Goal: Transaction & Acquisition: Subscribe to service/newsletter

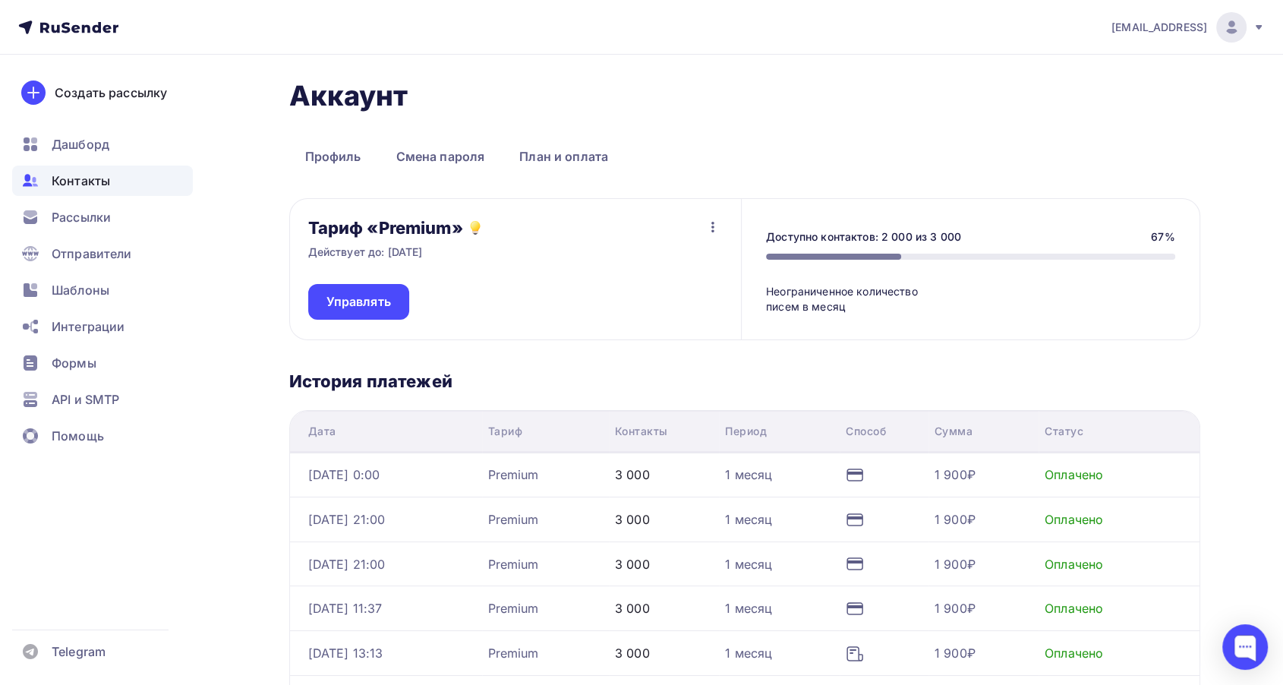
click at [93, 185] on span "Контакты" at bounding box center [81, 181] width 58 height 18
click at [100, 188] on span "Контакты" at bounding box center [81, 181] width 58 height 18
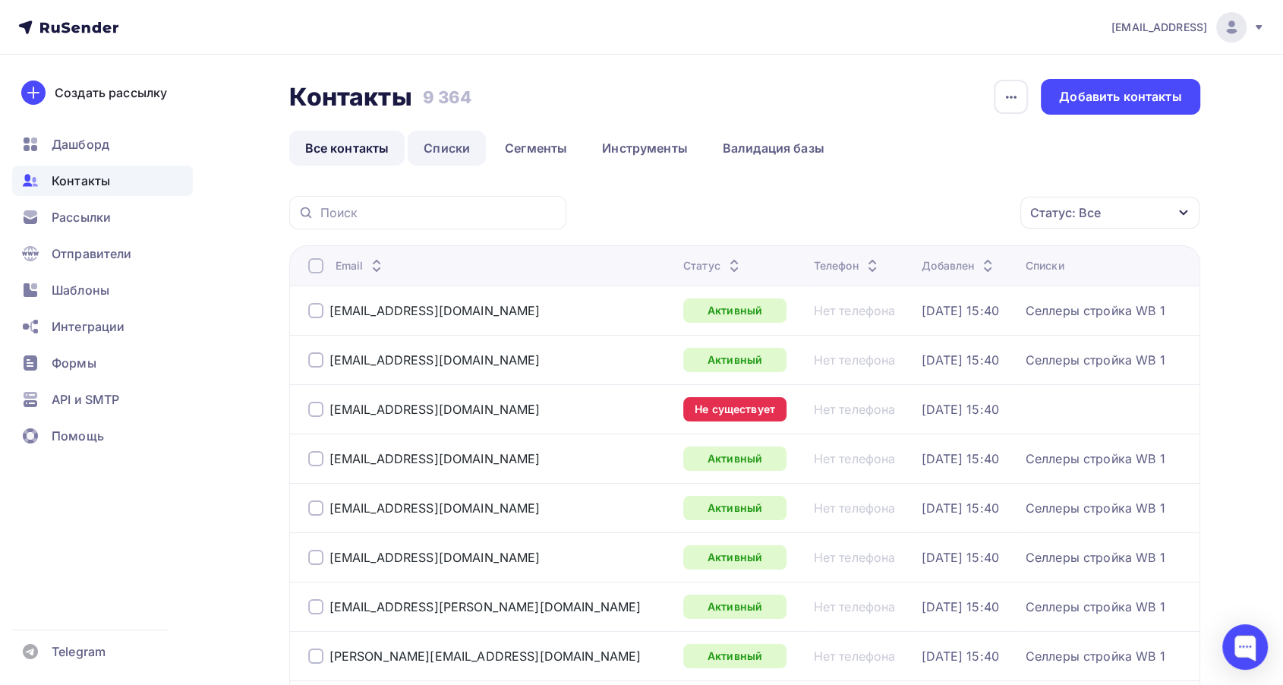
click at [426, 146] on link "Списки" at bounding box center [447, 148] width 78 height 35
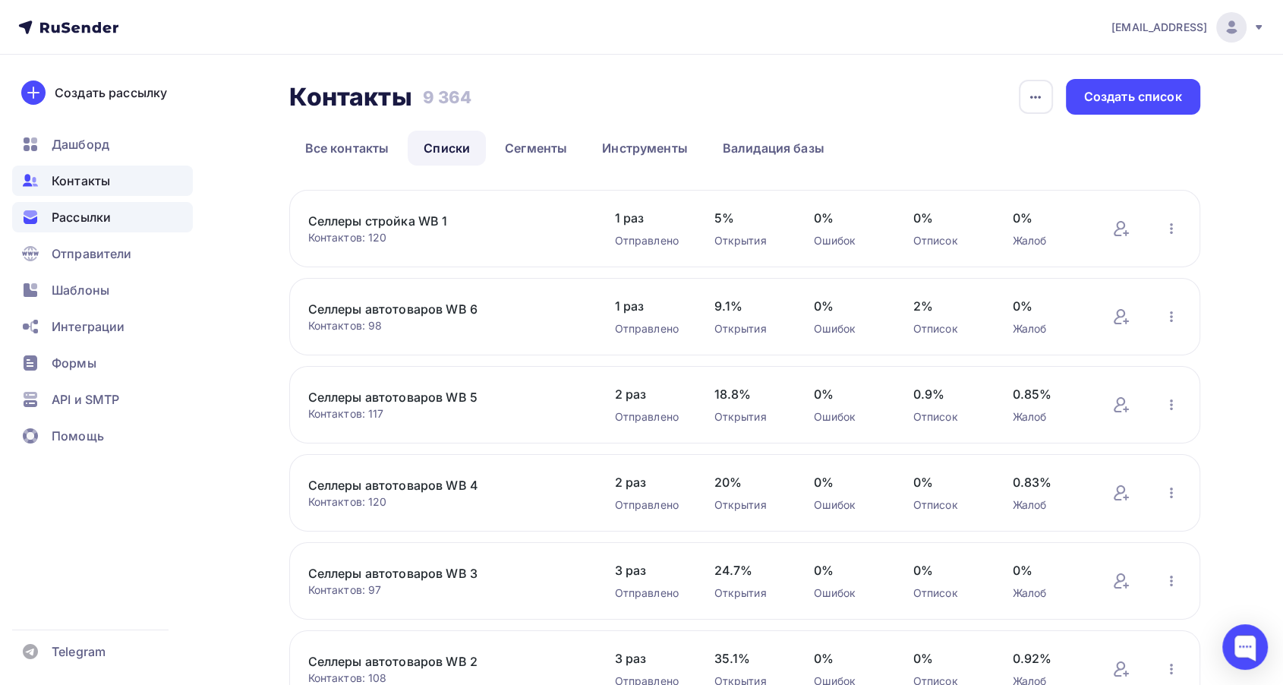
click at [102, 204] on div "Рассылки" at bounding box center [102, 217] width 181 height 30
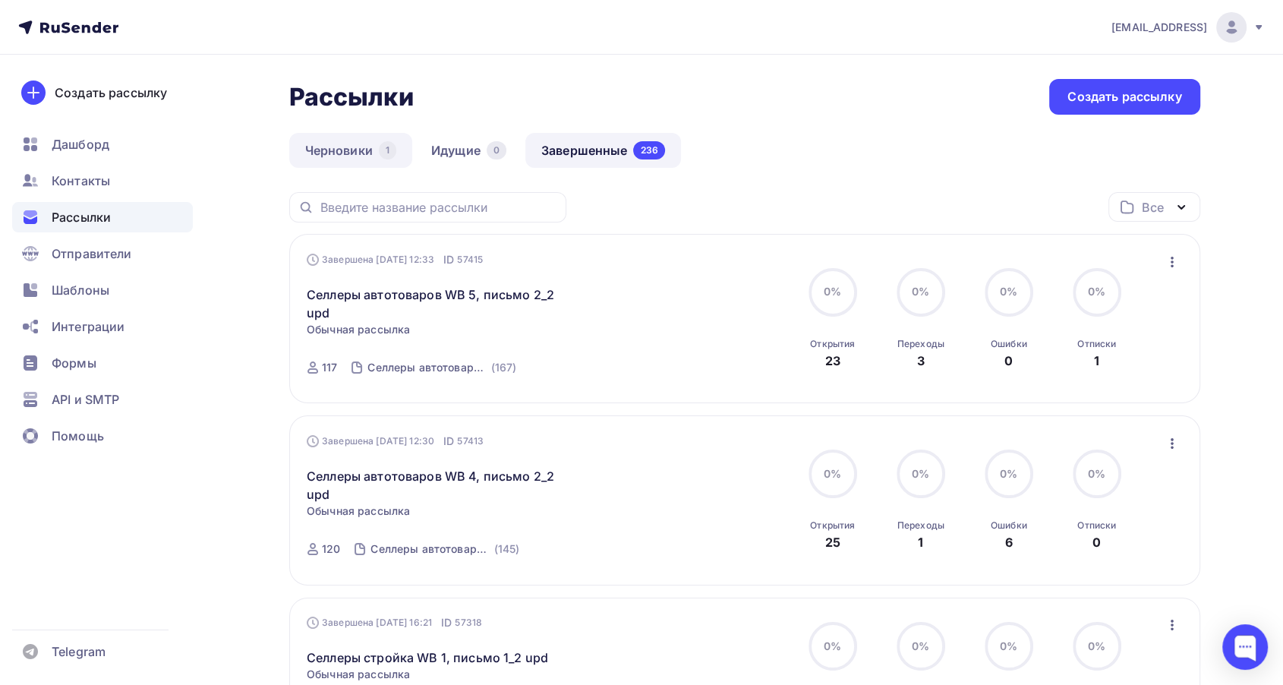
click at [361, 137] on link "Черновики 1" at bounding box center [350, 150] width 123 height 35
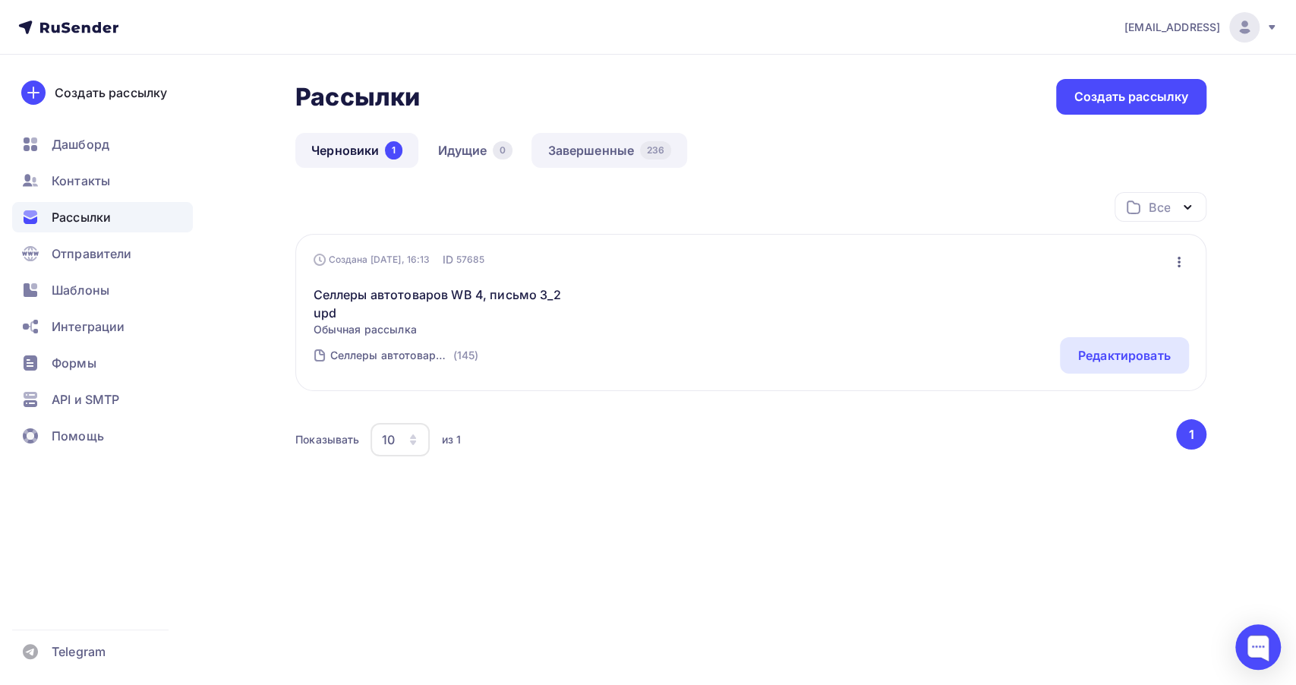
click at [611, 144] on link "Завершенные 236" at bounding box center [609, 150] width 156 height 35
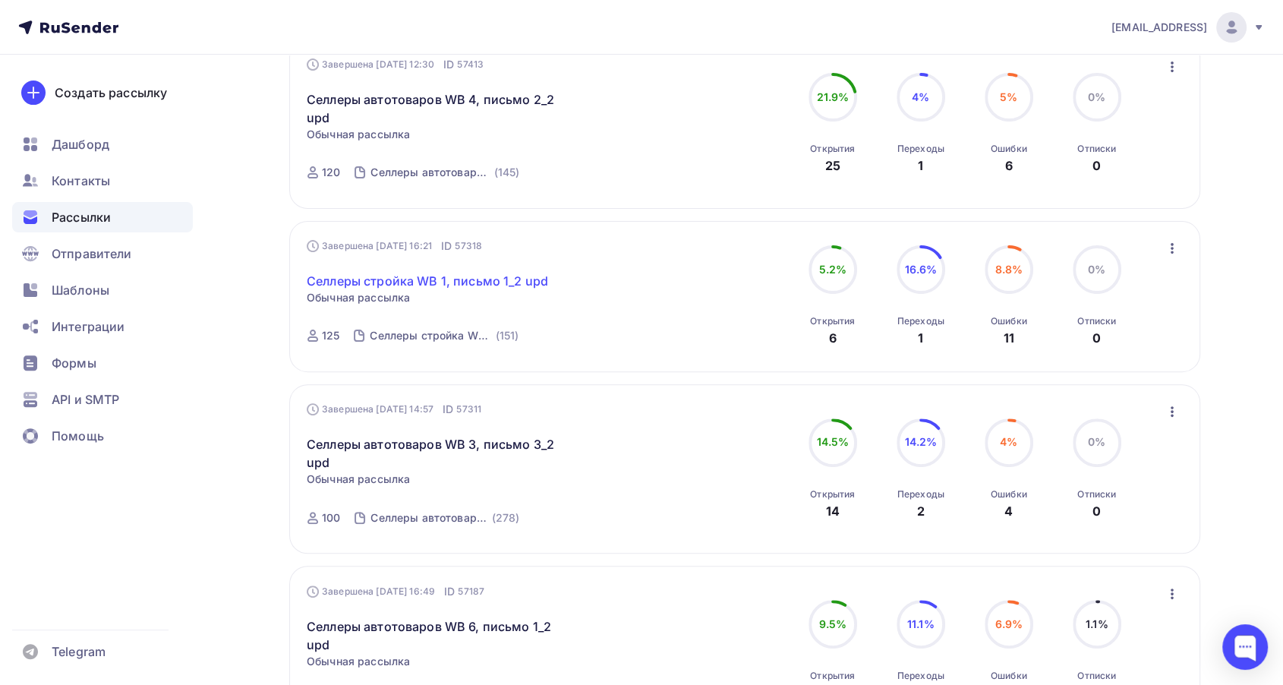
scroll to position [337, 0]
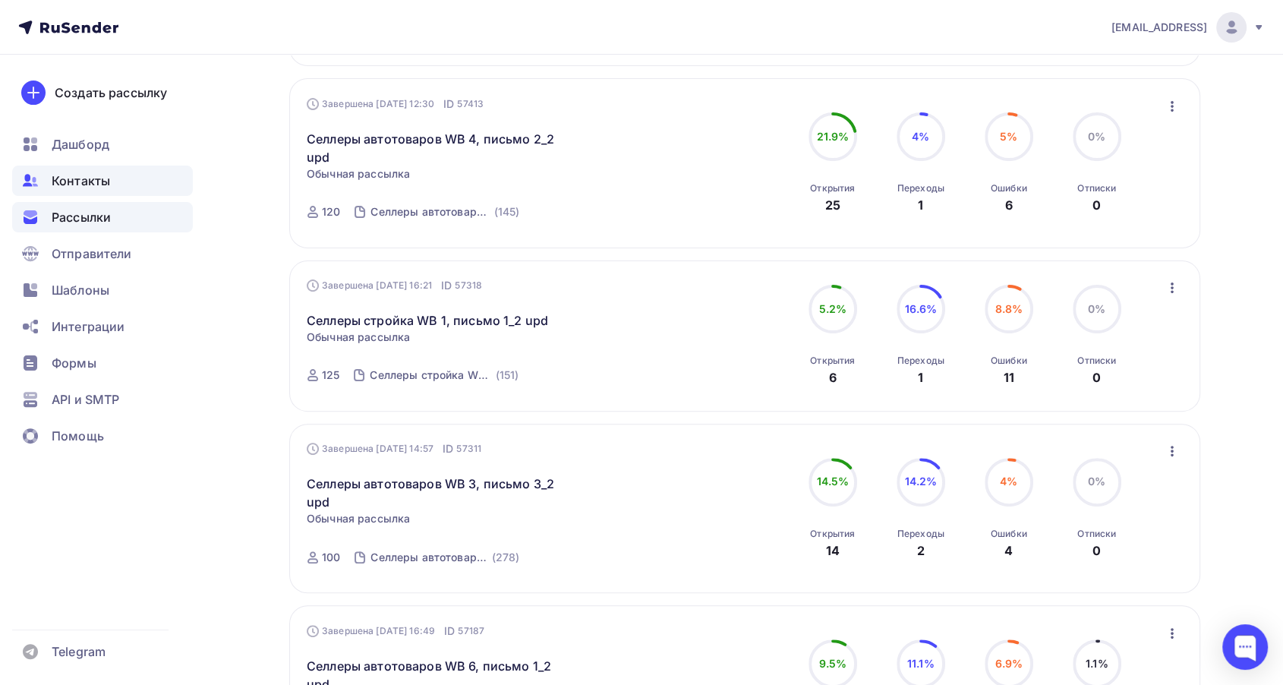
click at [73, 179] on span "Контакты" at bounding box center [81, 181] width 58 height 18
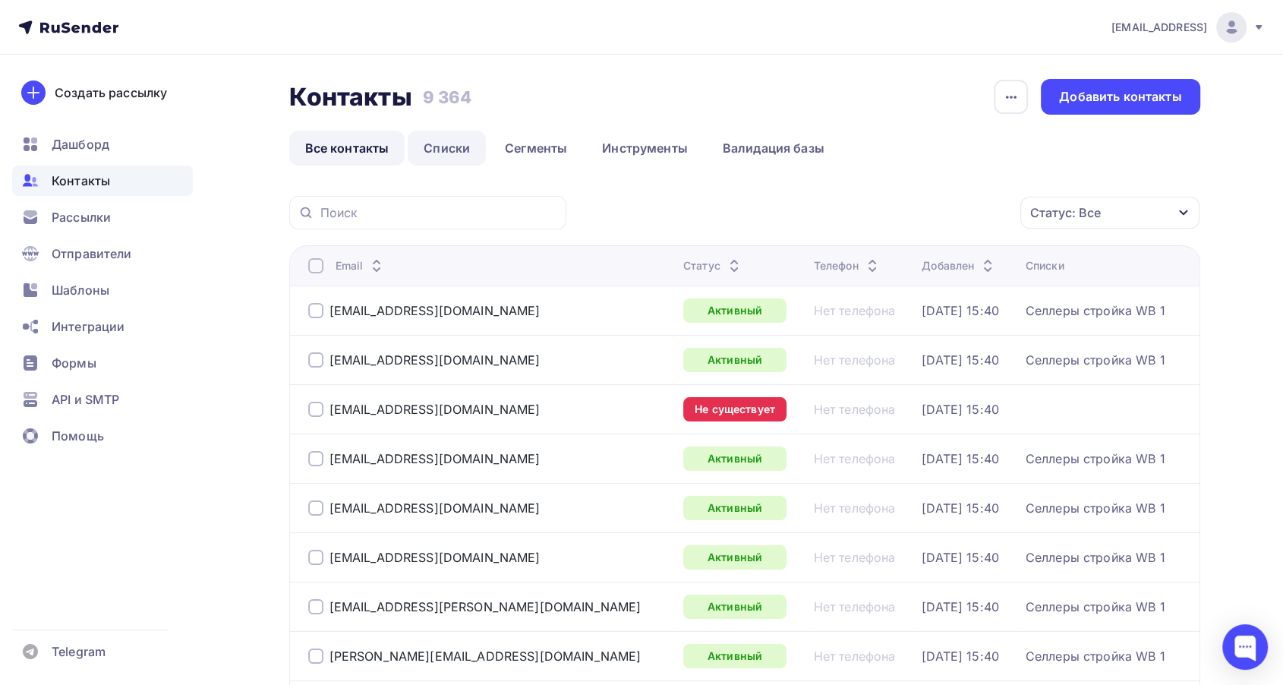
click at [449, 150] on link "Списки" at bounding box center [447, 148] width 78 height 35
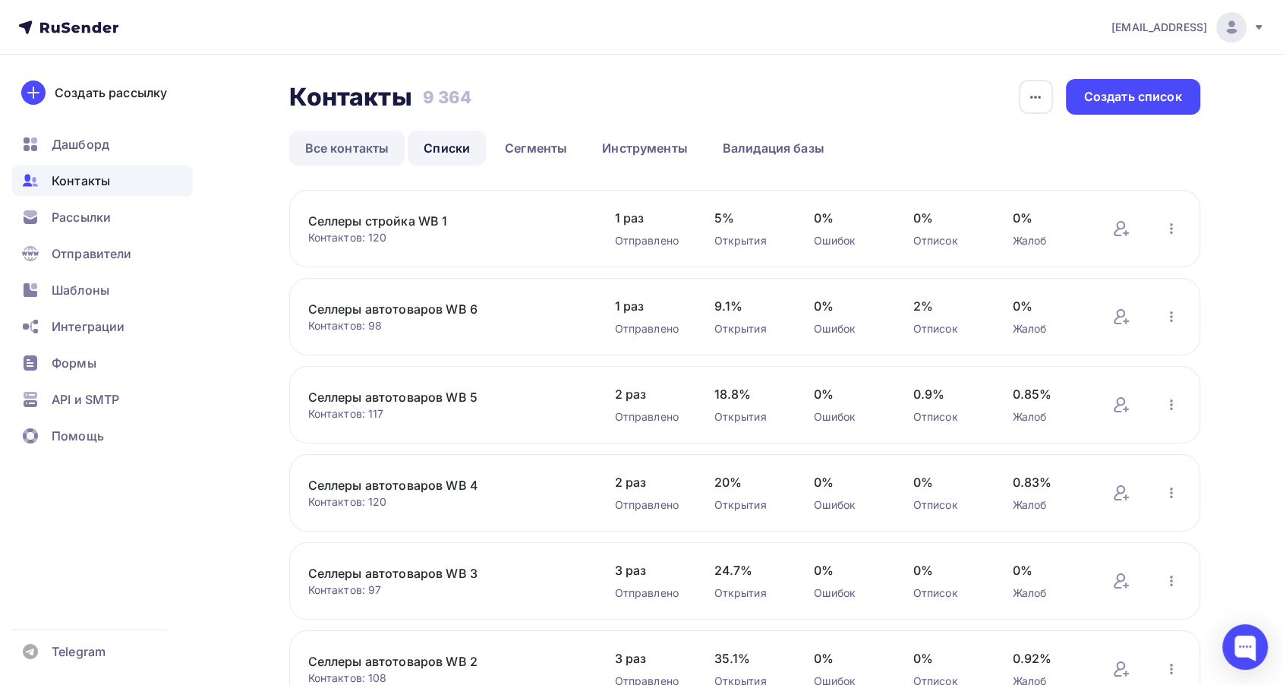
click at [341, 154] on link "Все контакты" at bounding box center [347, 148] width 116 height 35
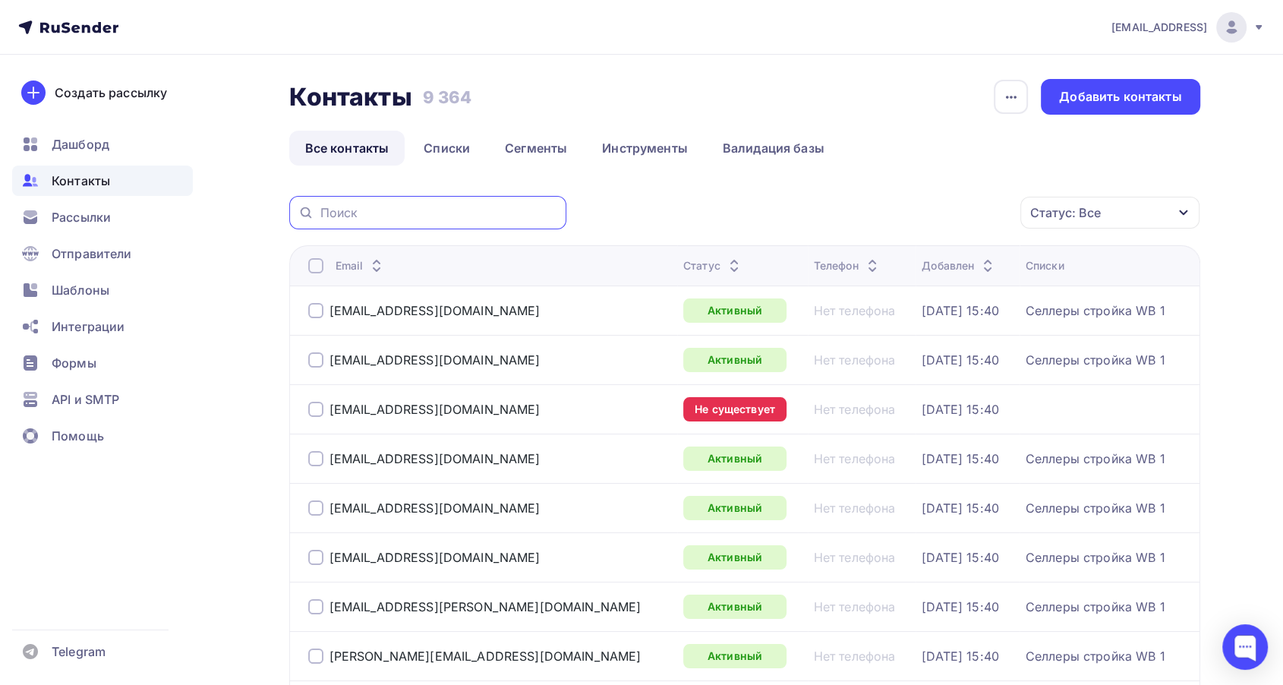
click at [442, 216] on input "text" at bounding box center [438, 212] width 237 height 17
paste input "info@aromawax.ru"
type input "info@aromawax.ru"
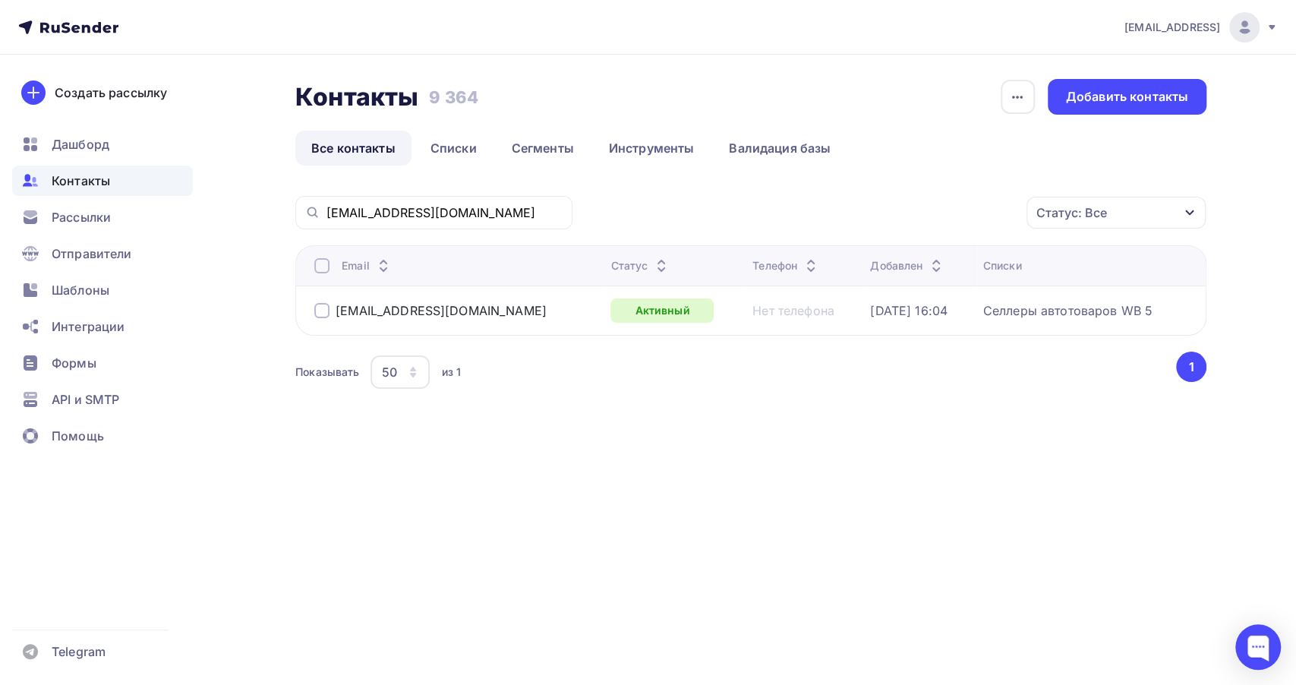
click at [323, 313] on div at bounding box center [321, 310] width 15 height 15
click at [994, 207] on icon "button" at bounding box center [994, 212] width 18 height 18
click at [941, 283] on div "Исключить из списка" at bounding box center [897, 288] width 132 height 18
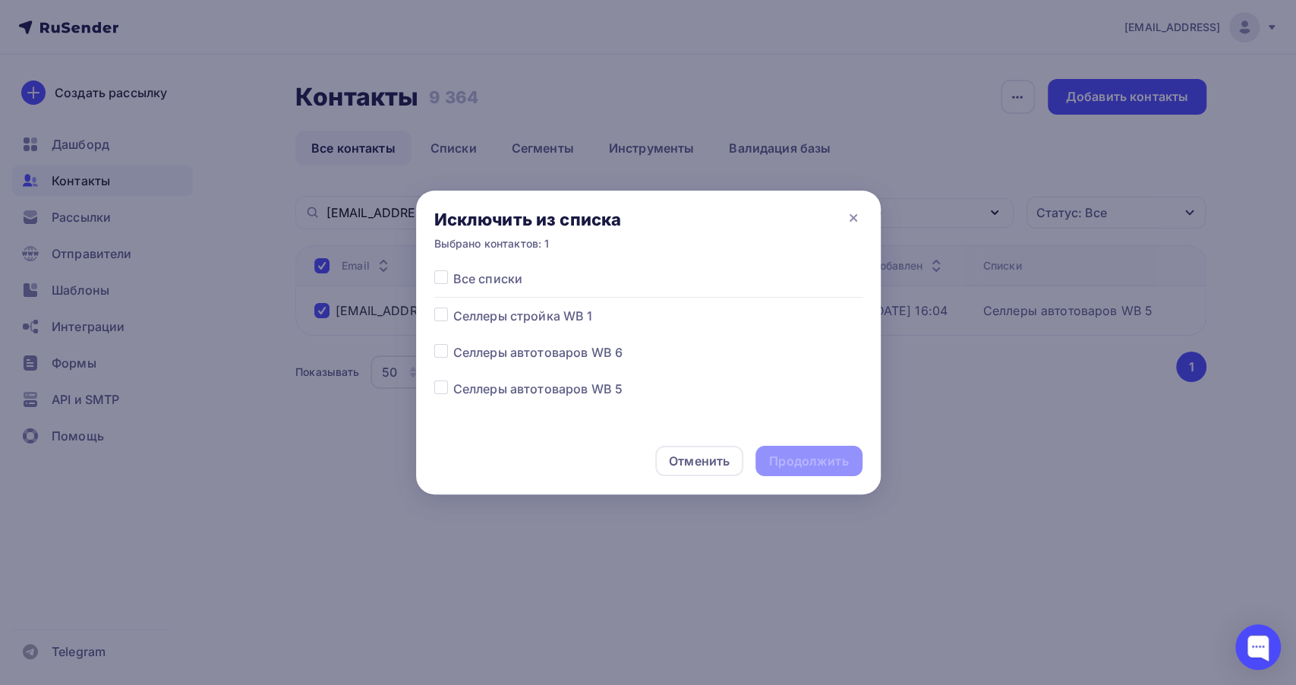
click at [453, 269] on label at bounding box center [453, 269] width 0 height 0
click at [437, 279] on input "checkbox" at bounding box center [441, 276] width 14 height 14
checkbox input "true"
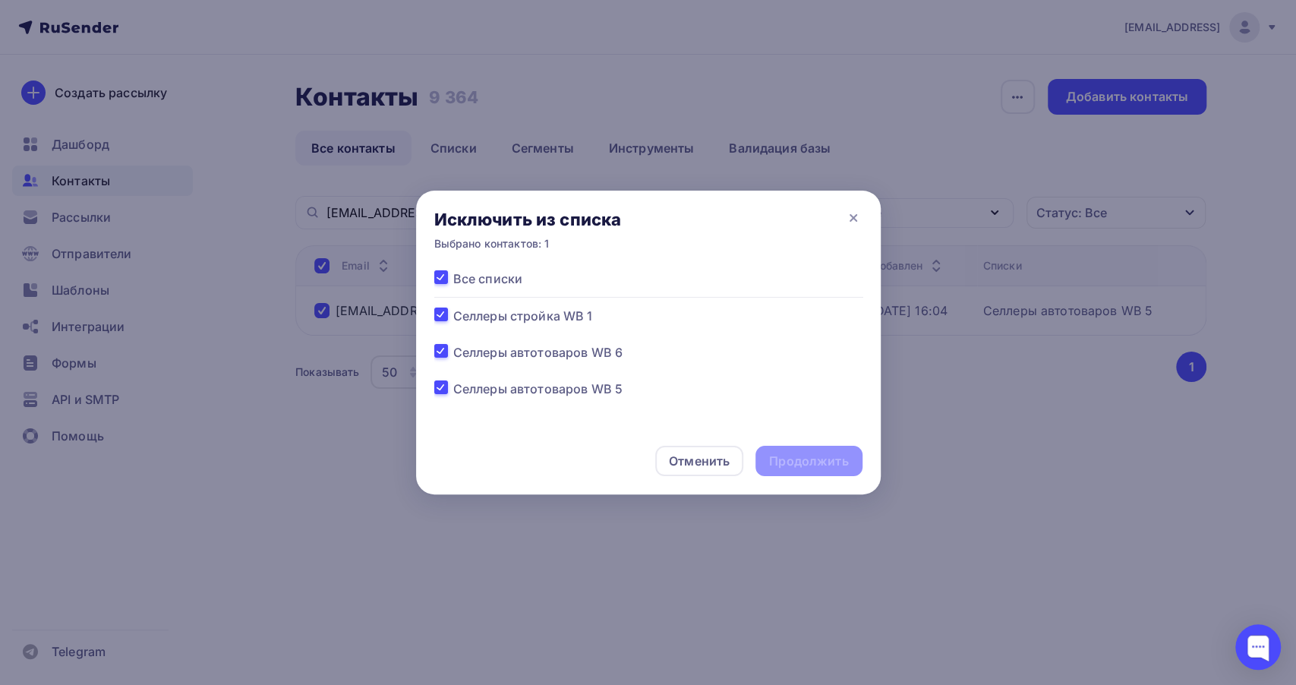
checkbox input "true"
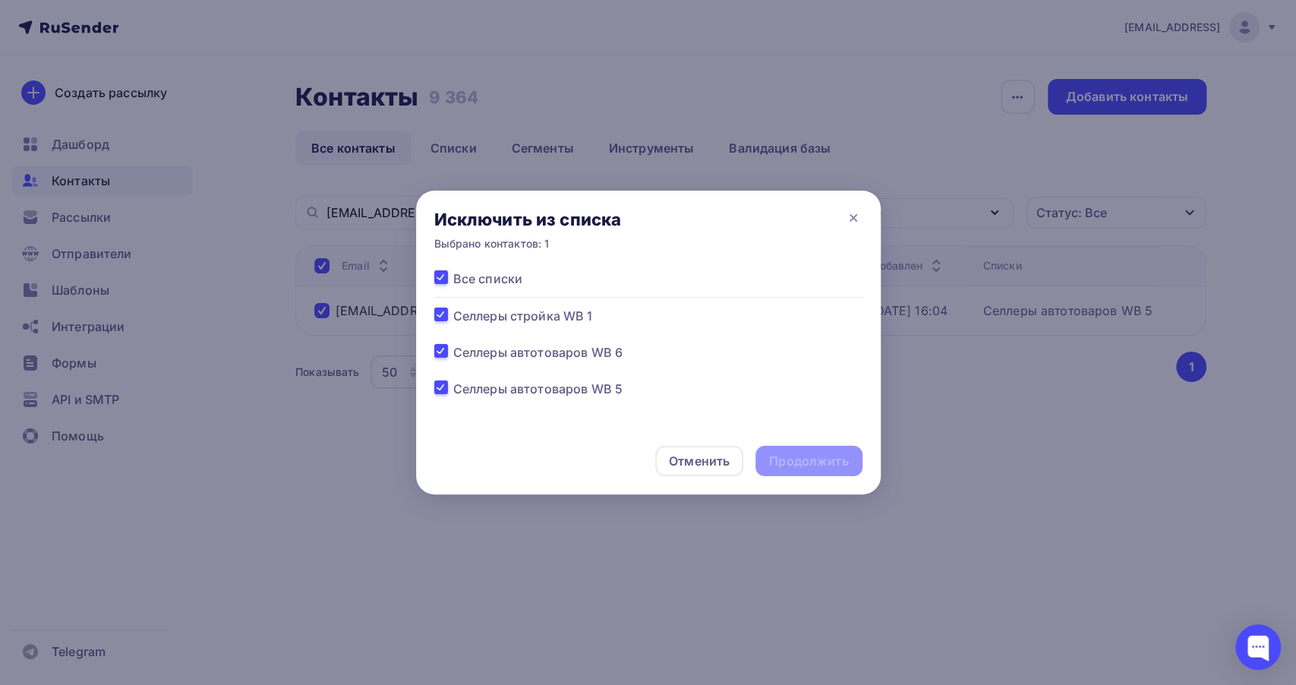
checkbox input "true"
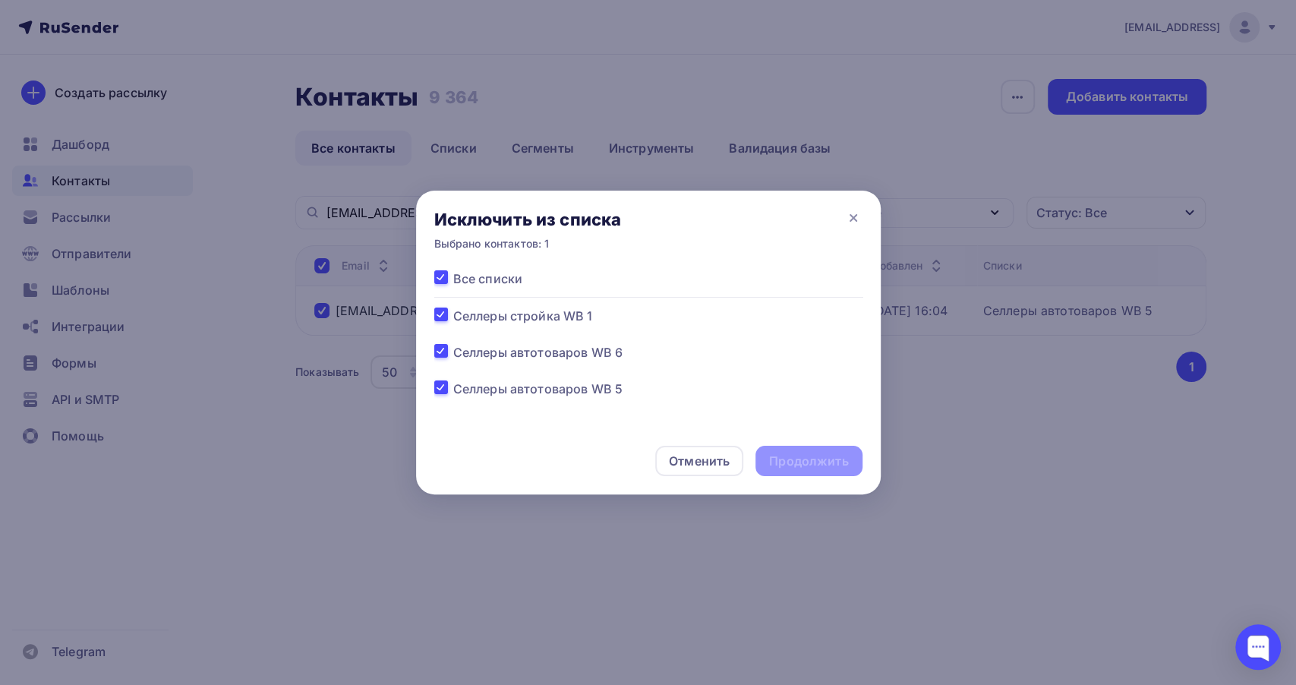
checkbox input "true"
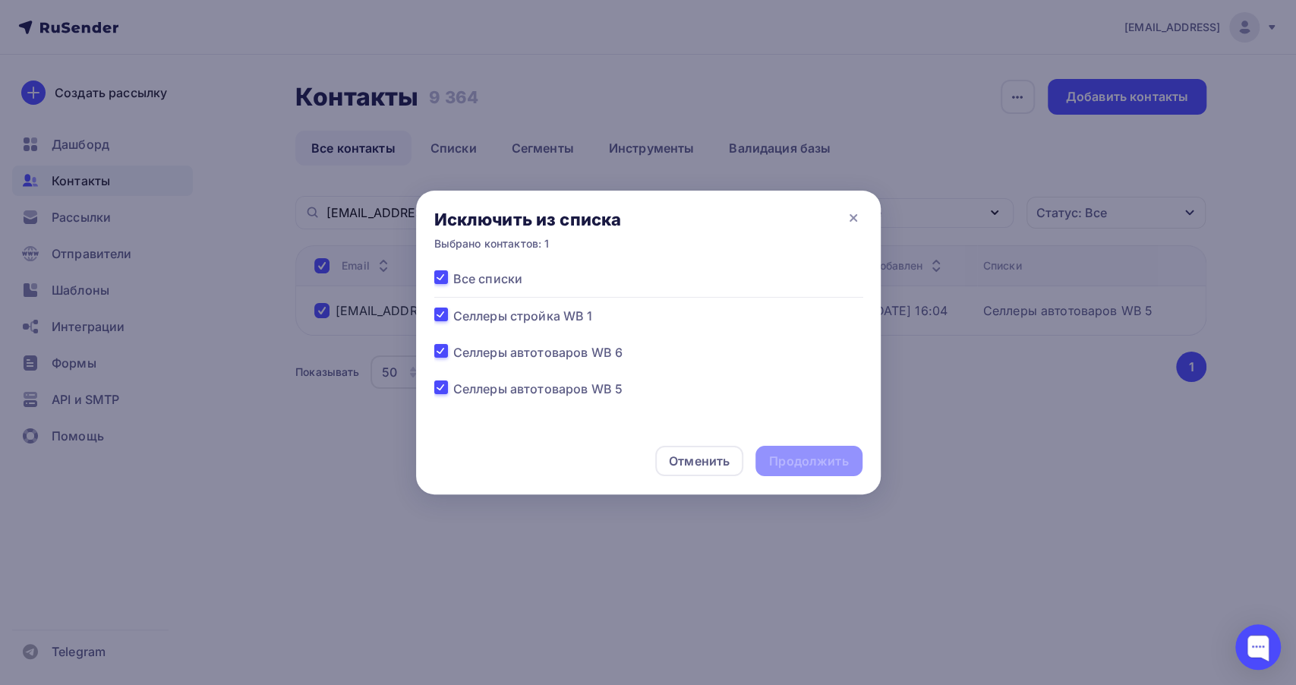
checkbox input "true"
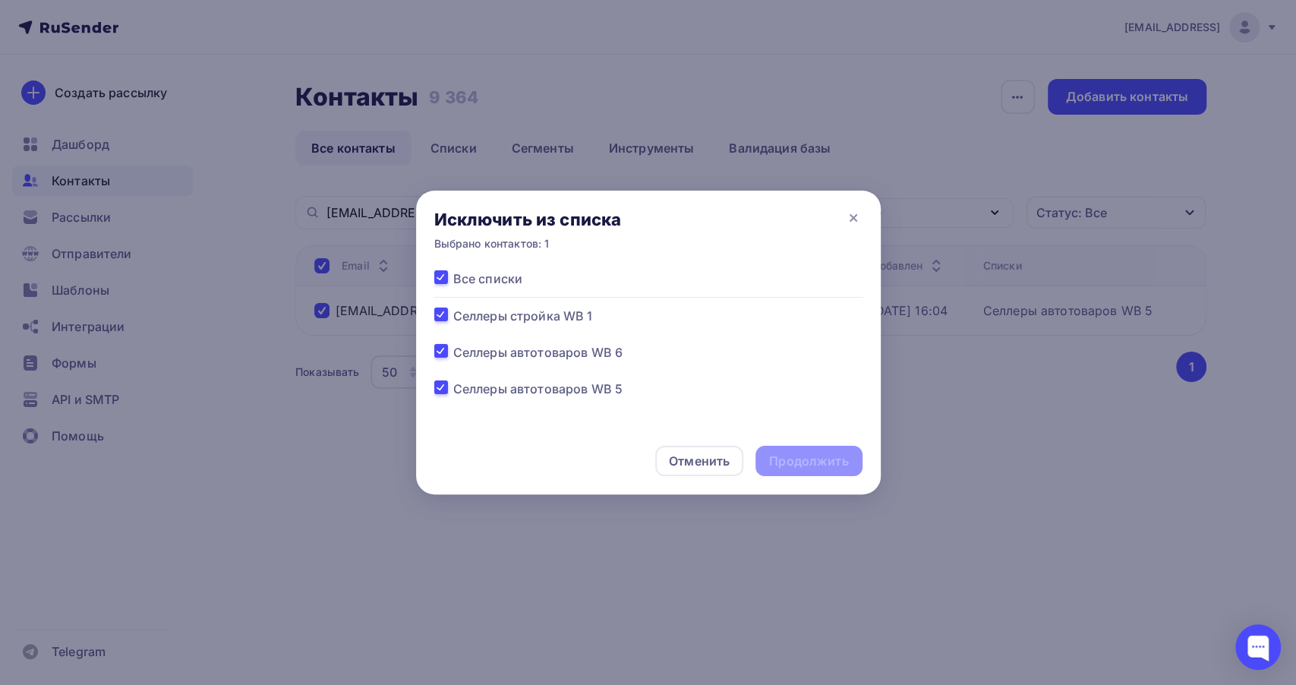
checkbox input "true"
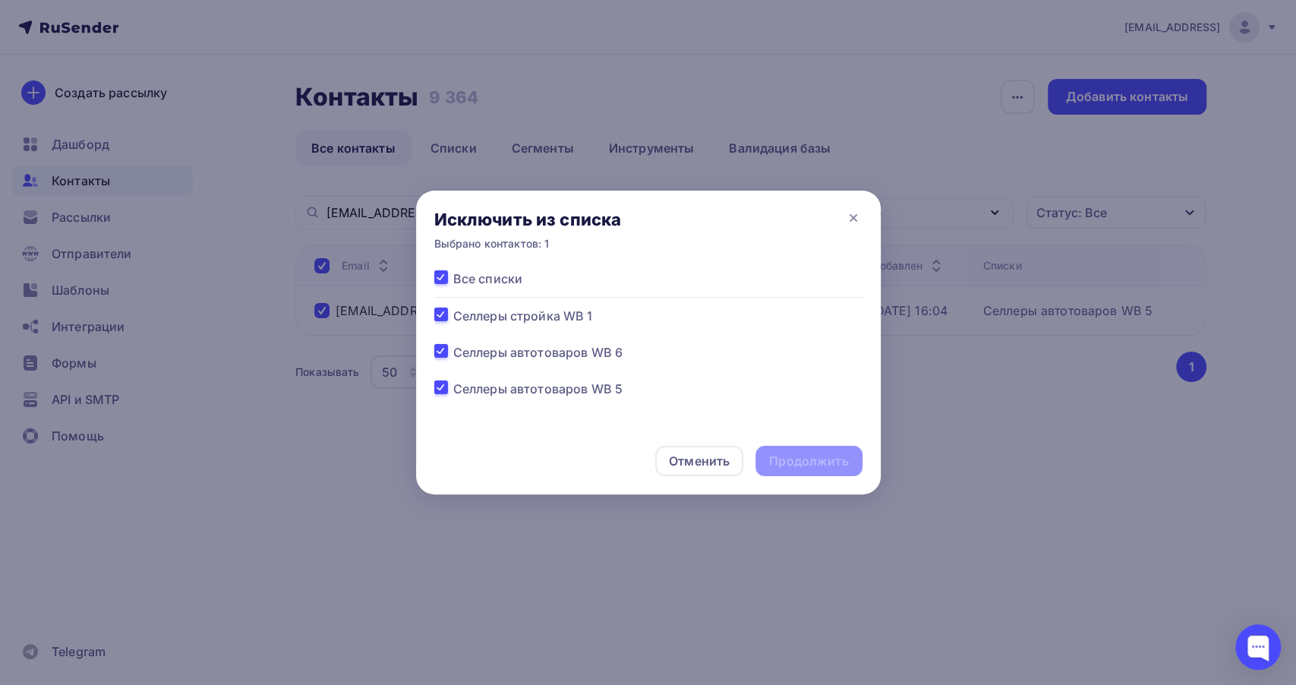
checkbox input "true"
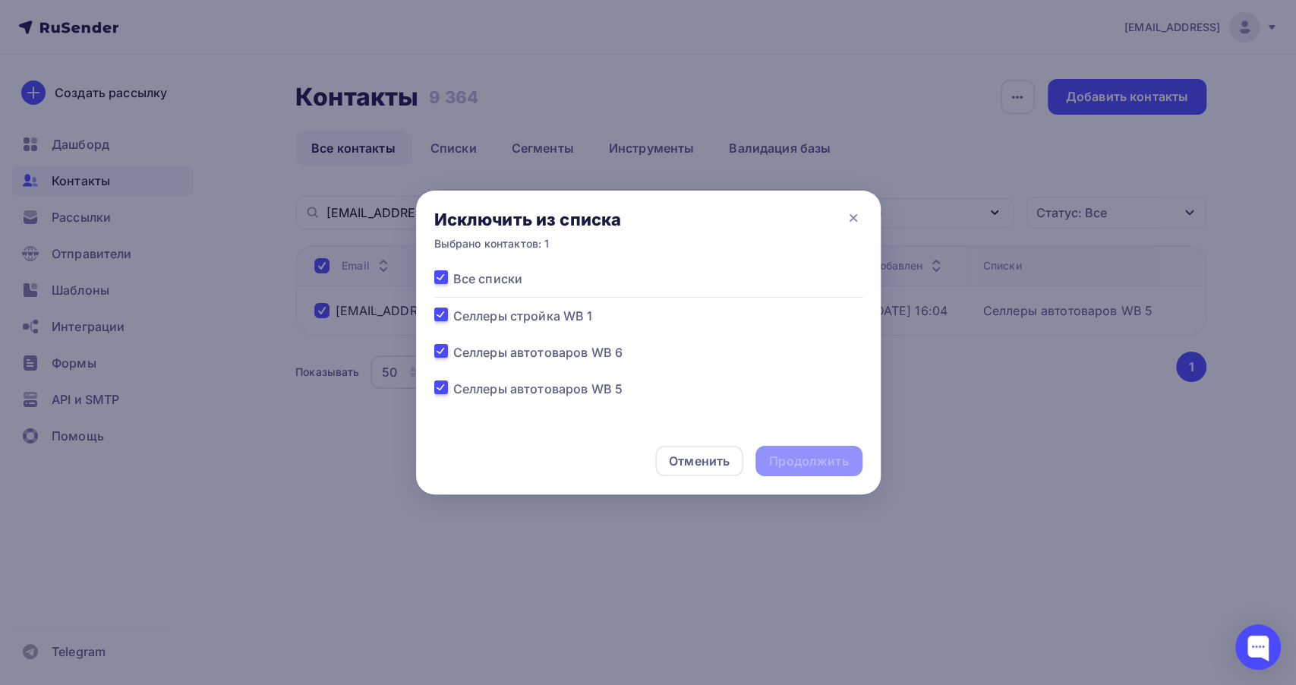
checkbox input "true"
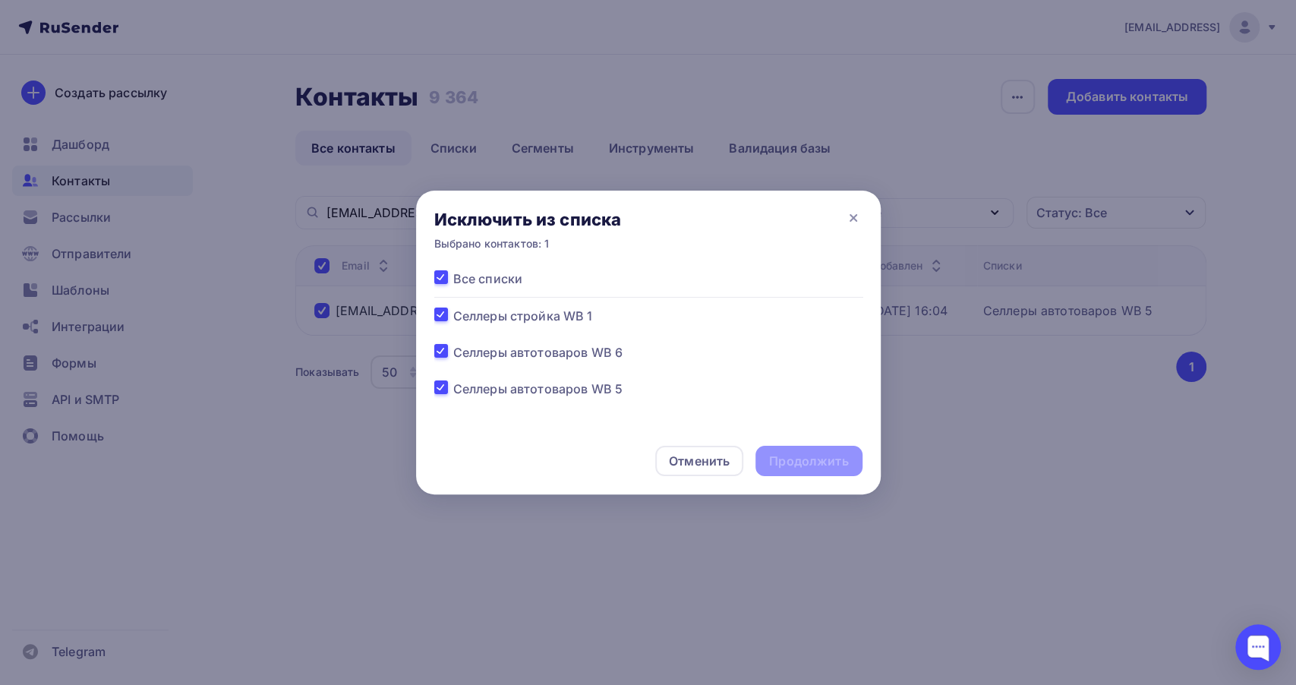
checkbox input "true"
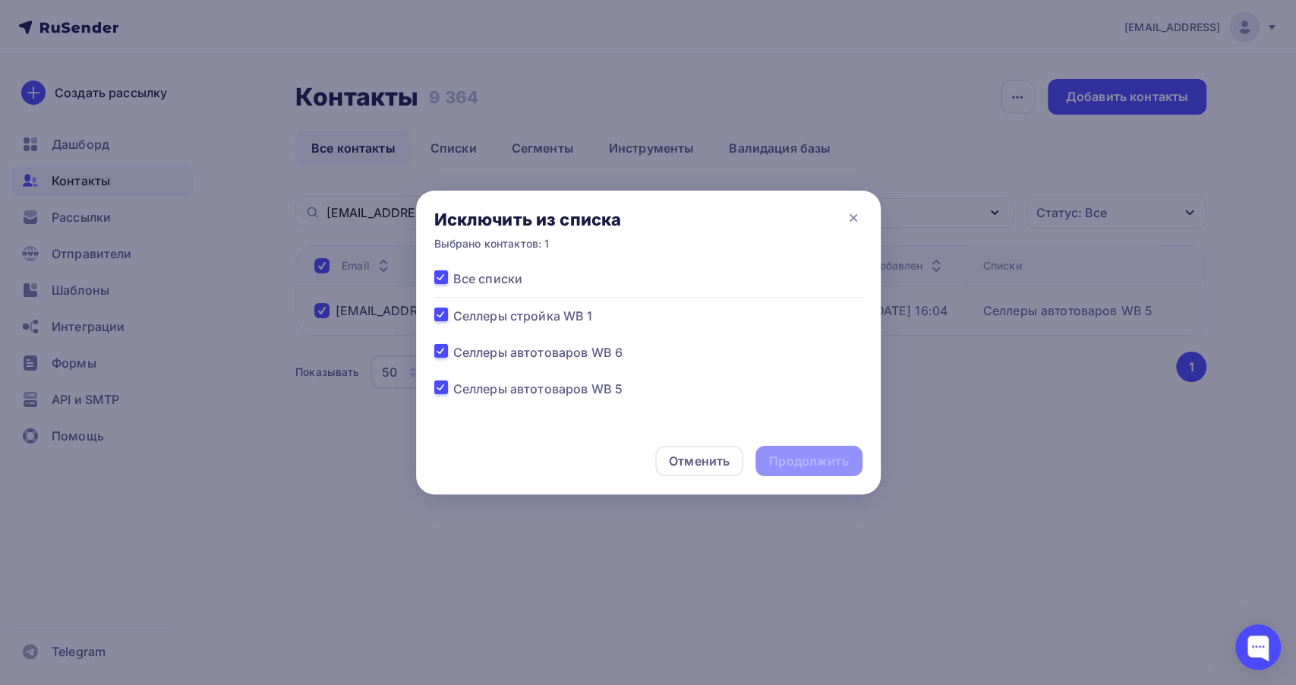
checkbox input "true"
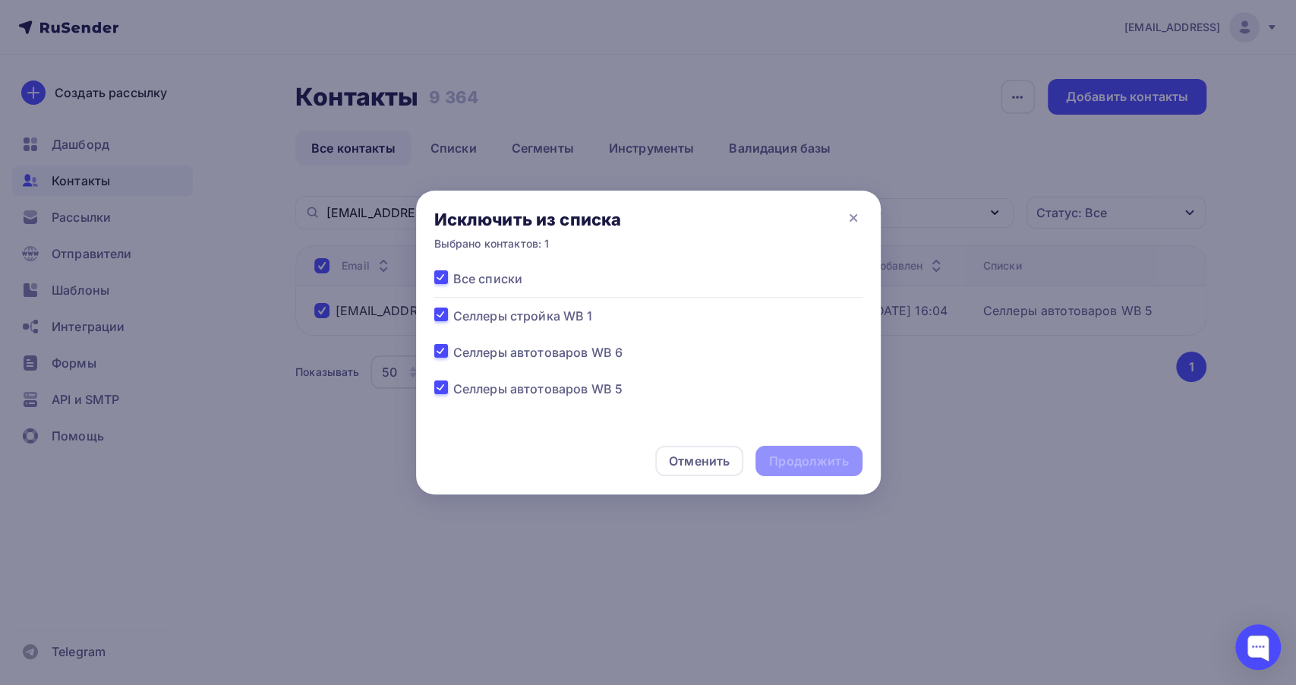
checkbox input "true"
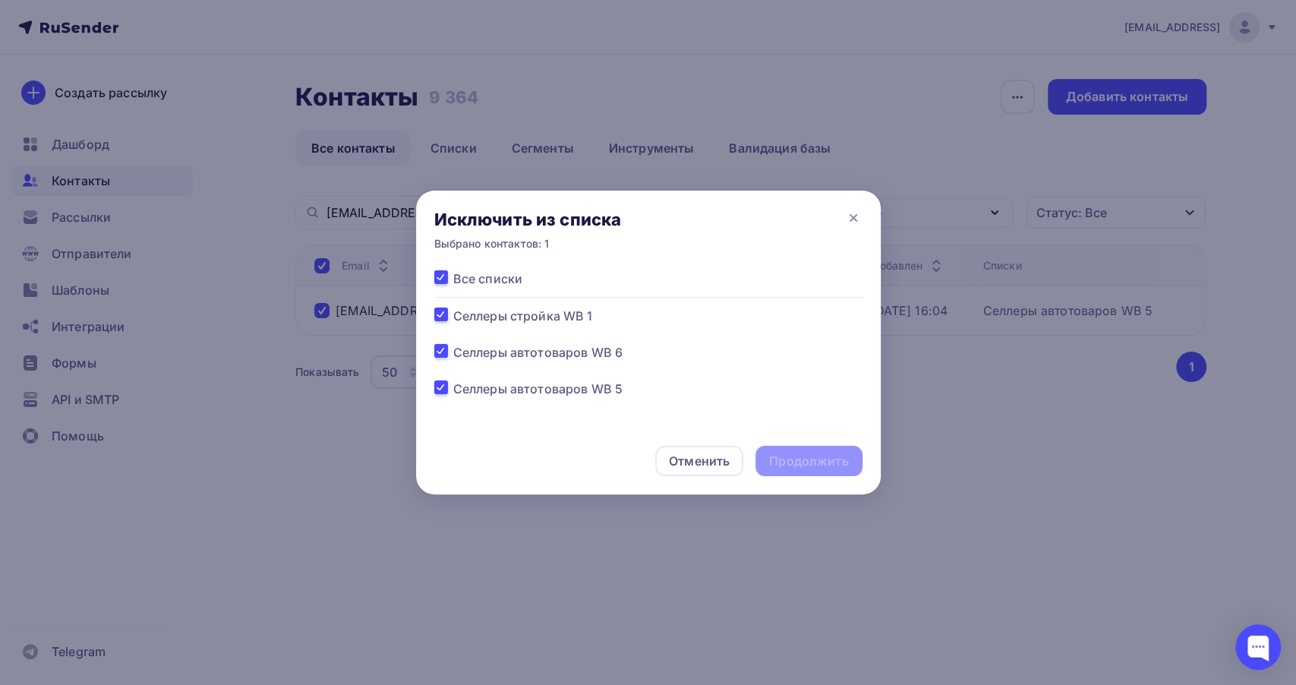
checkbox input "true"
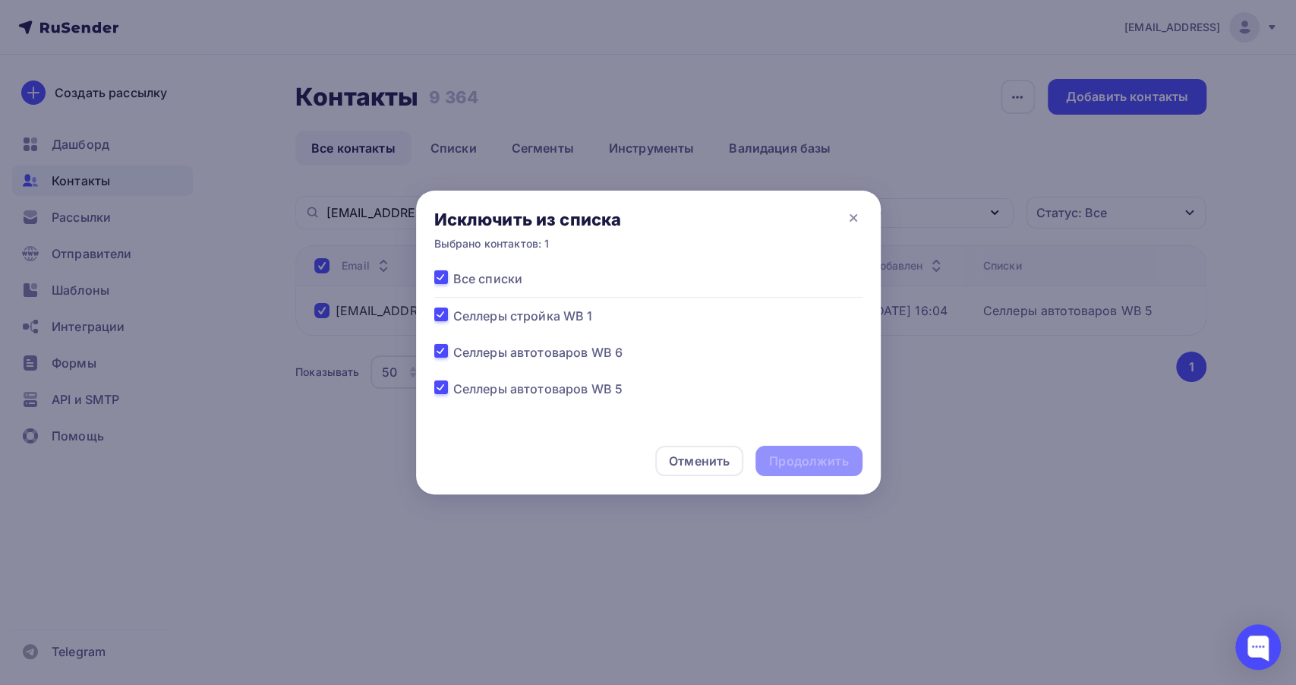
checkbox input "true"
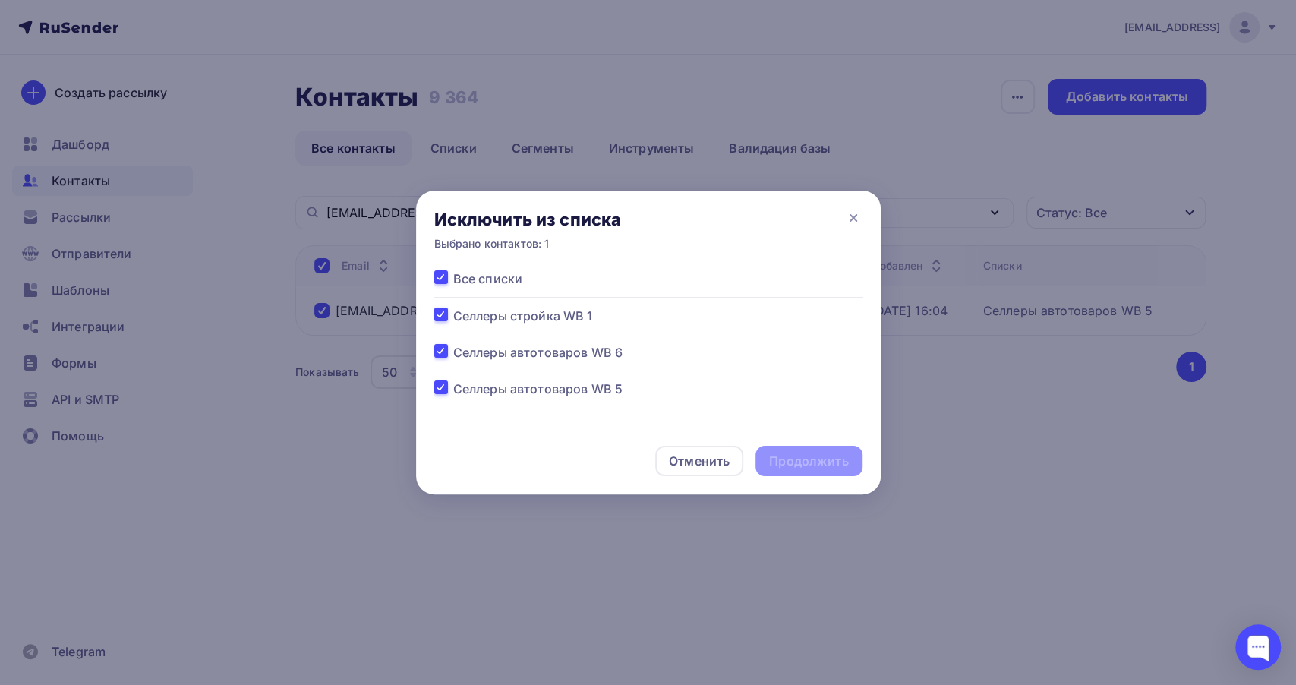
checkbox input "true"
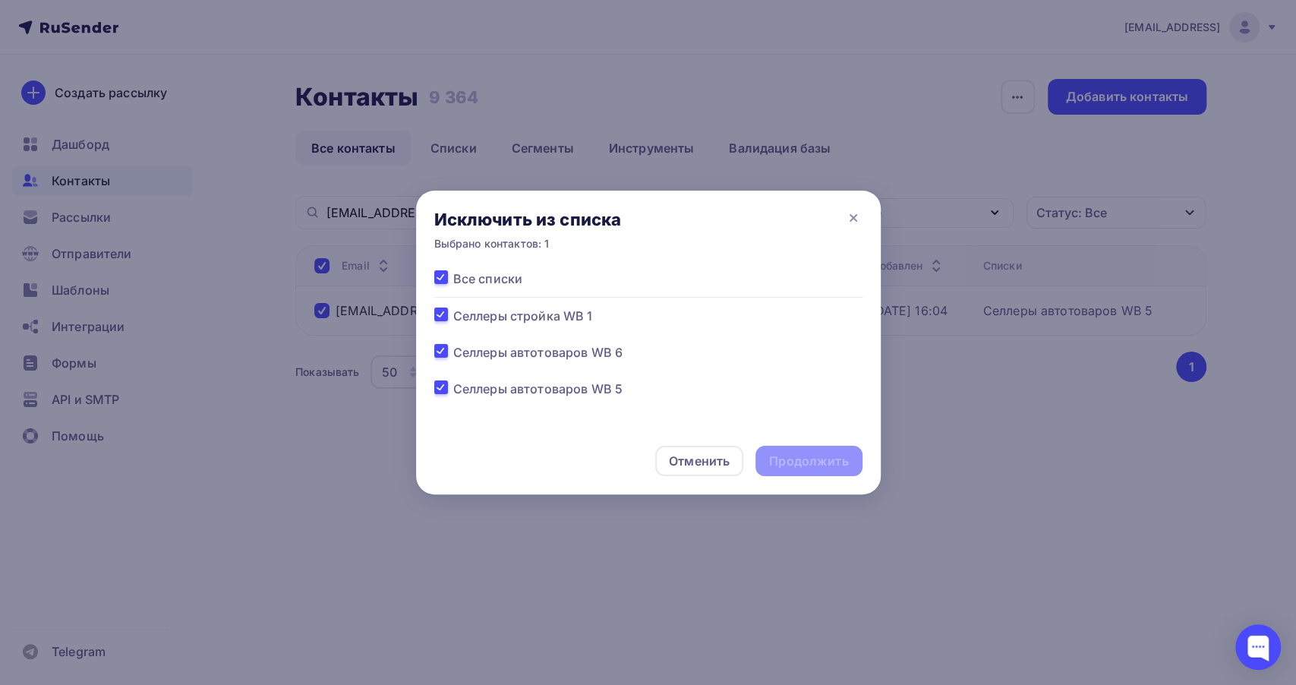
checkbox input "true"
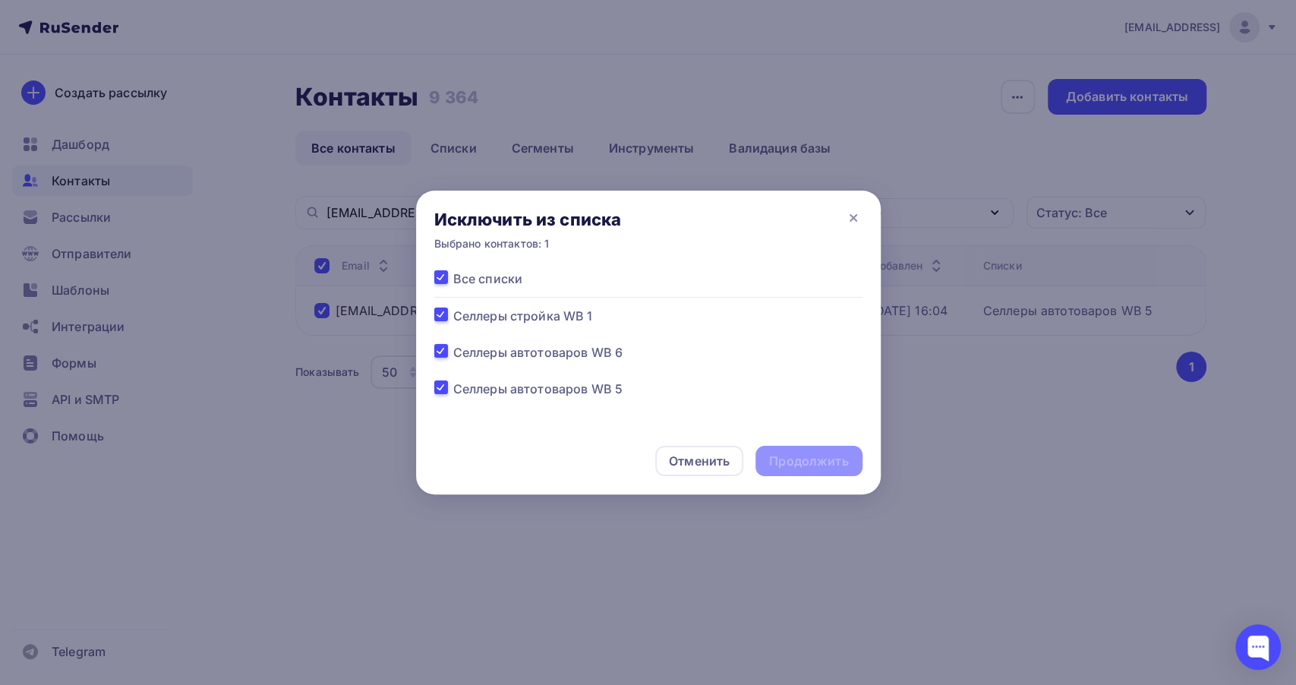
checkbox input "true"
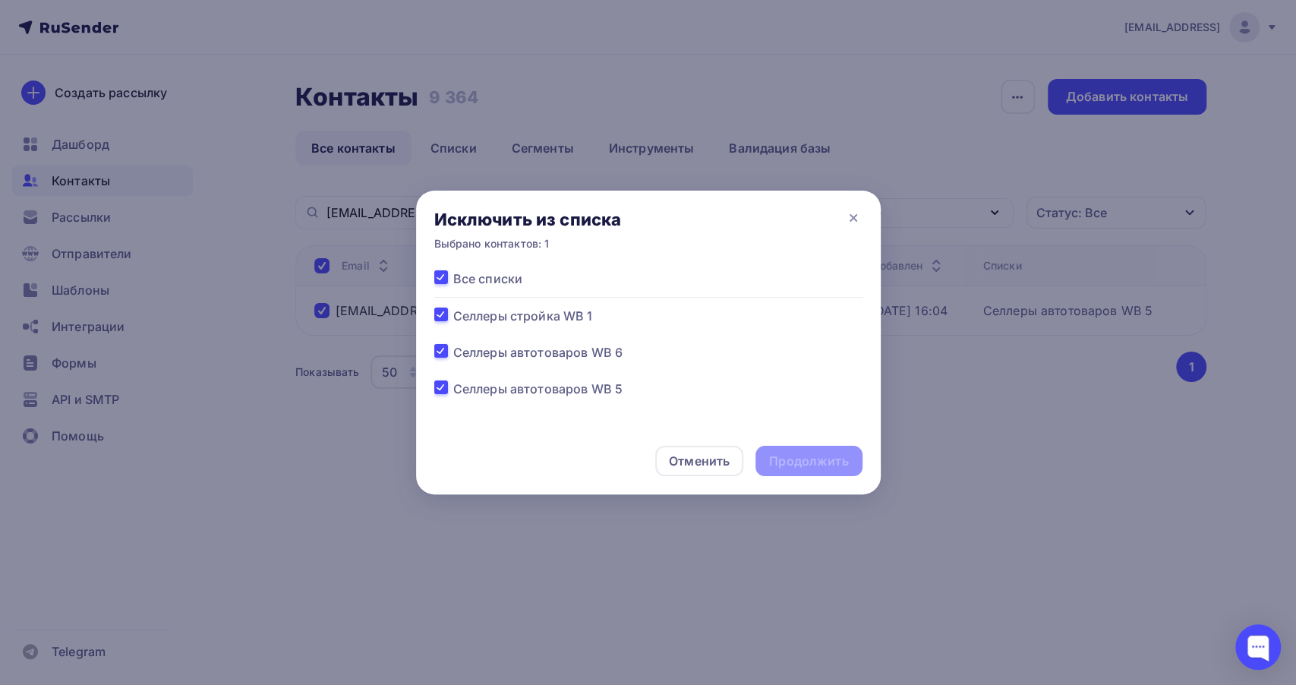
checkbox input "true"
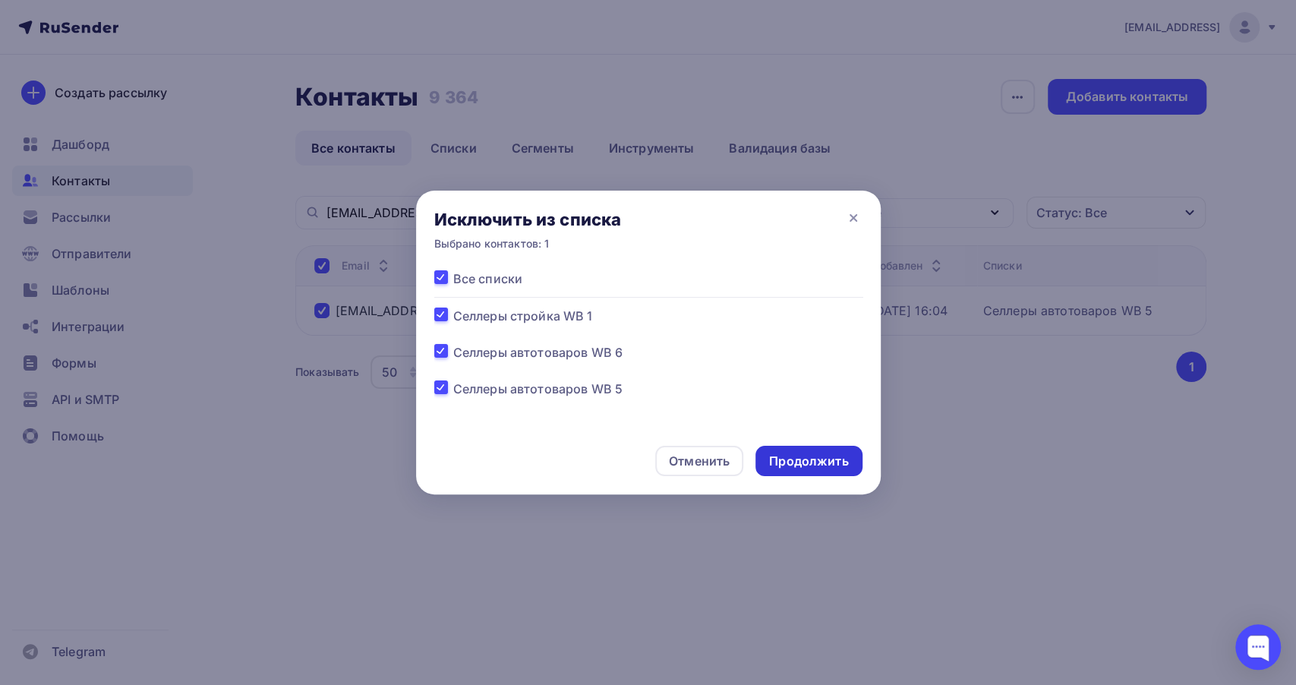
click at [842, 466] on div "Продолжить" at bounding box center [808, 460] width 79 height 17
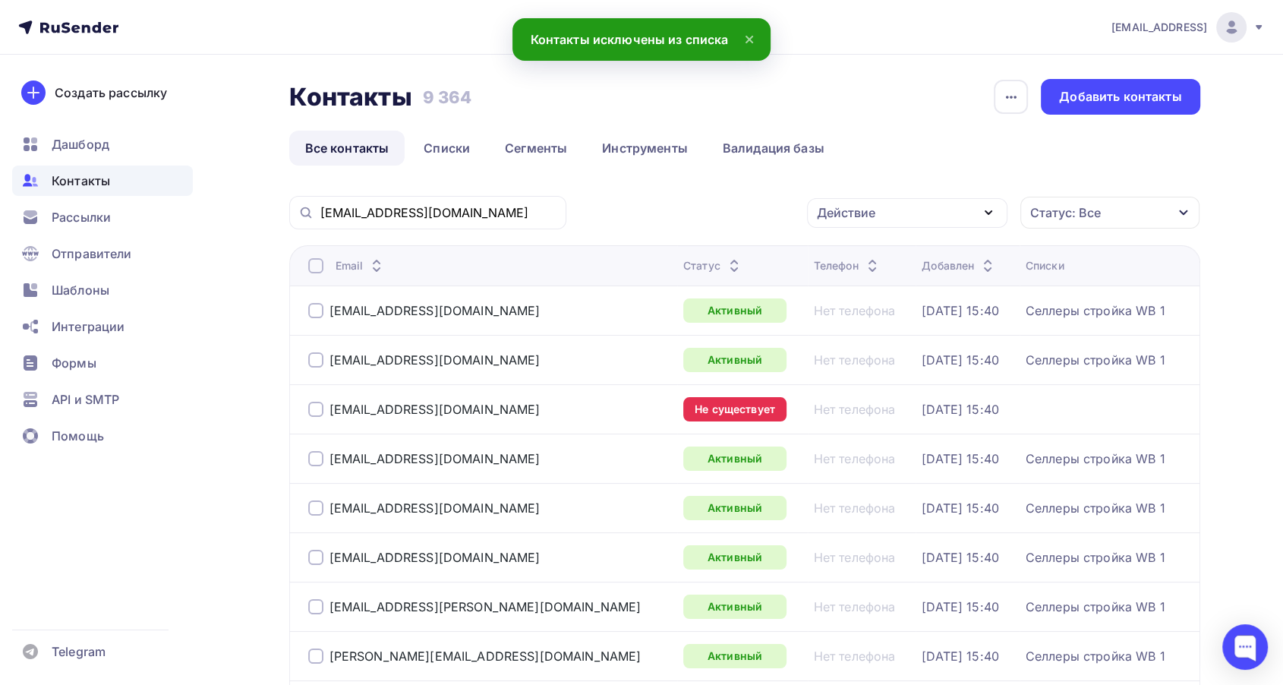
click at [91, 175] on span "Контакты" at bounding box center [81, 181] width 58 height 18
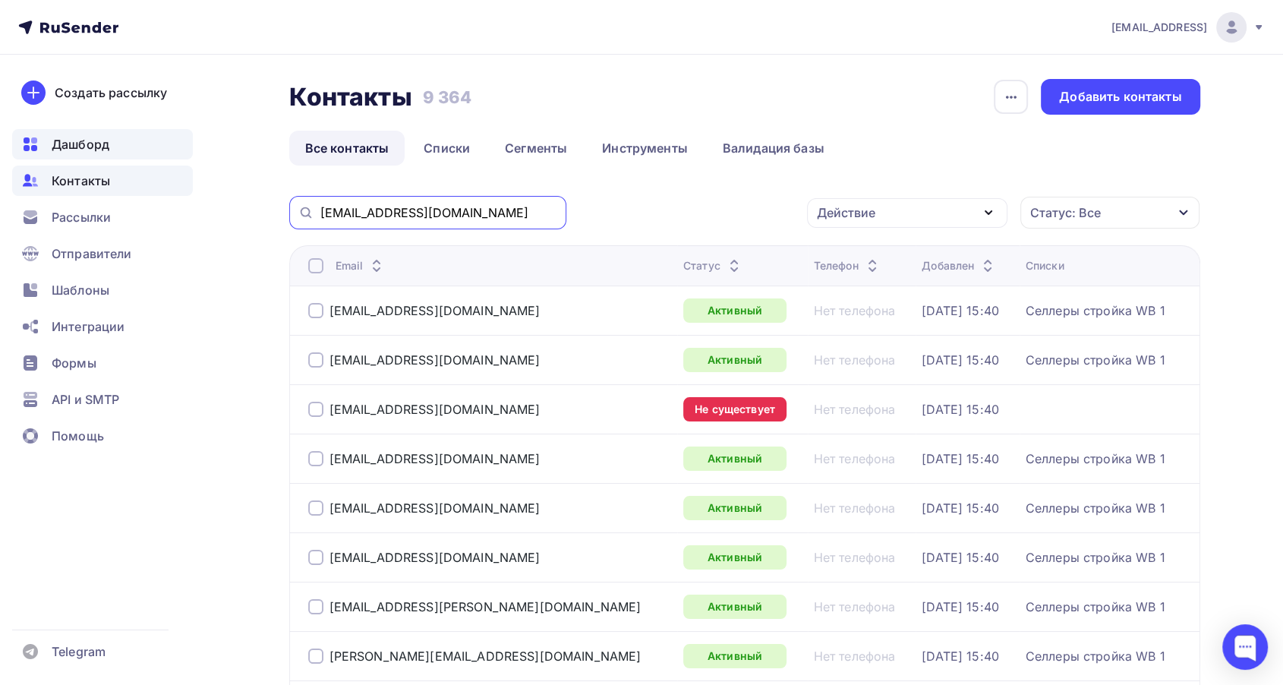
drag, startPoint x: 514, startPoint y: 210, endPoint x: 86, endPoint y: 129, distance: 435.7
paste input "office@vitsyan"
type input "[EMAIL_ADDRESS][DOMAIN_NAME]"
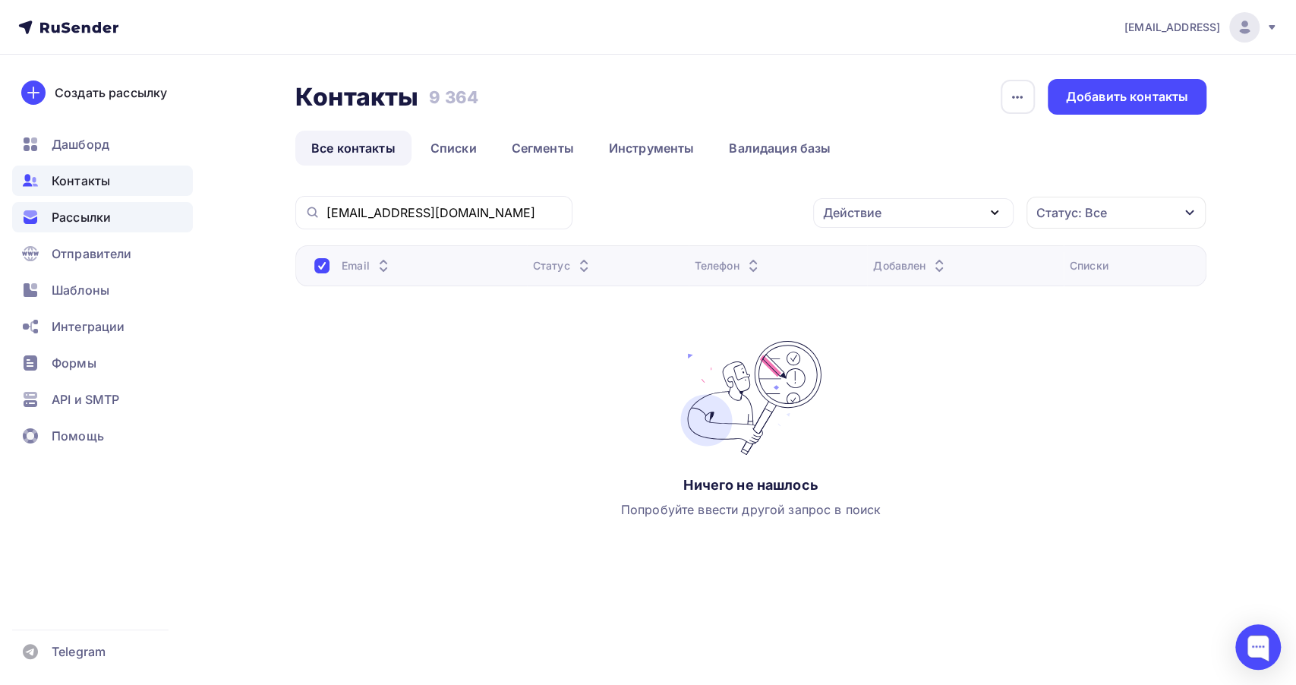
click at [86, 223] on span "Рассылки" at bounding box center [81, 217] width 59 height 18
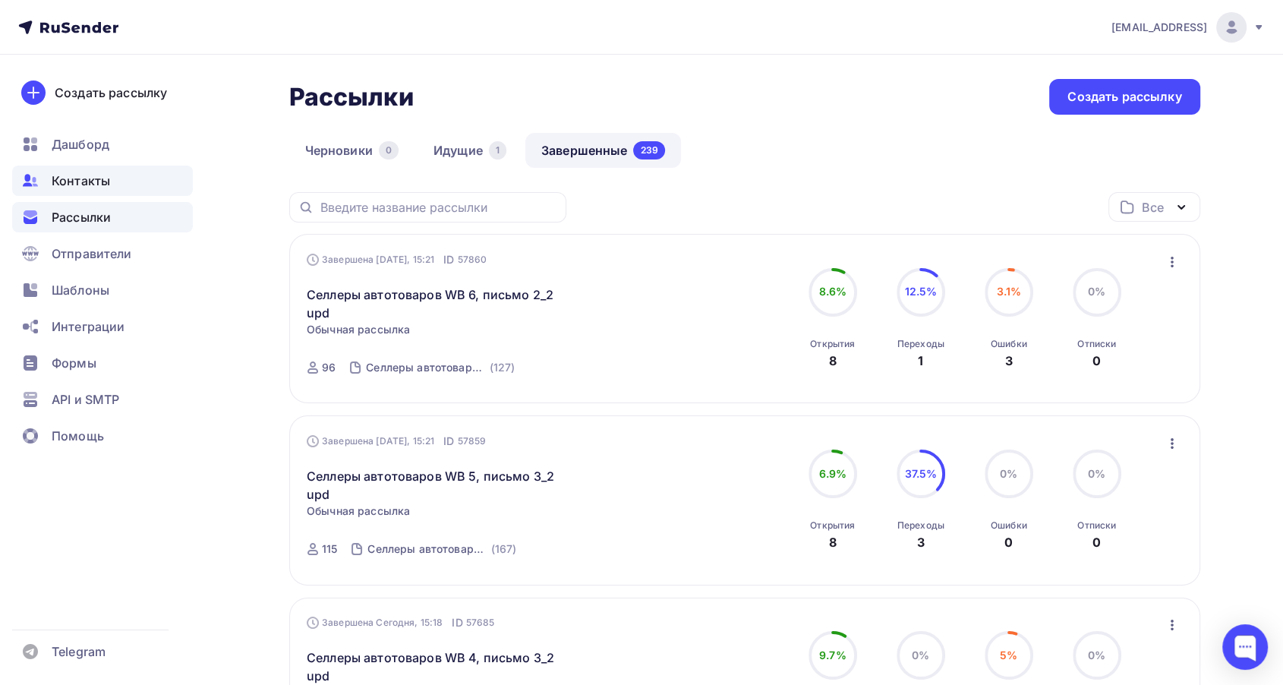
click at [124, 181] on div "Контакты" at bounding box center [102, 180] width 181 height 30
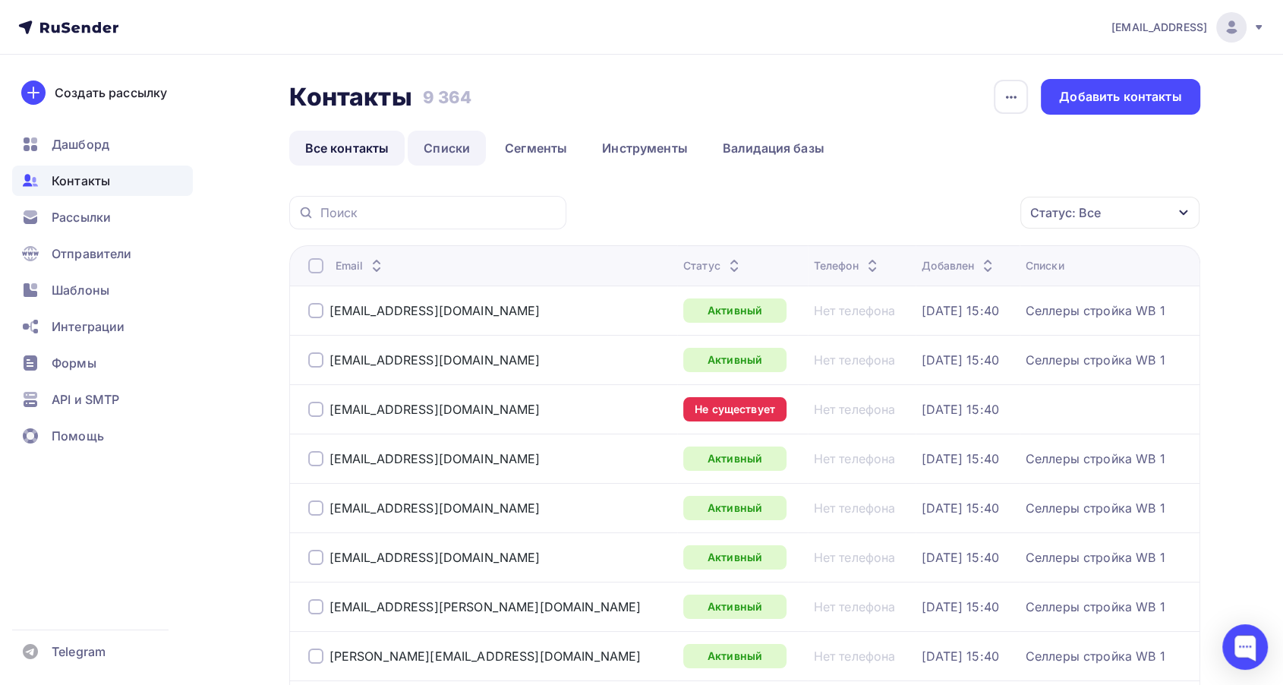
click at [478, 140] on link "Списки" at bounding box center [447, 148] width 78 height 35
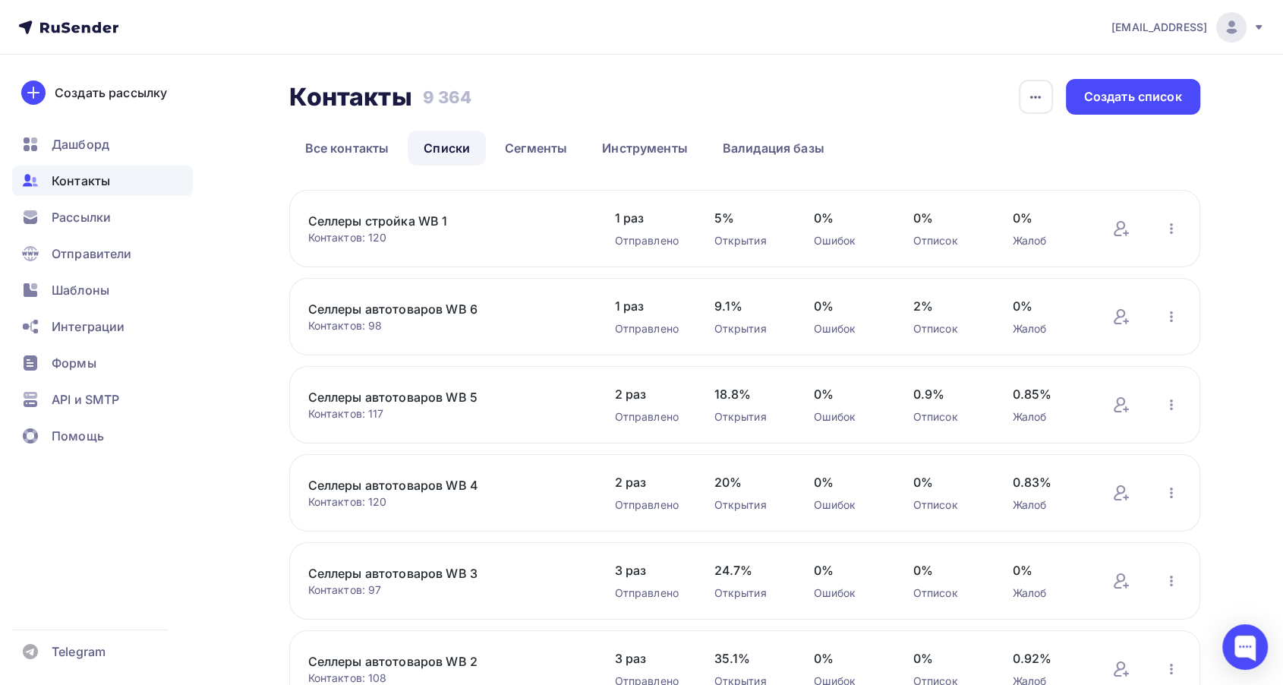
drag, startPoint x: 292, startPoint y: 218, endPoint x: 451, endPoint y: 219, distance: 158.6
click at [451, 219] on div "Селлеры стройка WB 1 Контактов: 120 Добавить контакты Переименовать список Скач…" at bounding box center [744, 228] width 911 height 77
copy link "Селлеры стройка WB 1"
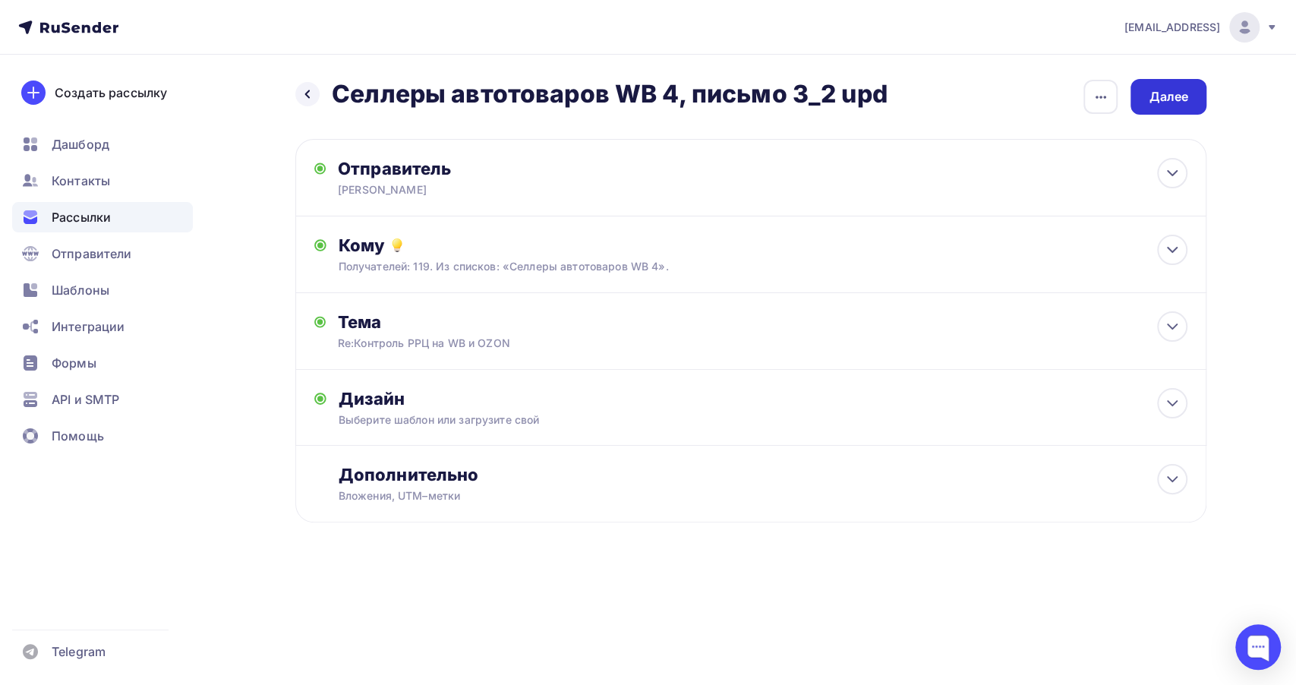
click at [1173, 92] on div "Далее" at bounding box center [1167, 96] width 39 height 17
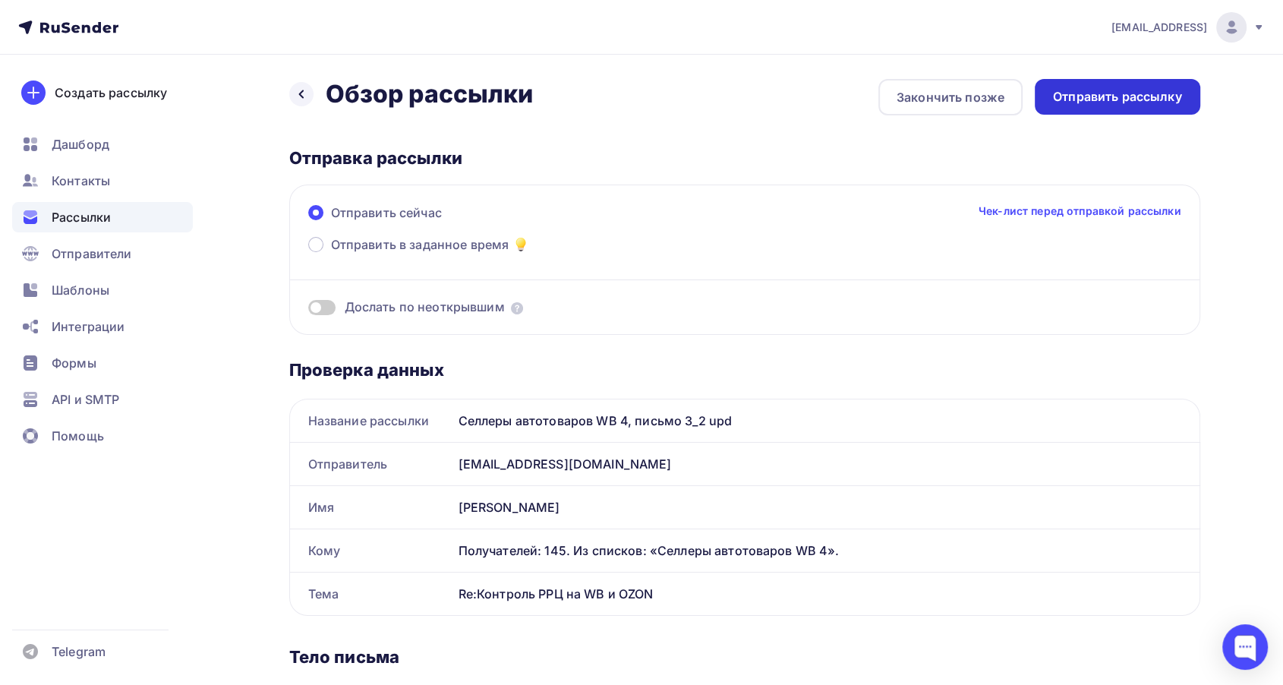
click at [1101, 96] on div "Отправить рассылку" at bounding box center [1117, 96] width 129 height 17
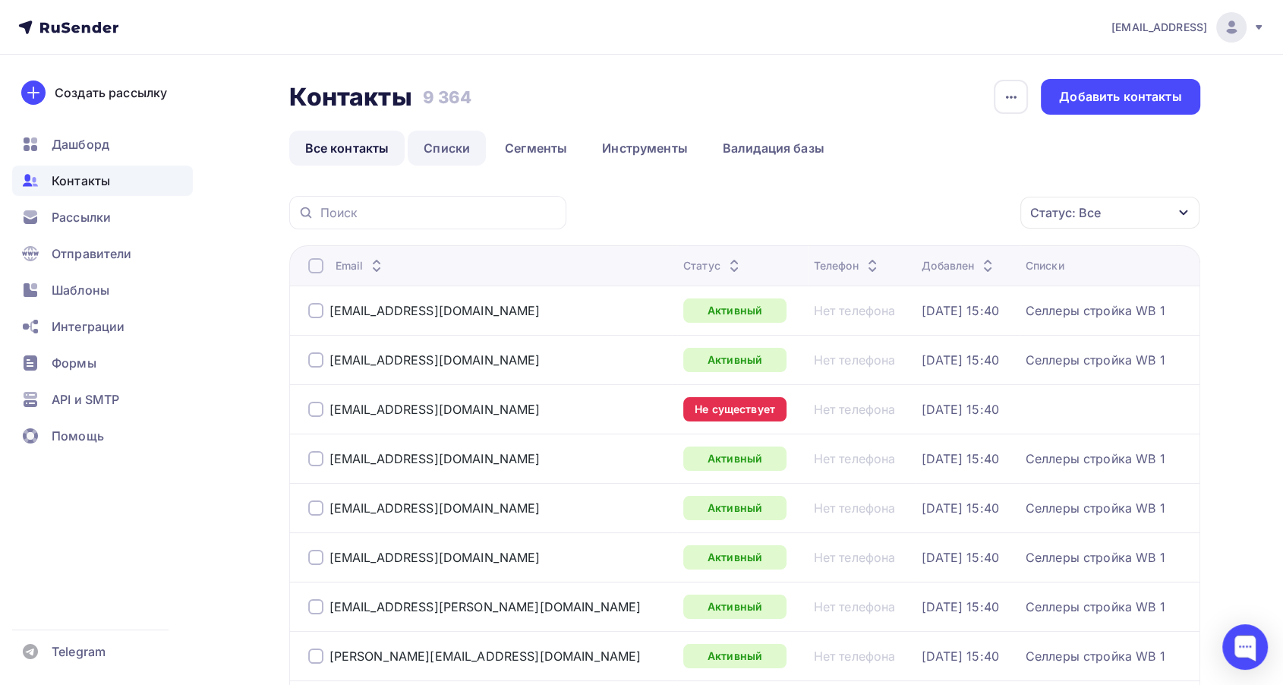
click at [446, 146] on link "Списки" at bounding box center [447, 148] width 78 height 35
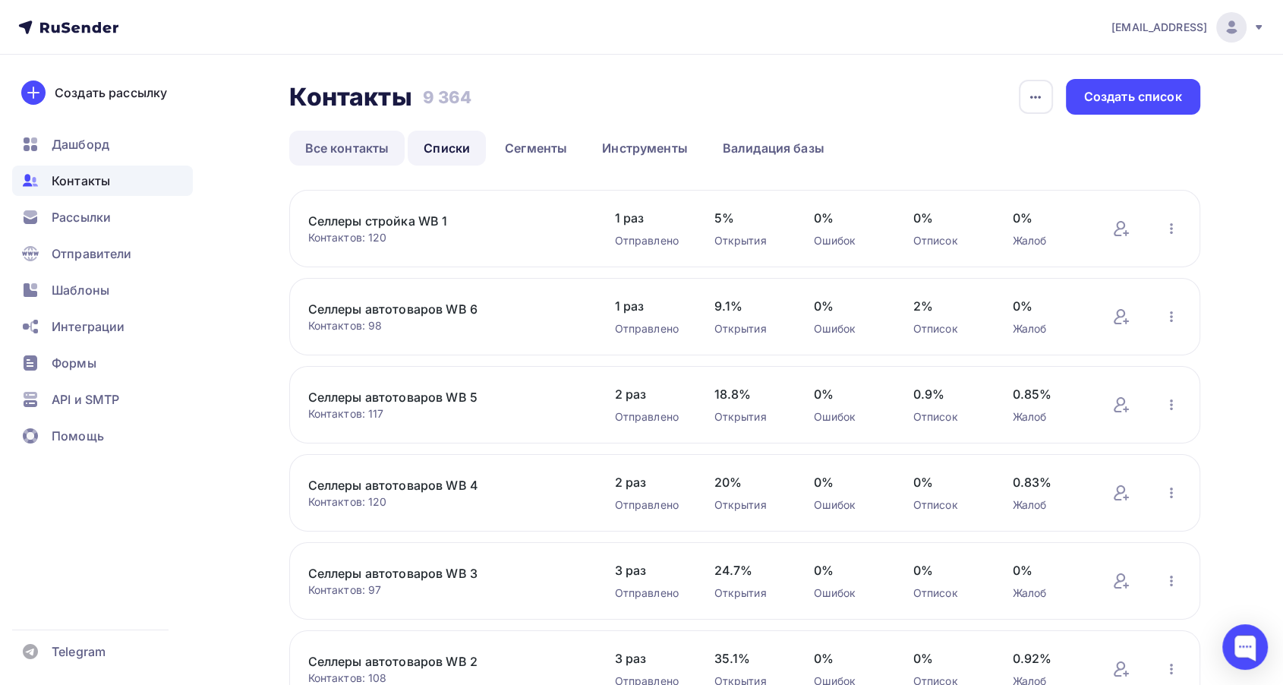
click at [367, 152] on link "Все контакты" at bounding box center [347, 148] width 116 height 35
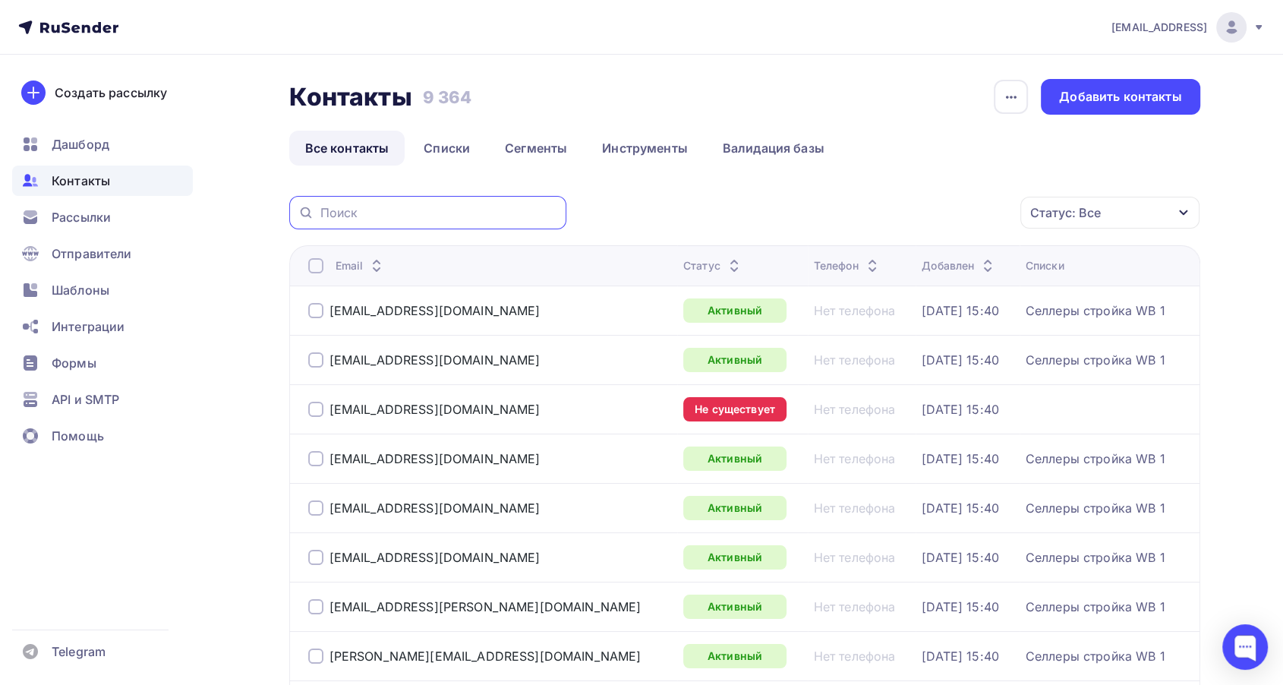
click at [461, 213] on input "text" at bounding box center [438, 212] width 237 height 17
paste input "zavod@sikmo.ru"
type input "zavod@sikmo.ru"
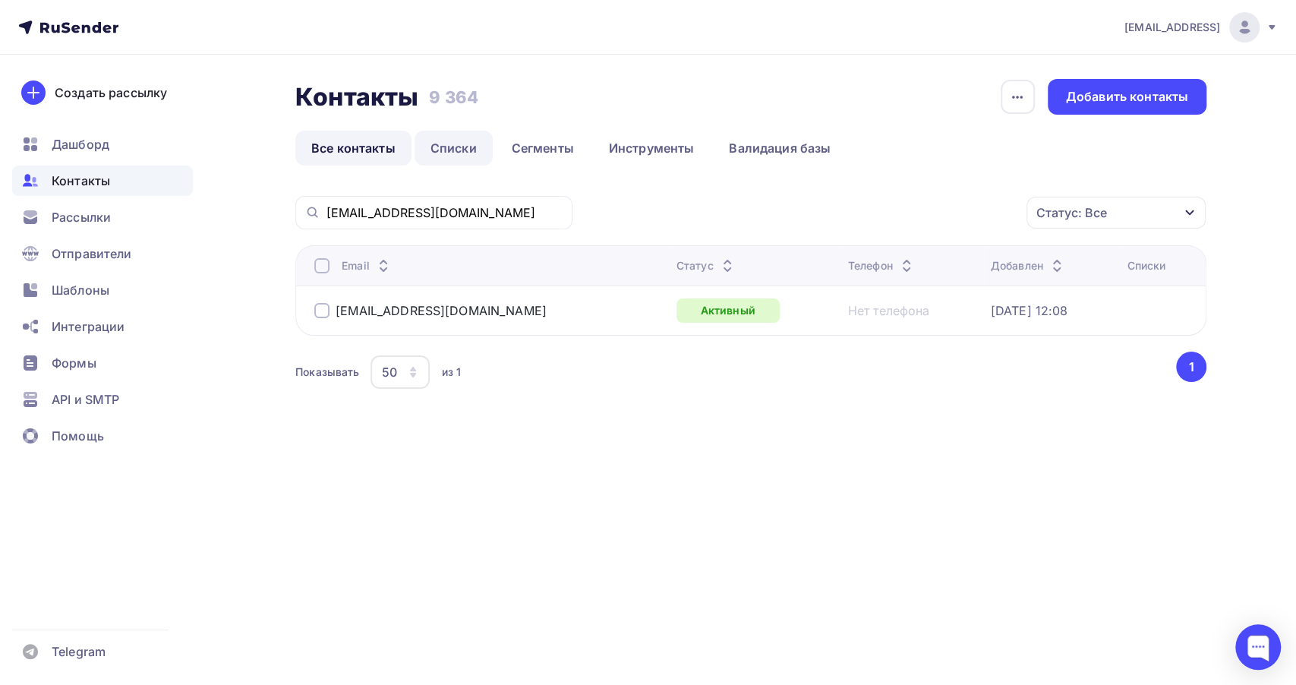
click at [472, 140] on link "Списки" at bounding box center [453, 148] width 78 height 35
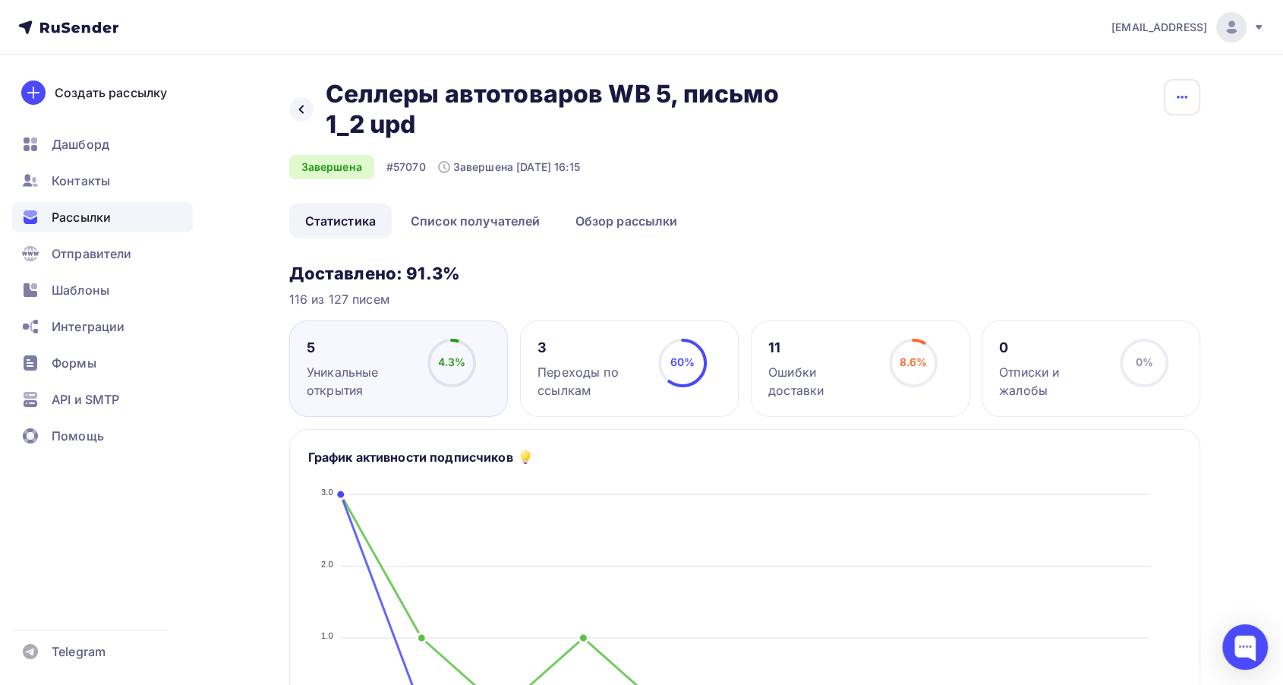
click at [1187, 95] on icon "button" at bounding box center [1182, 97] width 18 height 18
click at [1174, 151] on div "Копировать" at bounding box center [1123, 145] width 146 height 18
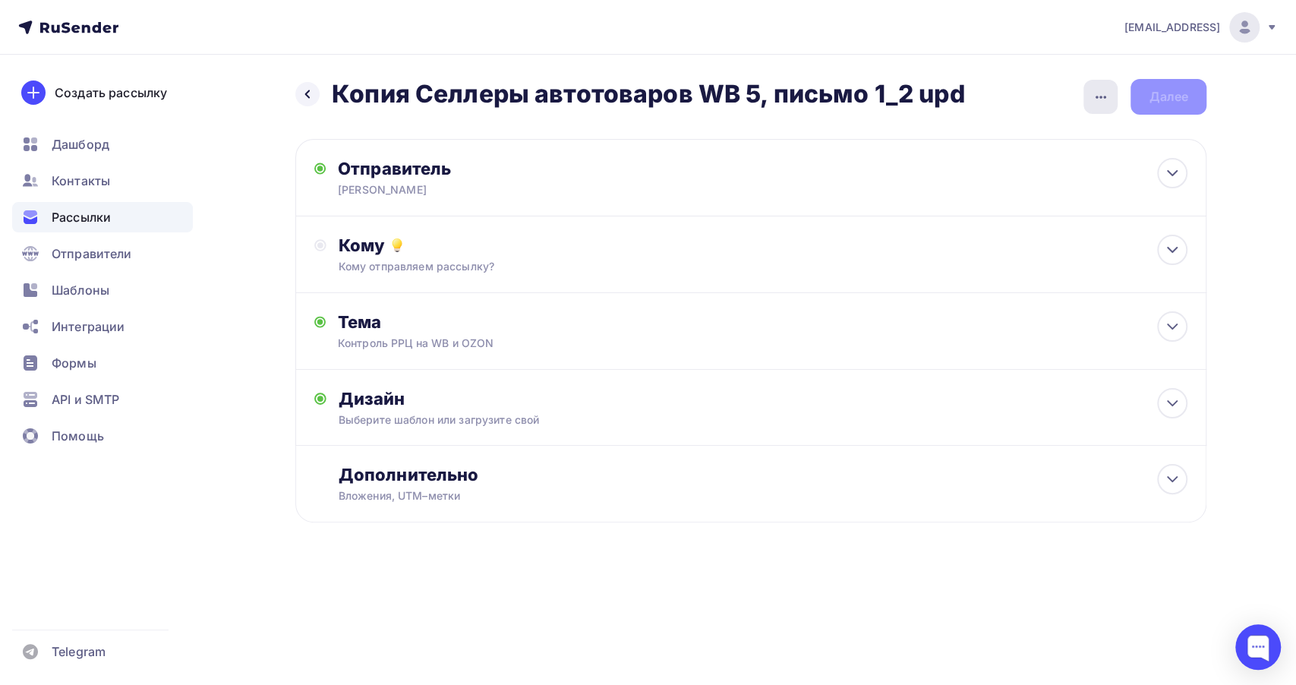
click at [1105, 101] on icon "button" at bounding box center [1100, 97] width 18 height 18
click at [1054, 170] on div "Переименовать рассылку" at bounding box center [1020, 174] width 188 height 18
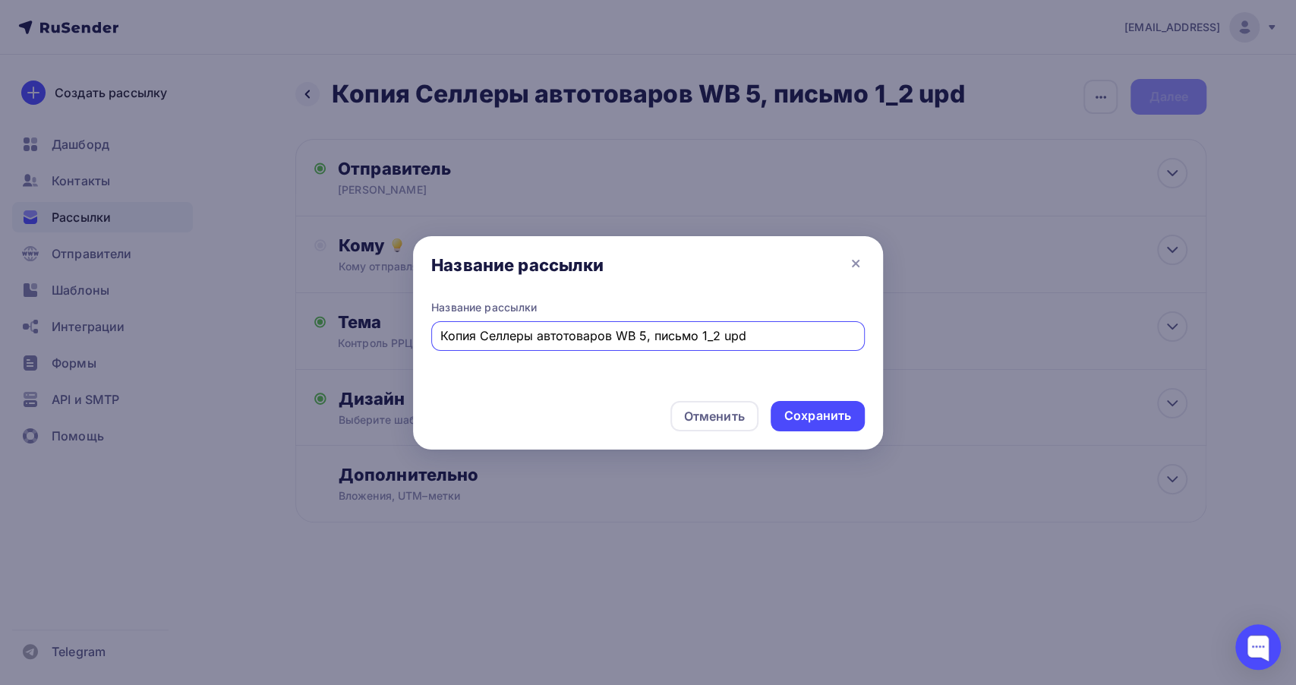
drag, startPoint x: 477, startPoint y: 338, endPoint x: 358, endPoint y: 316, distance: 121.2
click at [358, 316] on div "Название рассылки Название рассылки Копия Селлеры автотоваров WB 5, письмо 1_2 …" at bounding box center [648, 342] width 1296 height 685
click at [666, 334] on input "Селлеры автотоваров WB 5, письмо 1_2 upd" at bounding box center [648, 335] width 416 height 18
type input "Селлеры автотоваров WB 5, письмо 2_2 upd"
click at [843, 413] on div "Сохранить" at bounding box center [817, 415] width 67 height 17
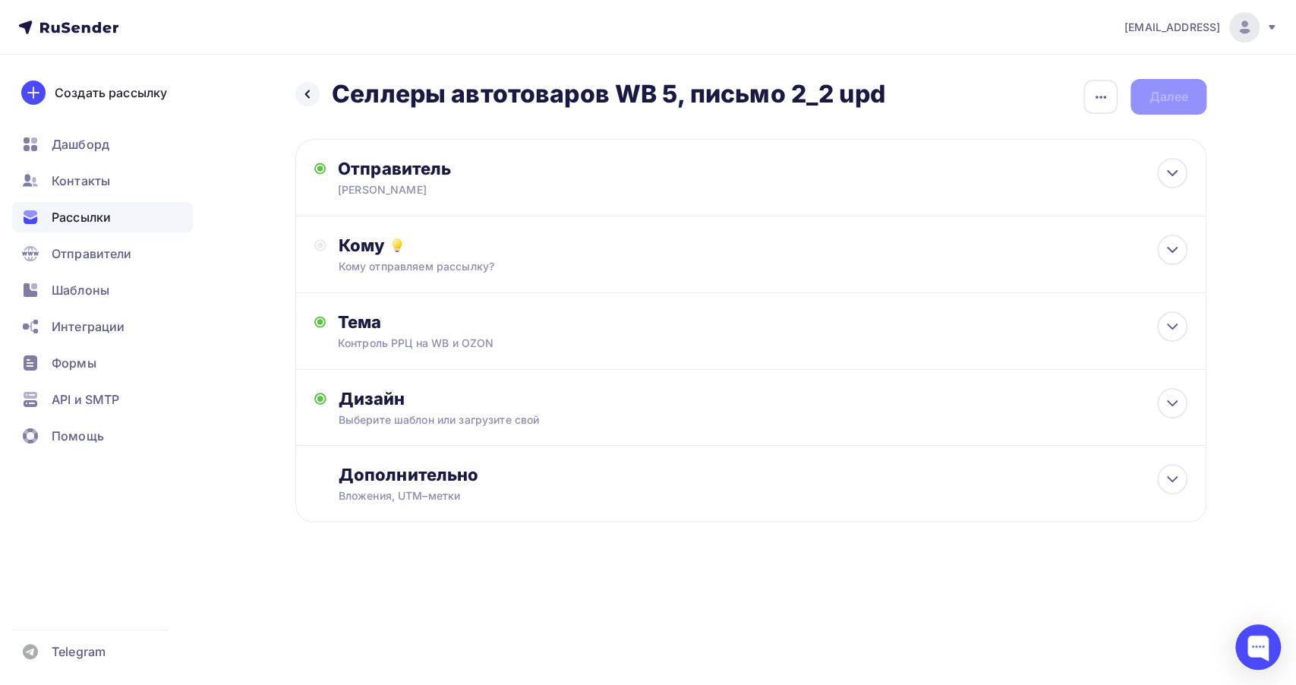
click at [121, 210] on div "Рассылки" at bounding box center [102, 217] width 181 height 30
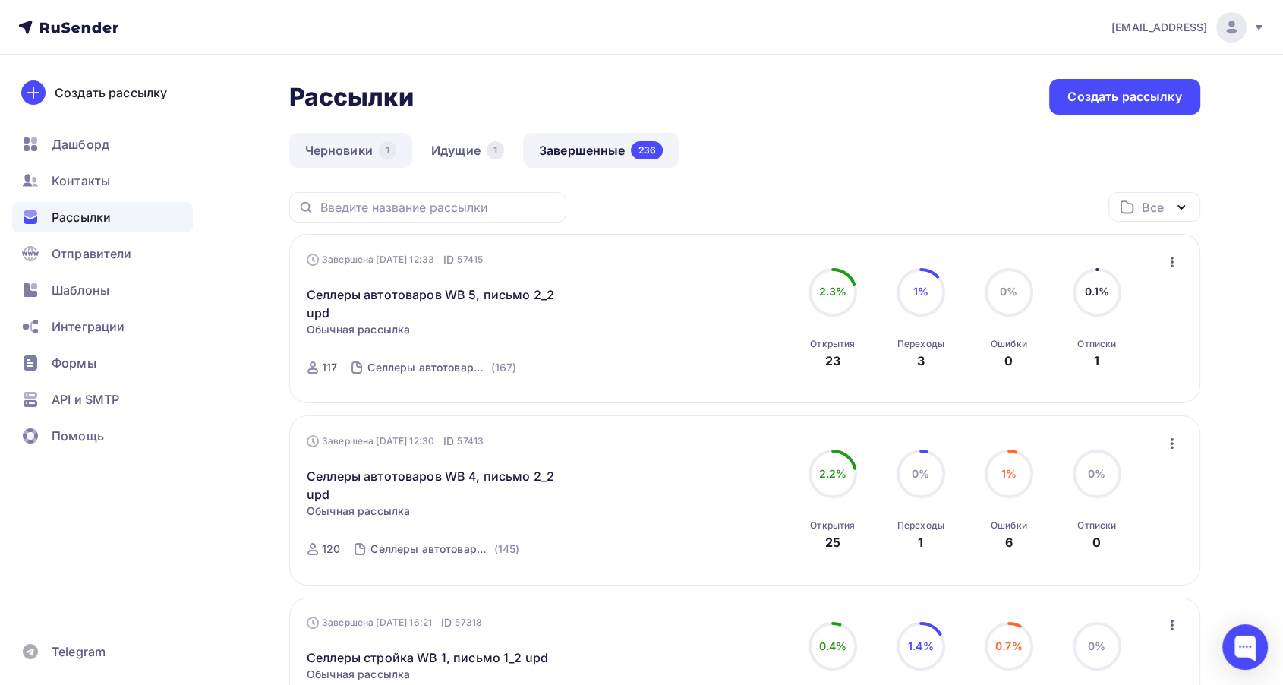
click at [346, 153] on link "Черновики 1" at bounding box center [350, 150] width 123 height 35
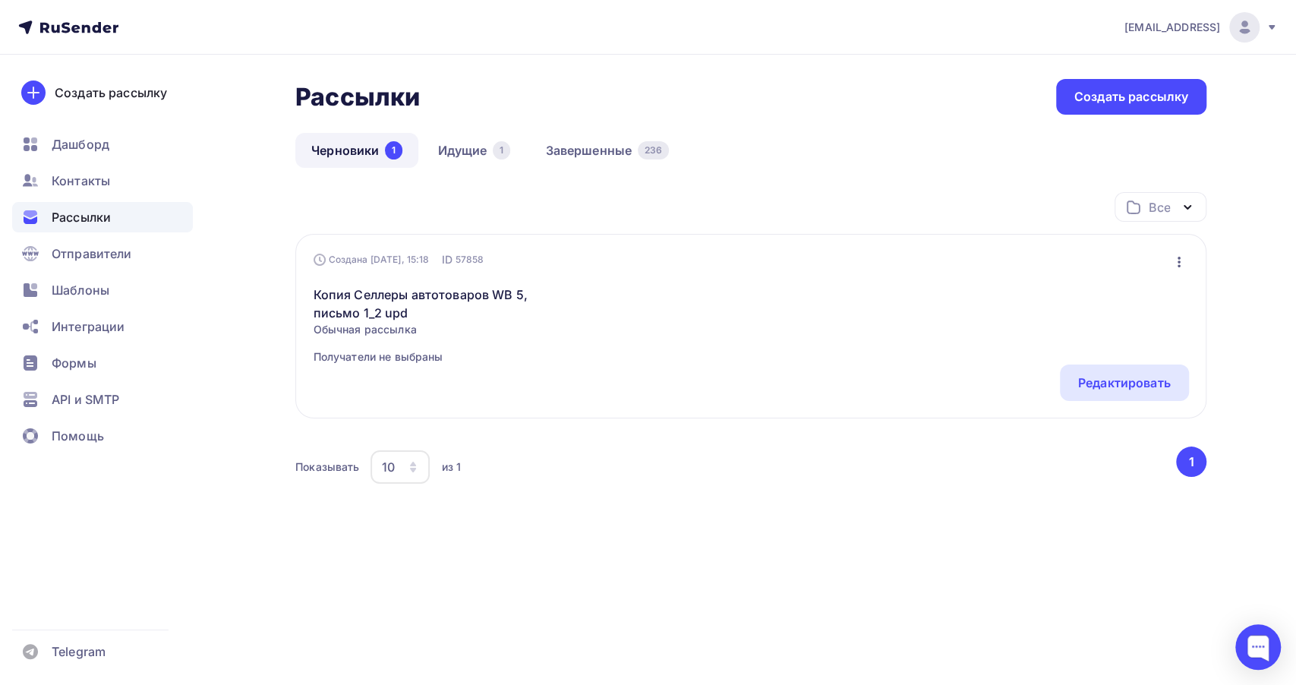
click at [1171, 255] on icon "button" at bounding box center [1179, 262] width 18 height 18
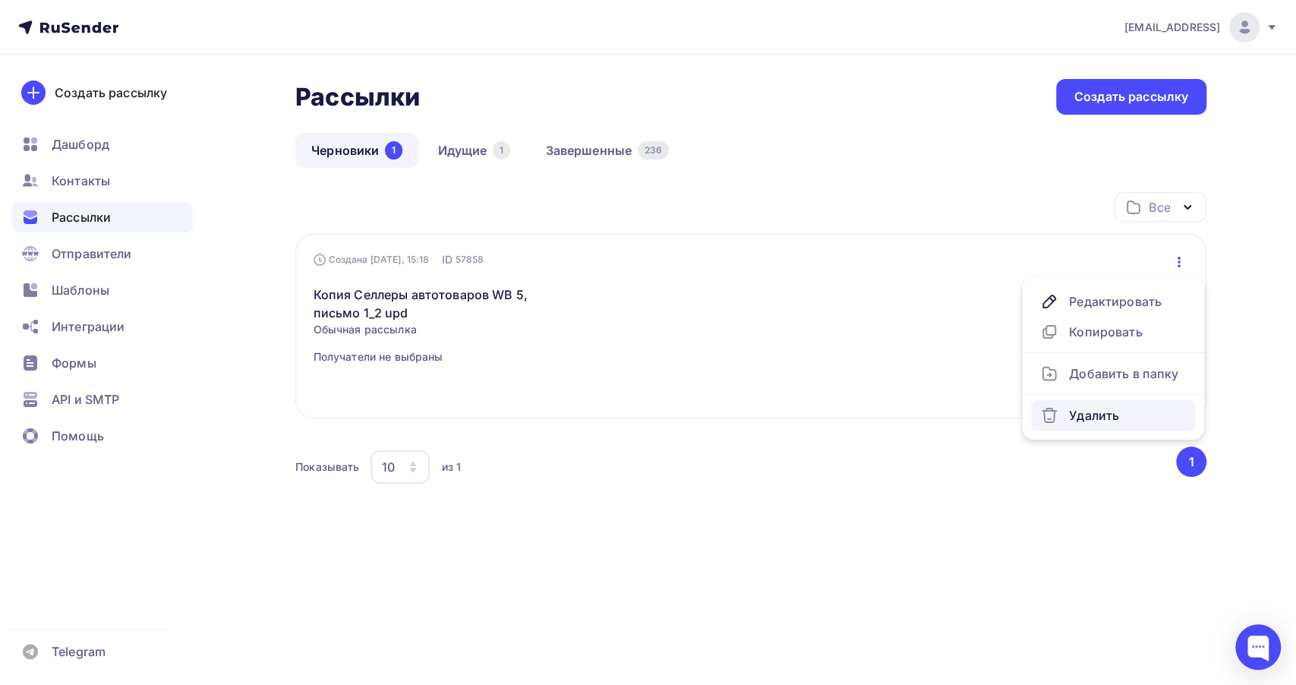
click at [1121, 406] on div "Удалить" at bounding box center [1113, 415] width 146 height 18
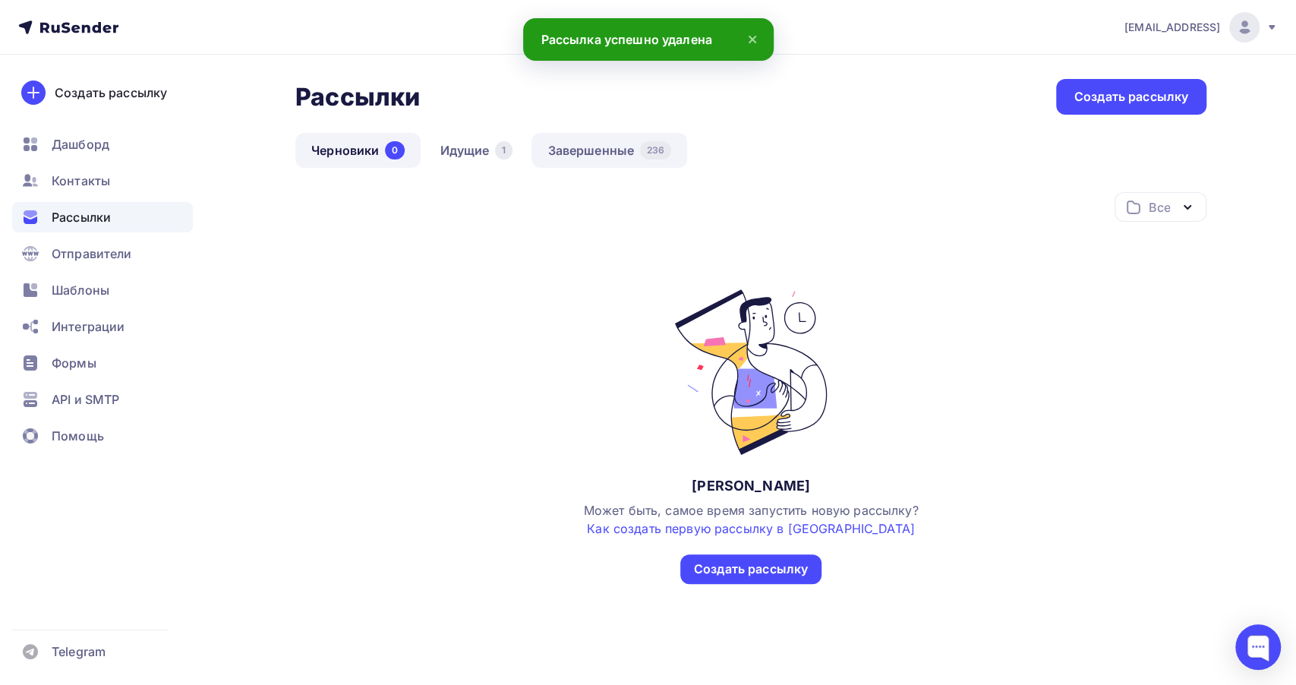
click at [586, 140] on link "Завершенные 236" at bounding box center [609, 150] width 156 height 35
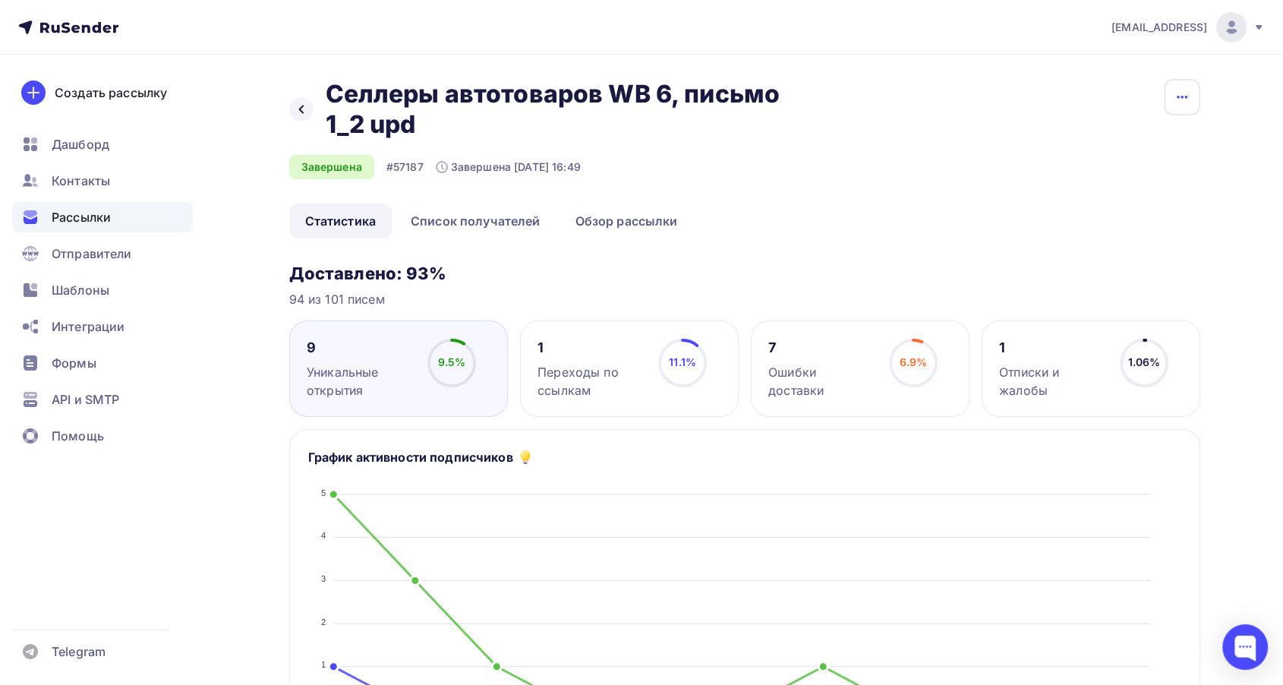
click at [1178, 91] on icon "button" at bounding box center [1182, 97] width 18 height 18
click at [1132, 180] on div "Добавить в папку" at bounding box center [1123, 187] width 146 height 18
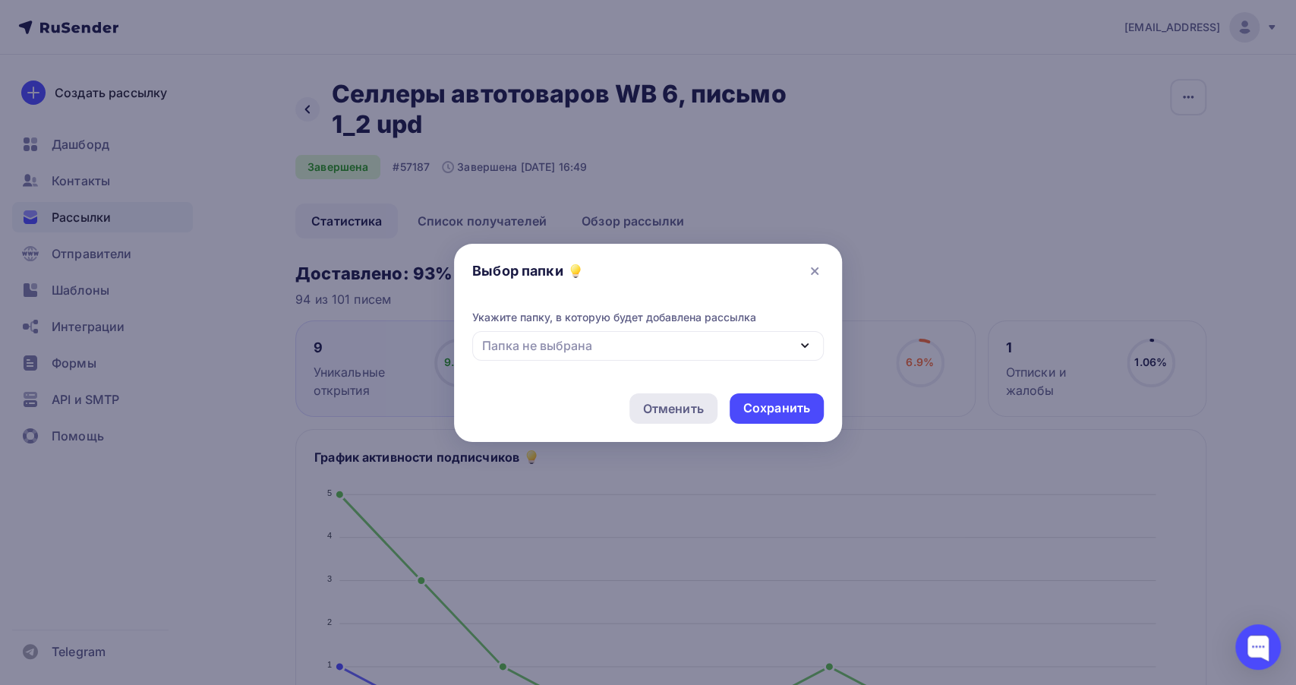
click at [662, 414] on div "Отменить" at bounding box center [673, 408] width 61 height 18
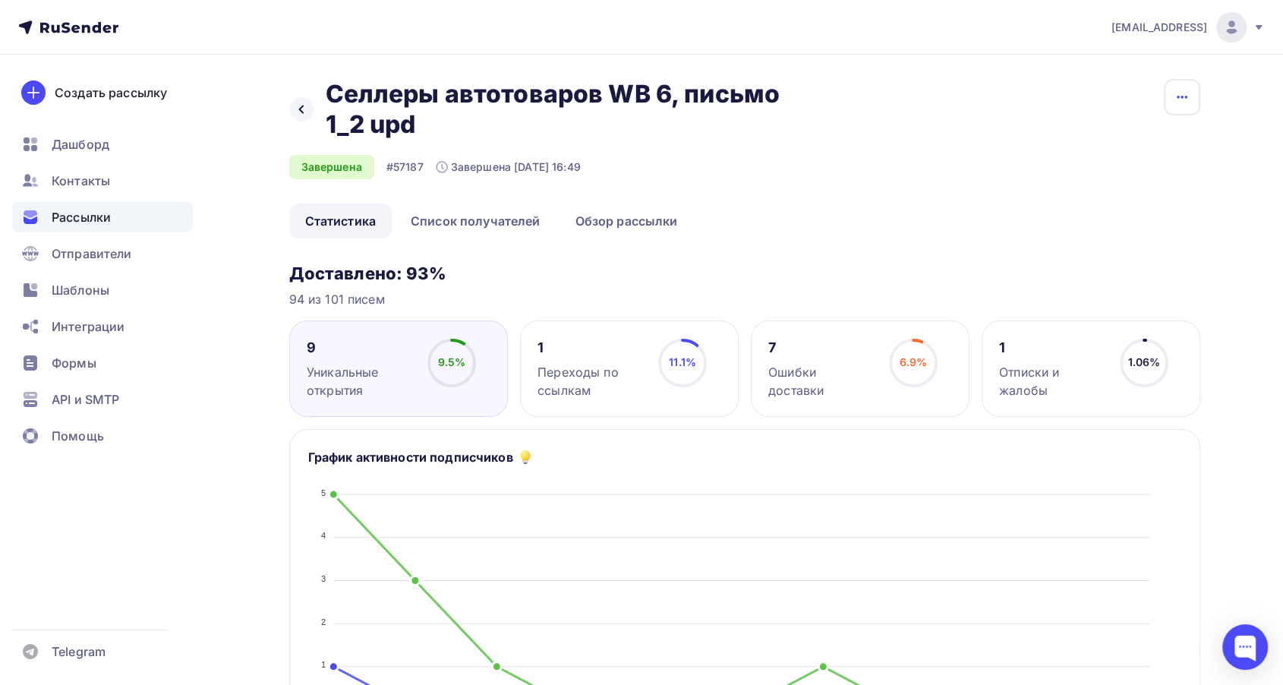
click at [1190, 96] on button "button" at bounding box center [1182, 97] width 36 height 36
click at [1140, 140] on div "Копировать" at bounding box center [1123, 145] width 146 height 18
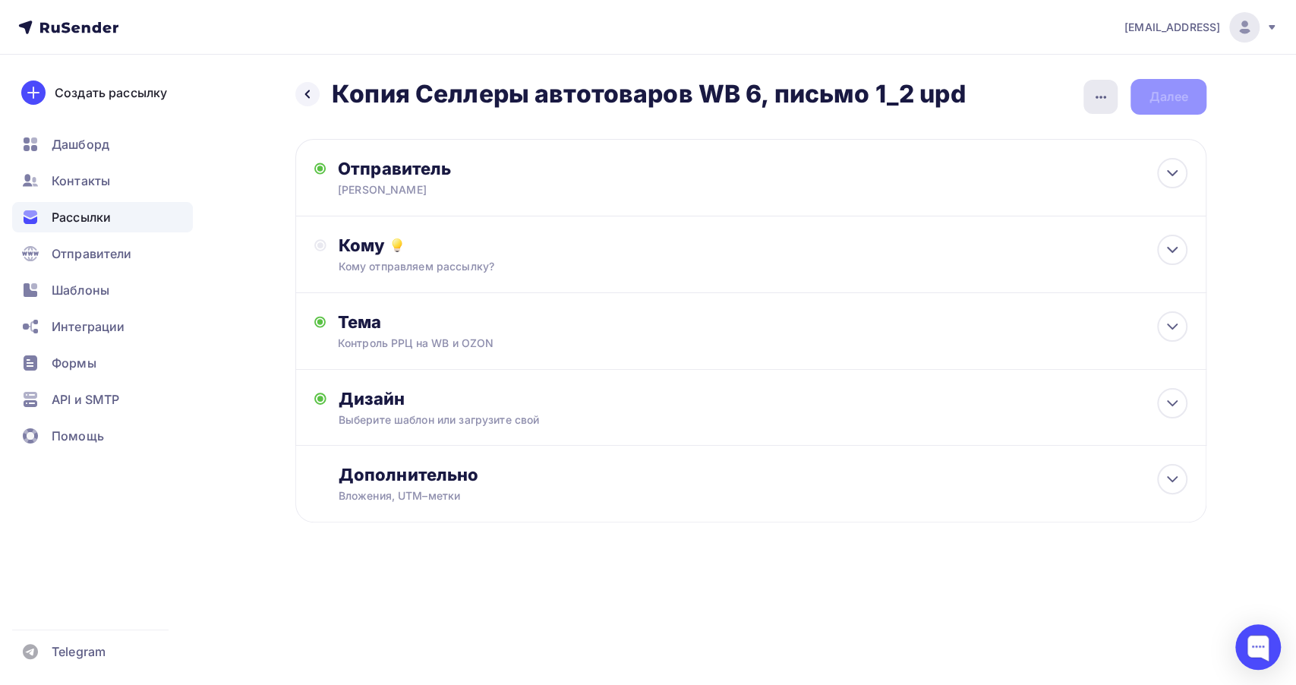
click at [1107, 101] on icon "button" at bounding box center [1100, 97] width 18 height 18
click at [1051, 170] on div "Переименовать рассылку" at bounding box center [1020, 174] width 188 height 18
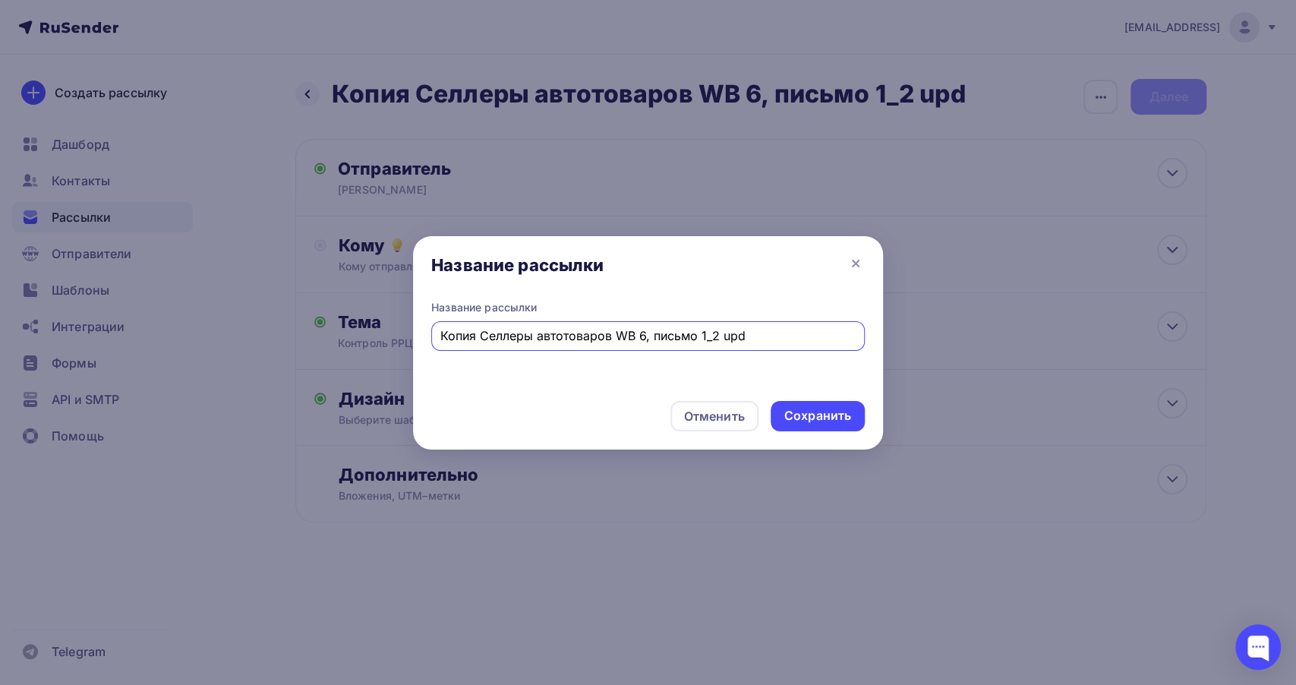
drag, startPoint x: 481, startPoint y: 339, endPoint x: 283, endPoint y: 305, distance: 200.9
click at [283, 305] on div "Название рассылки Название рассылки Копия Селлеры автотоваров WB 6, письмо 1_2 …" at bounding box center [648, 342] width 1296 height 685
drag, startPoint x: 662, startPoint y: 331, endPoint x: 682, endPoint y: 338, distance: 20.9
click at [662, 331] on input "Селлеры автотоваров WB 6, письмо 1_2 upd" at bounding box center [648, 335] width 416 height 18
type input "Селлеры автотоваров WB 6, письмо 2_2 upd"
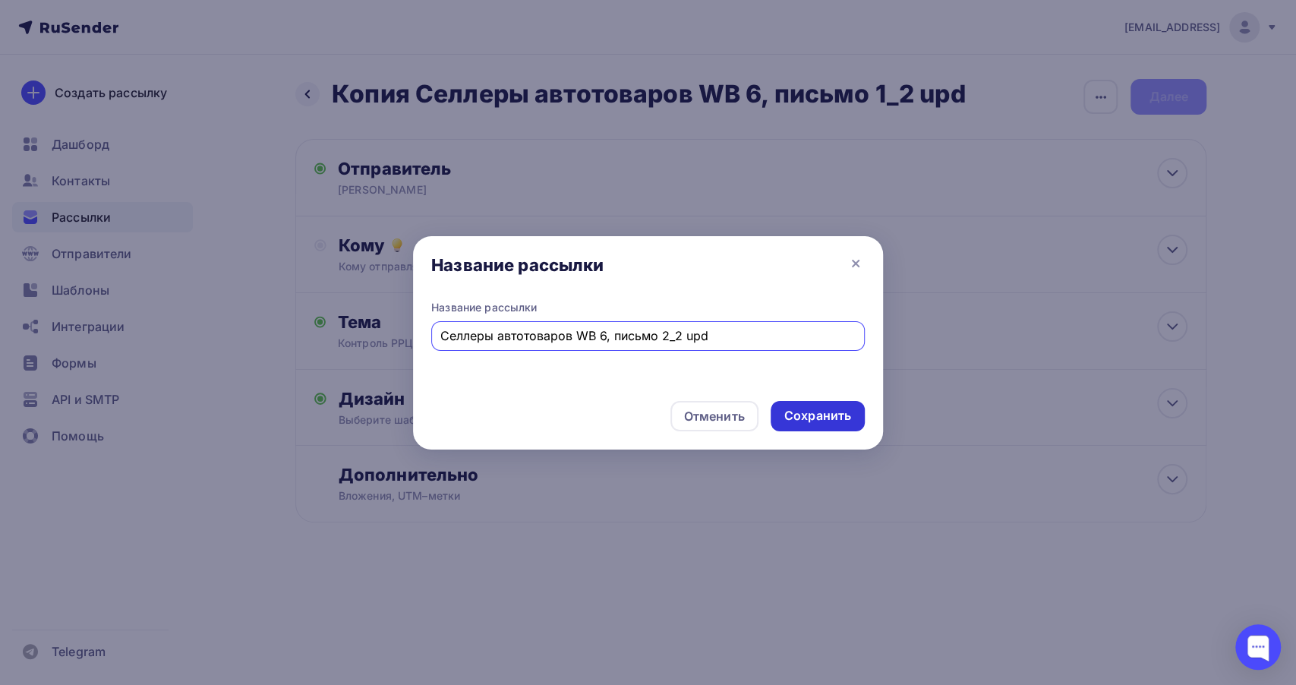
click at [805, 425] on div "Сохранить" at bounding box center [817, 416] width 94 height 30
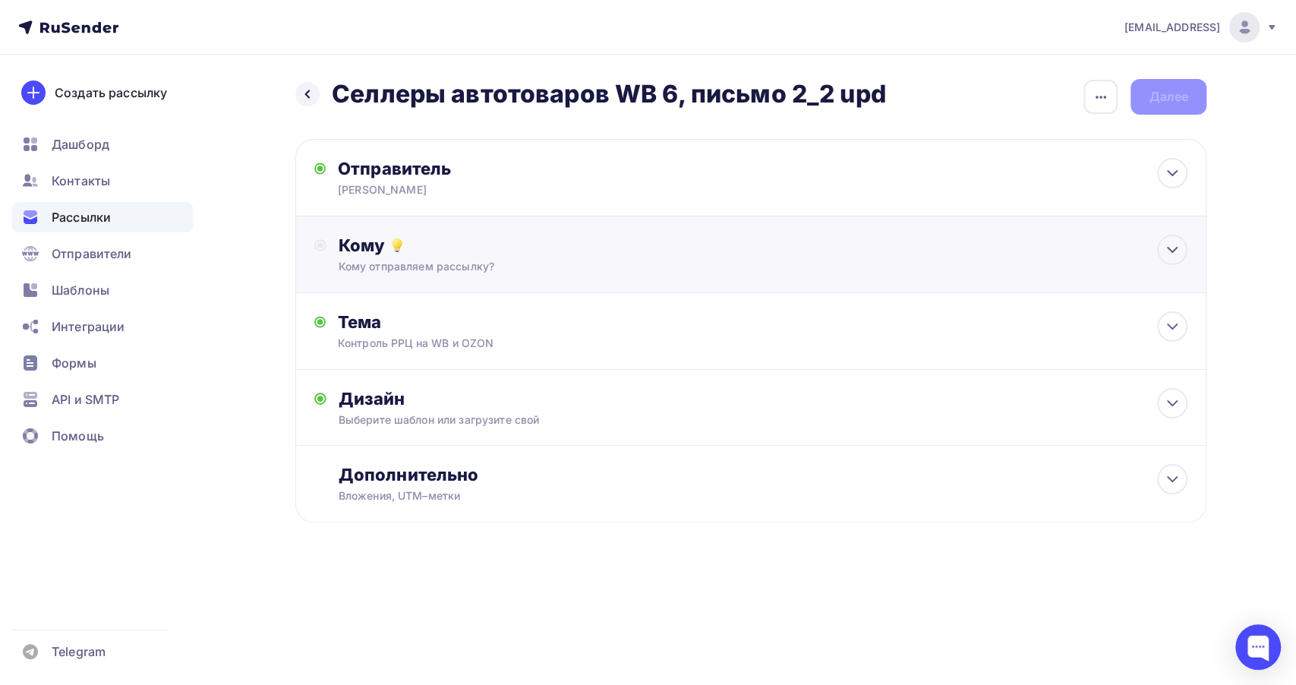
click at [650, 277] on div "Кому Кому отправляем рассылку? Списки получателей Выберите список Все списки id…" at bounding box center [750, 254] width 911 height 77
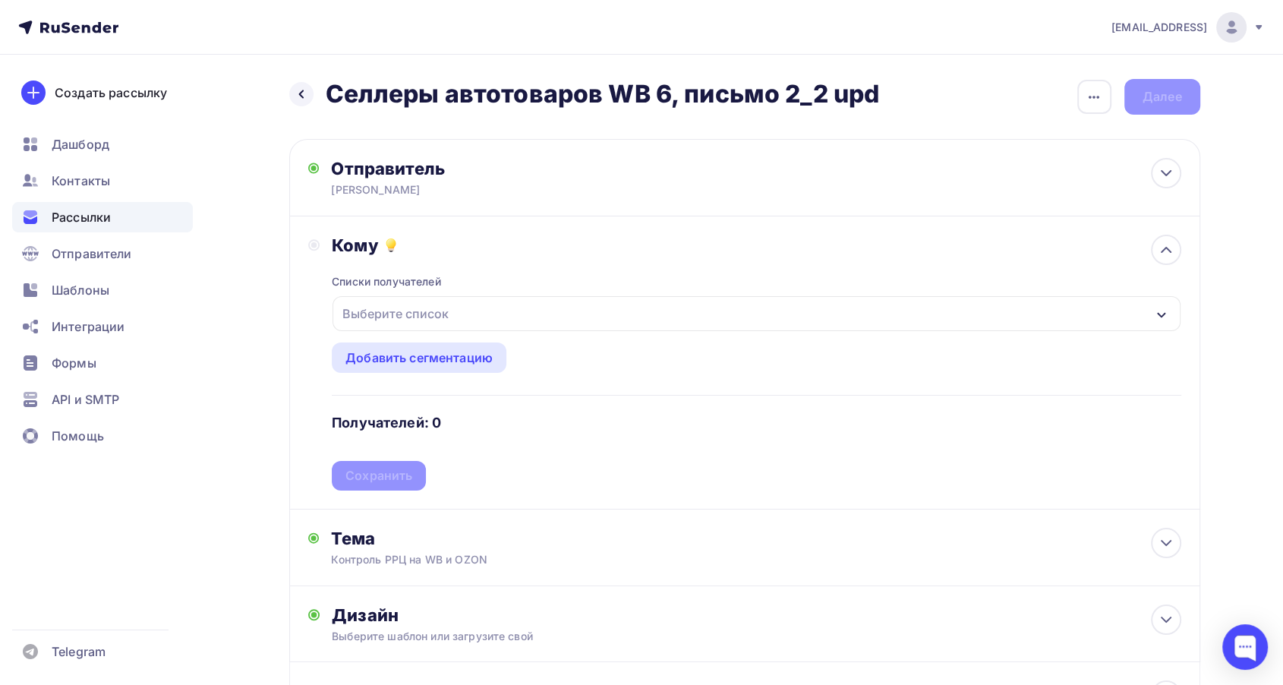
click at [660, 310] on div "Выберите список" at bounding box center [755, 313] width 847 height 35
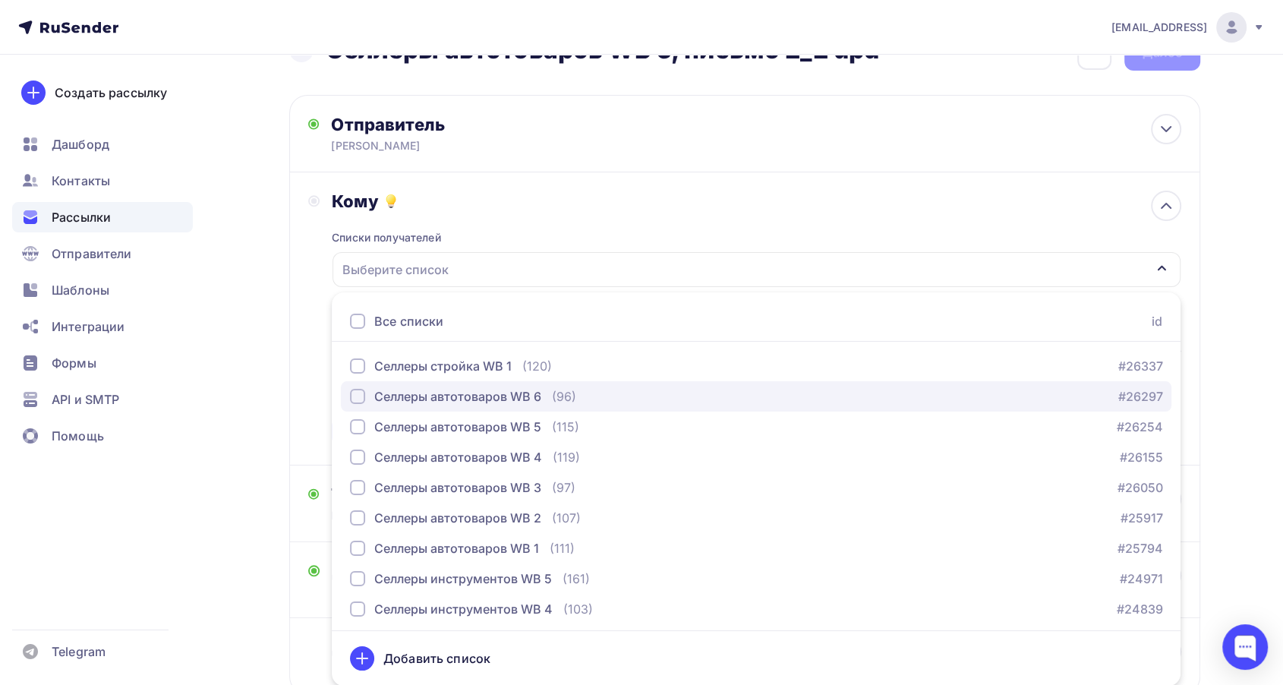
click at [510, 395] on div "Селлеры автотоваров WB 6" at bounding box center [457, 396] width 167 height 18
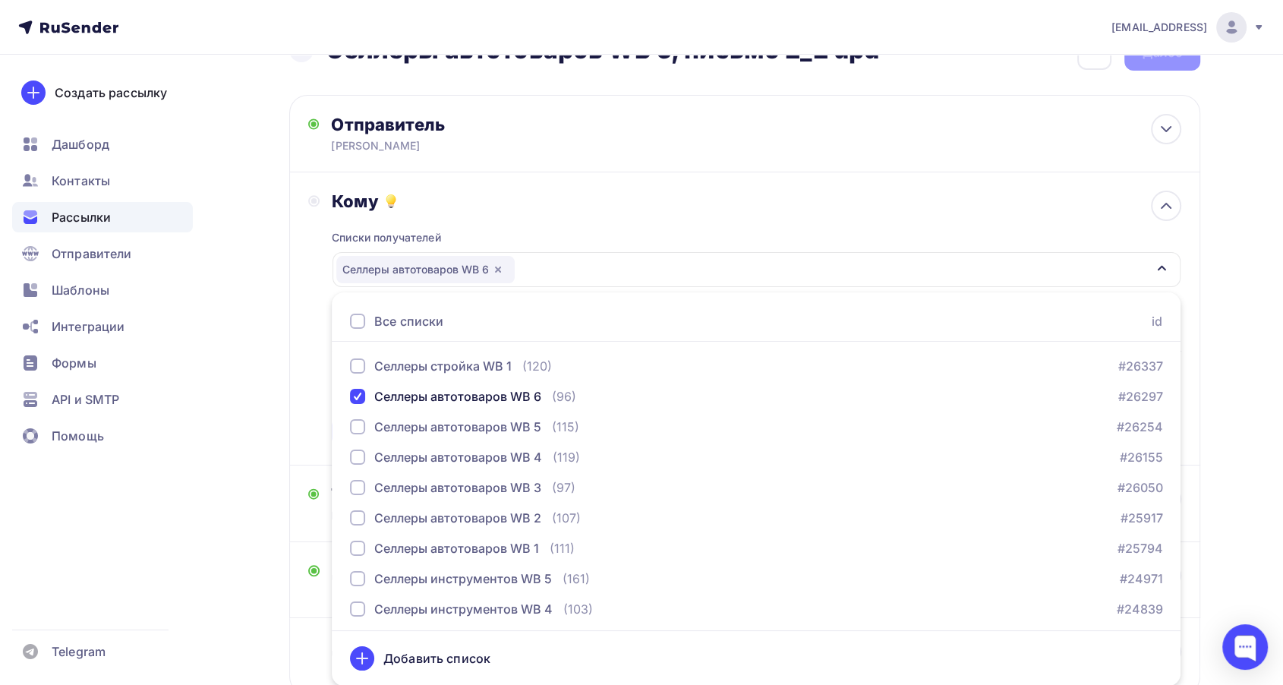
click at [314, 402] on div "Кому Списки получателей Селлеры автотоваров WB 6 Все списки id Селлеры стройка …" at bounding box center [744, 319] width 873 height 256
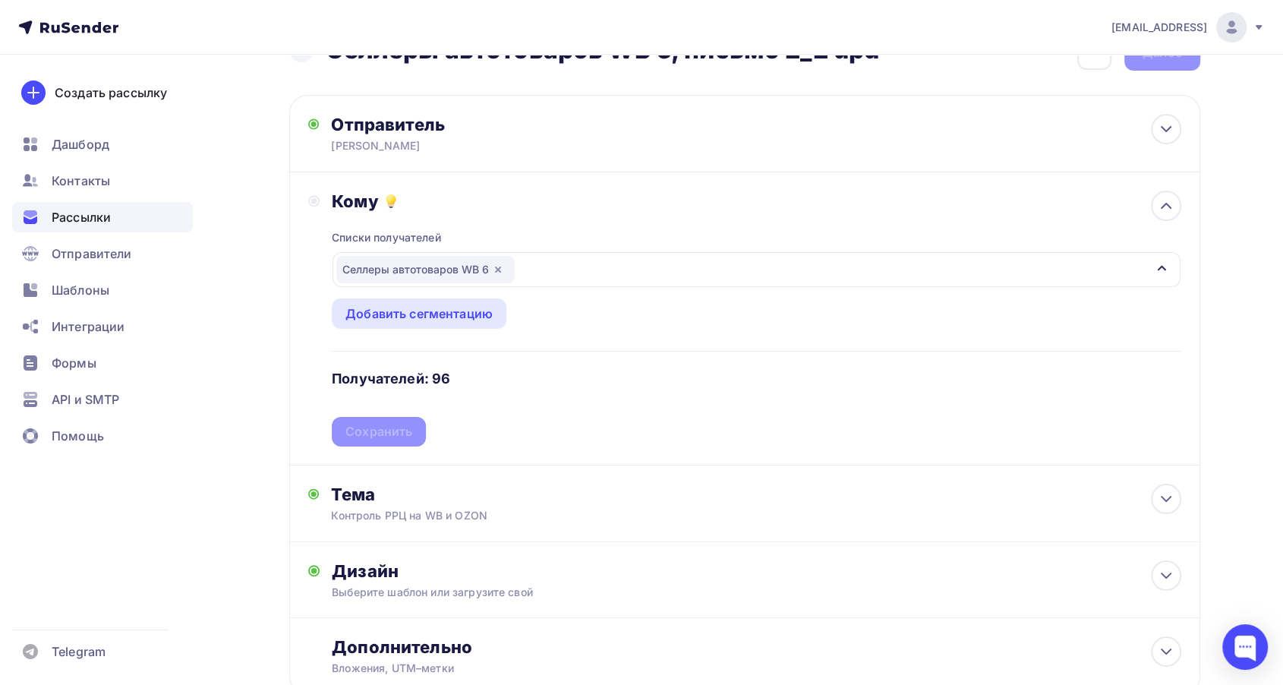
click at [376, 430] on div "Списки получателей Селлеры автотоваров WB 6 Все списки id Селлеры стройка WB 1 …" at bounding box center [756, 329] width 849 height 235
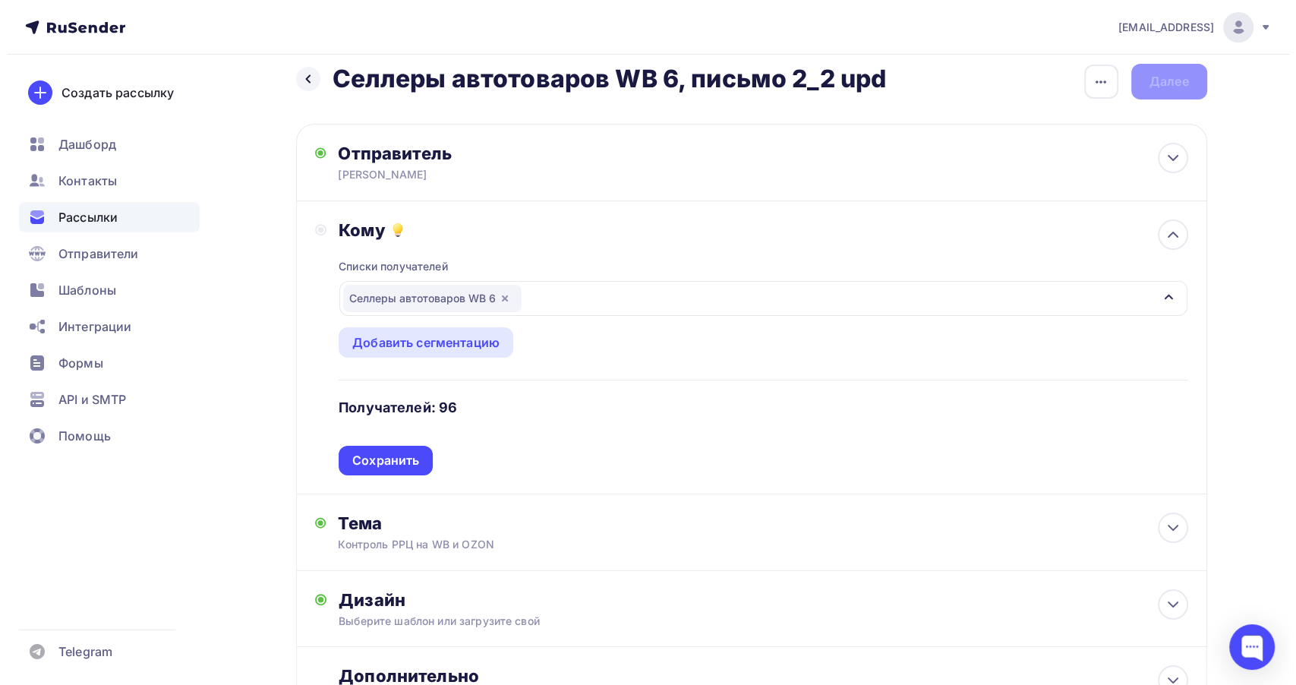
scroll to position [0, 0]
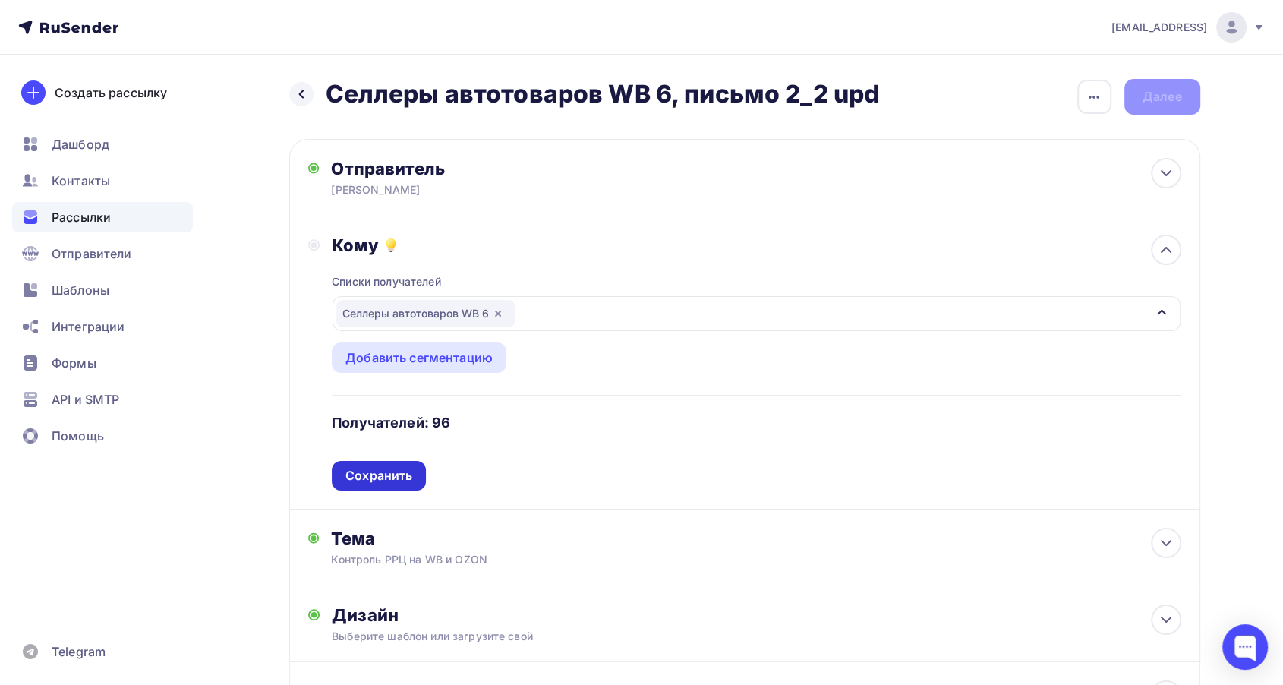
click at [409, 465] on div "Сохранить" at bounding box center [379, 476] width 94 height 30
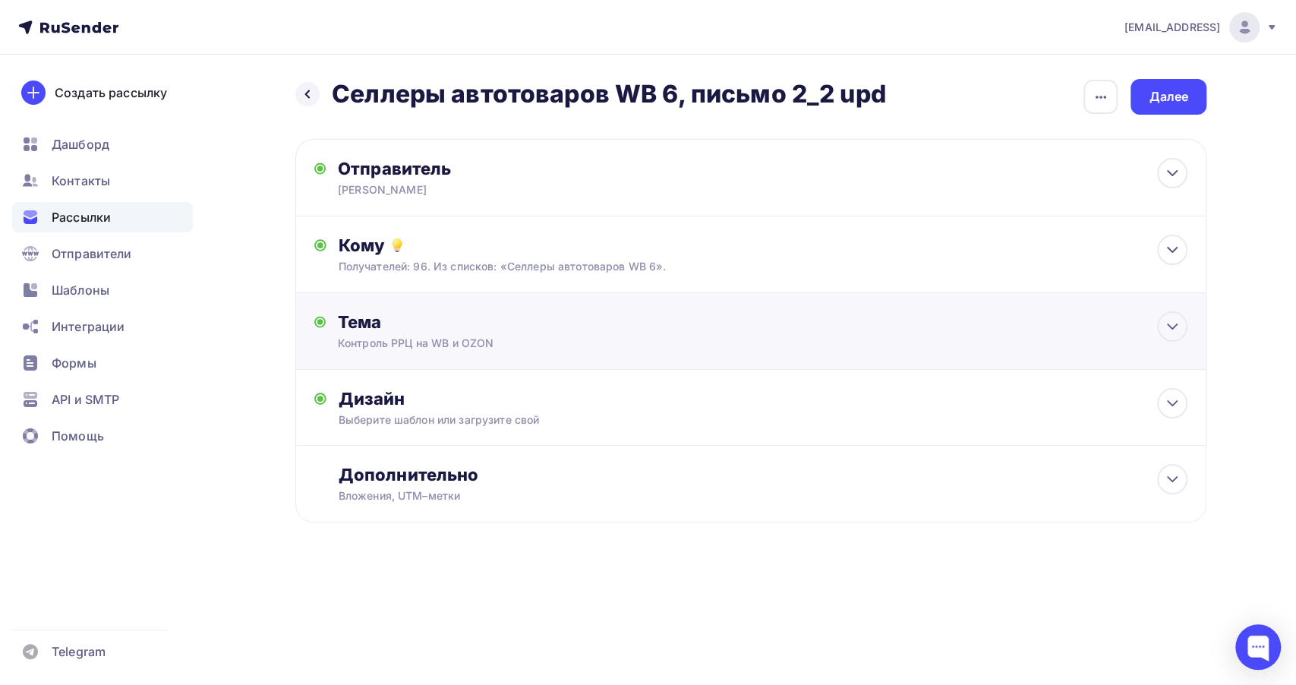
click at [674, 346] on div "Тема Контроль РРЦ на WB и OZON Тема * Контроль РРЦ на WB и OZON Рекомендуем исп…" at bounding box center [750, 331] width 911 height 77
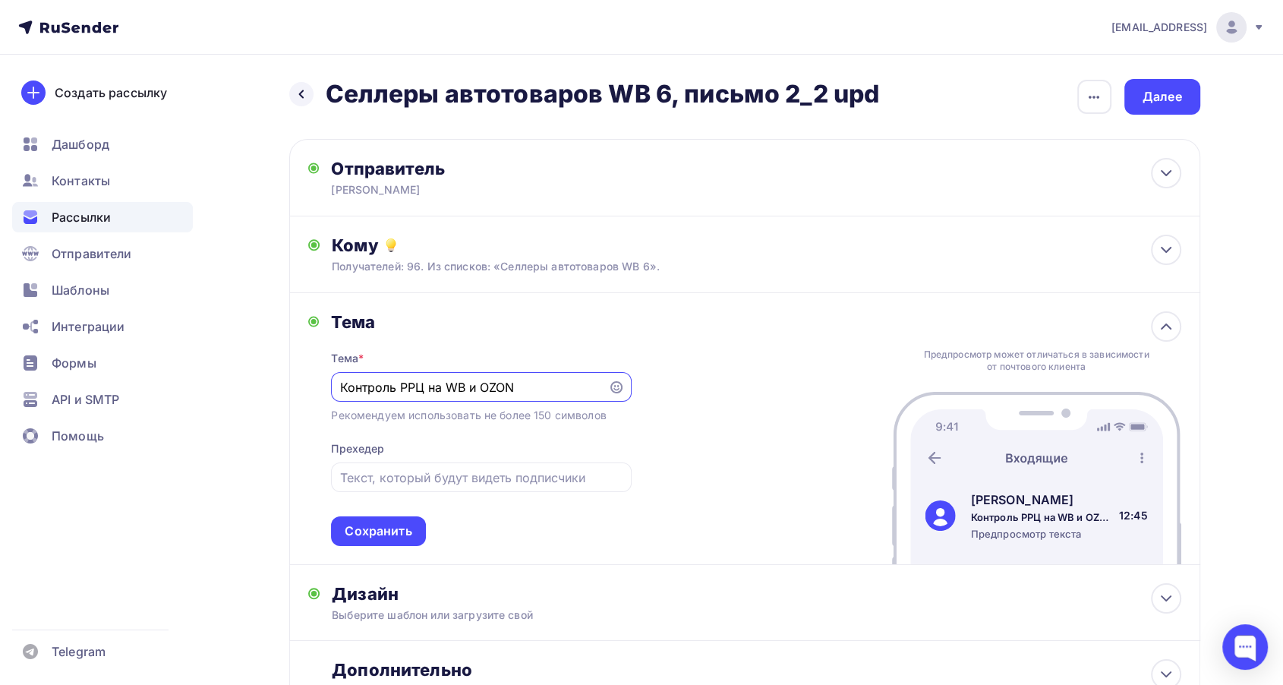
click at [340, 383] on input "Контроль РРЦ на WB и OZON" at bounding box center [470, 387] width 260 height 18
type input "Re:Контроль РРЦ на WB и OZON"
click at [382, 531] on div "Сохранить" at bounding box center [378, 530] width 67 height 17
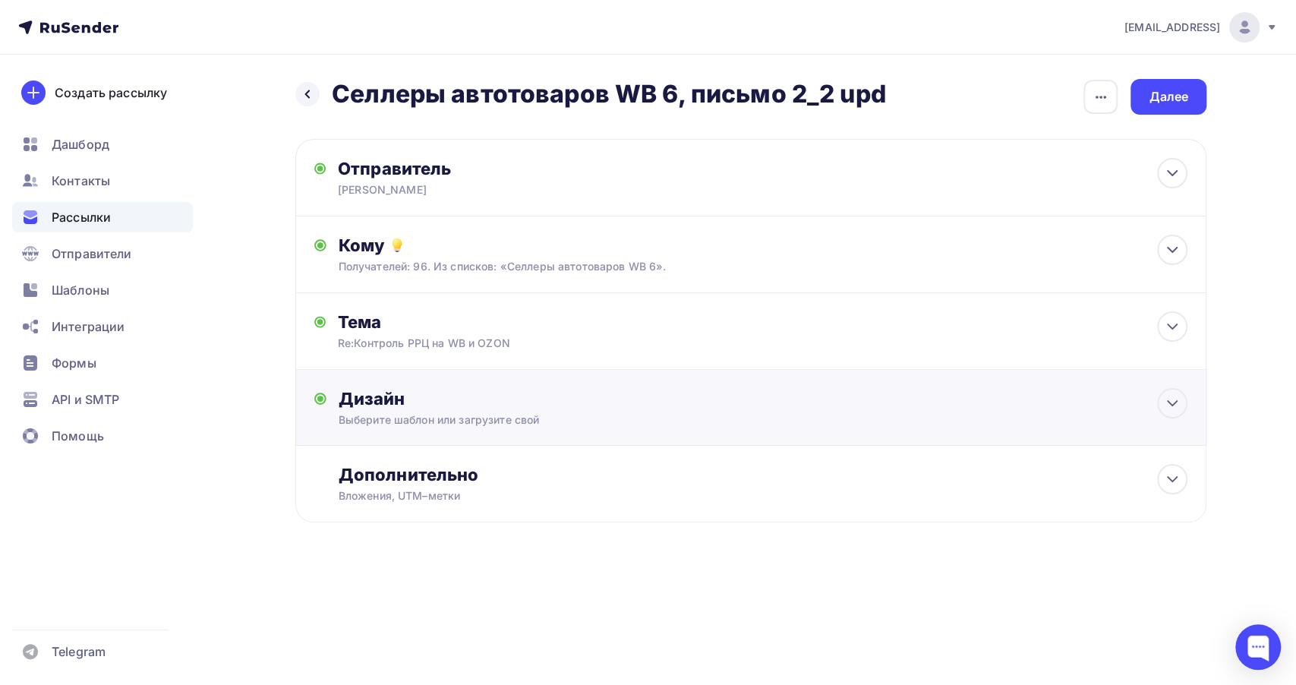
click at [608, 432] on div "Дизайн Выберите шаблон или загрузите свой Размер письма: 122 Kb Заменить шаблон…" at bounding box center [750, 416] width 873 height 57
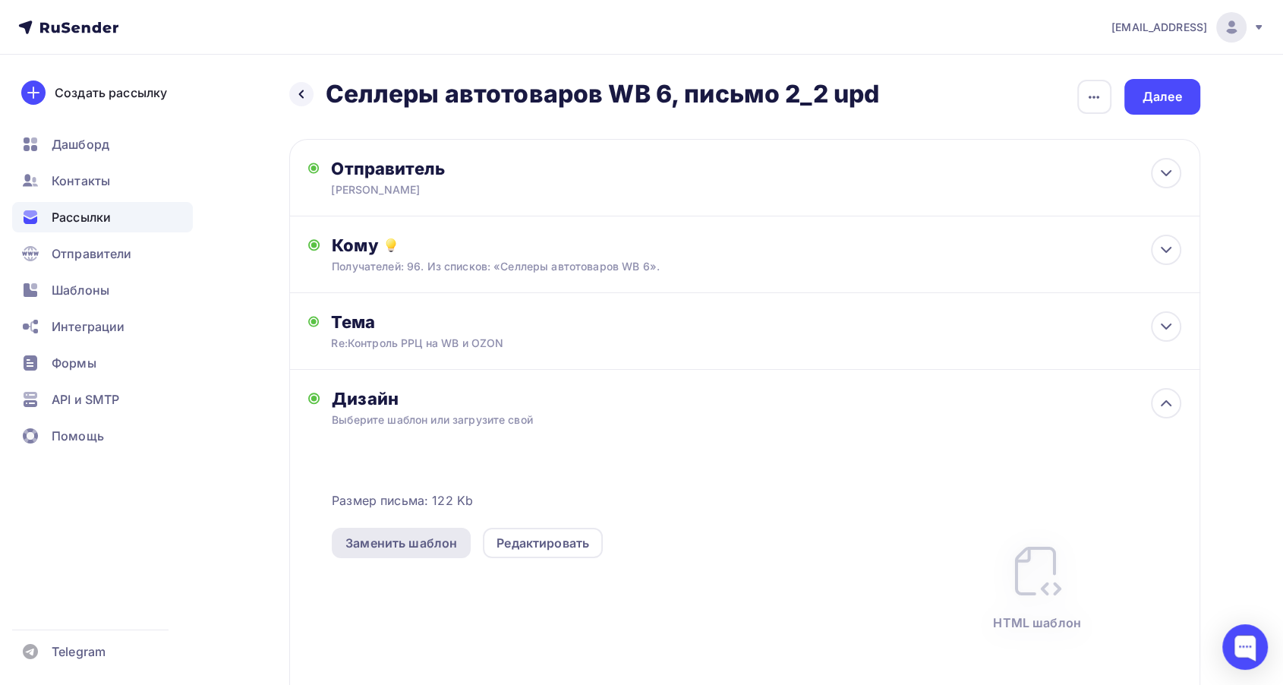
click at [414, 536] on div "Заменить шаблон" at bounding box center [401, 543] width 112 height 18
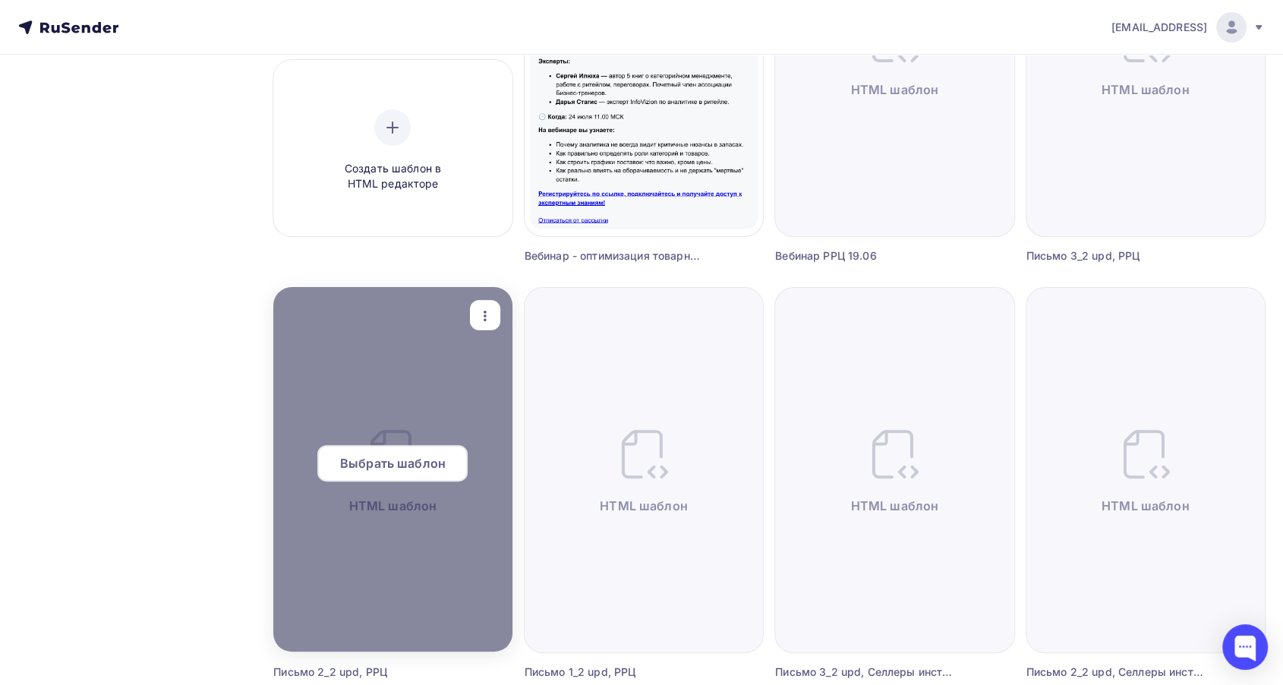
scroll to position [337, 0]
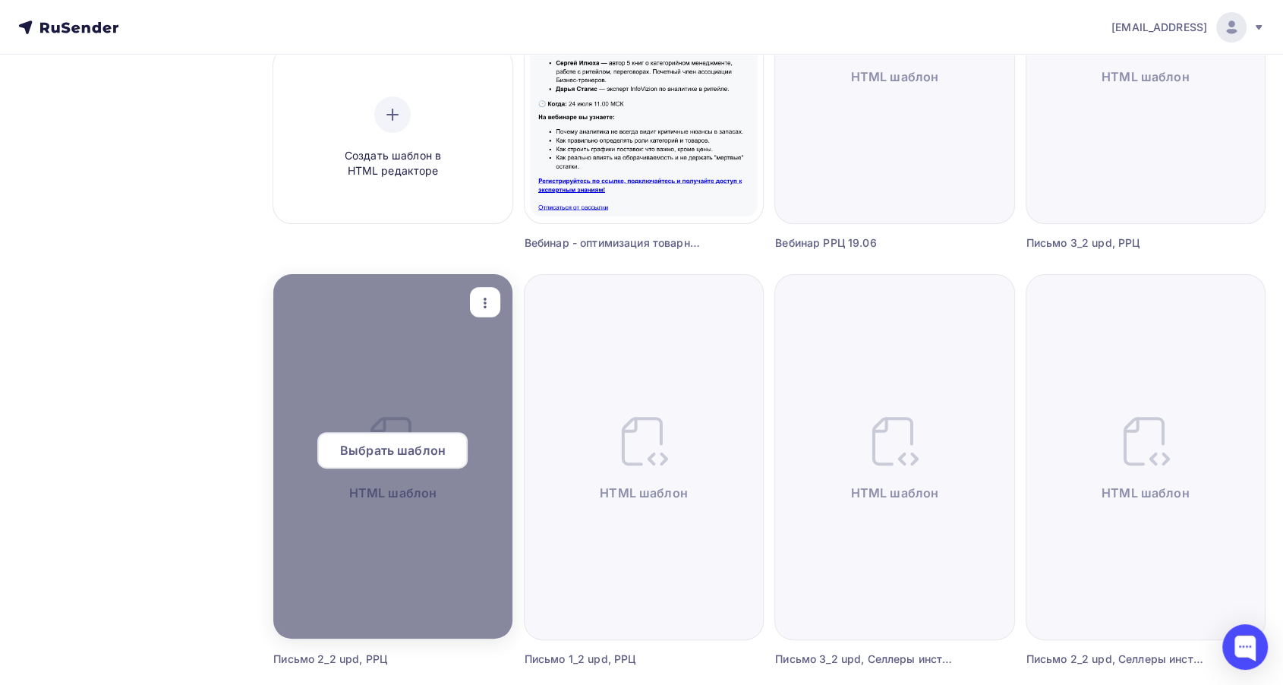
click at [404, 452] on span "Выбрать шаблон" at bounding box center [393, 450] width 106 height 18
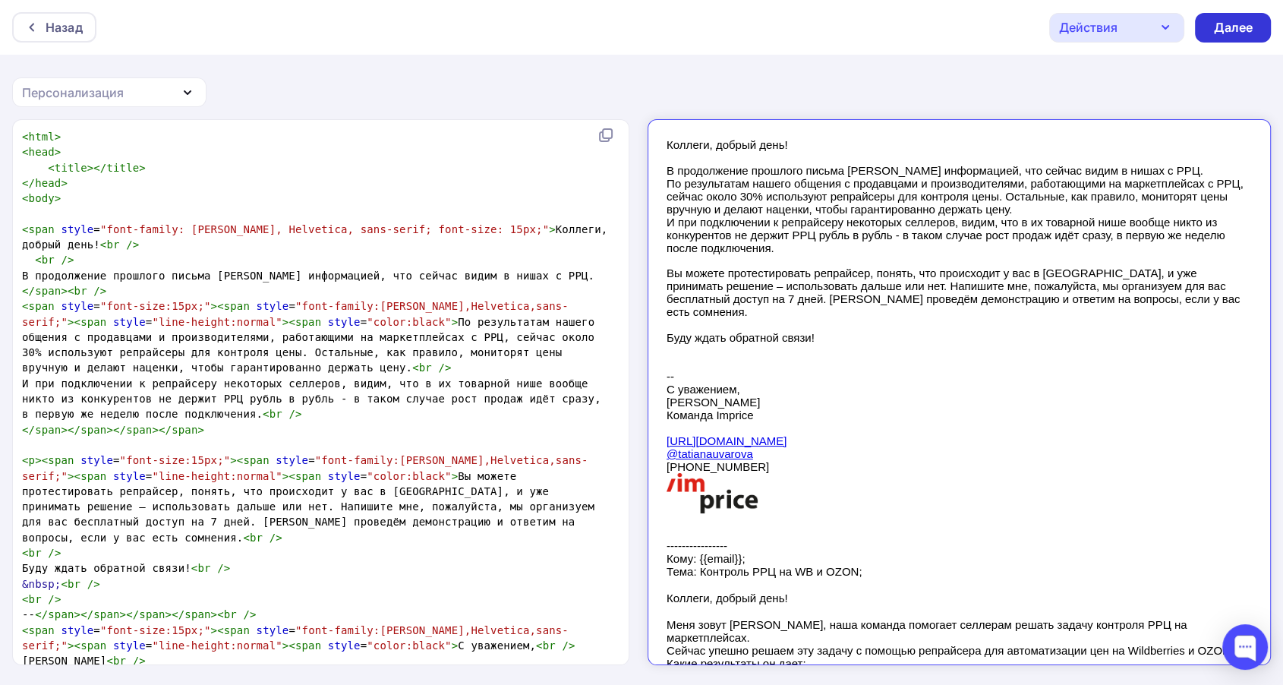
click at [1229, 20] on div "Далее" at bounding box center [1232, 27] width 39 height 17
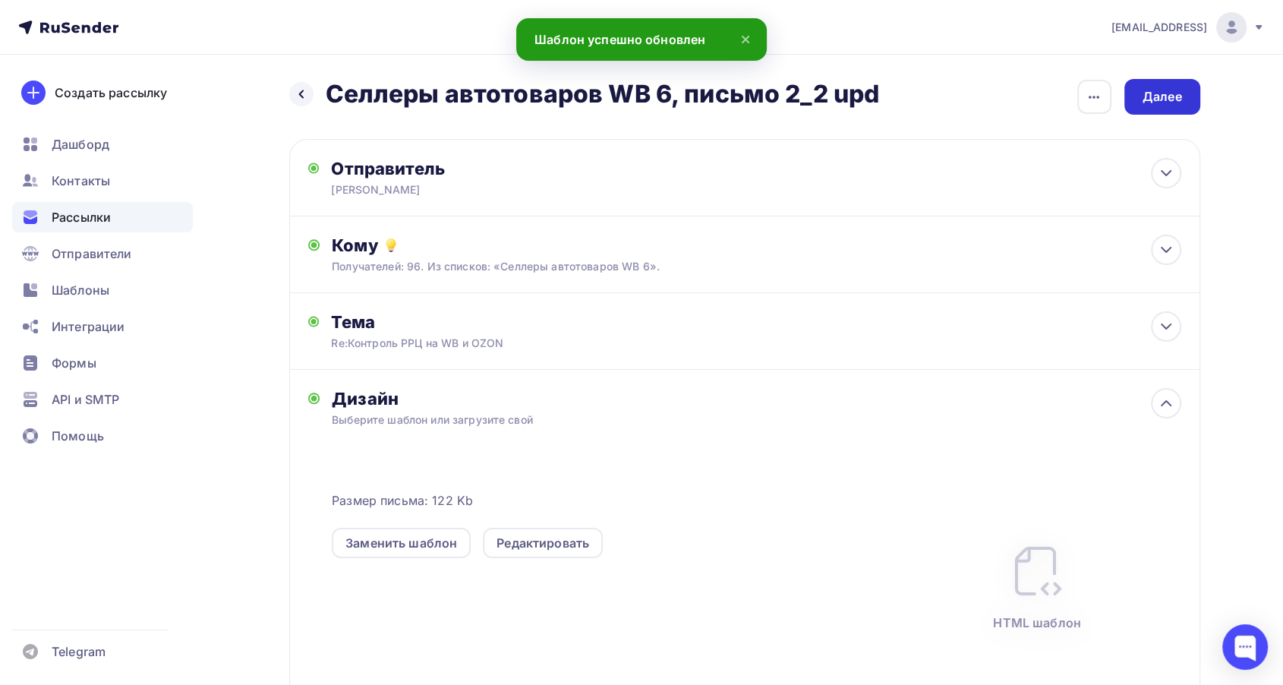
click at [1189, 87] on div "Далее" at bounding box center [1162, 97] width 76 height 36
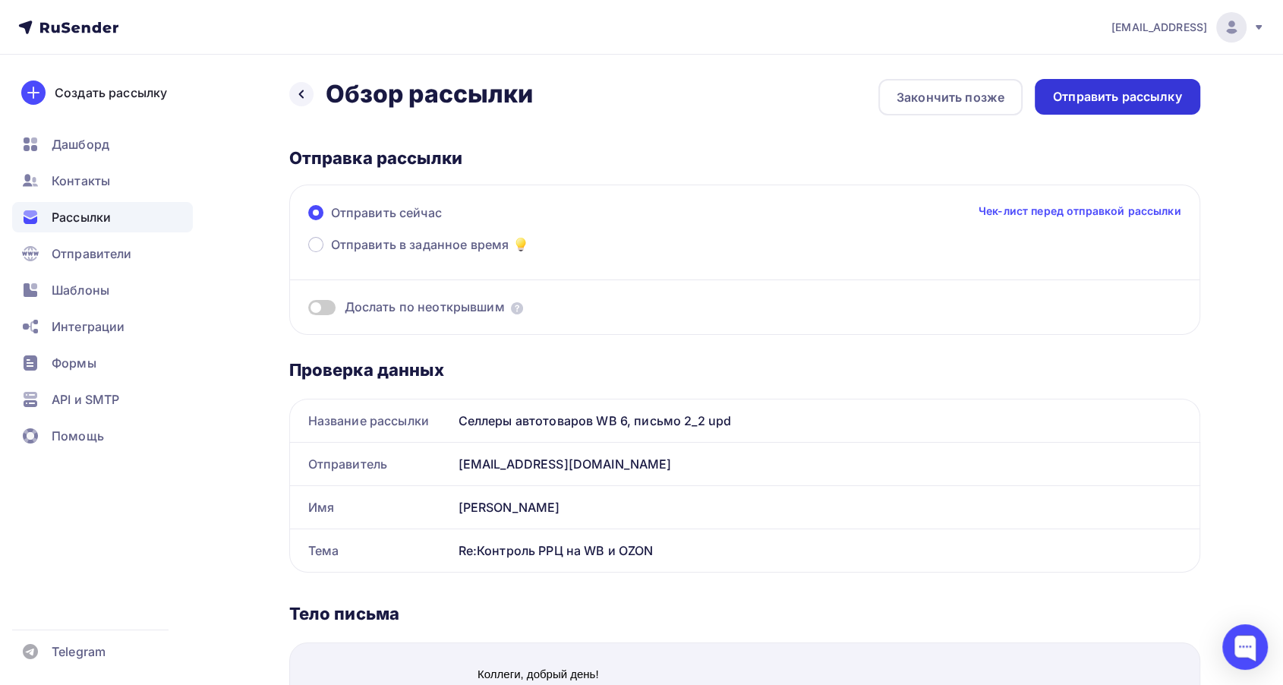
click at [1138, 106] on div "Отправить рассылку" at bounding box center [1117, 97] width 165 height 36
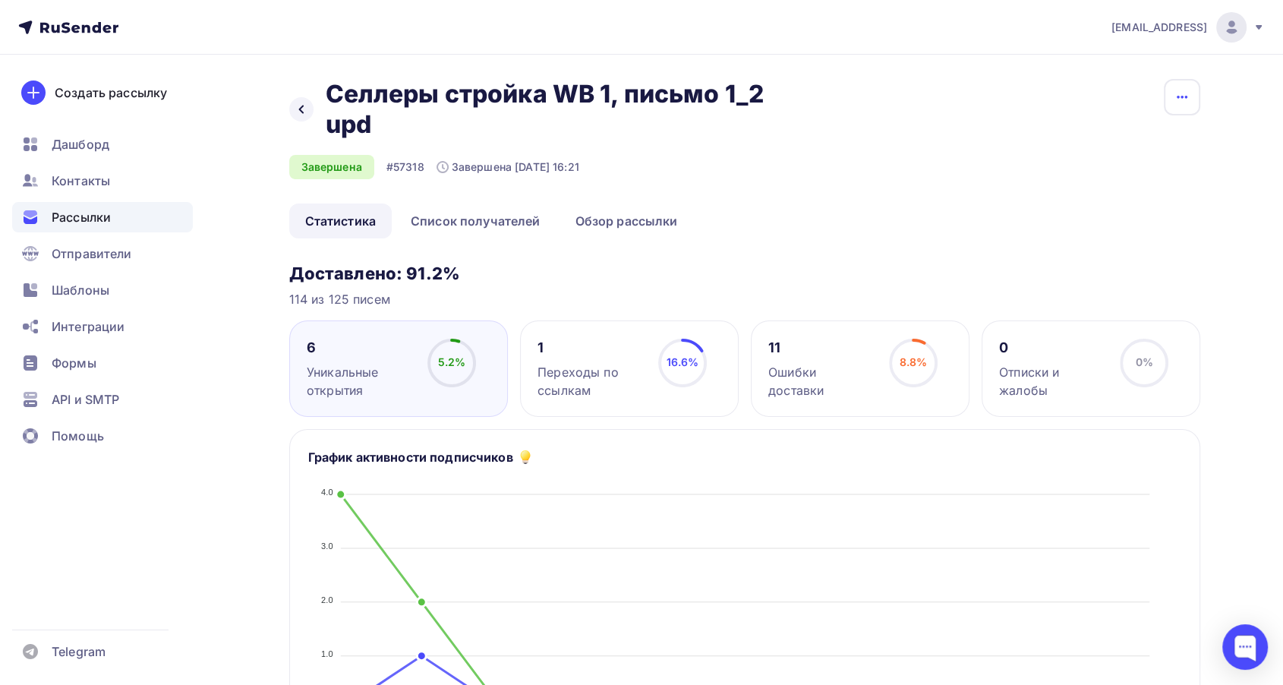
click at [1184, 85] on button "button" at bounding box center [1182, 97] width 36 height 36
click at [1142, 136] on div "Копировать" at bounding box center [1123, 145] width 146 height 18
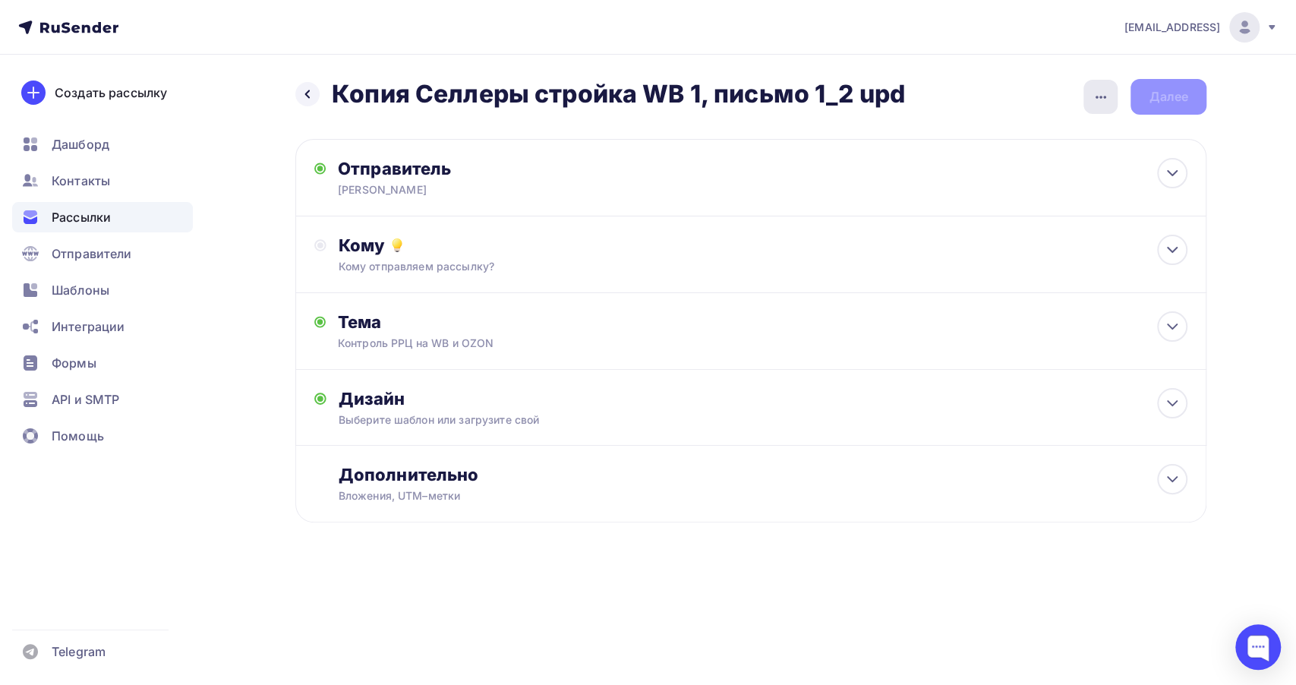
click at [1095, 97] on icon "button" at bounding box center [1100, 97] width 11 height 3
click at [1070, 170] on div "Переименовать рассылку" at bounding box center [1020, 174] width 188 height 18
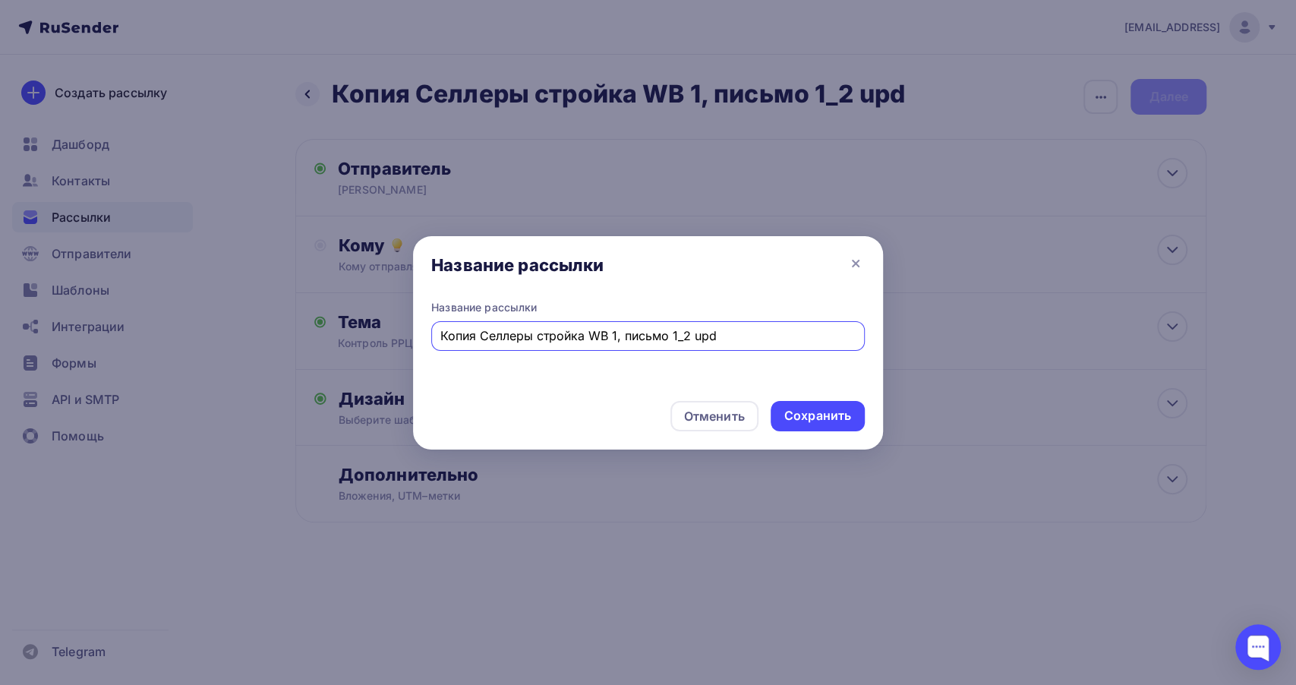
drag, startPoint x: 480, startPoint y: 329, endPoint x: 364, endPoint y: 314, distance: 116.3
click at [364, 314] on div "Название рассылки Название рассылки Копия Селлеры стройка WB 1, письмо 1_2 upd …" at bounding box center [648, 342] width 1296 height 685
click at [636, 335] on input "Селлеры стройка WB 1, письмо 1_2 upd" at bounding box center [648, 335] width 416 height 18
type input "Селлеры стройка WB 1, письмо 2_2 upd"
click at [803, 421] on div "Сохранить" at bounding box center [817, 415] width 67 height 17
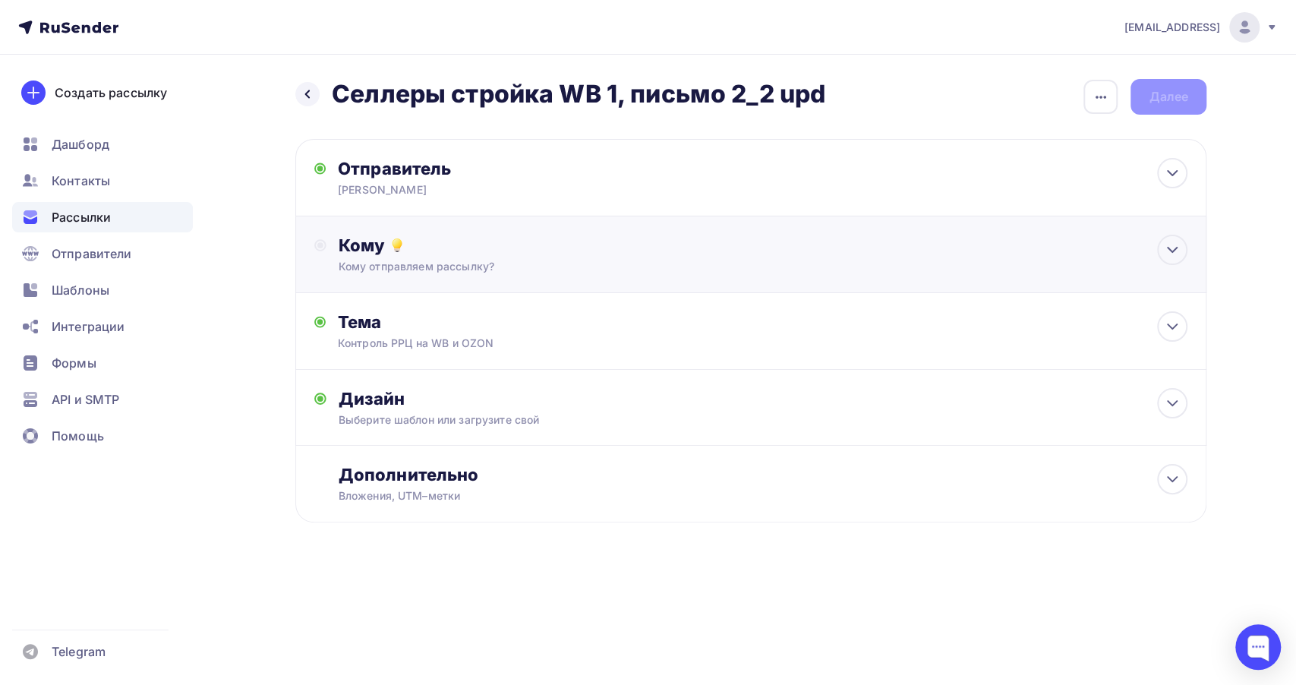
click at [547, 236] on div "Кому" at bounding box center [763, 245] width 849 height 21
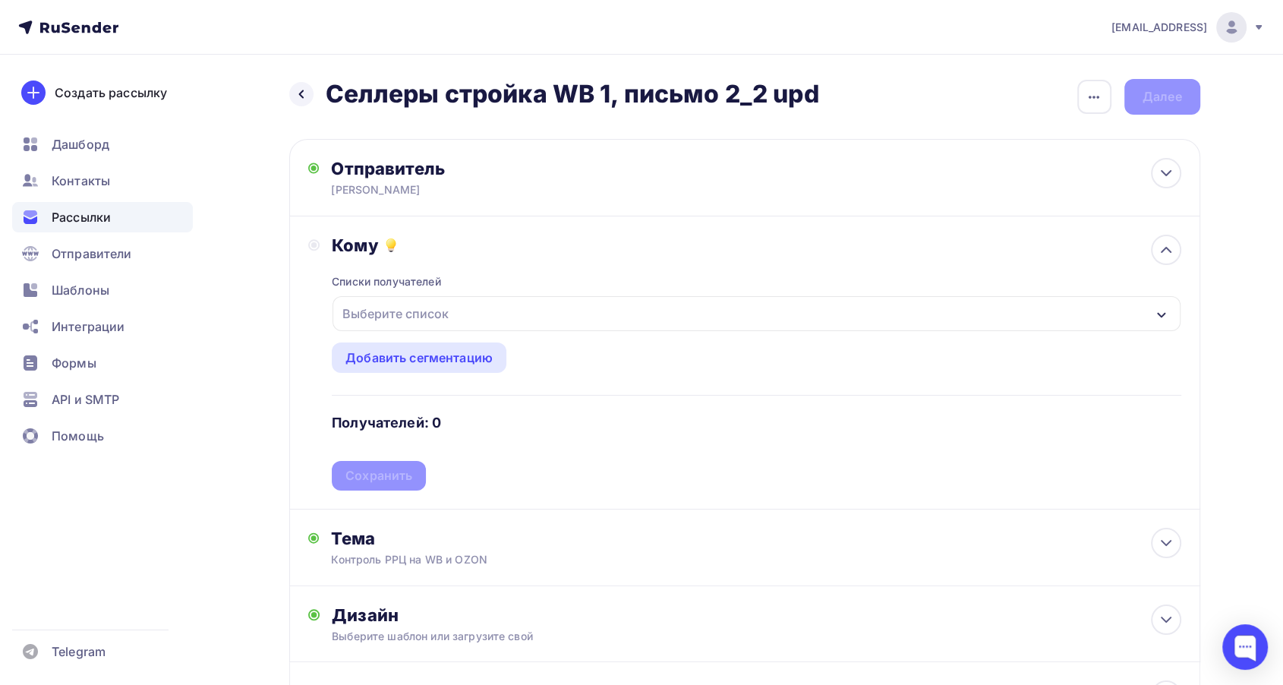
click at [658, 315] on div "Выберите список" at bounding box center [755, 313] width 847 height 35
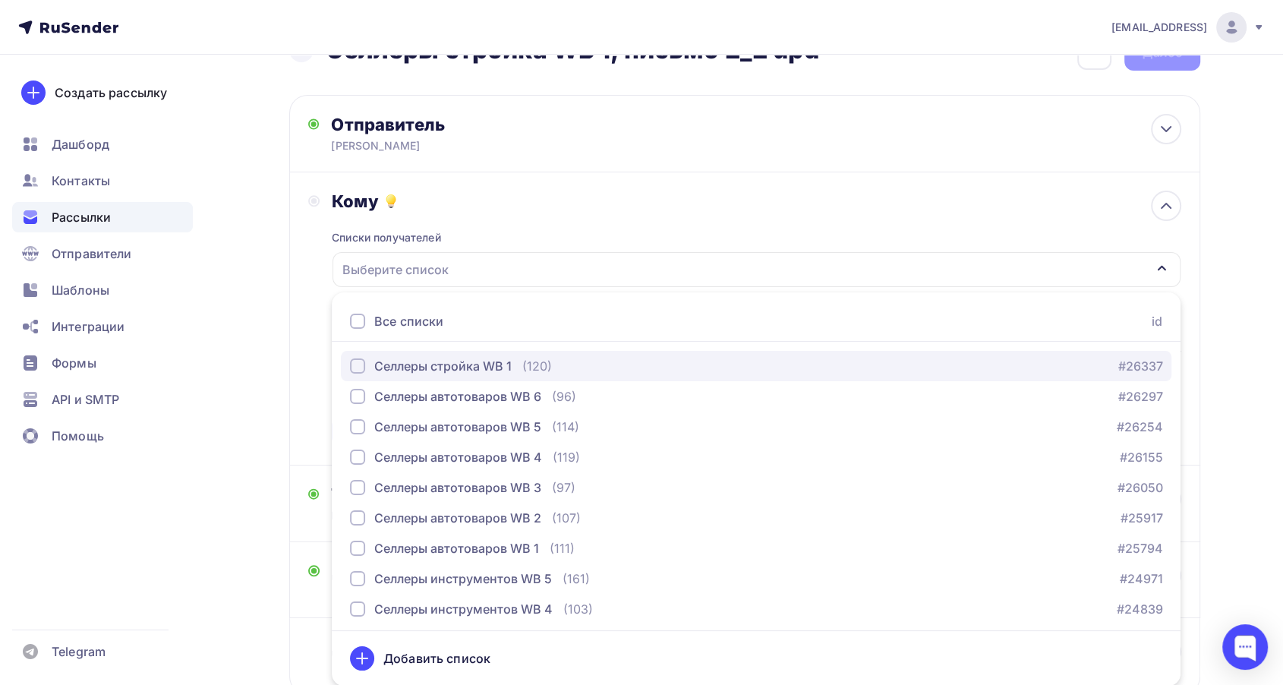
drag, startPoint x: 518, startPoint y: 372, endPoint x: 388, endPoint y: 361, distance: 131.0
click at [518, 372] on div "Селлеры стройка WB 1 (120)" at bounding box center [451, 366] width 202 height 18
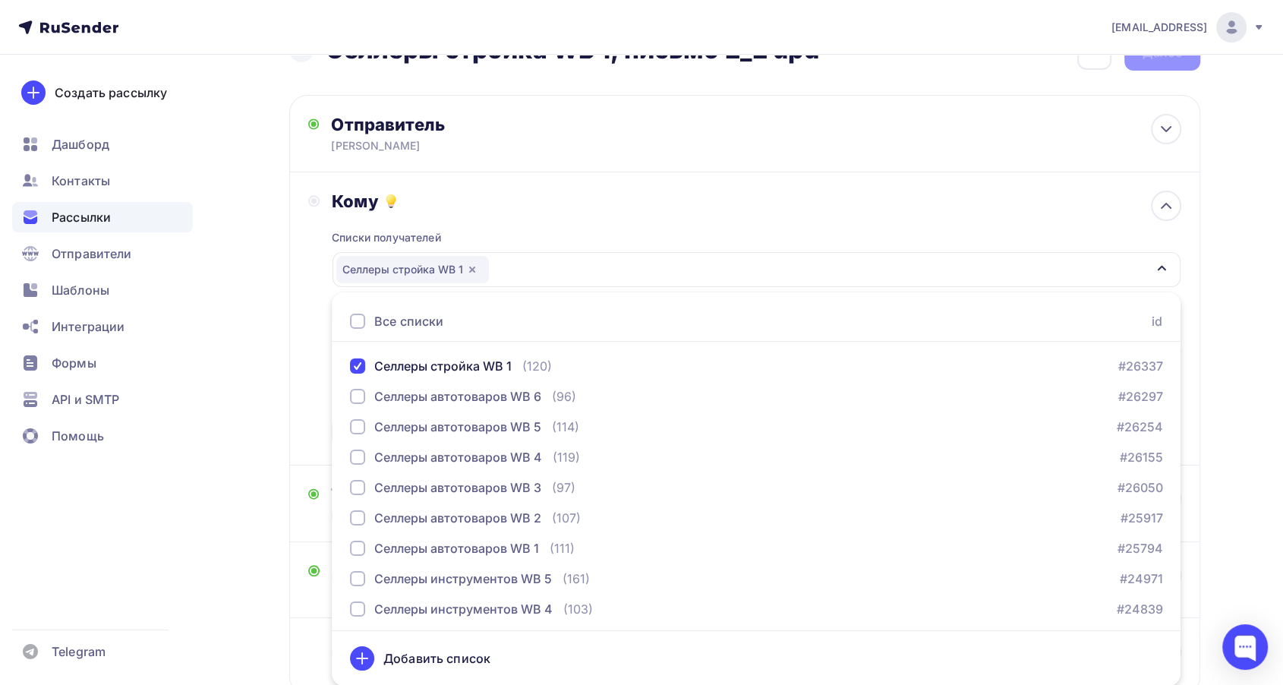
click at [312, 352] on div "Кому Списки получателей Селлеры стройка WB 1 Все списки id Селлеры стройка WB 1…" at bounding box center [744, 319] width 873 height 256
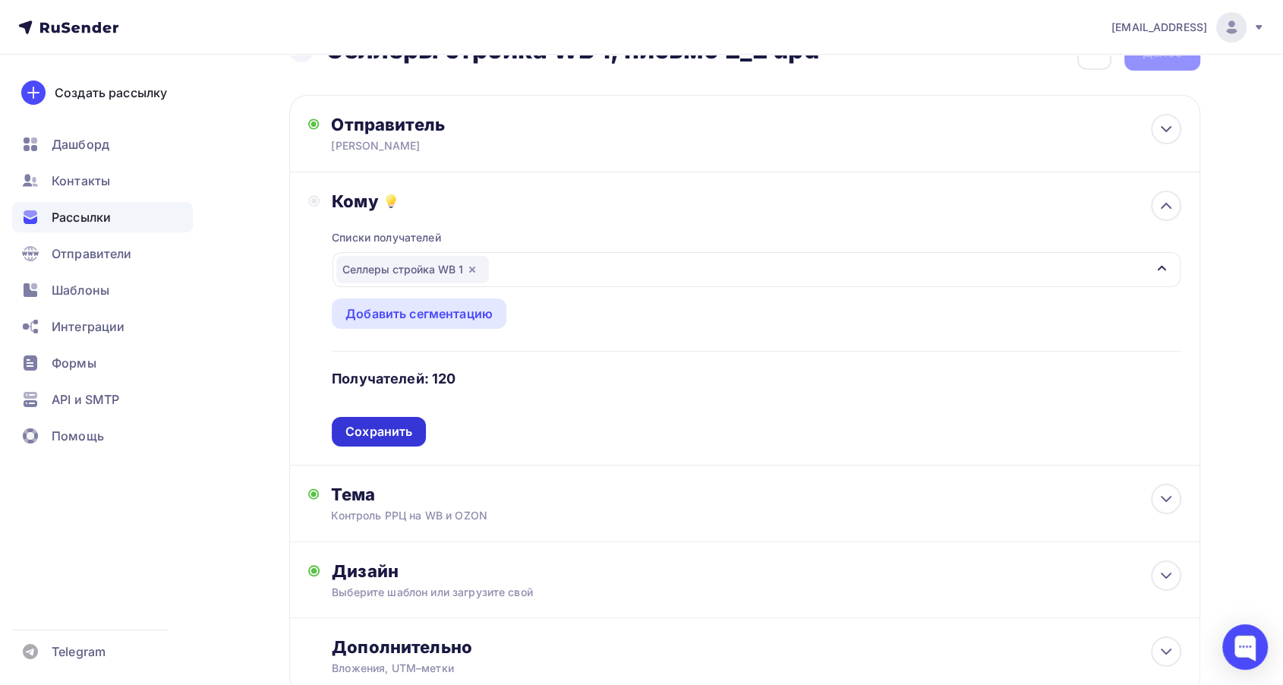
click at [362, 423] on div "Сохранить" at bounding box center [378, 431] width 67 height 17
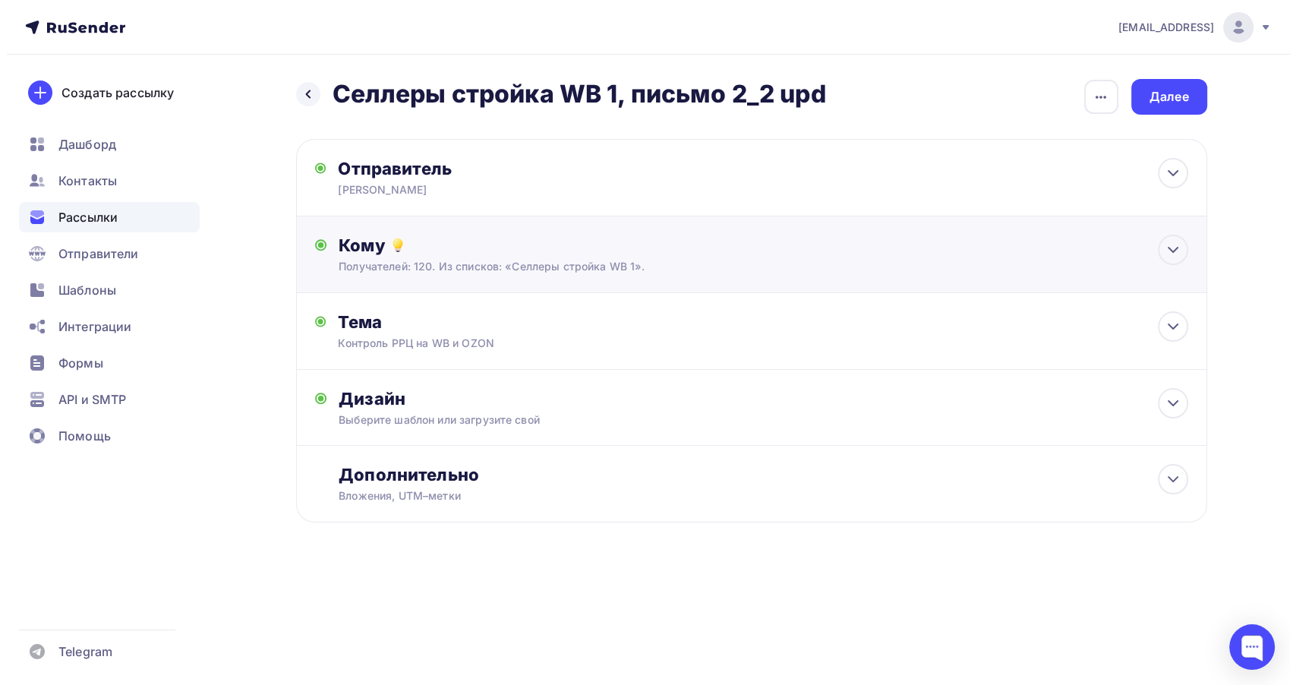
scroll to position [0, 0]
click at [533, 351] on div "Тема Контроль РРЦ на WB и OZON Тема * Контроль РРЦ на WB и OZON Рекомендуем исп…" at bounding box center [750, 331] width 911 height 77
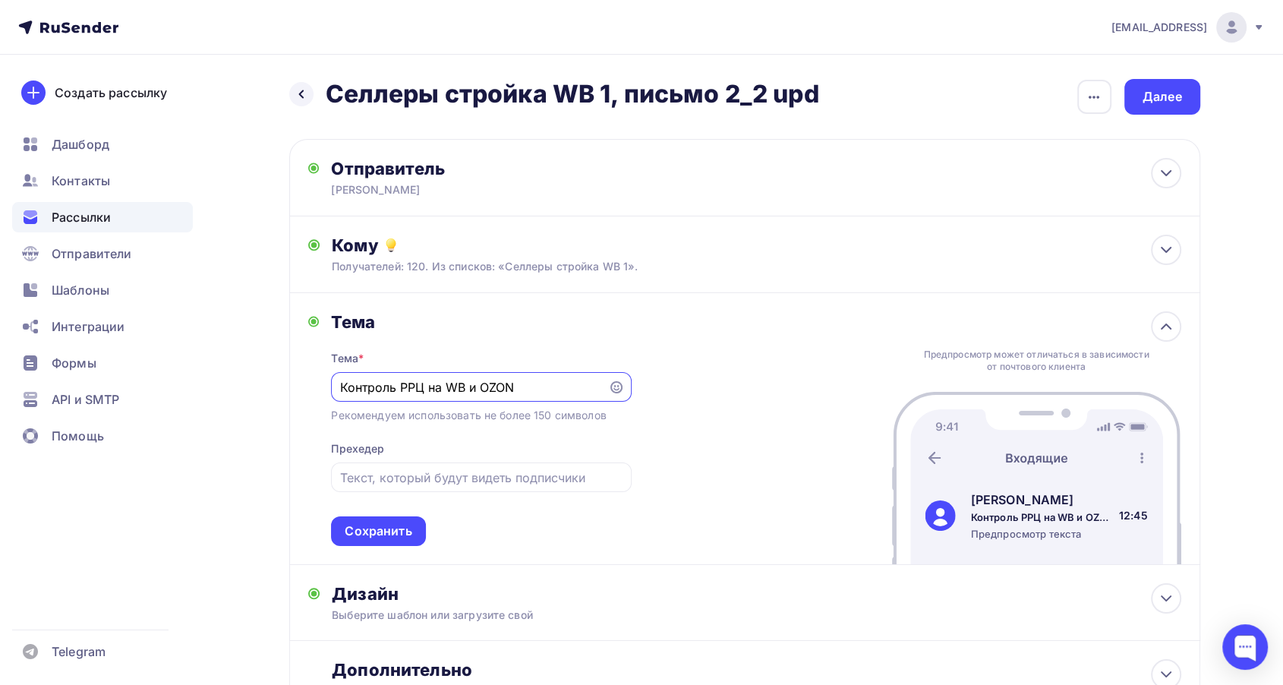
click at [340, 385] on input "Контроль РРЦ на WB и OZON" at bounding box center [470, 387] width 260 height 18
type input "Re:Контроль РРЦ на WB и OZON"
click at [405, 540] on div "Сохранить" at bounding box center [378, 531] width 94 height 30
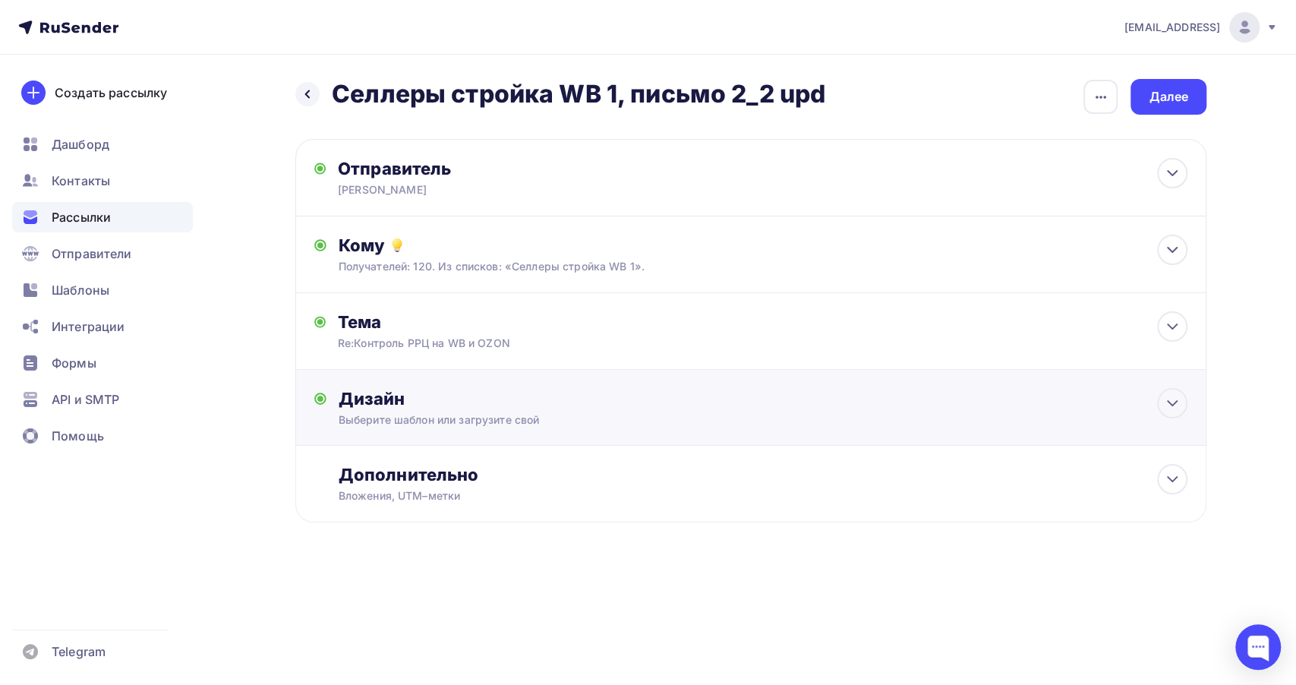
click at [539, 398] on div "Дизайн" at bounding box center [763, 398] width 849 height 21
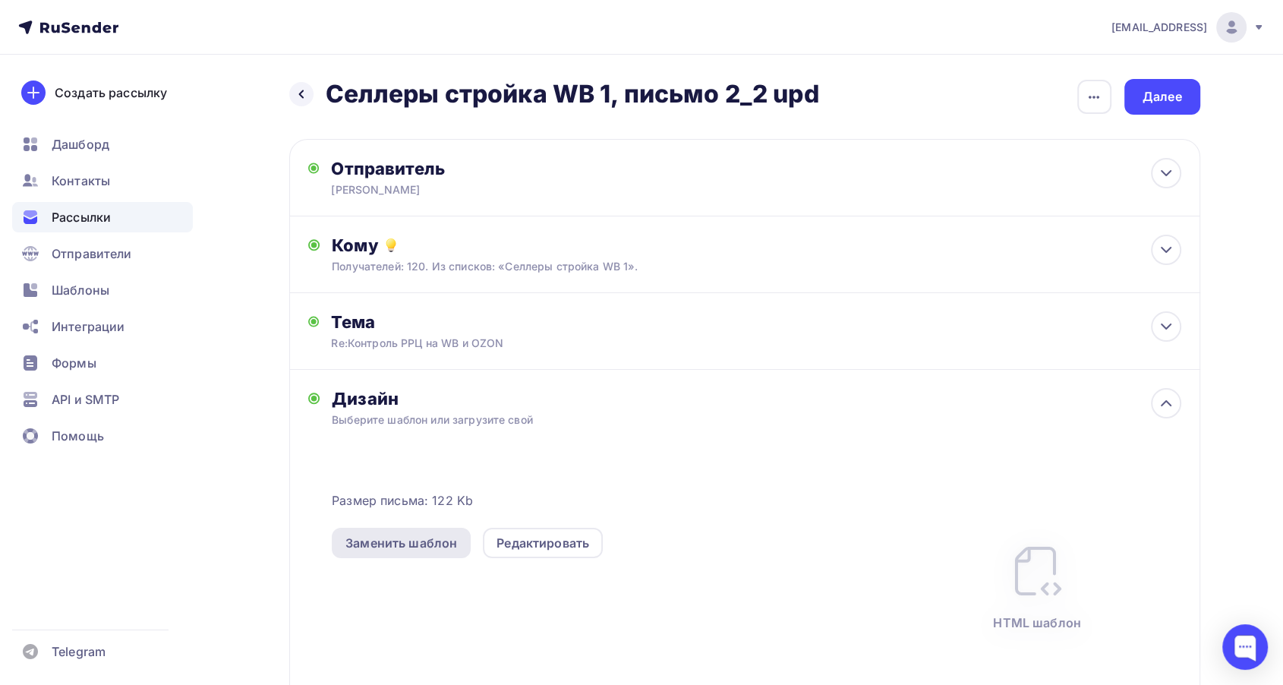
click at [432, 551] on div "Заменить шаблон" at bounding box center [401, 543] width 139 height 30
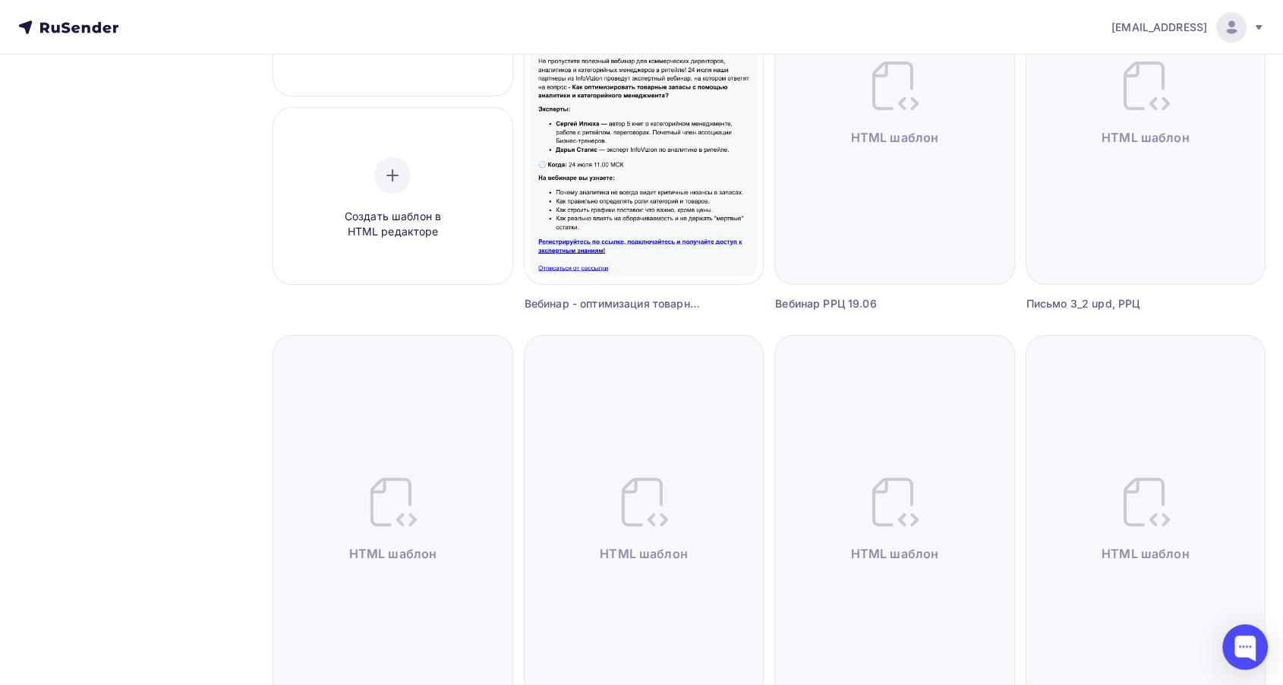
scroll to position [505, 0]
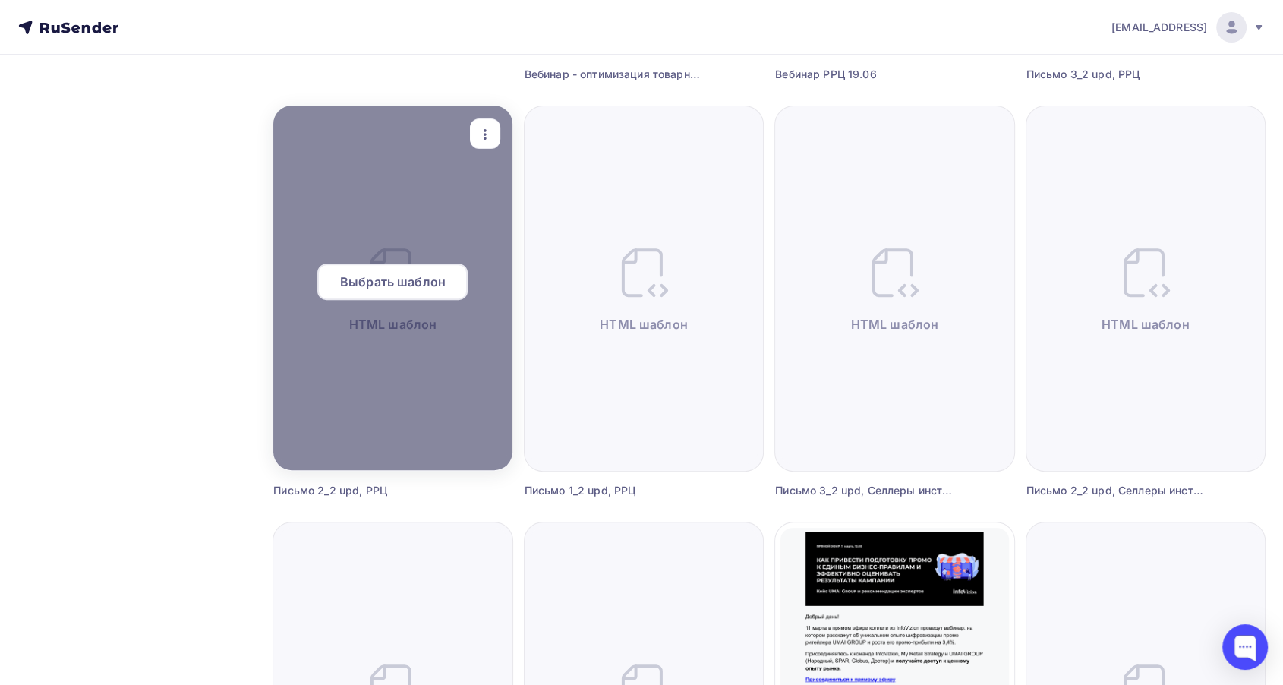
click at [402, 283] on span "Выбрать шаблон" at bounding box center [393, 281] width 106 height 18
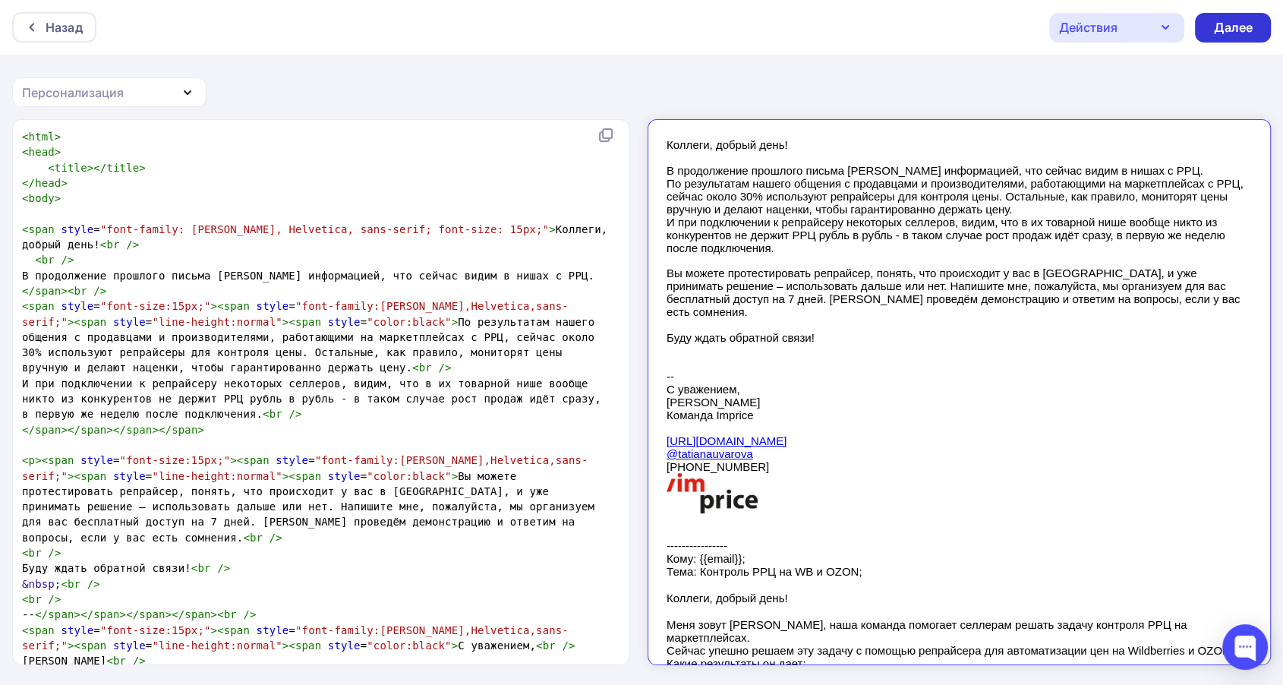
click at [1249, 34] on div "Далее" at bounding box center [1232, 27] width 39 height 17
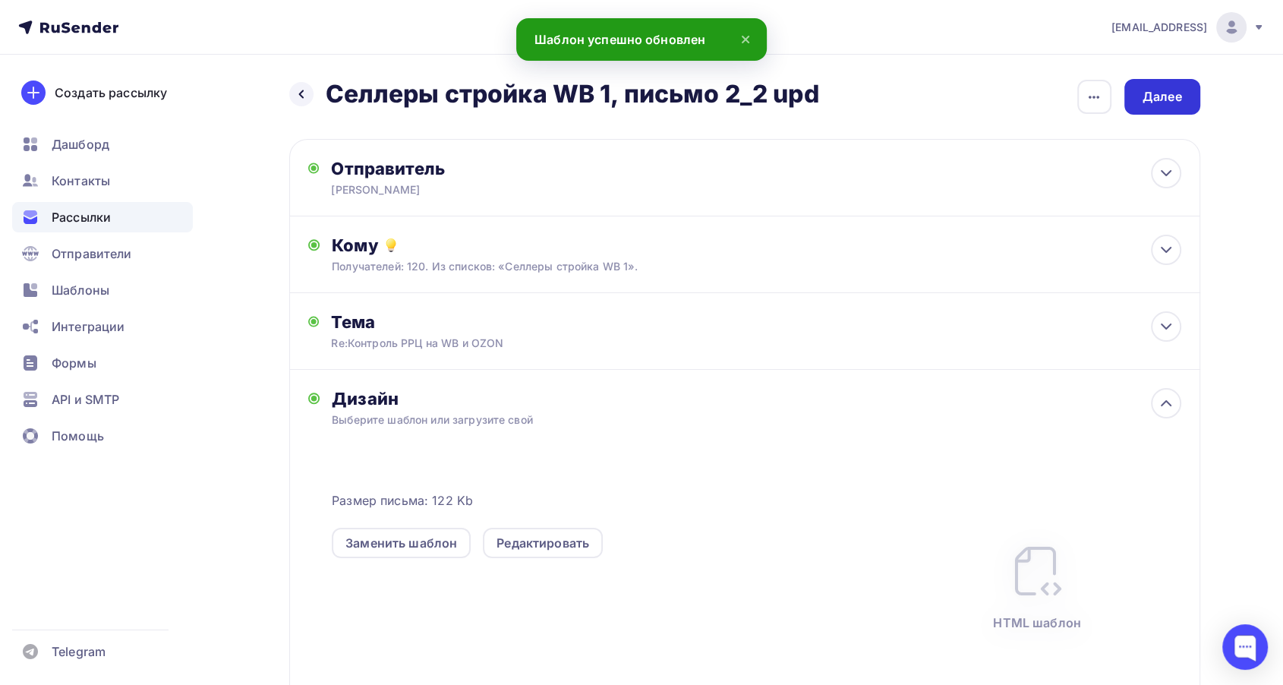
click at [1179, 106] on div "Далее" at bounding box center [1162, 97] width 76 height 36
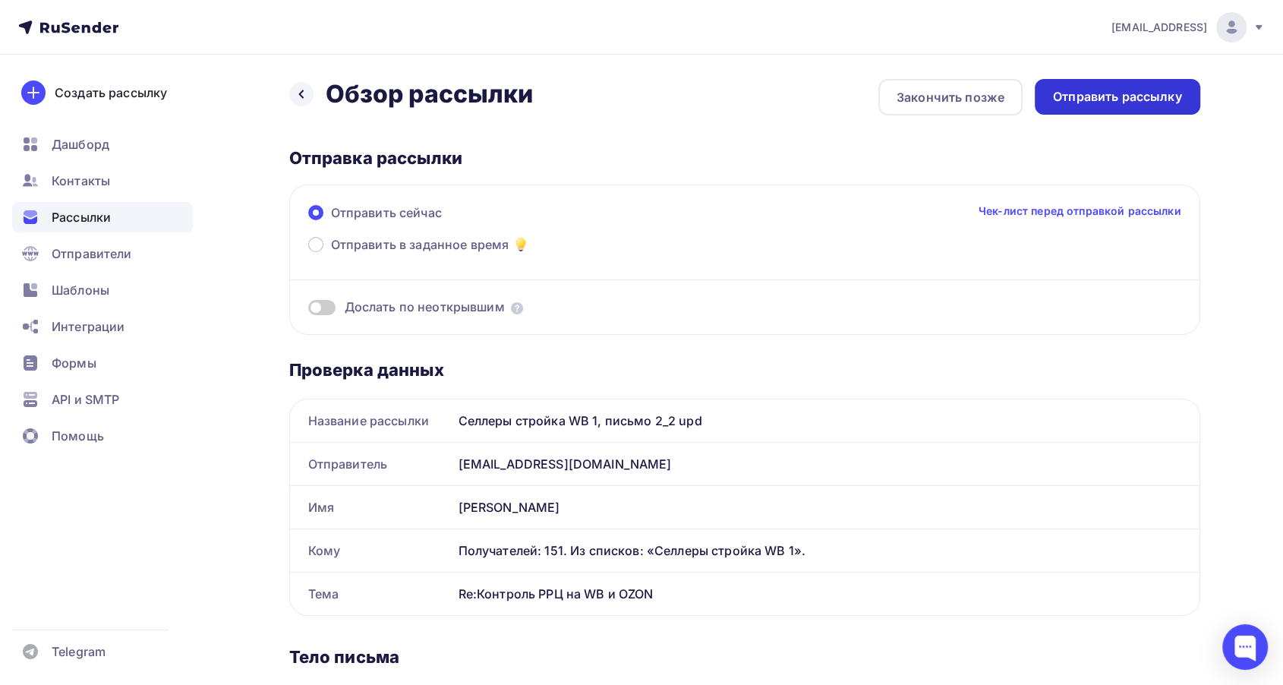
click at [1131, 103] on div "Отправить рассылку" at bounding box center [1117, 96] width 129 height 17
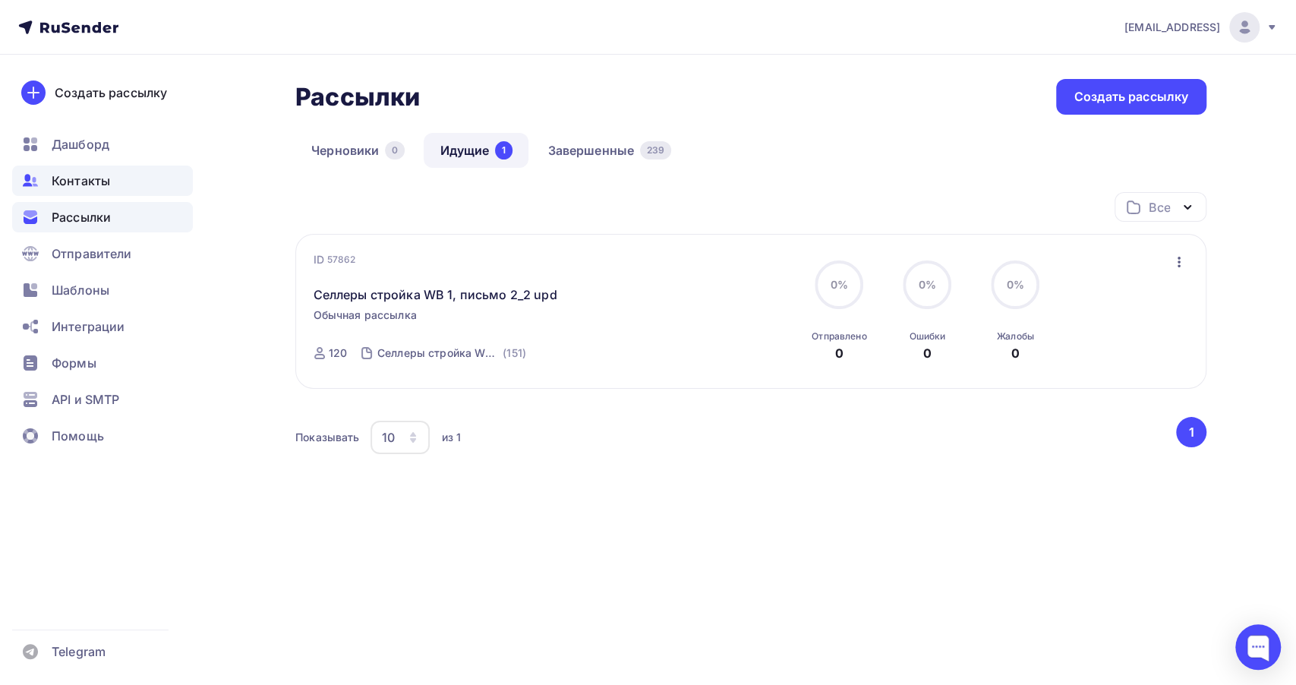
click at [113, 180] on div "Контакты" at bounding box center [102, 180] width 181 height 30
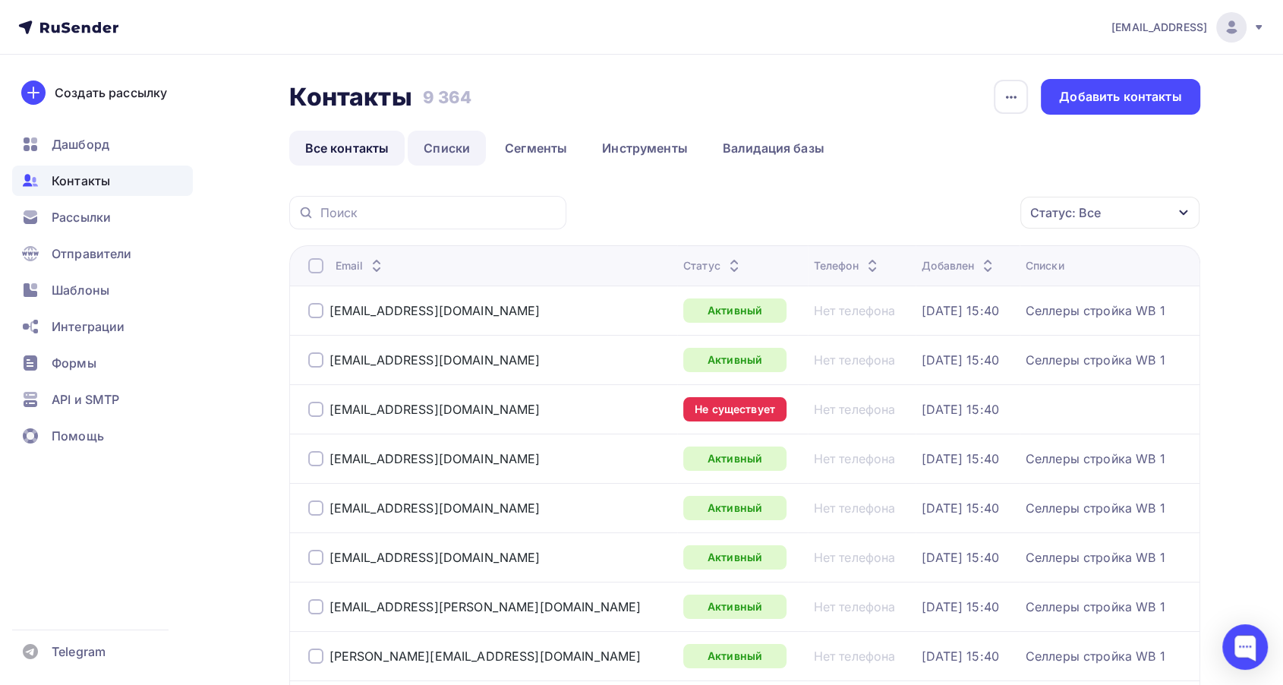
click at [446, 147] on link "Списки" at bounding box center [447, 148] width 78 height 35
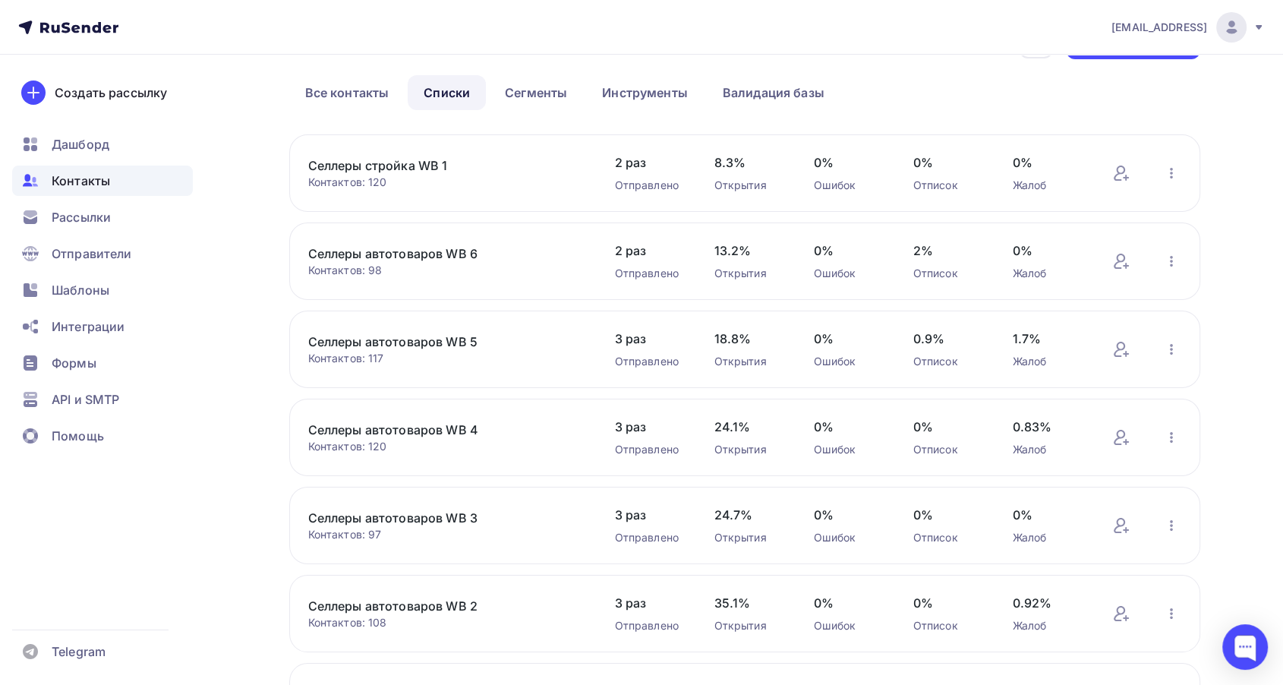
scroll to position [84, 0]
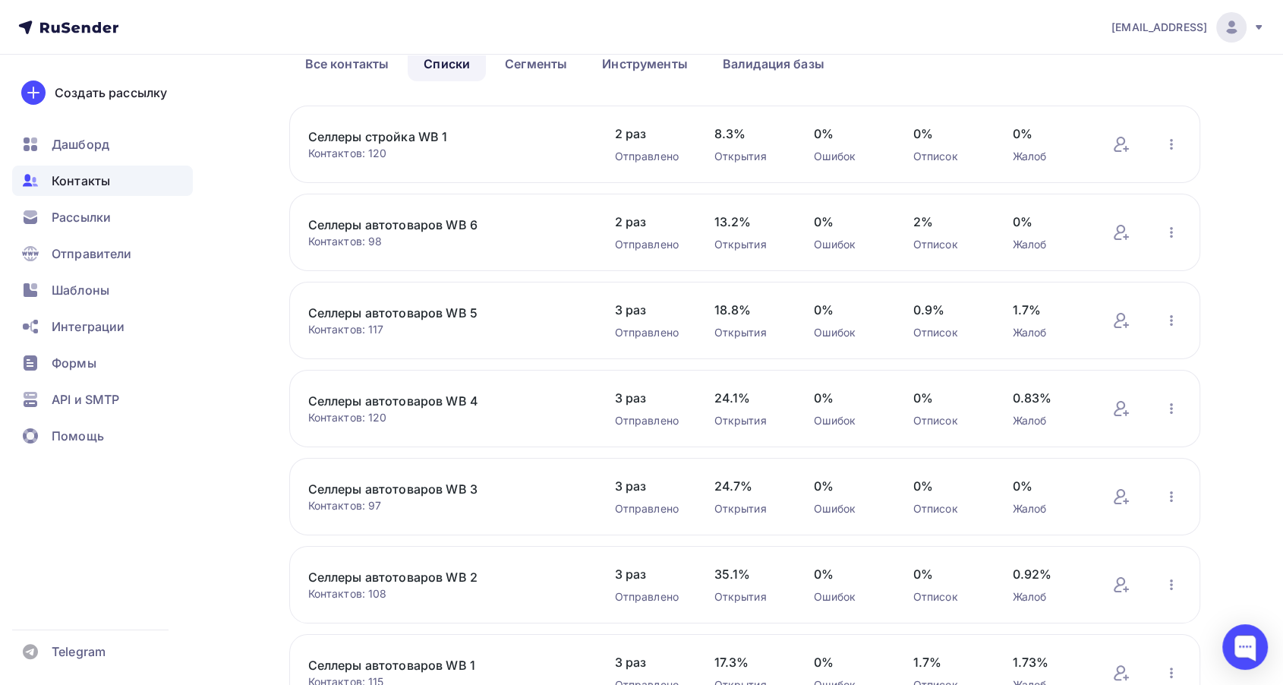
drag, startPoint x: 471, startPoint y: 137, endPoint x: 289, endPoint y: 126, distance: 181.8
click at [289, 126] on div "Селлеры стройка WB 1 Контактов: 120 Добавить контакты Переименовать список Скач…" at bounding box center [744, 144] width 911 height 77
copy link "Селлеры стройка WB 1"
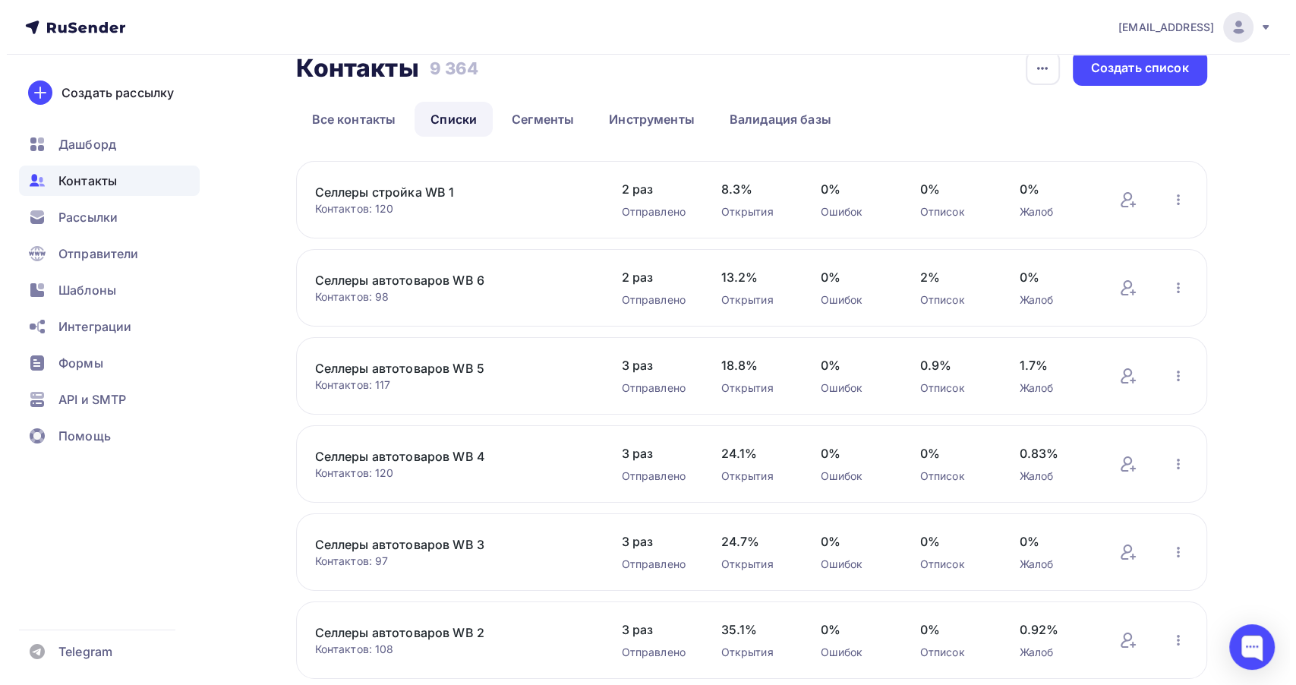
scroll to position [0, 0]
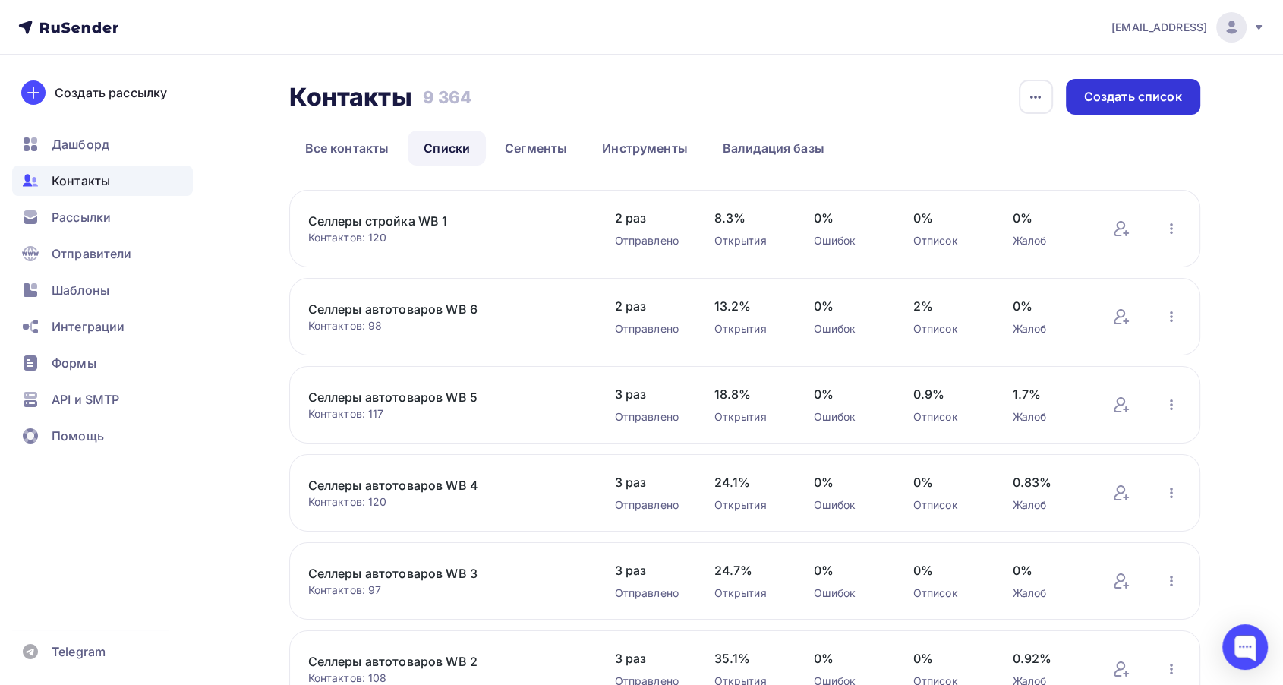
click at [1137, 106] on div "Создать список" at bounding box center [1133, 97] width 134 height 36
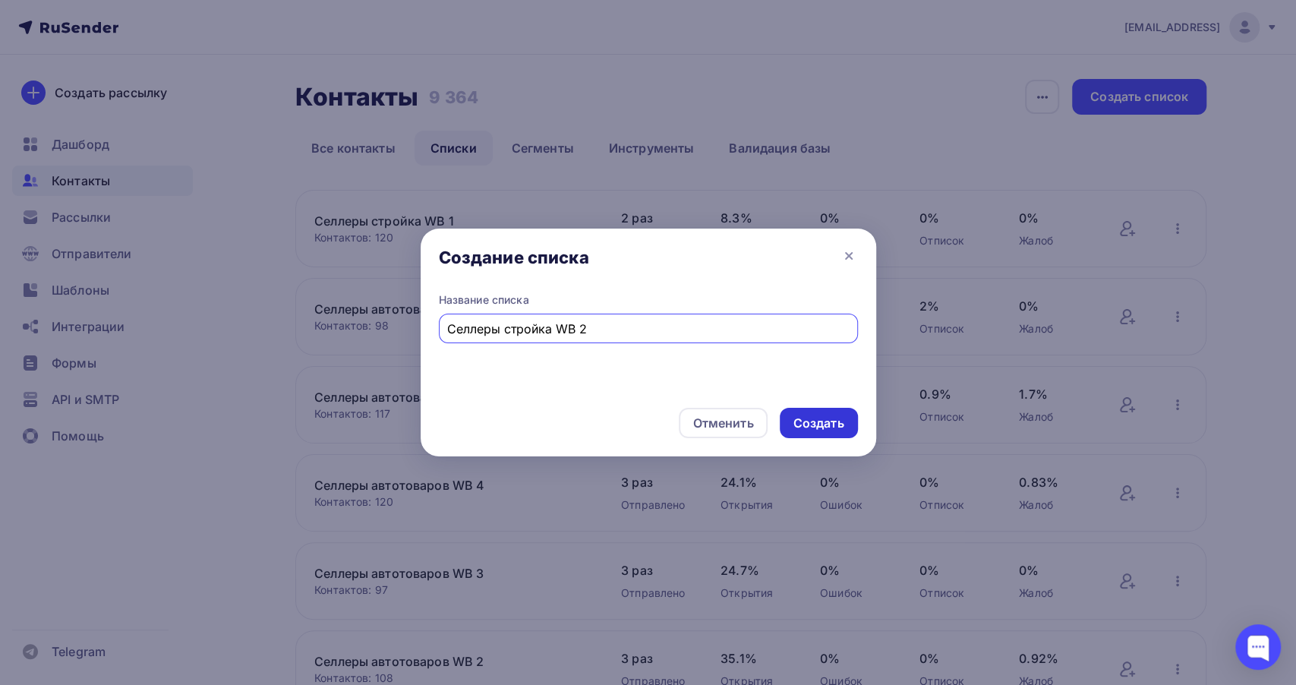
type input "Селлеры стройка WB 2"
click at [834, 420] on div "Создать" at bounding box center [818, 422] width 51 height 17
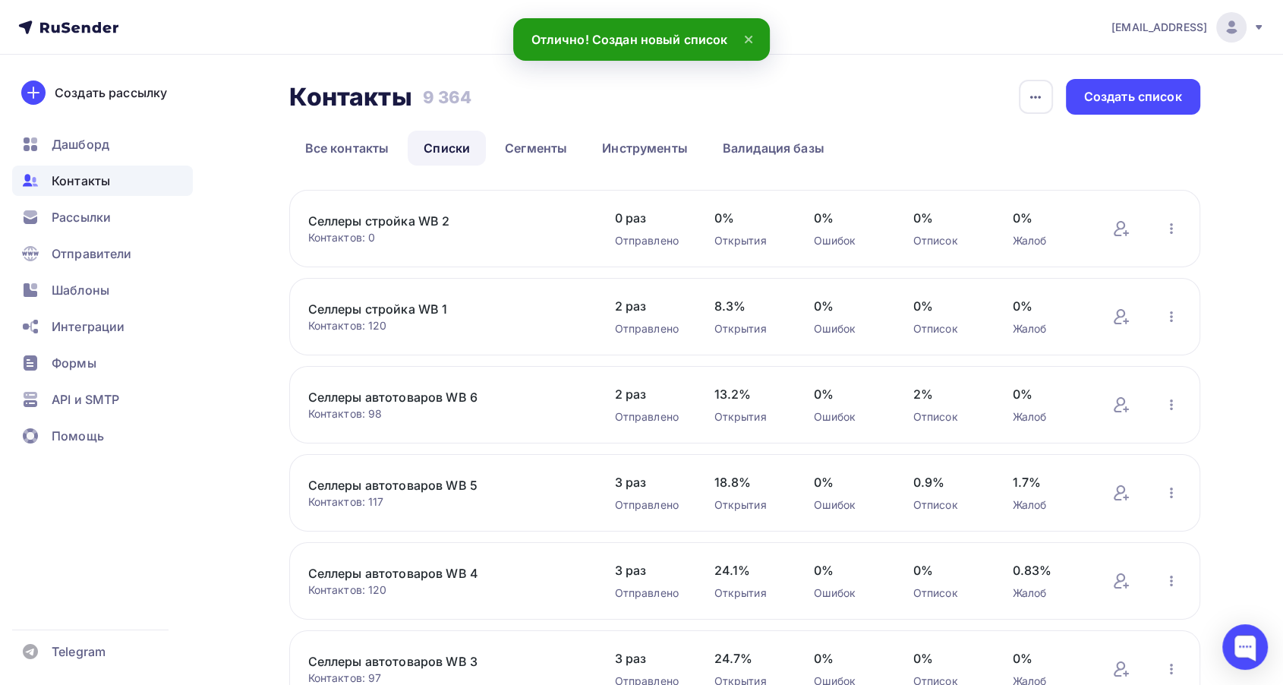
click at [445, 225] on link "Селлеры стройка WB 2" at bounding box center [437, 221] width 258 height 18
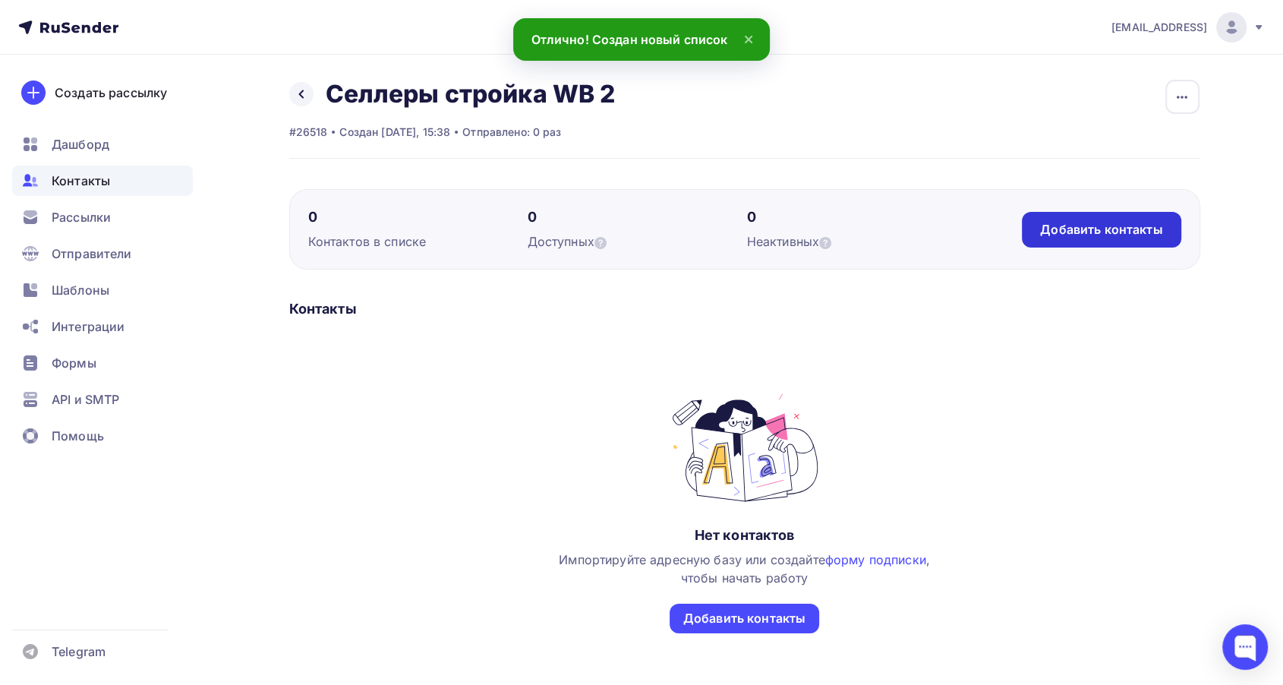
click at [1148, 235] on div "Добавить контакты" at bounding box center [1101, 229] width 122 height 17
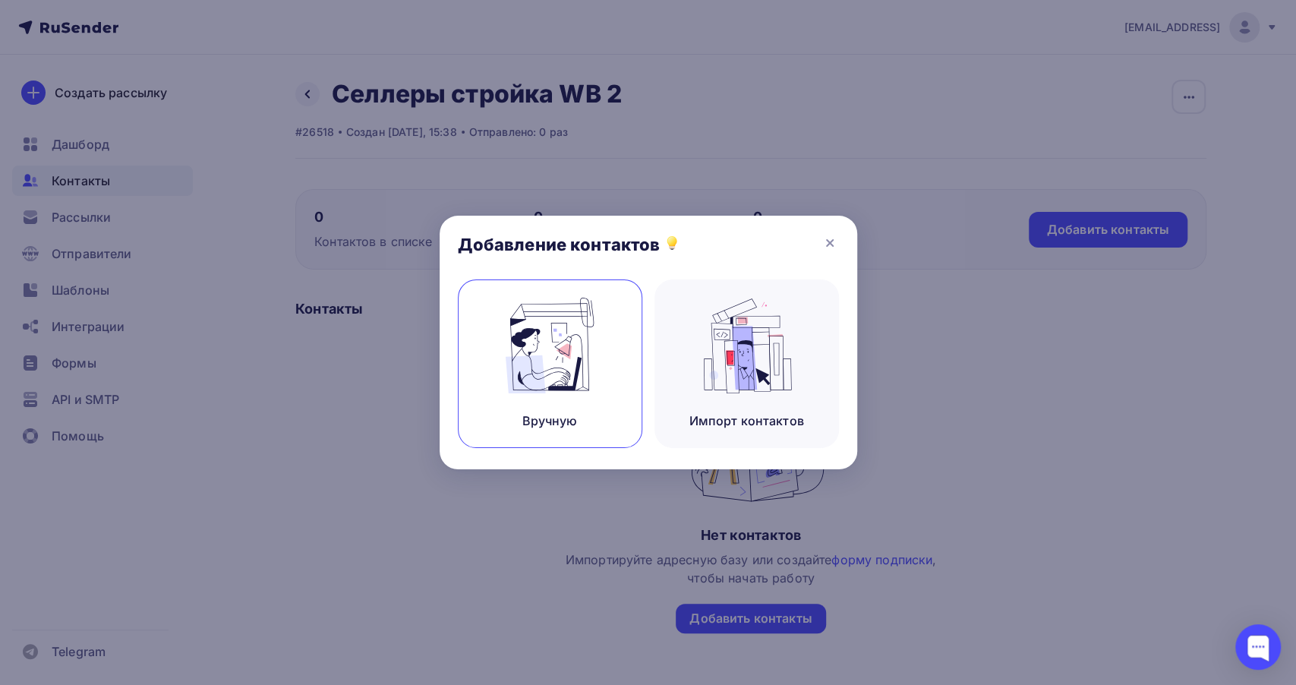
click at [559, 420] on div "Вручную" at bounding box center [549, 420] width 55 height 18
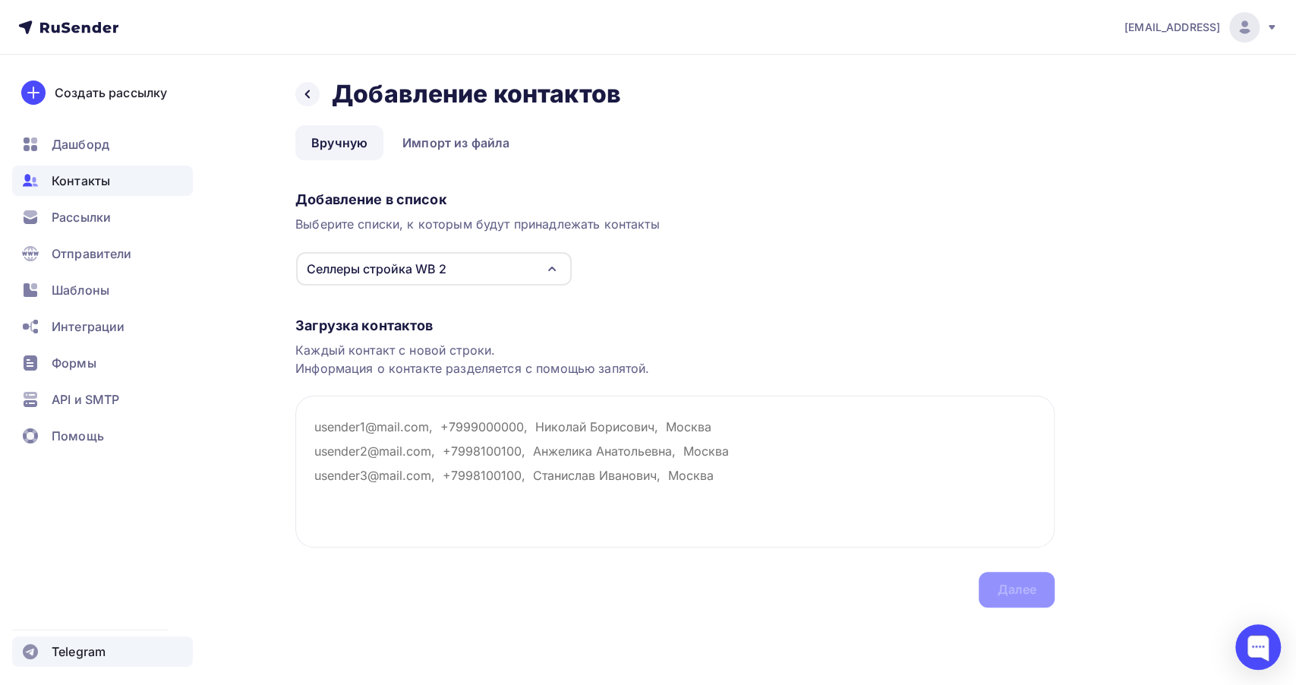
paste textarea "cardinloft_dm@mail.ru kbtsk@bk.ru 503250@bk.ru driada-sport@mail.ru 506970@mail…"
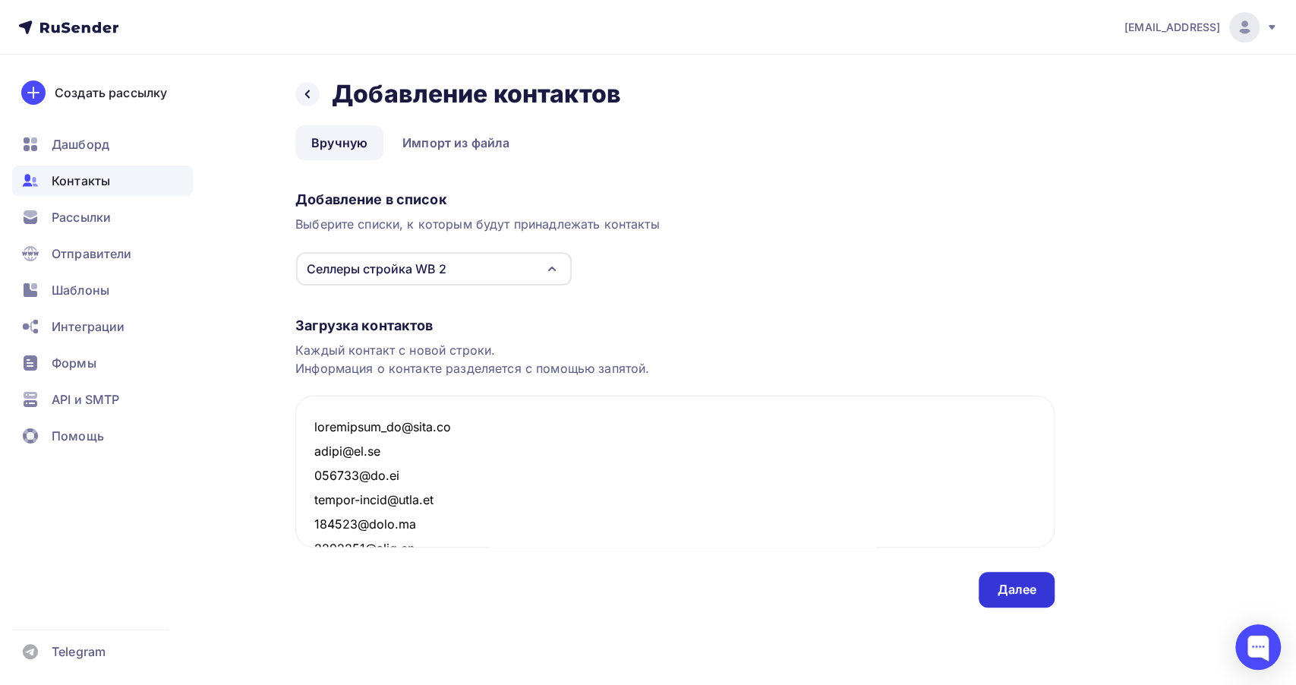
type textarea "cardinloft_dm@mail.ru kbtsk@bk.ru 503250@bk.ru driada-sport@mail.ru 506970@mail…"
click at [1038, 587] on div "Далее" at bounding box center [1016, 590] width 76 height 36
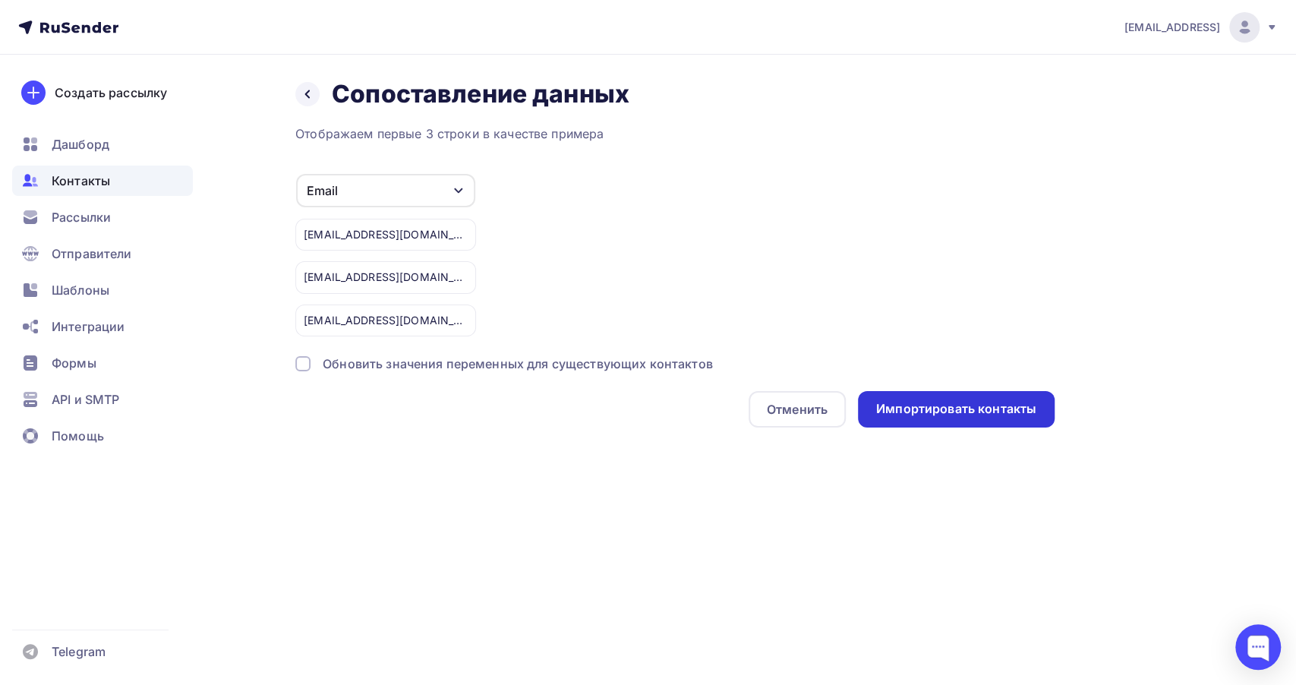
click at [948, 406] on div "Импортировать контакты" at bounding box center [956, 408] width 160 height 17
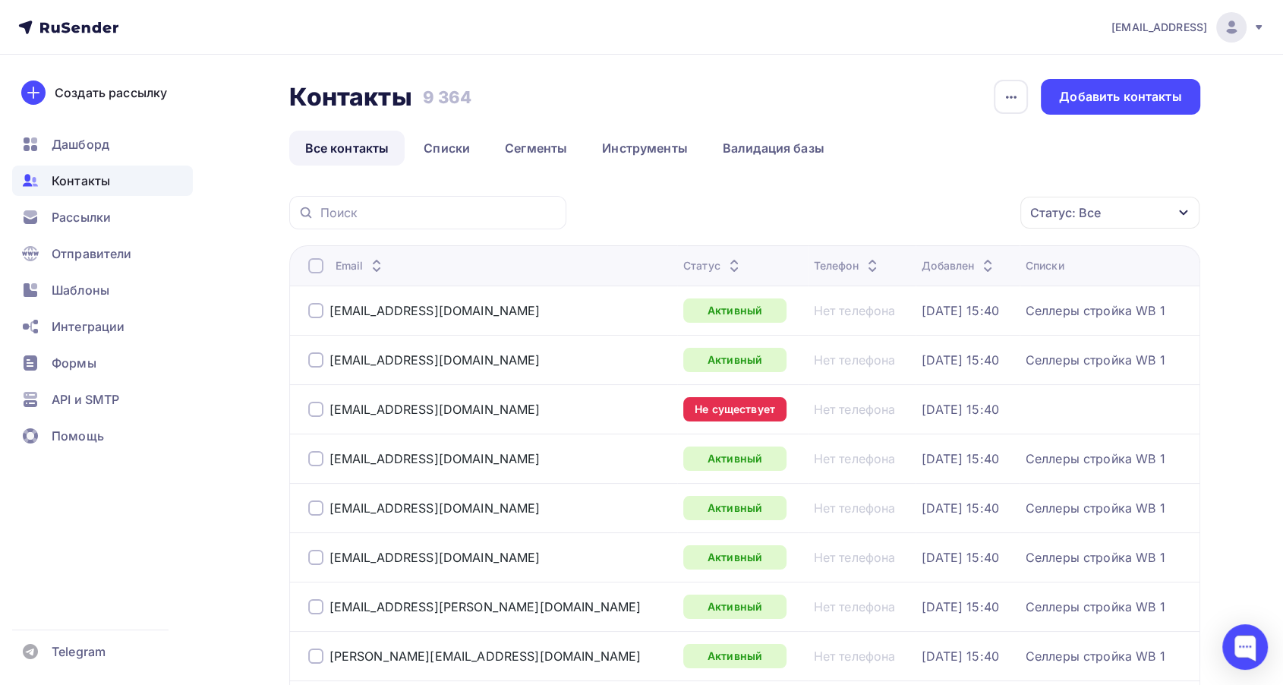
click at [93, 180] on span "Контакты" at bounding box center [81, 181] width 58 height 18
click at [437, 144] on link "Списки" at bounding box center [447, 148] width 78 height 35
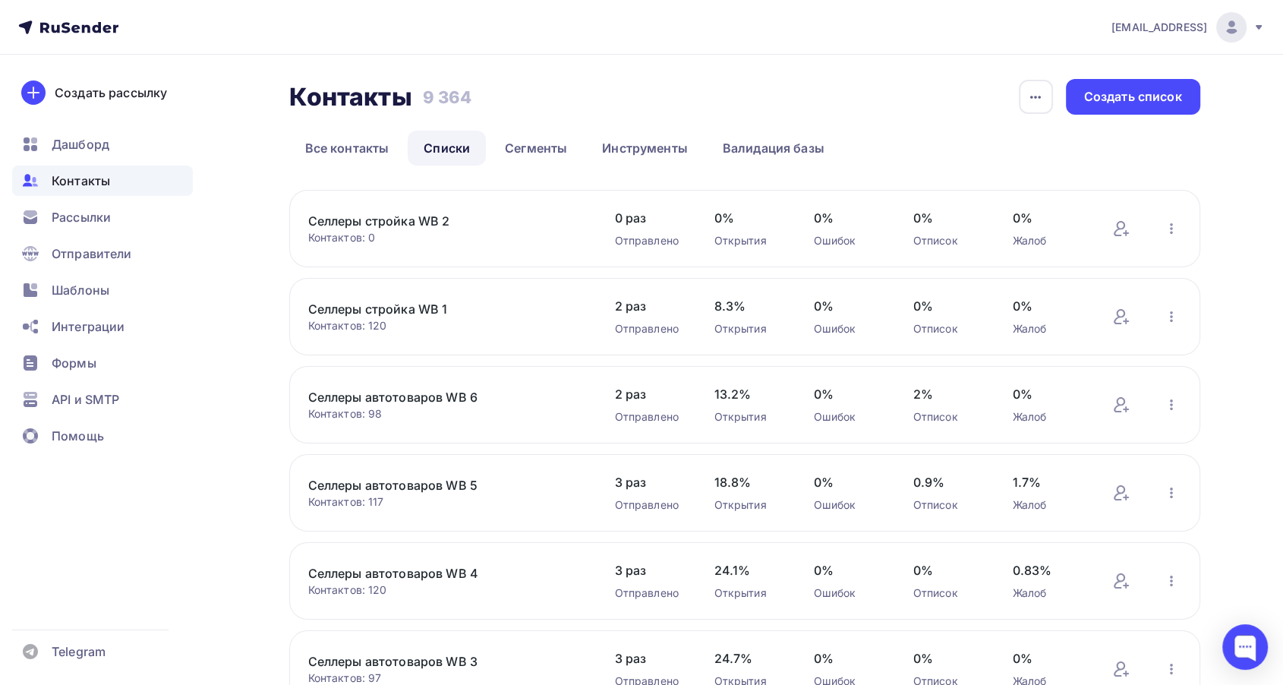
click at [428, 226] on link "Селлеры стройка WB 2" at bounding box center [437, 221] width 258 height 18
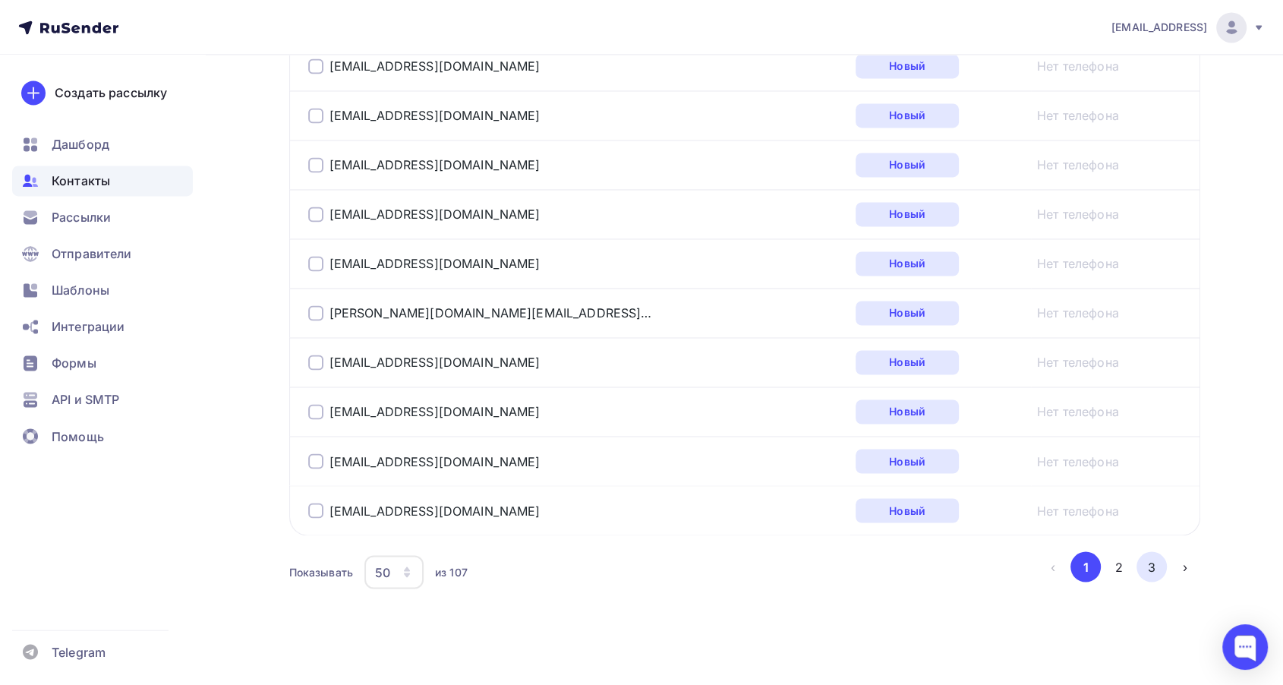
click at [1150, 555] on button "3" at bounding box center [1151, 566] width 30 height 30
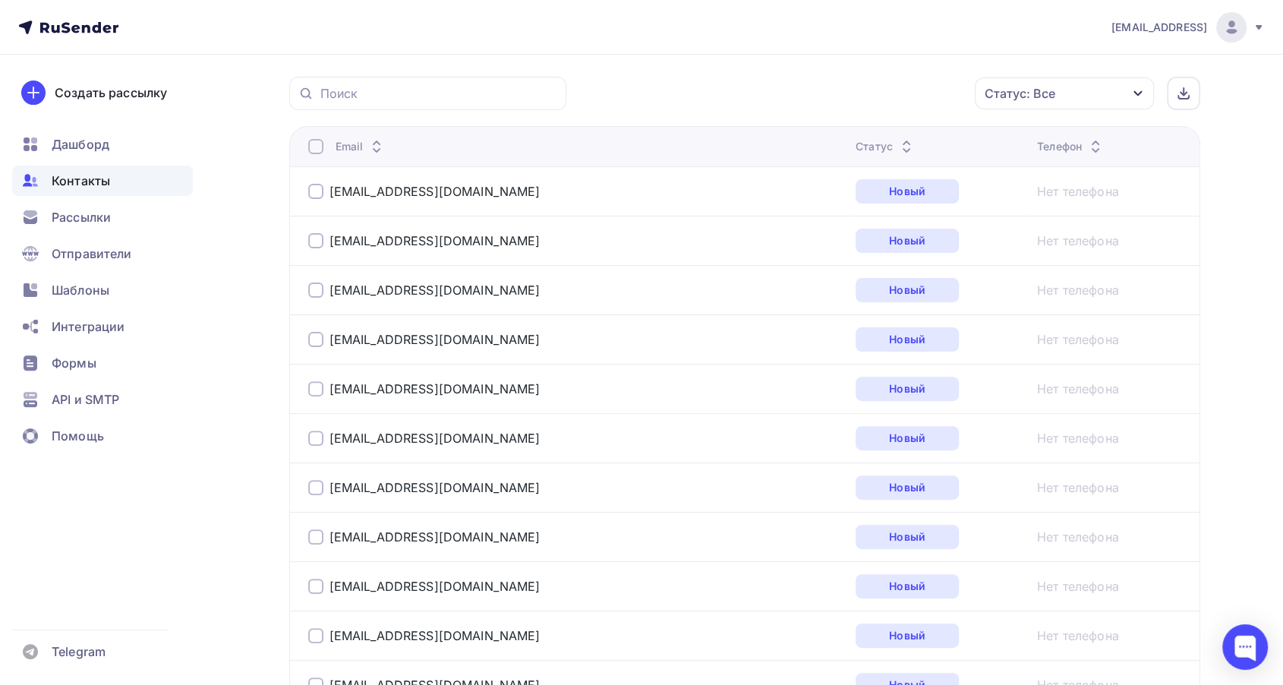
scroll to position [349, 0]
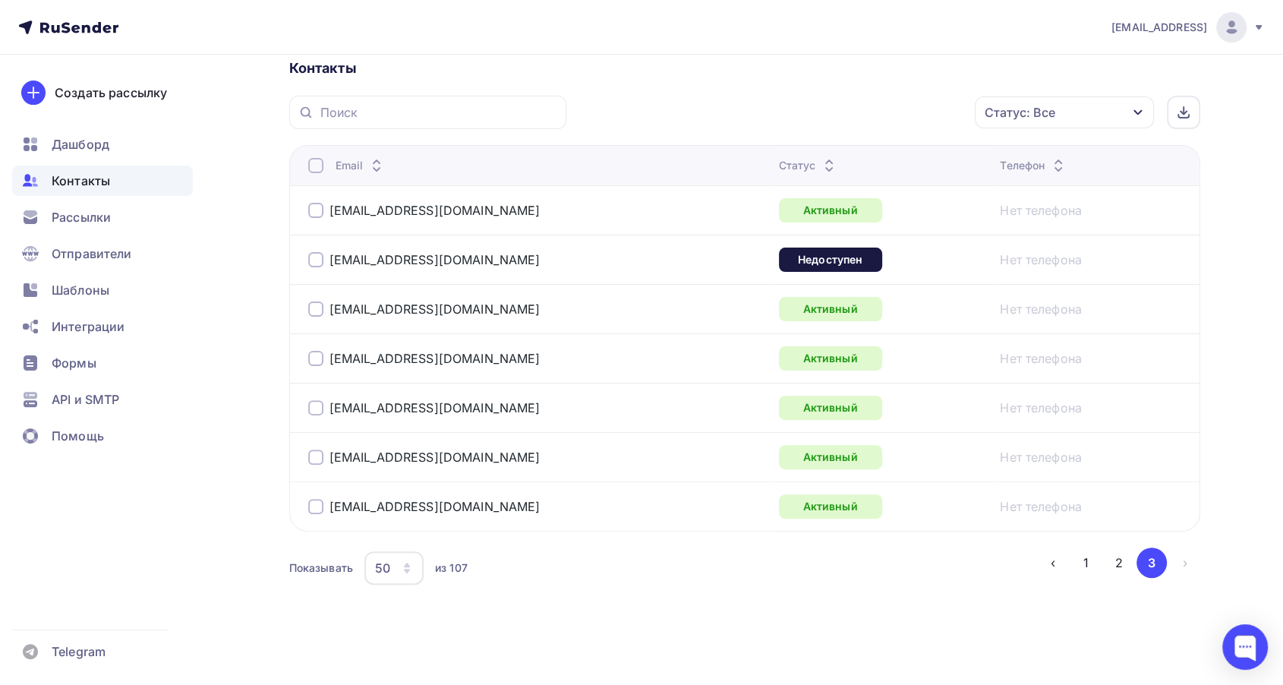
click at [320, 168] on div at bounding box center [315, 165] width 15 height 15
click at [948, 122] on div "Действие" at bounding box center [861, 113] width 200 height 30
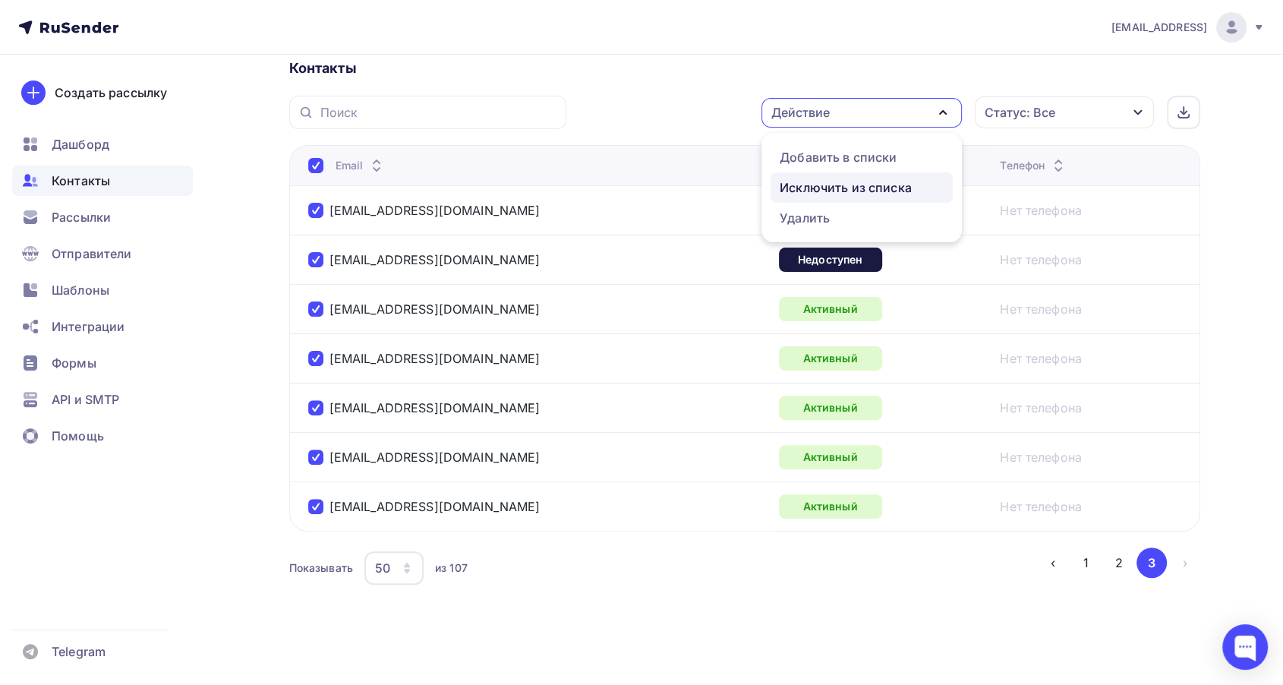
click at [870, 180] on div "Исключить из списка" at bounding box center [845, 187] width 132 height 18
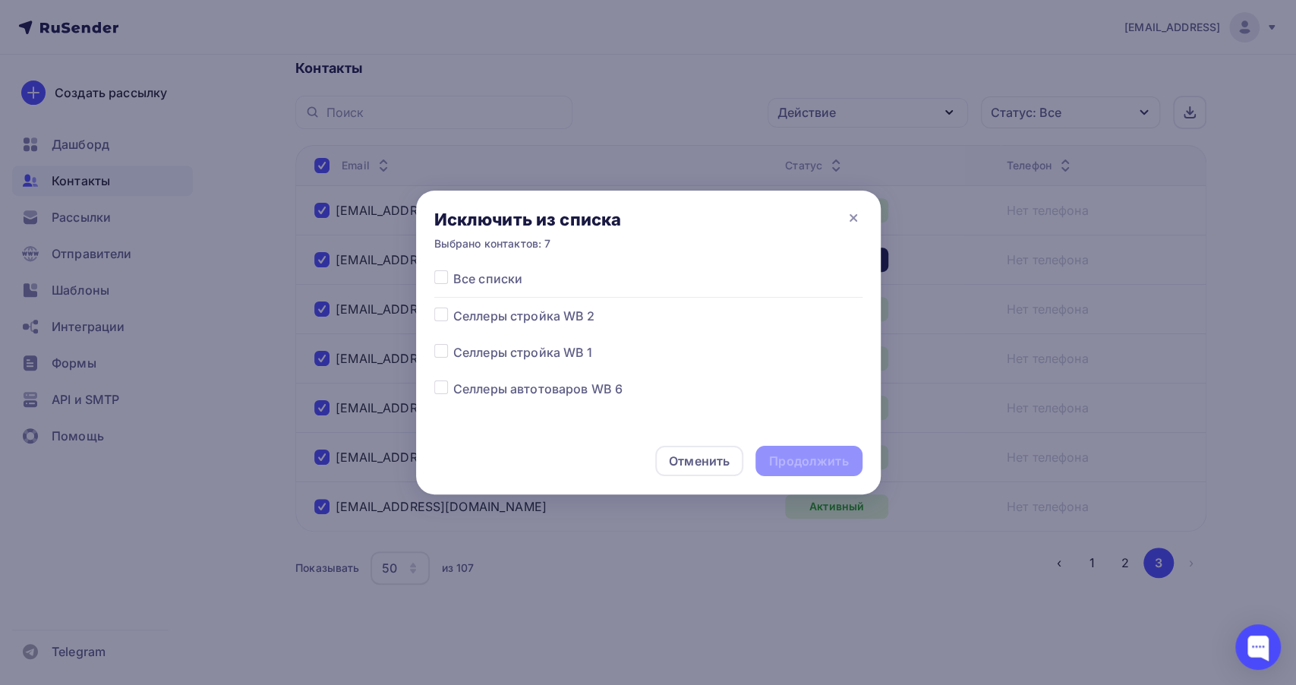
click at [453, 307] on label at bounding box center [453, 307] width 0 height 0
click at [443, 316] on input "checkbox" at bounding box center [441, 314] width 14 height 14
checkbox input "true"
click at [834, 467] on div "Продолжить" at bounding box center [808, 460] width 79 height 17
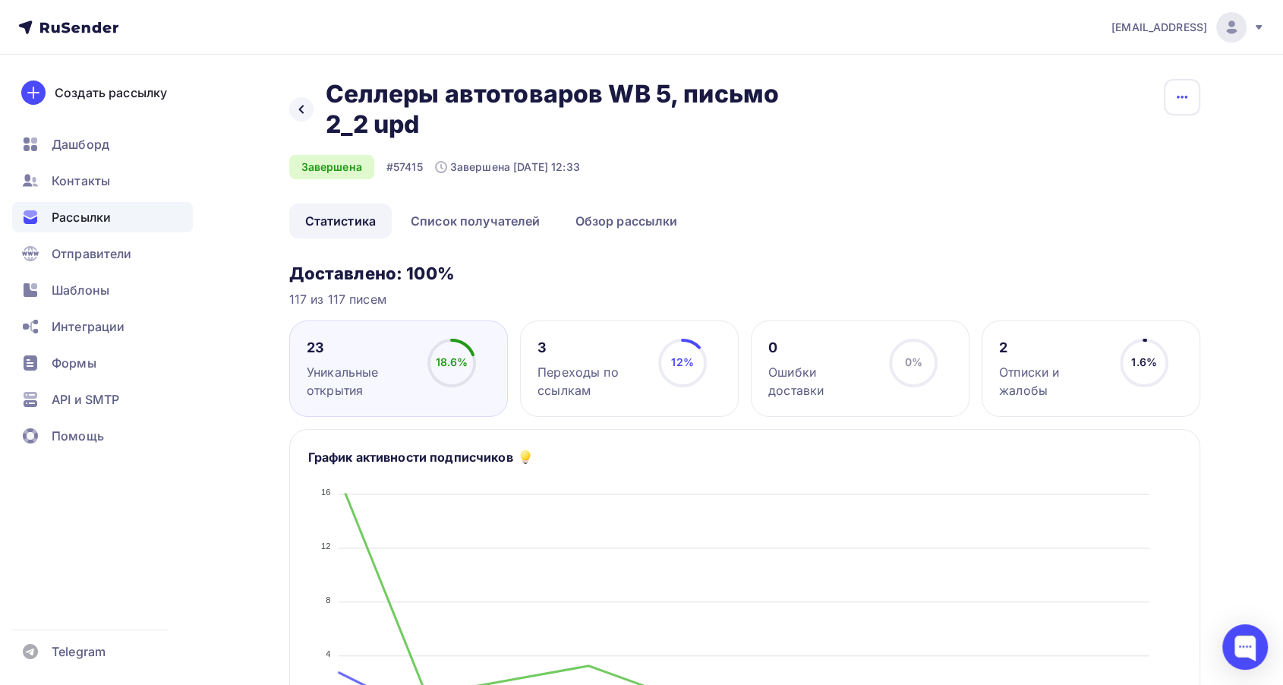
click at [1194, 92] on button "button" at bounding box center [1182, 97] width 36 height 36
click at [1128, 150] on div "Копировать" at bounding box center [1123, 145] width 146 height 18
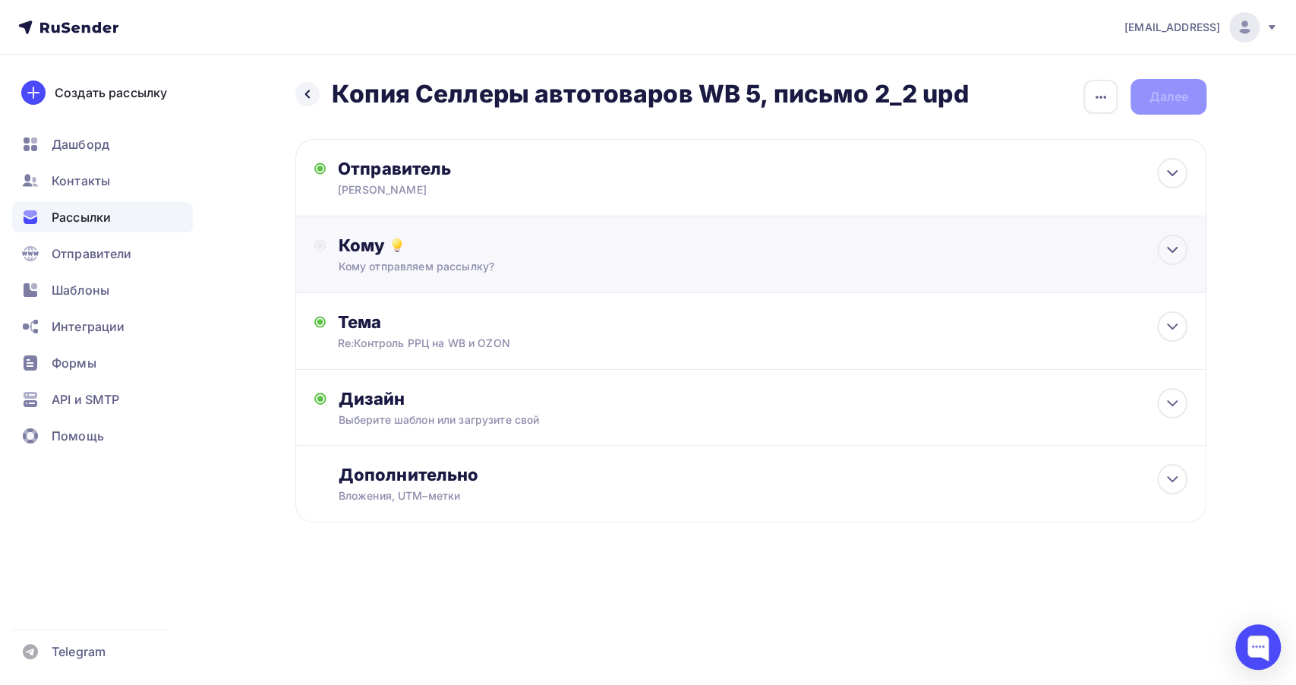
click at [736, 259] on div "Кому отправляем рассылку?" at bounding box center [721, 266] width 764 height 15
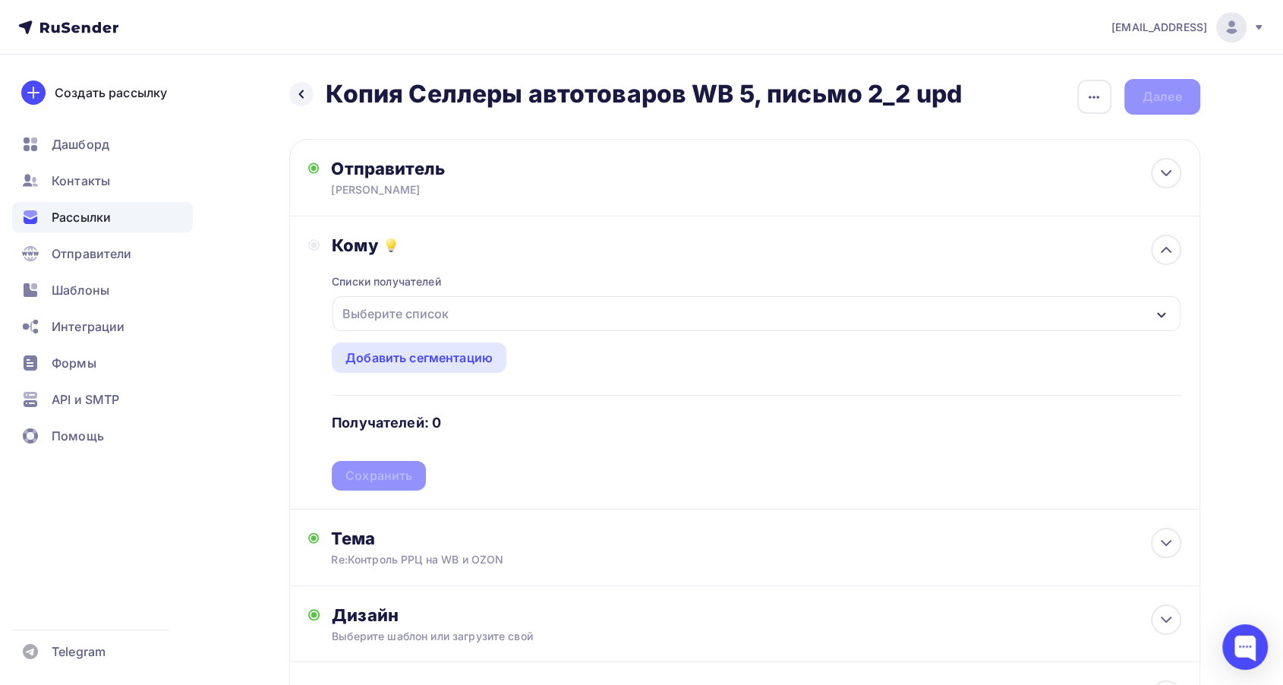
click at [753, 317] on div "Выберите список" at bounding box center [755, 313] width 847 height 35
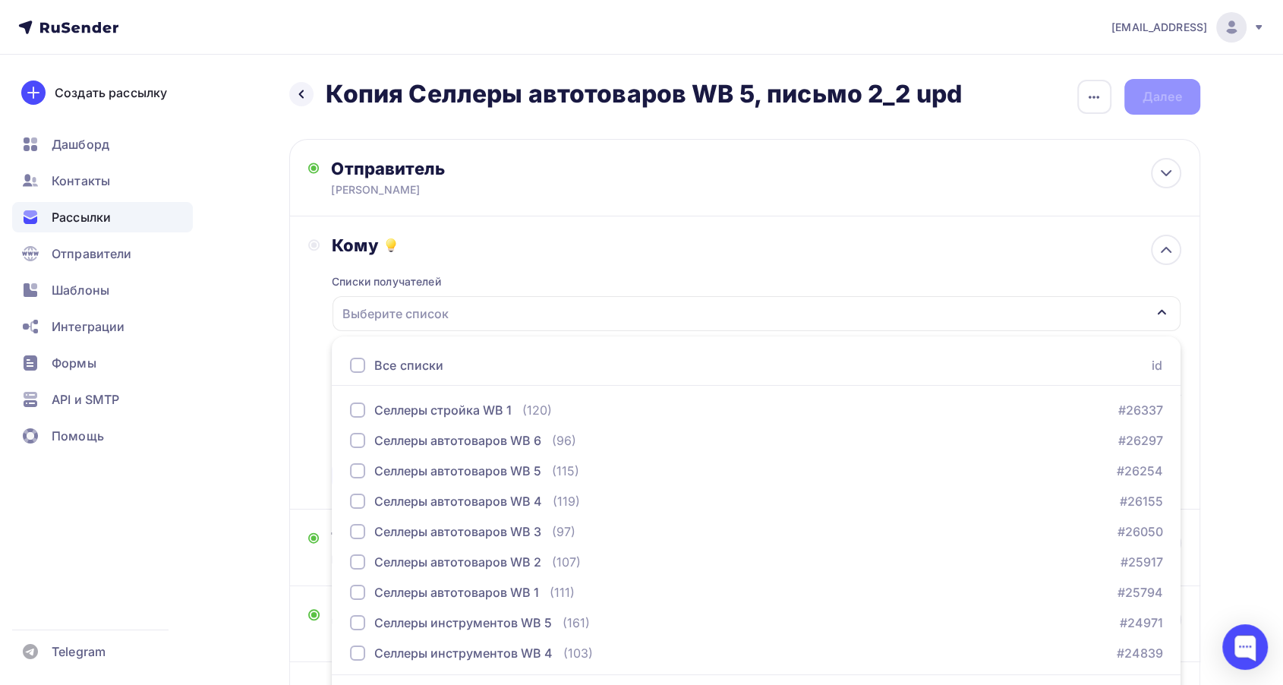
scroll to position [44, 0]
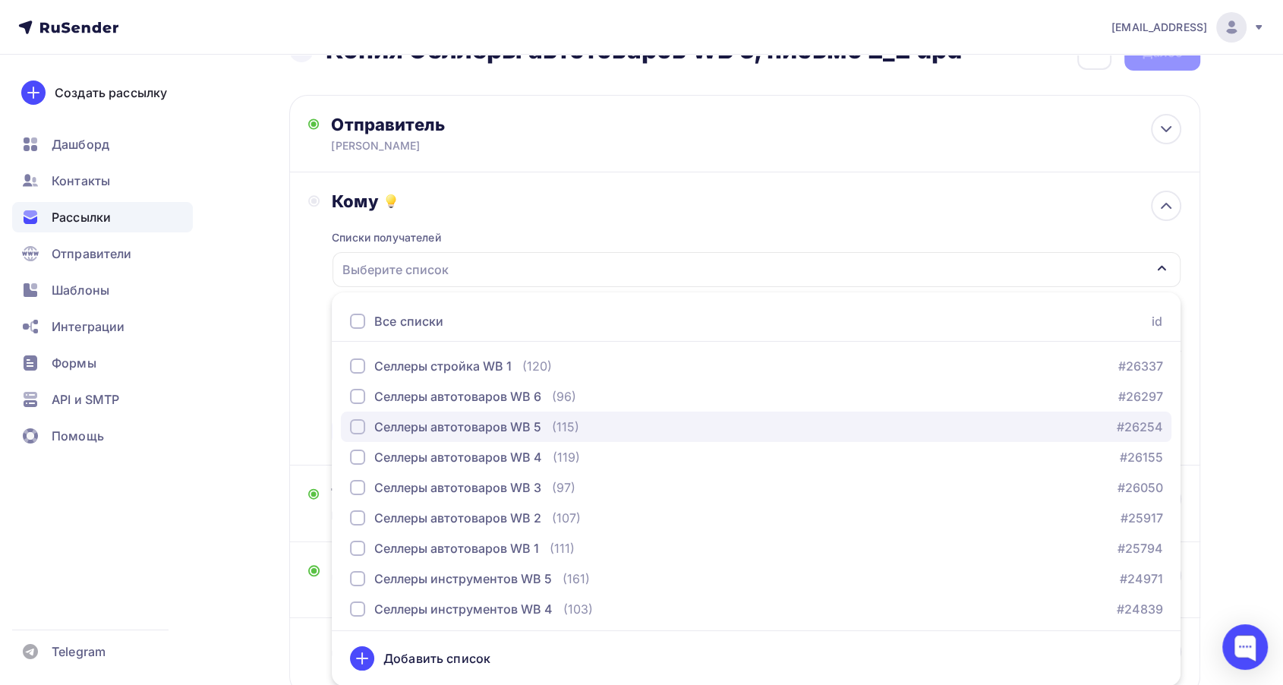
click at [399, 426] on div "Селлеры автотоваров WB 5" at bounding box center [457, 426] width 167 height 18
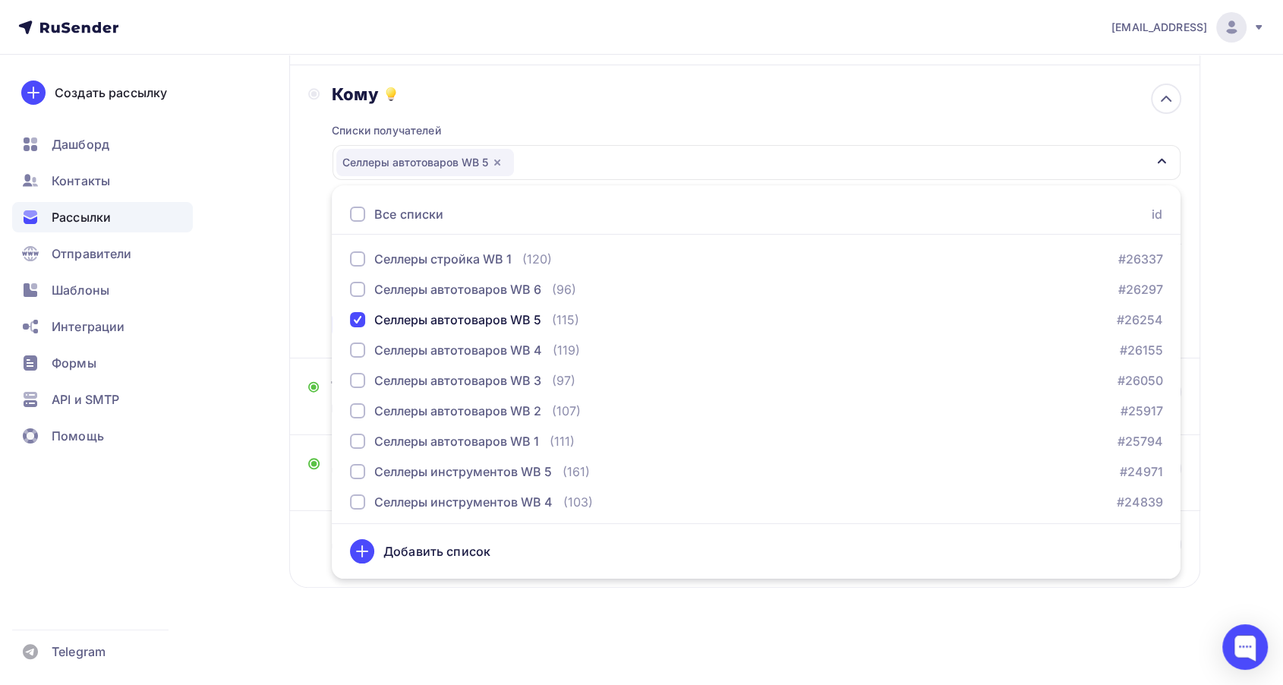
click at [241, 528] on div "Назад Копия Селлеры автотоваров WB 5, письмо 2_2 upd Копия Селлеры автотоваров …" at bounding box center [642, 295] width 1244 height 782
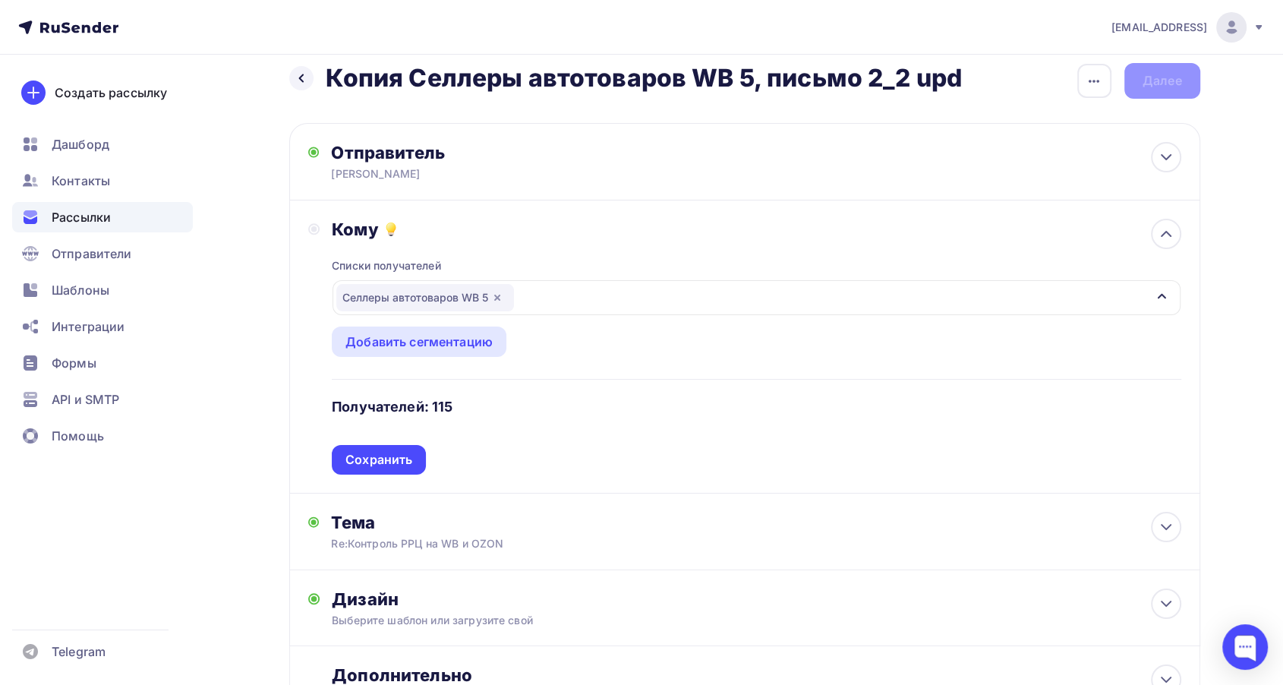
scroll to position [0, 0]
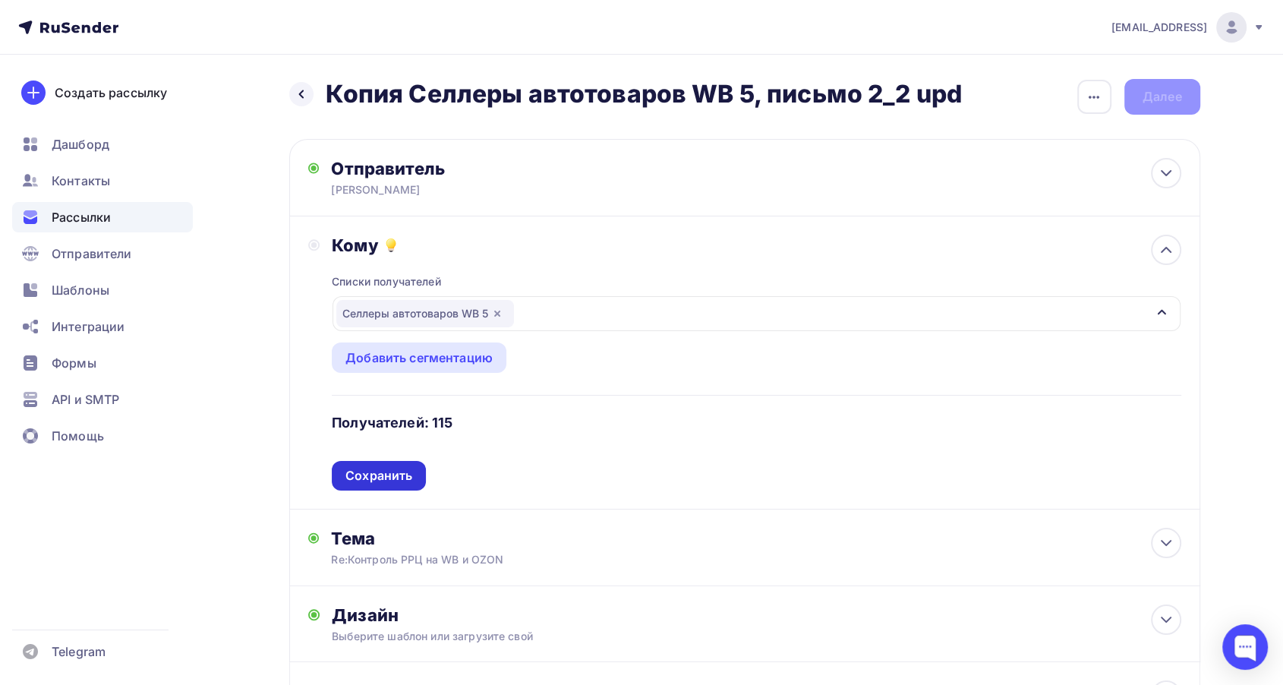
click at [379, 476] on div "Сохранить" at bounding box center [378, 475] width 67 height 17
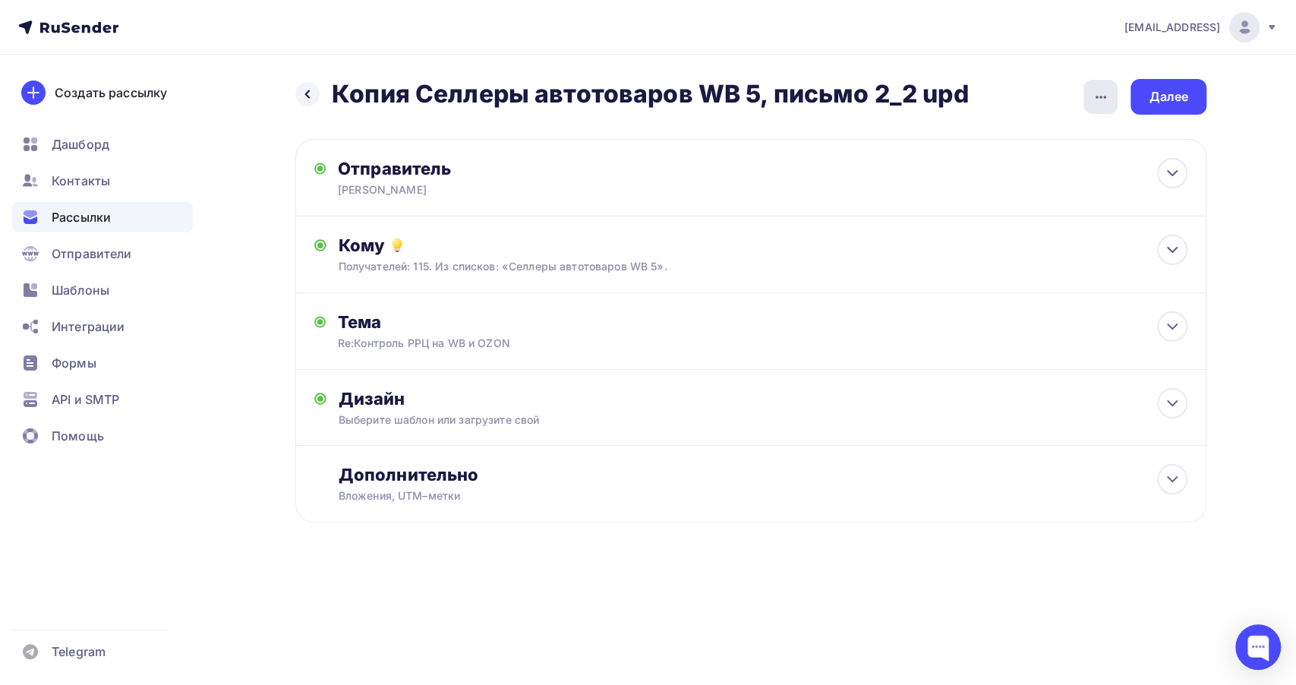
click at [1103, 105] on icon "button" at bounding box center [1100, 97] width 18 height 18
click at [1091, 170] on div "Переименовать рассылку" at bounding box center [1020, 174] width 188 height 18
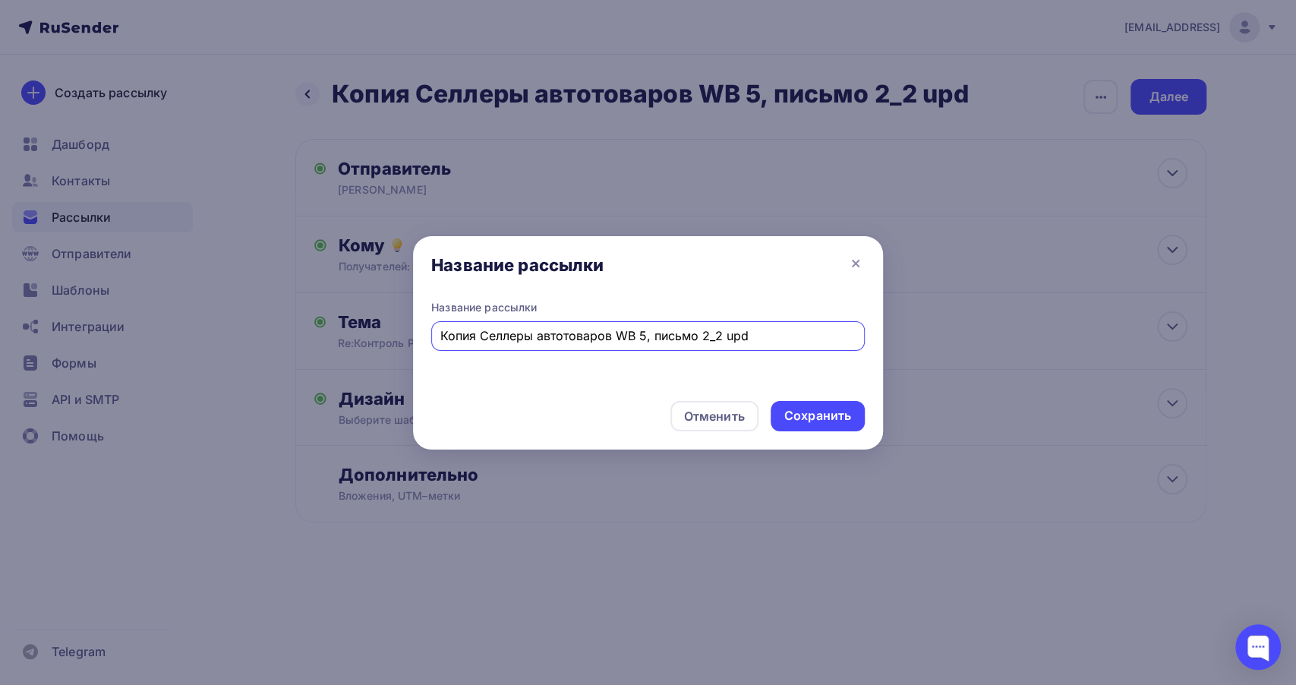
drag, startPoint x: 480, startPoint y: 332, endPoint x: 357, endPoint y: 330, distance: 122.2
click at [357, 330] on div "Название рассылки Название рассылки Копия Селлеры автотоваров WB 5, письмо 2_2 …" at bounding box center [648, 342] width 1296 height 685
click at [666, 334] on input "Селлеры автотоваров WB 5, письмо 2_2 upd" at bounding box center [648, 335] width 416 height 18
type input "Селлеры автотоваров WB 5, письмо 3_2 upd"
click at [828, 419] on div "Сохранить" at bounding box center [817, 415] width 67 height 17
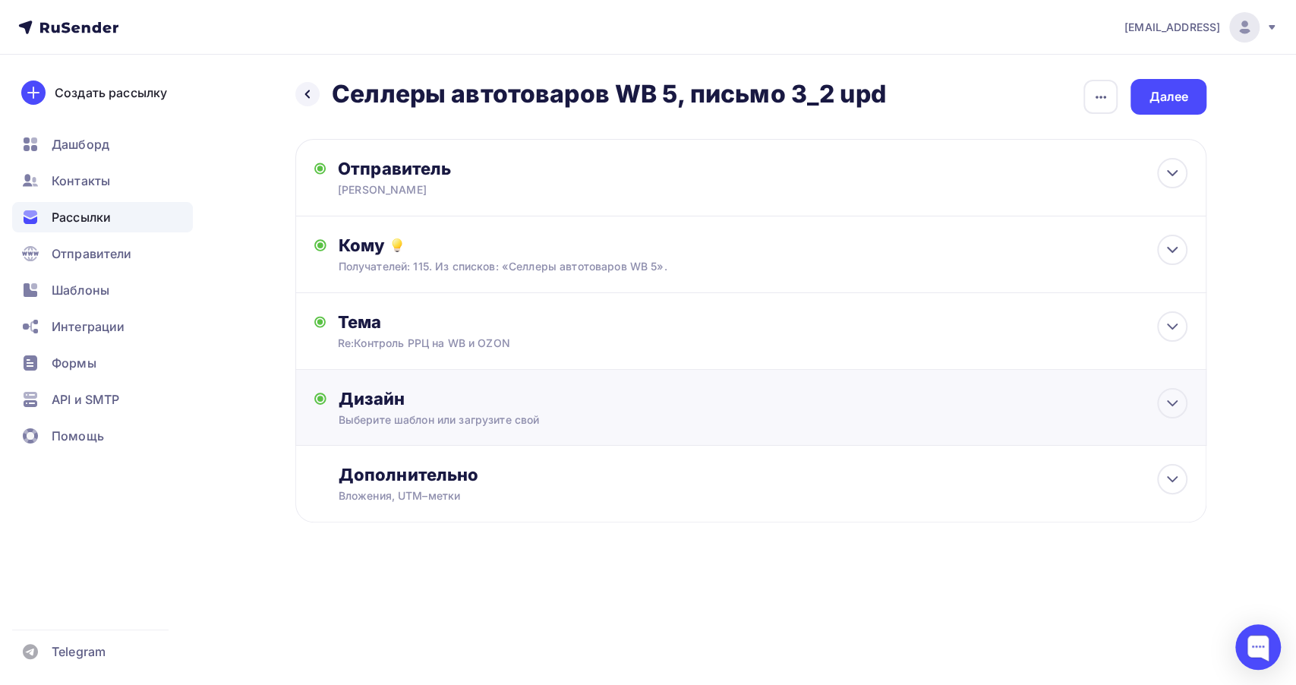
click at [709, 420] on div "Выберите шаблон или загрузите свой" at bounding box center [721, 419] width 764 height 15
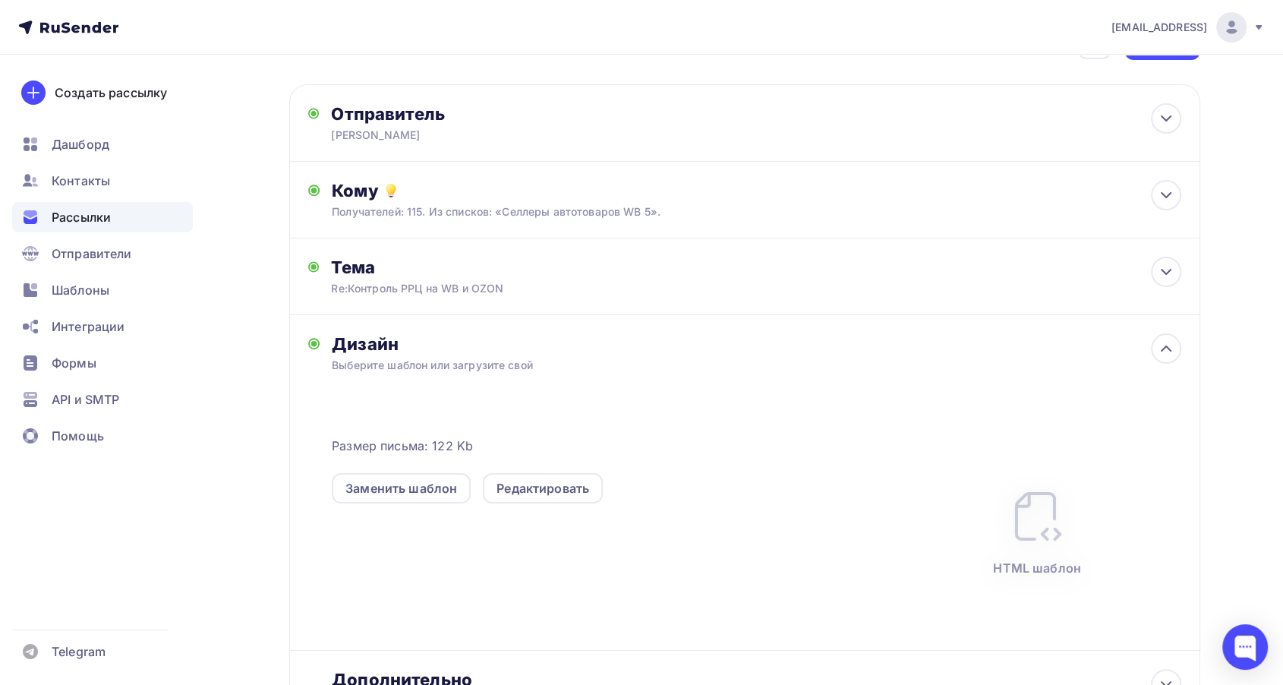
scroll to position [84, 0]
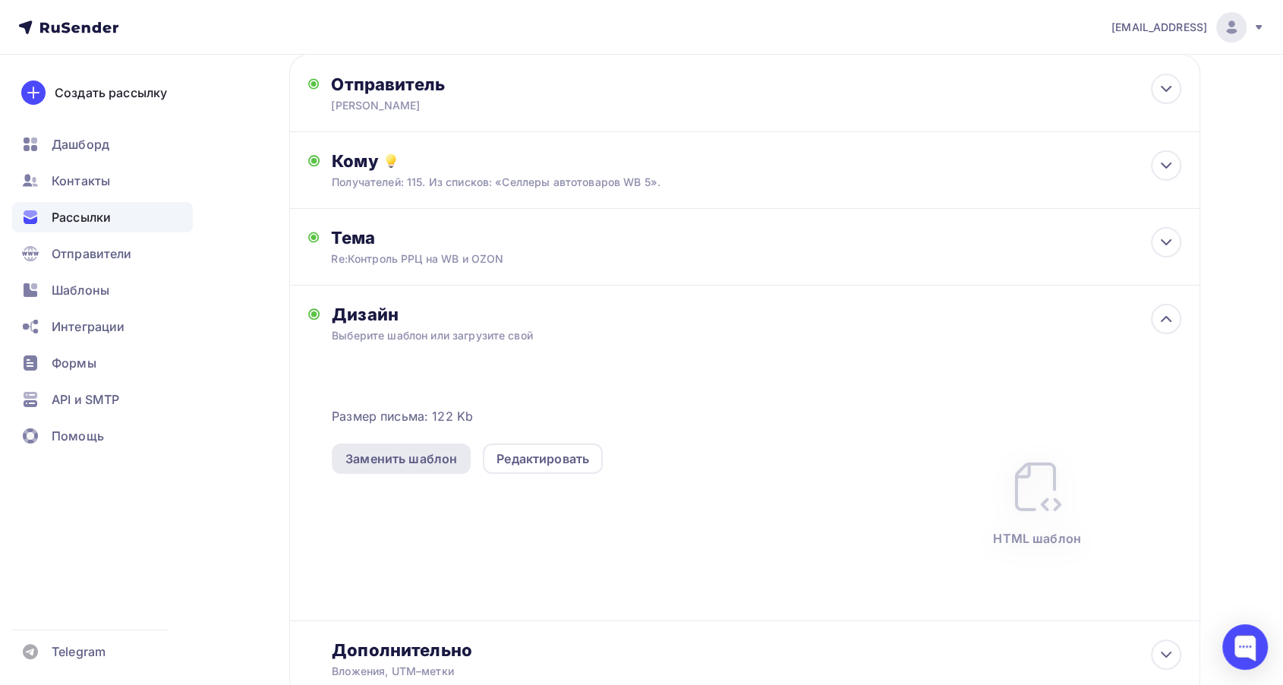
click at [380, 461] on div "Заменить шаблон" at bounding box center [401, 458] width 112 height 18
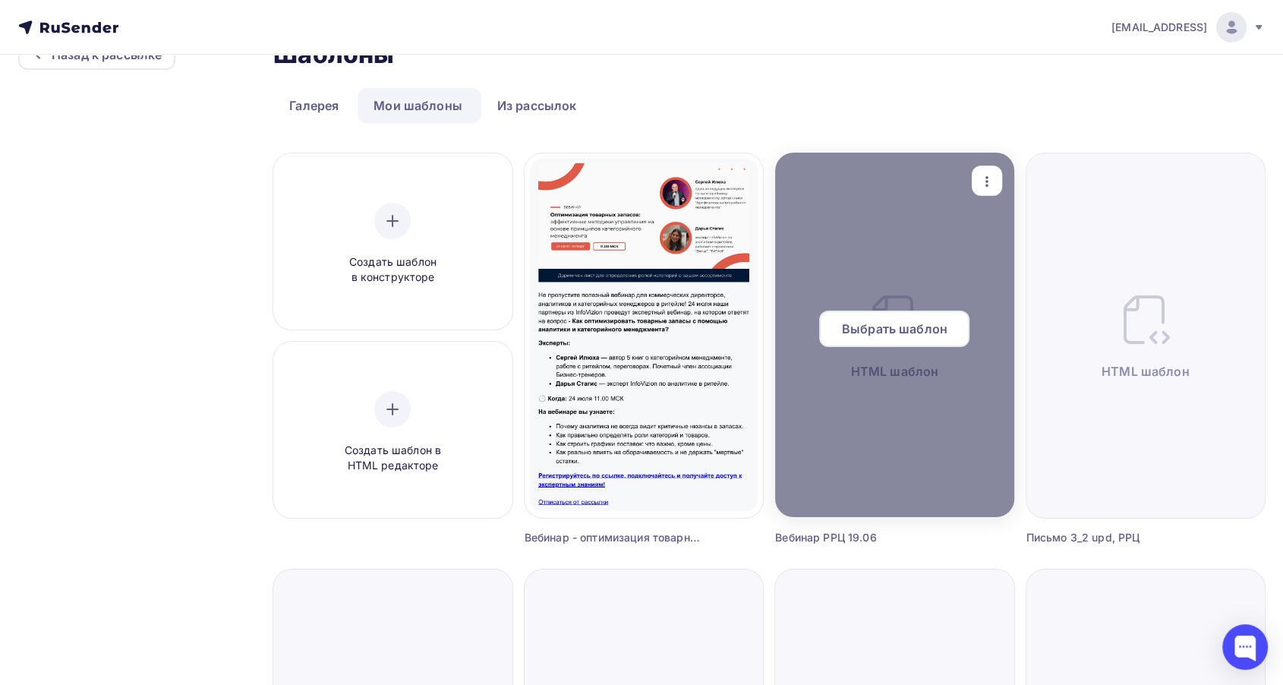
scroll to position [84, 0]
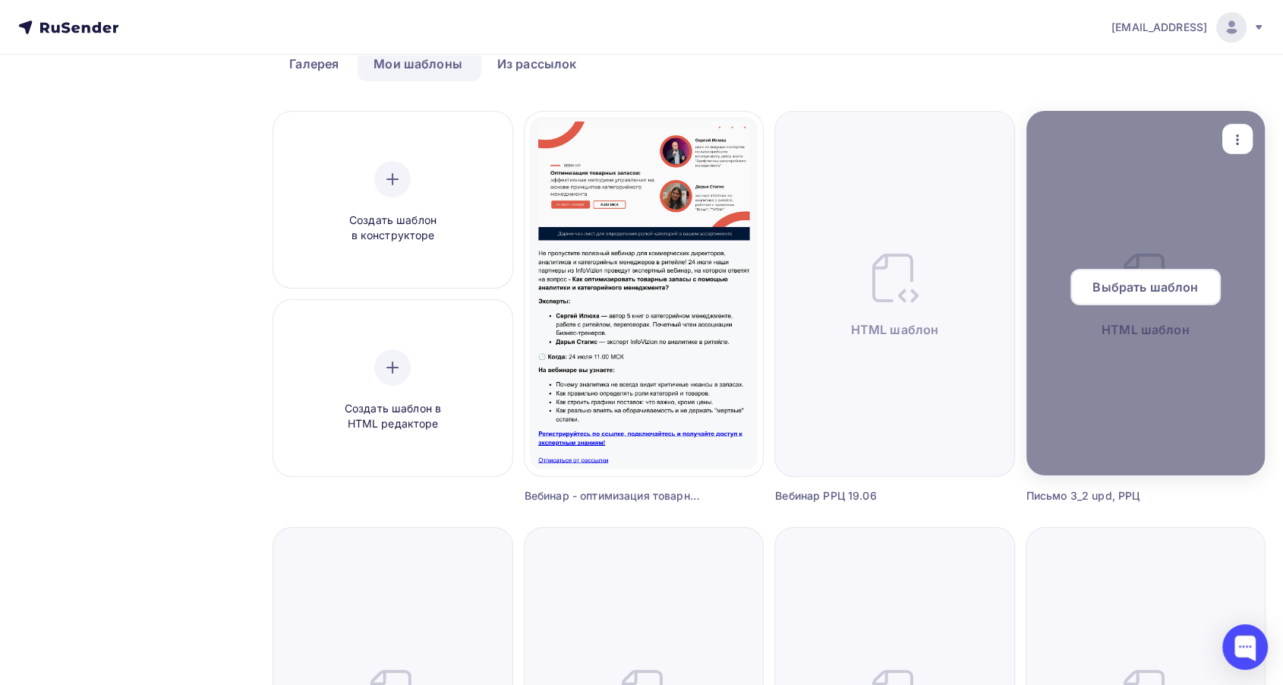
click at [1149, 285] on span "Выбрать шаблон" at bounding box center [1145, 287] width 106 height 18
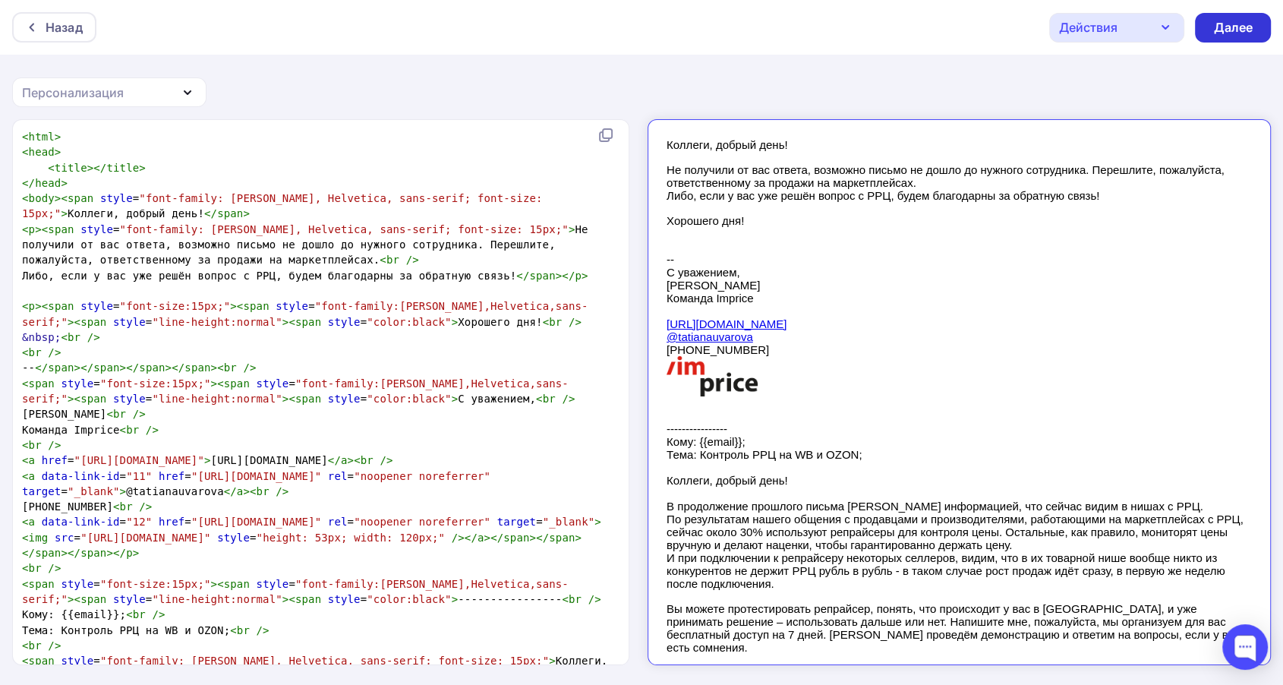
click at [1230, 33] on div "Далее" at bounding box center [1232, 27] width 39 height 17
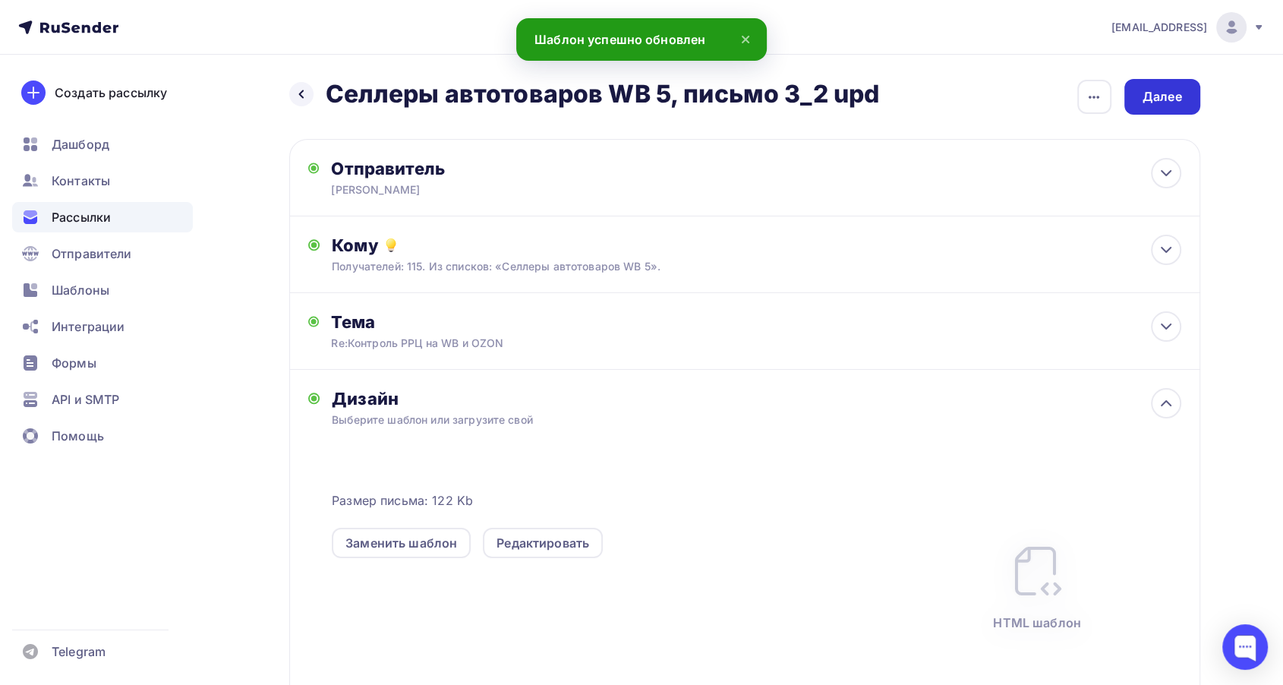
click at [1149, 88] on div "Далее" at bounding box center [1161, 96] width 39 height 17
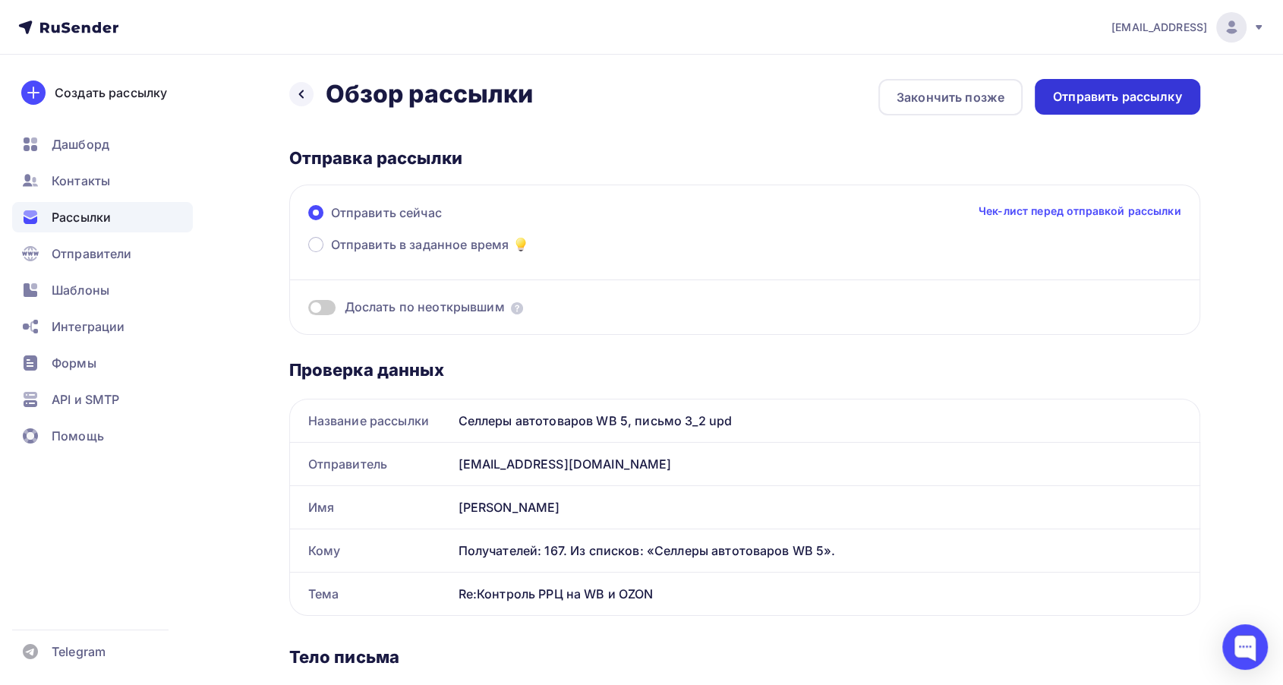
click at [1124, 92] on div "Отправить рассылку" at bounding box center [1117, 96] width 129 height 17
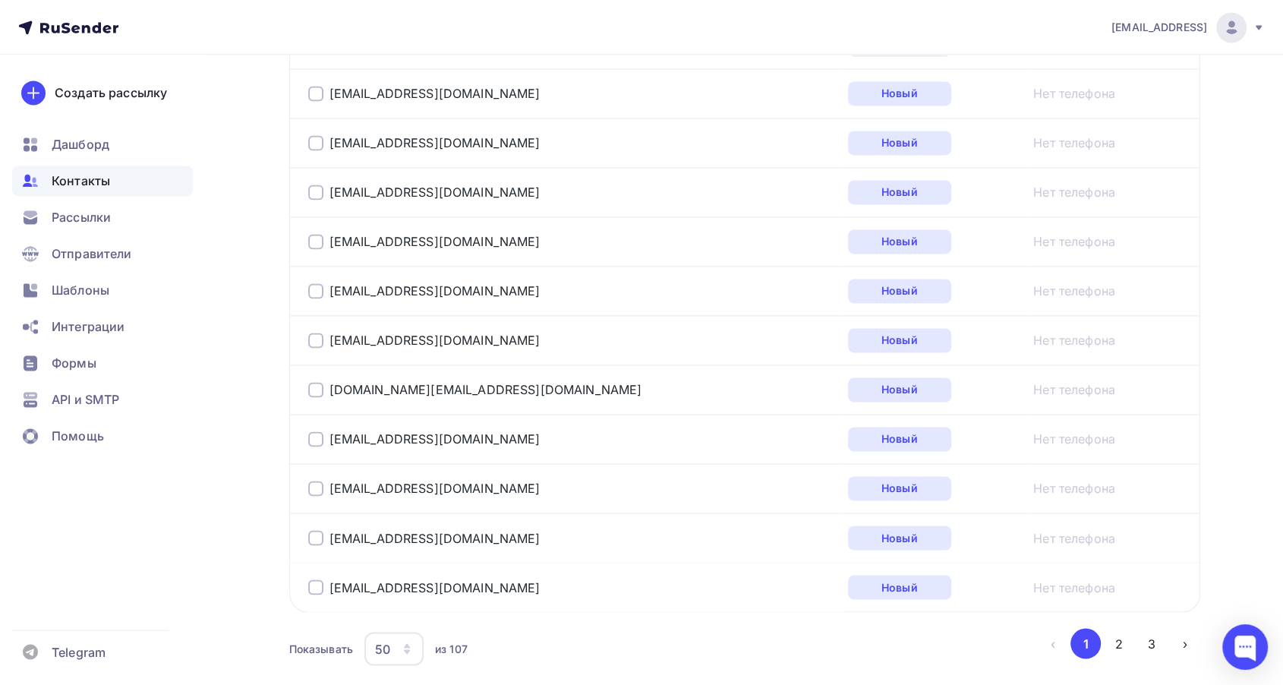
scroll to position [2467, 0]
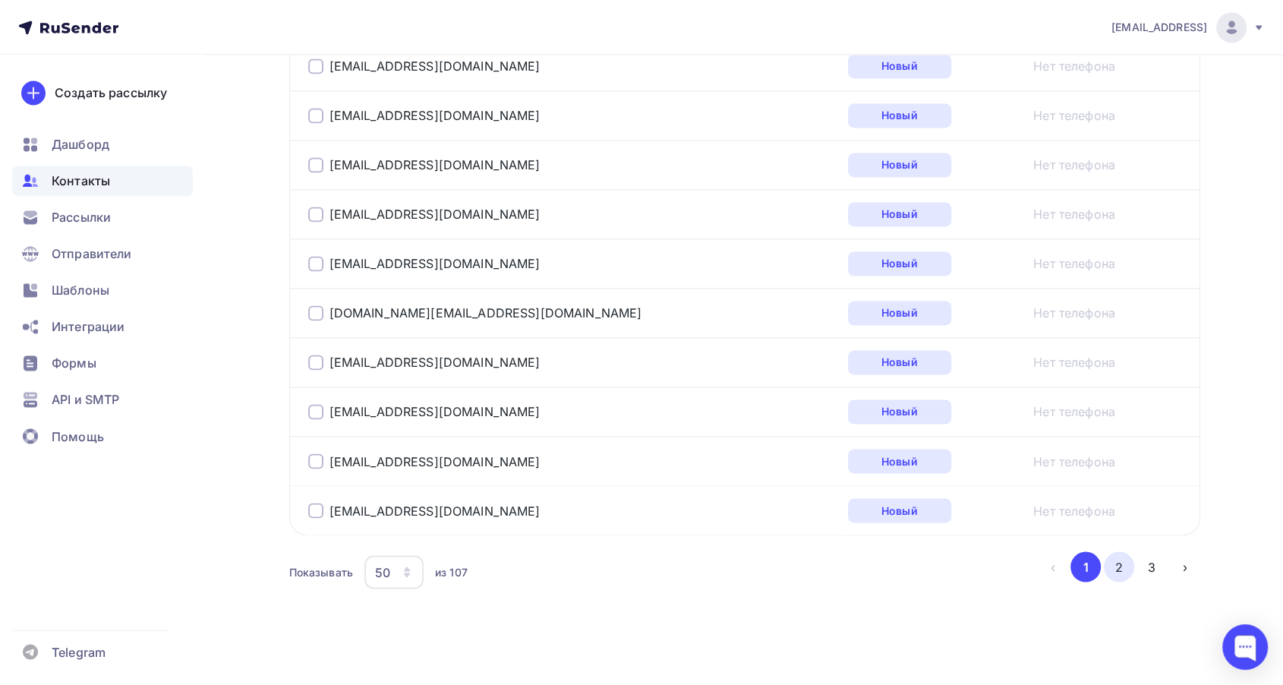
click at [1123, 563] on button "2" at bounding box center [1119, 566] width 30 height 30
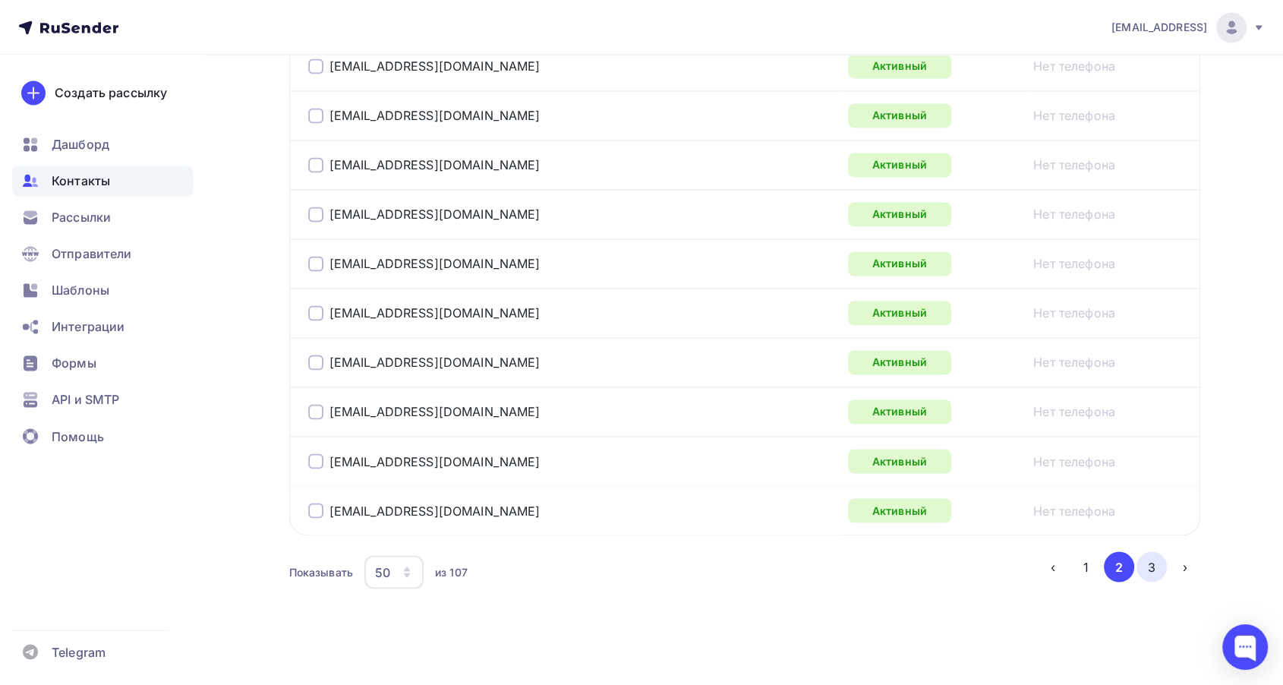
click at [1151, 559] on button "3" at bounding box center [1151, 566] width 30 height 30
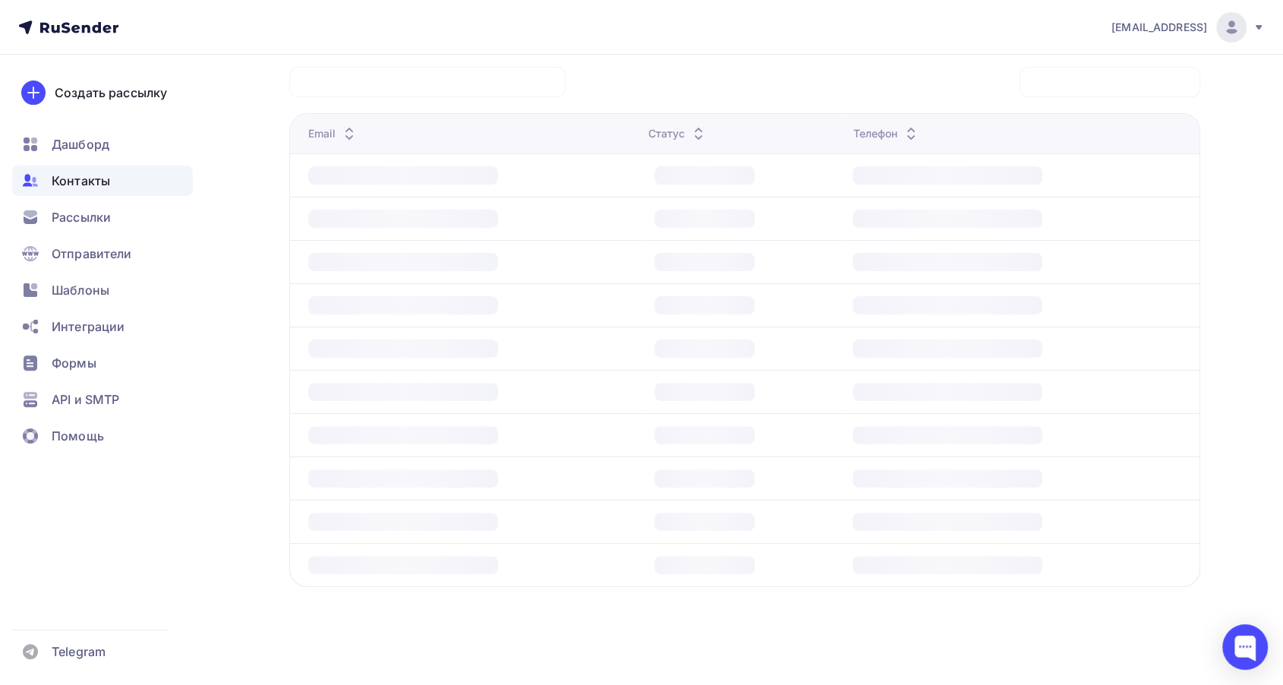
scroll to position [349, 0]
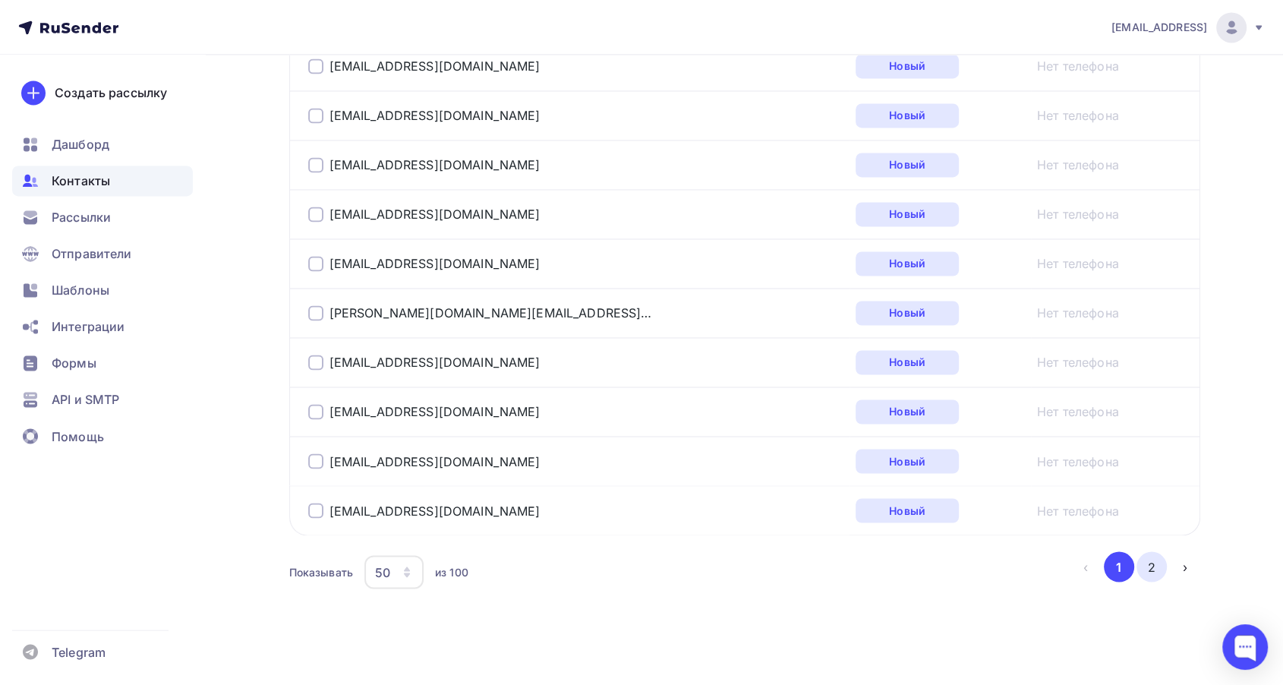
click at [1148, 553] on button "2" at bounding box center [1151, 566] width 30 height 30
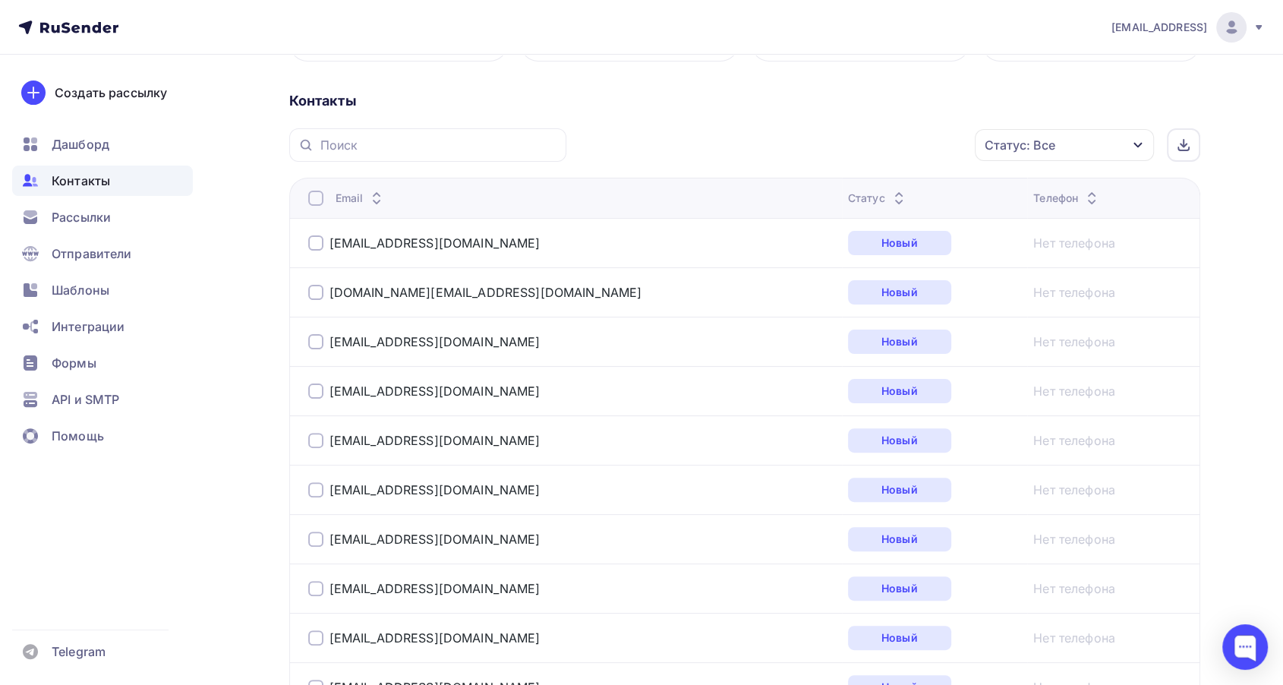
scroll to position [190, 0]
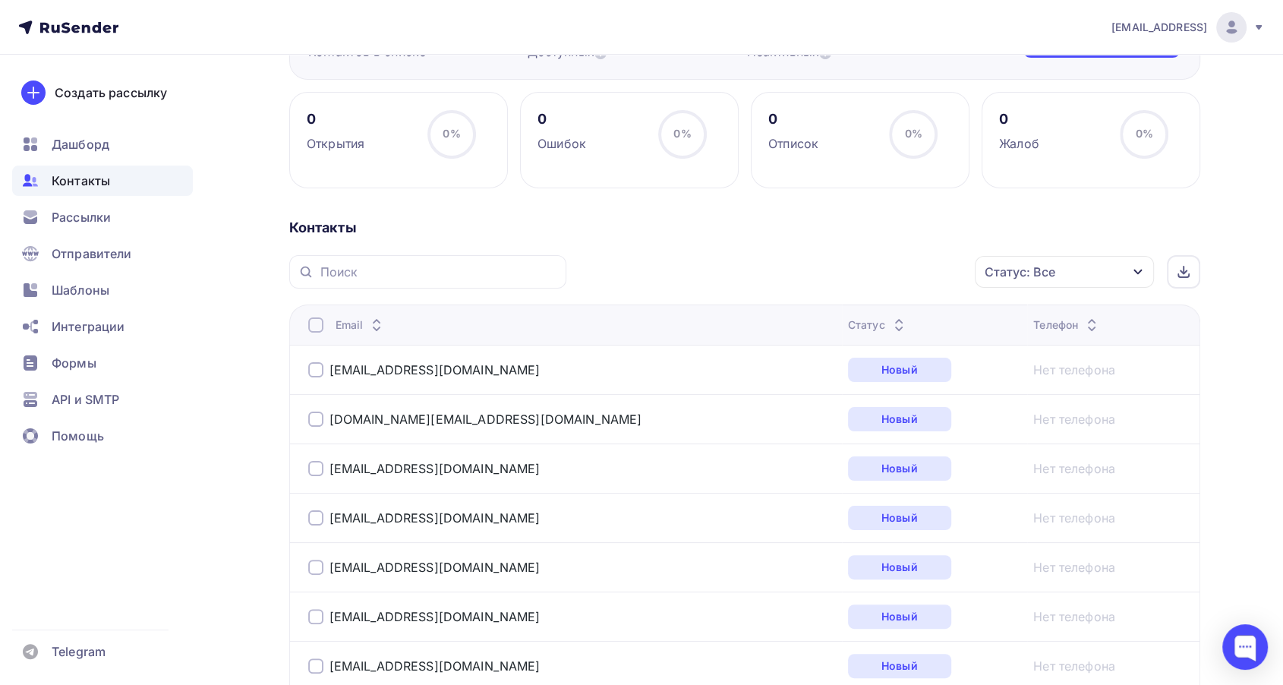
click at [313, 326] on div at bounding box center [315, 324] width 15 height 15
click at [316, 370] on div at bounding box center [315, 369] width 15 height 15
click at [317, 420] on div at bounding box center [315, 418] width 15 height 15
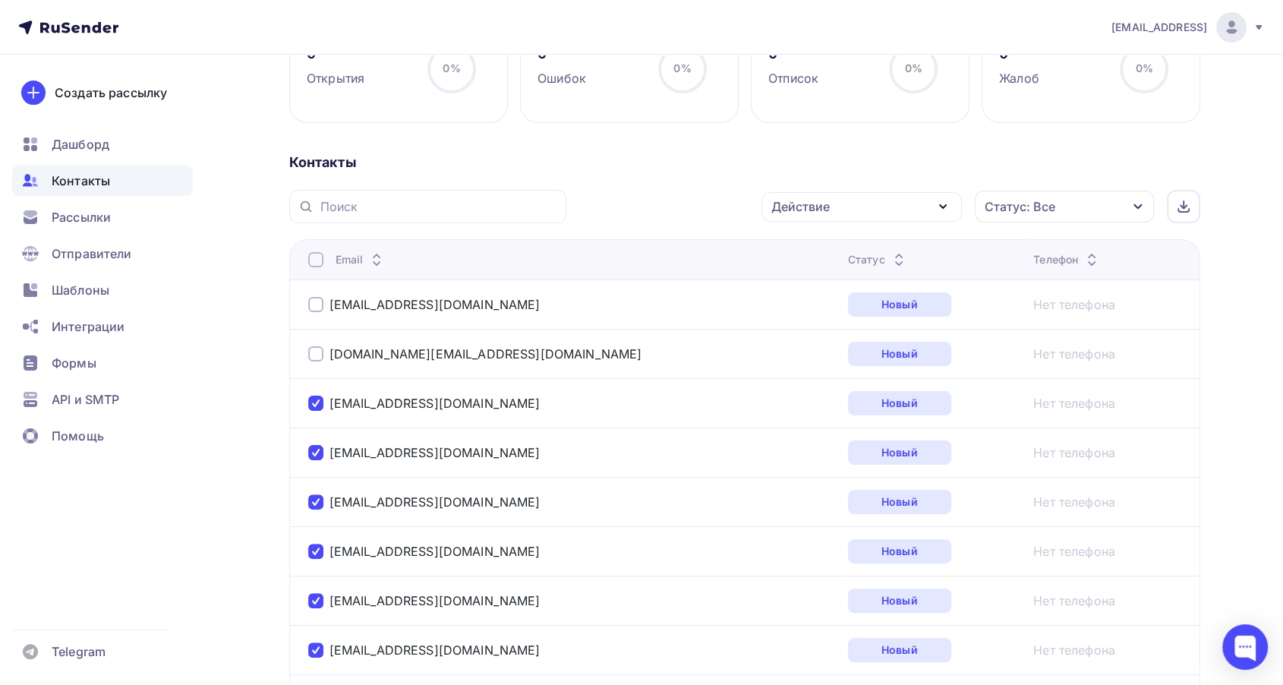
scroll to position [358, 0]
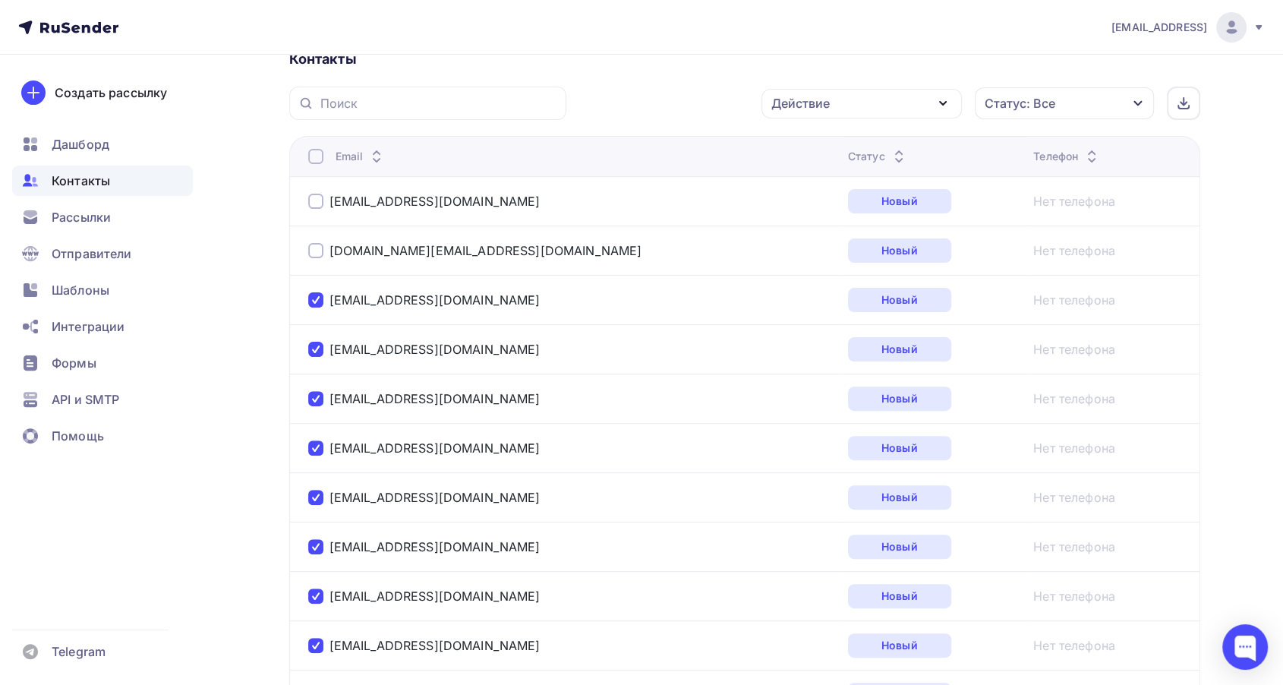
click at [316, 301] on div at bounding box center [315, 299] width 15 height 15
click at [312, 350] on div at bounding box center [315, 349] width 15 height 15
click at [319, 400] on div at bounding box center [315, 398] width 15 height 15
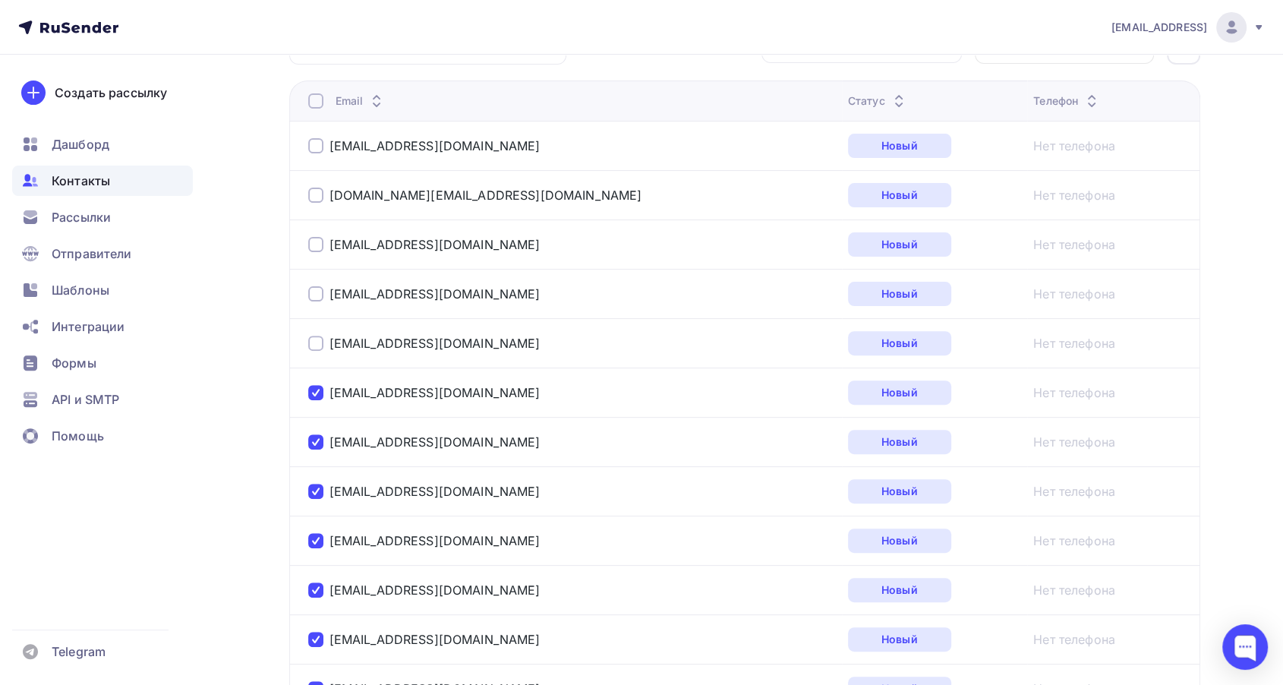
scroll to position [443, 0]
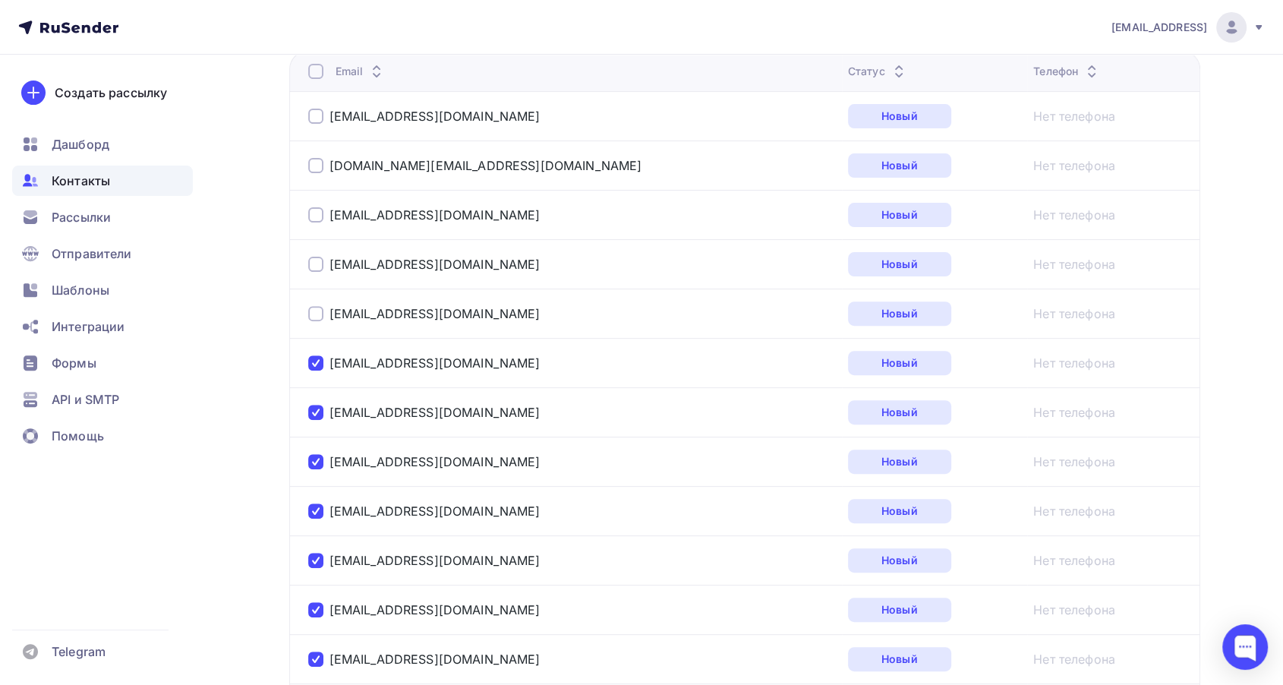
click at [320, 357] on div at bounding box center [315, 362] width 15 height 15
click at [316, 407] on div at bounding box center [315, 412] width 15 height 15
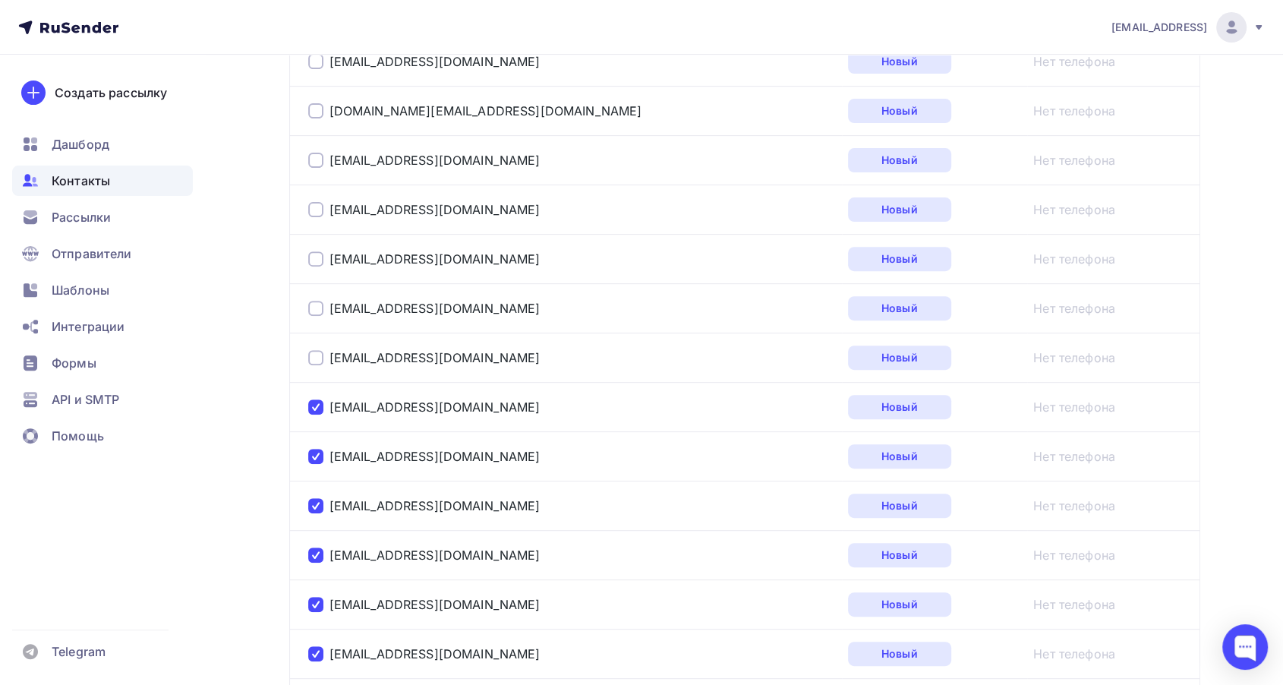
scroll to position [528, 0]
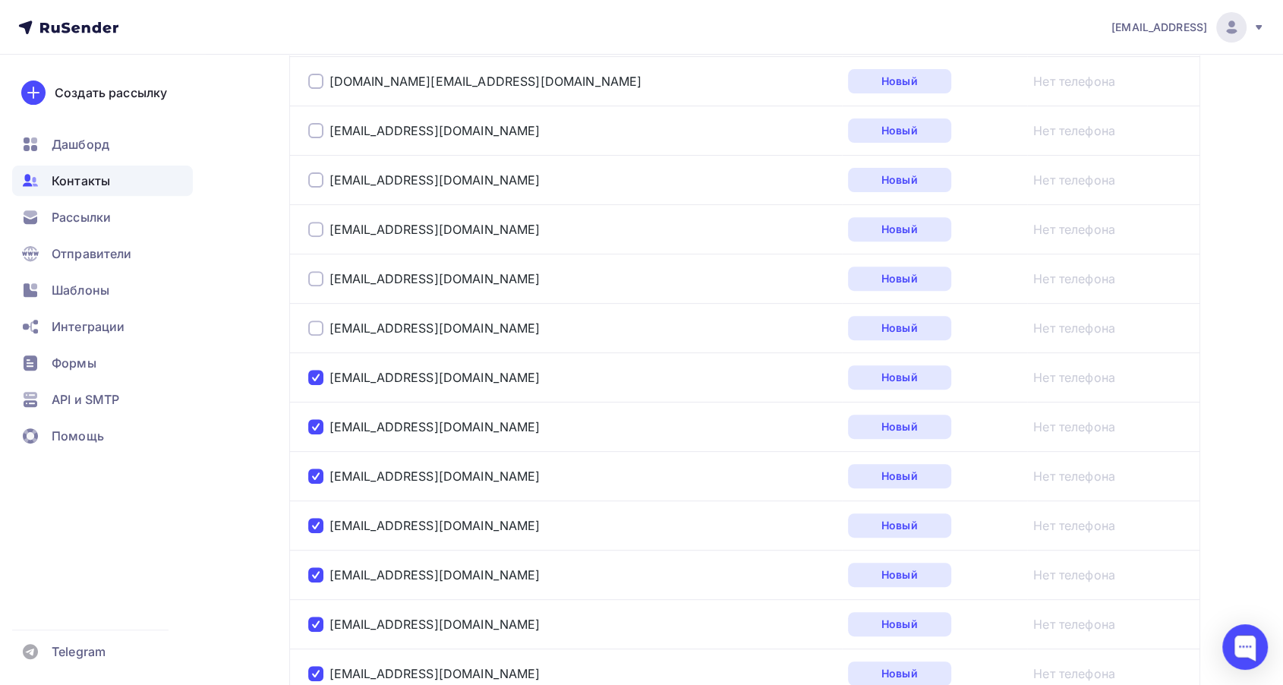
click at [316, 370] on div at bounding box center [315, 377] width 15 height 15
click at [322, 425] on div at bounding box center [315, 426] width 15 height 15
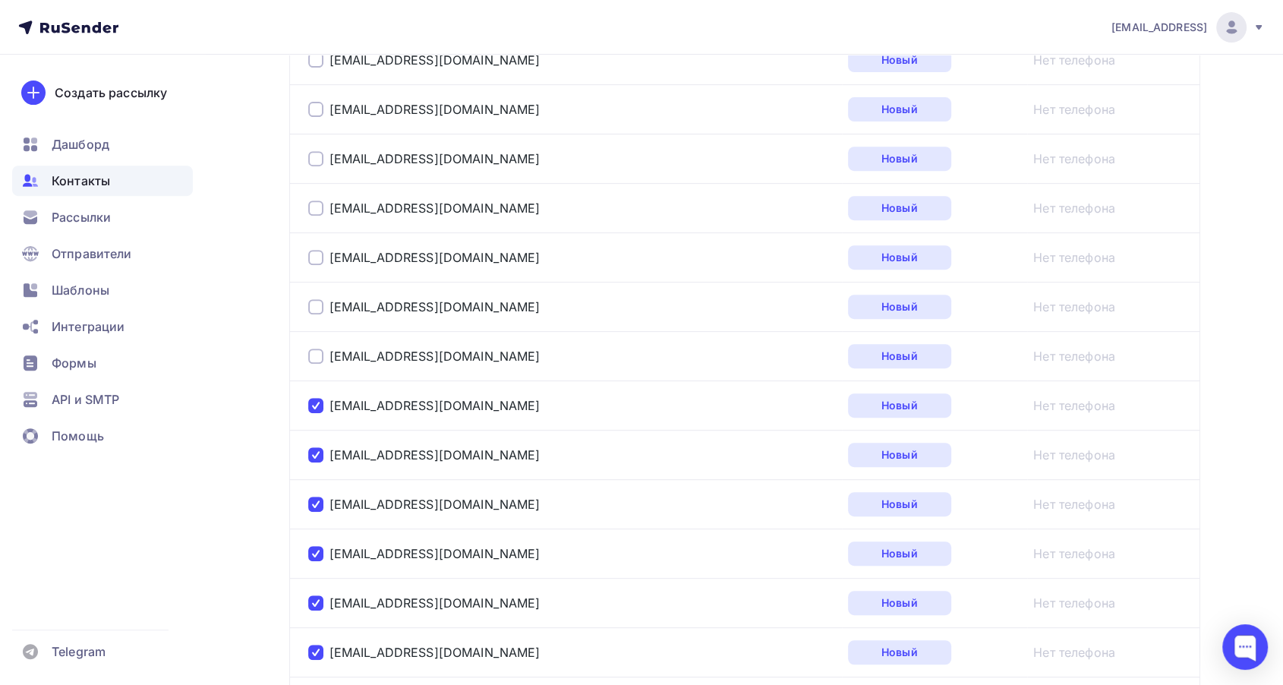
scroll to position [696, 0]
click at [314, 306] on div at bounding box center [315, 307] width 15 height 15
click at [310, 357] on div at bounding box center [315, 356] width 15 height 15
click at [313, 401] on div at bounding box center [315, 405] width 15 height 15
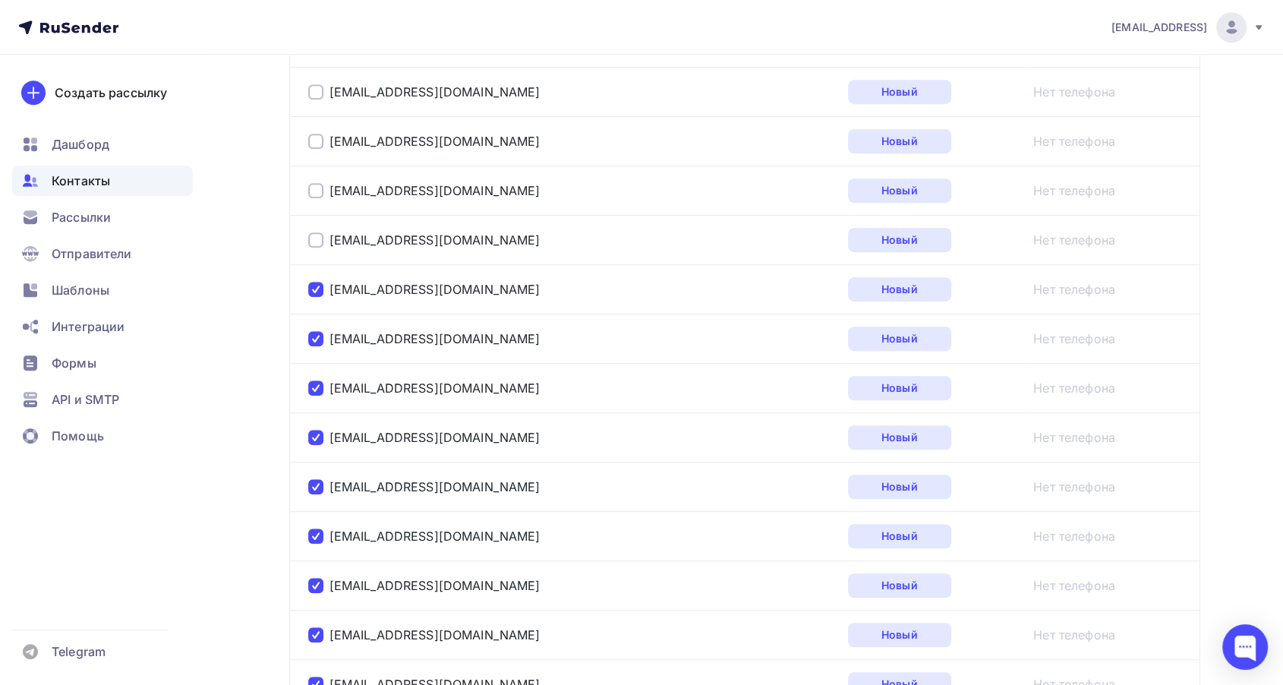
scroll to position [865, 0]
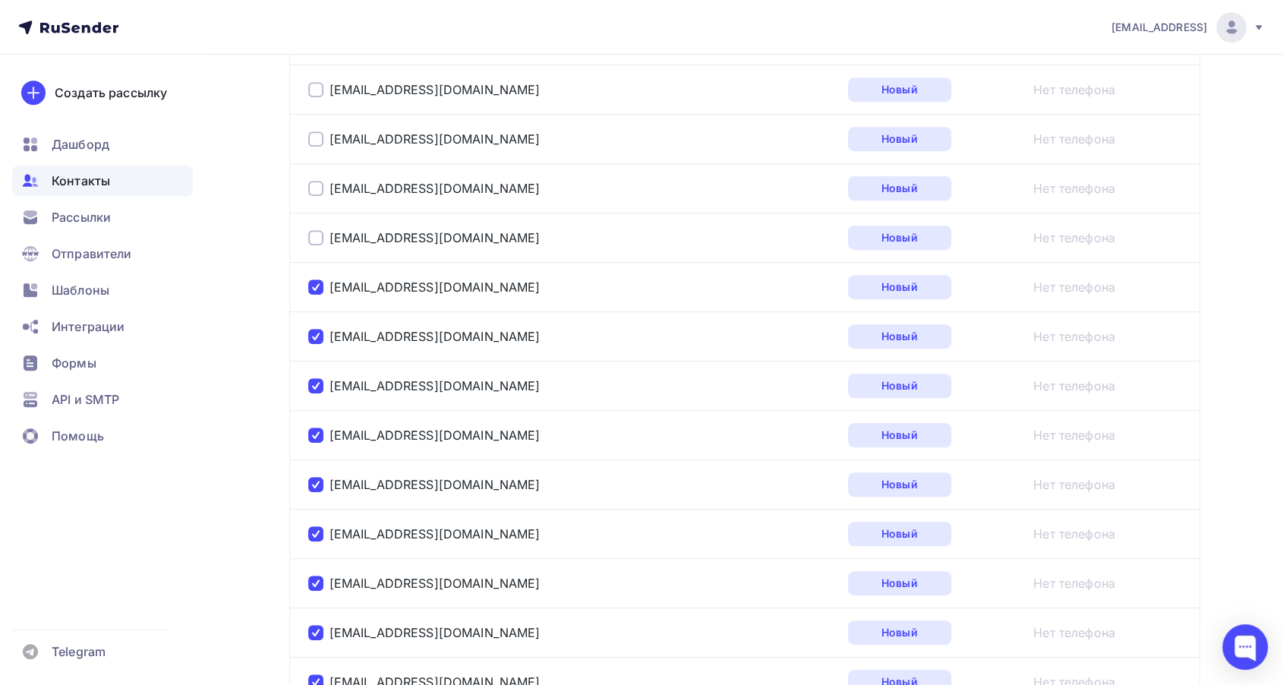
click at [313, 289] on div at bounding box center [315, 286] width 15 height 15
click at [312, 336] on div at bounding box center [315, 336] width 15 height 15
click at [317, 382] on div at bounding box center [315, 385] width 15 height 15
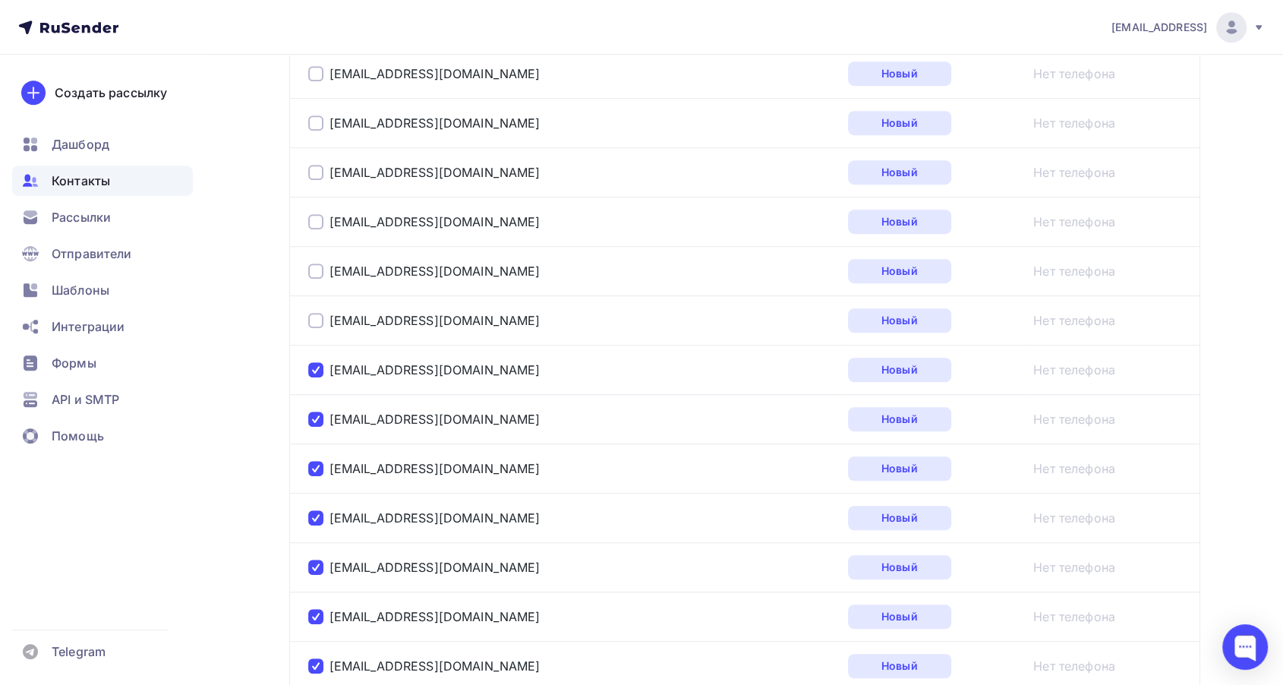
scroll to position [1033, 0]
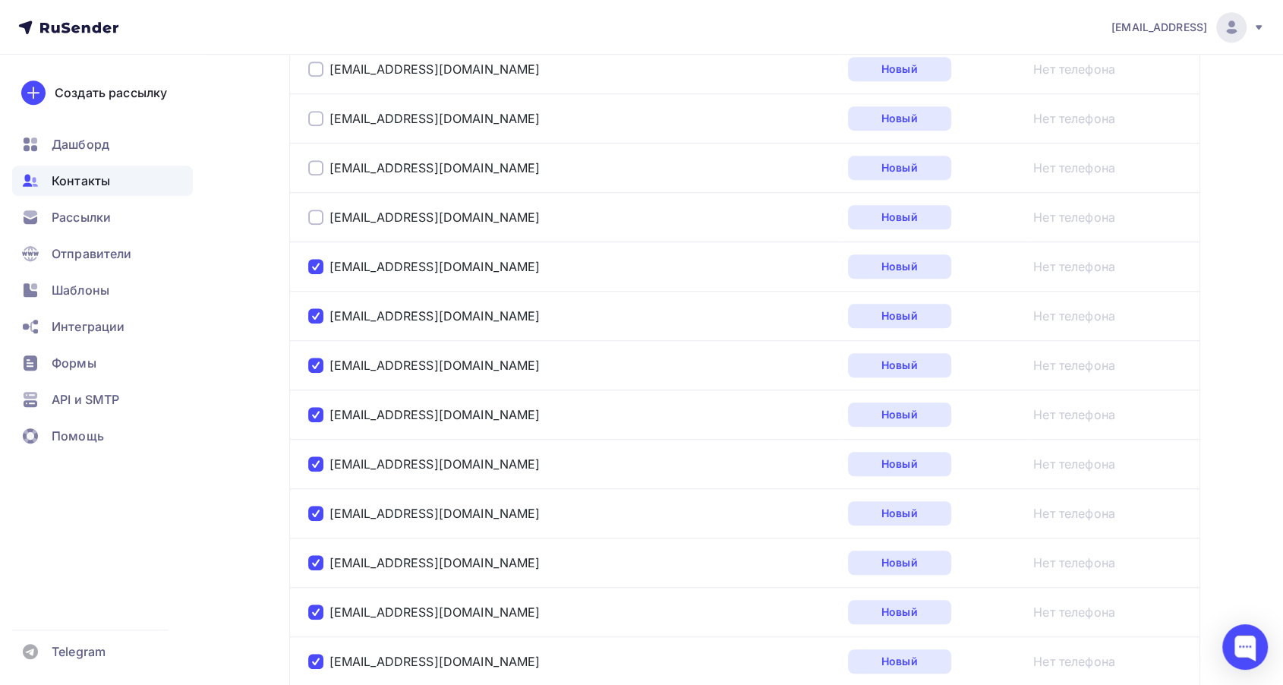
click at [312, 266] on div at bounding box center [315, 266] width 15 height 15
click at [313, 314] on div at bounding box center [315, 315] width 15 height 15
click at [314, 361] on div at bounding box center [315, 364] width 15 height 15
click at [314, 407] on div at bounding box center [315, 414] width 15 height 15
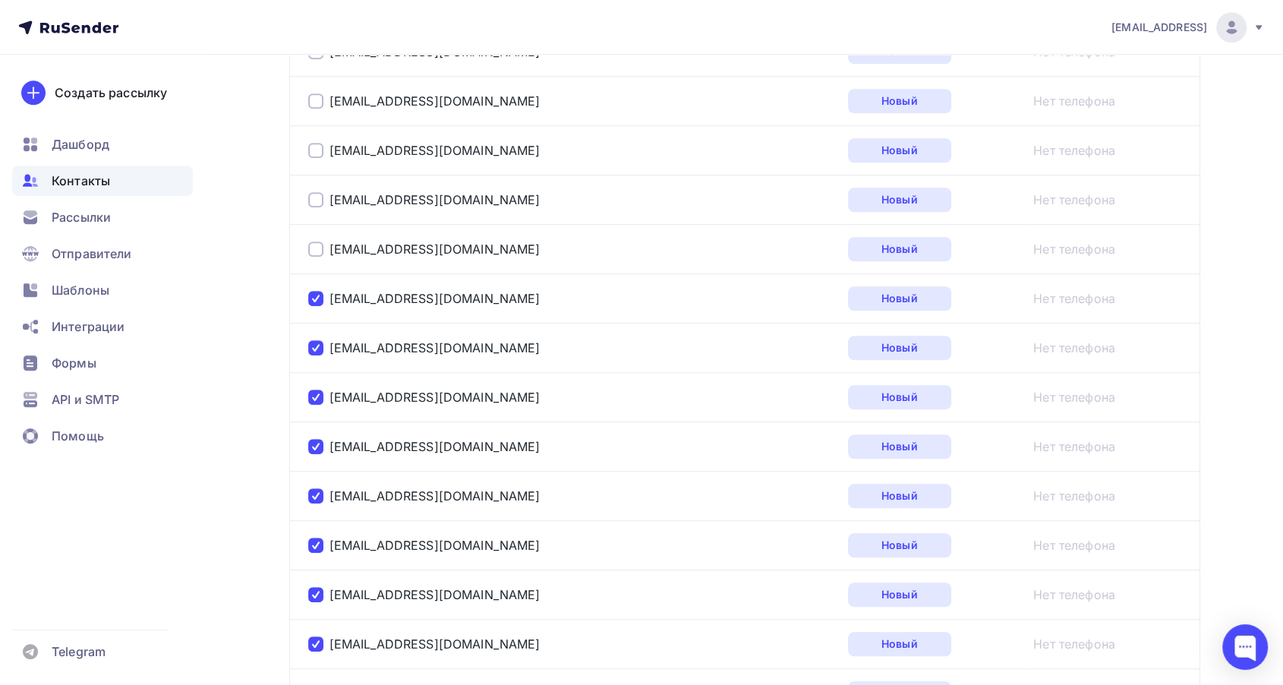
scroll to position [1202, 0]
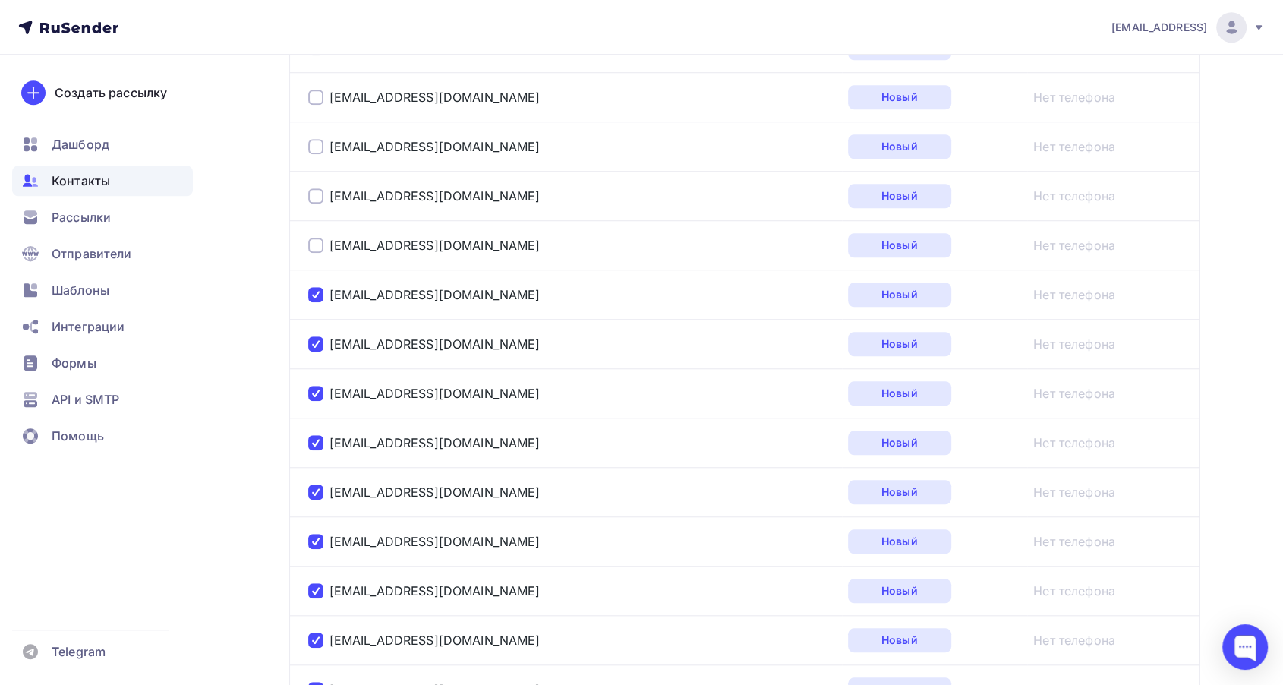
click at [313, 290] on div at bounding box center [315, 294] width 15 height 15
click at [314, 342] on div at bounding box center [315, 343] width 15 height 15
click at [320, 393] on div at bounding box center [315, 393] width 15 height 15
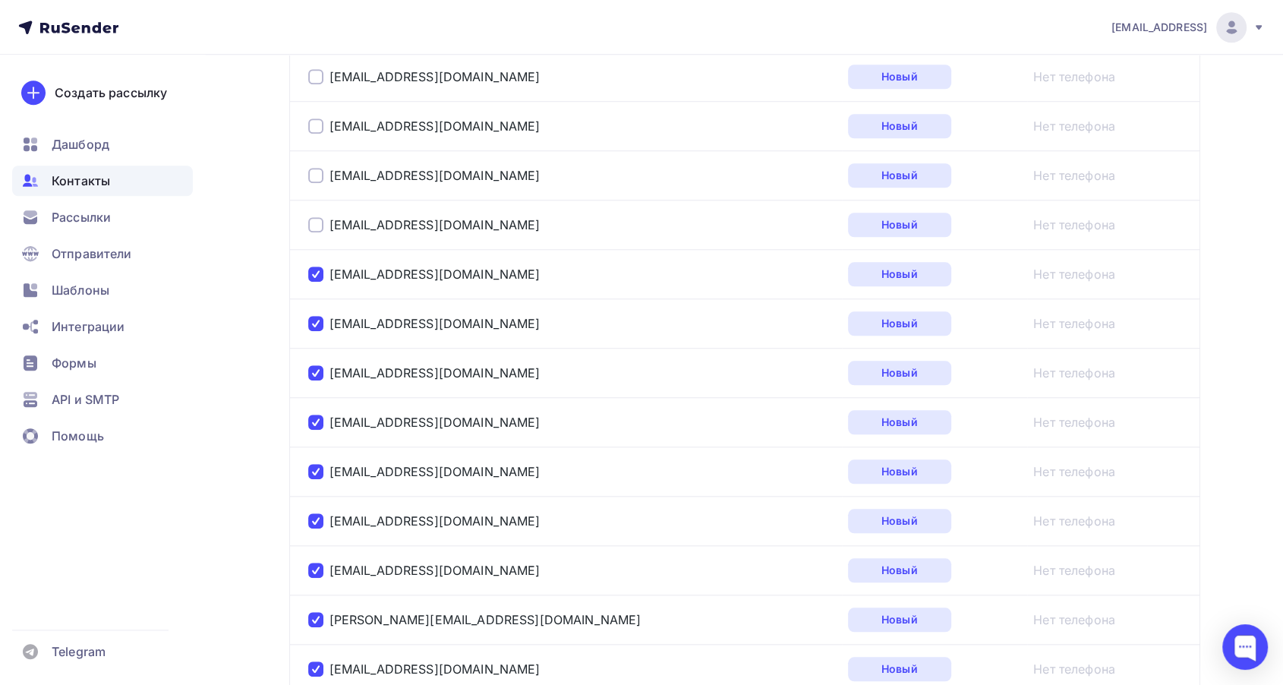
click at [313, 273] on div at bounding box center [315, 273] width 15 height 15
click at [308, 319] on div at bounding box center [315, 323] width 15 height 15
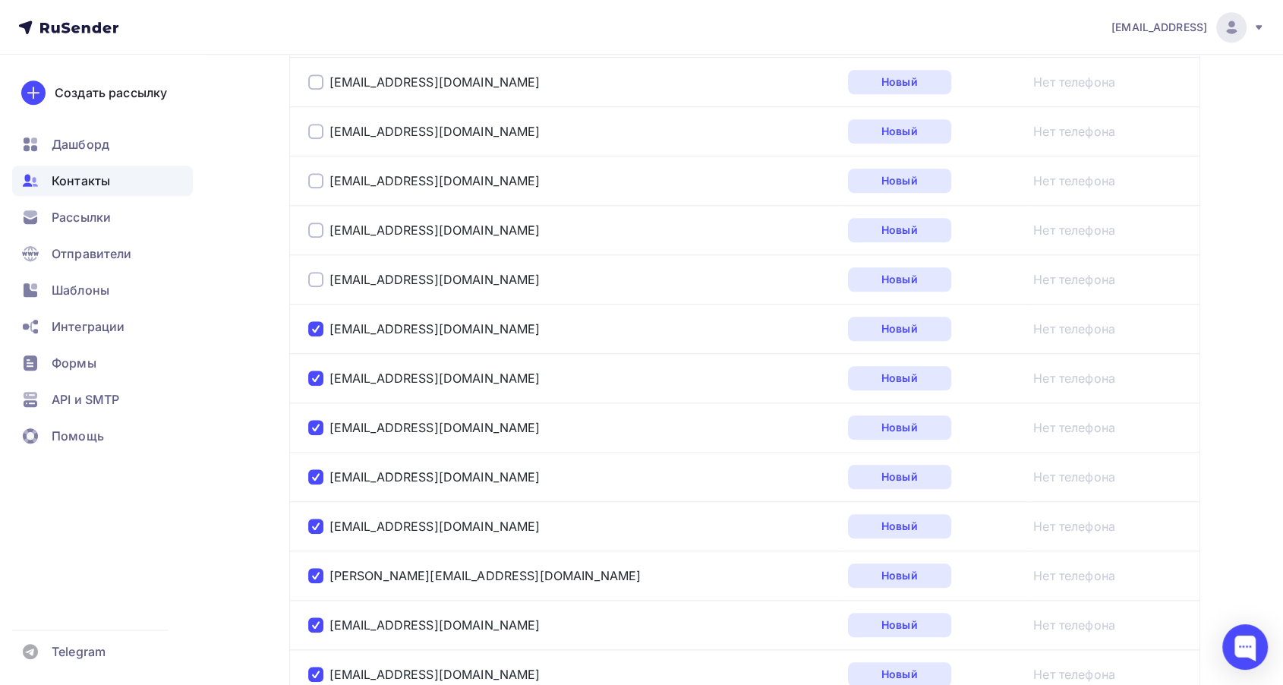
scroll to position [1455, 0]
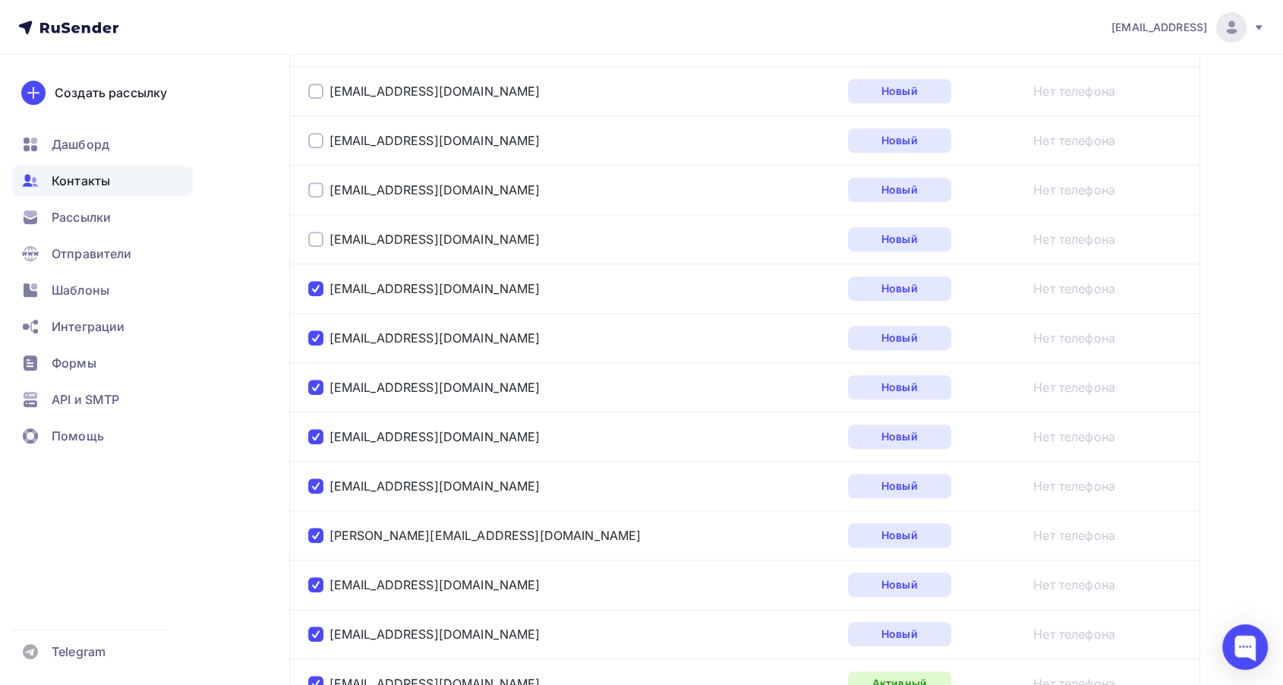
click at [313, 287] on div at bounding box center [315, 288] width 15 height 15
click at [313, 335] on div at bounding box center [315, 337] width 15 height 15
click at [308, 387] on div at bounding box center [315, 386] width 15 height 15
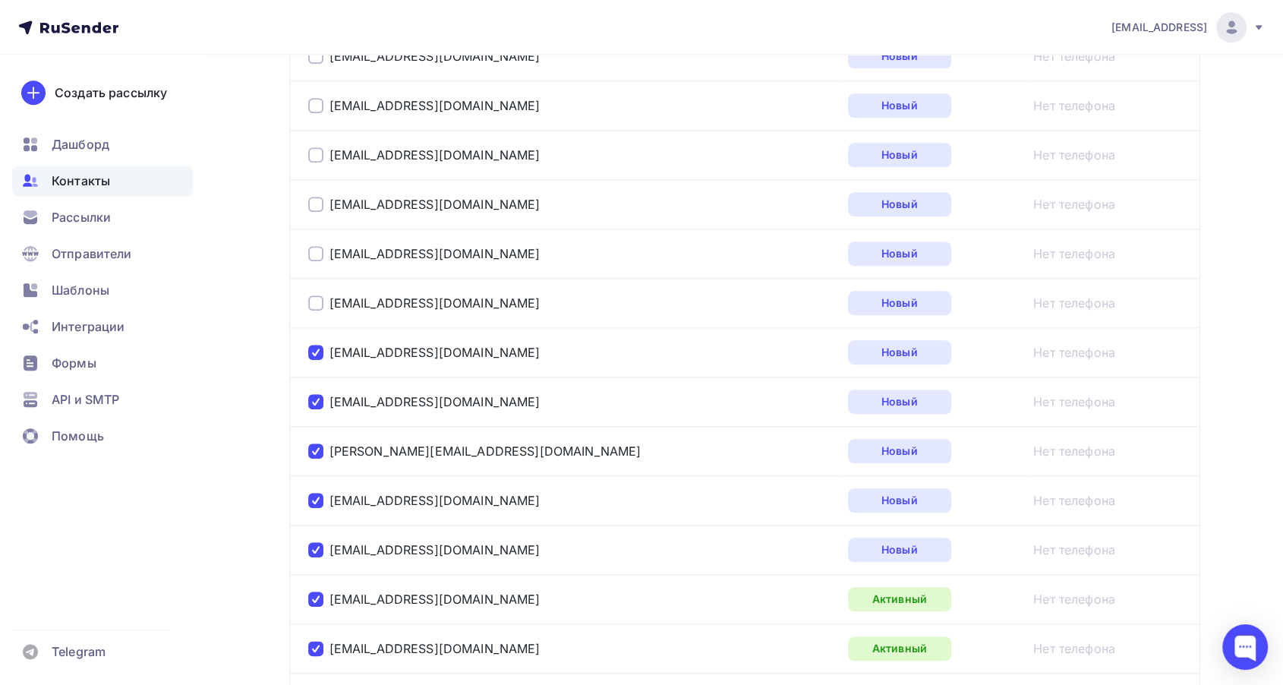
scroll to position [1623, 0]
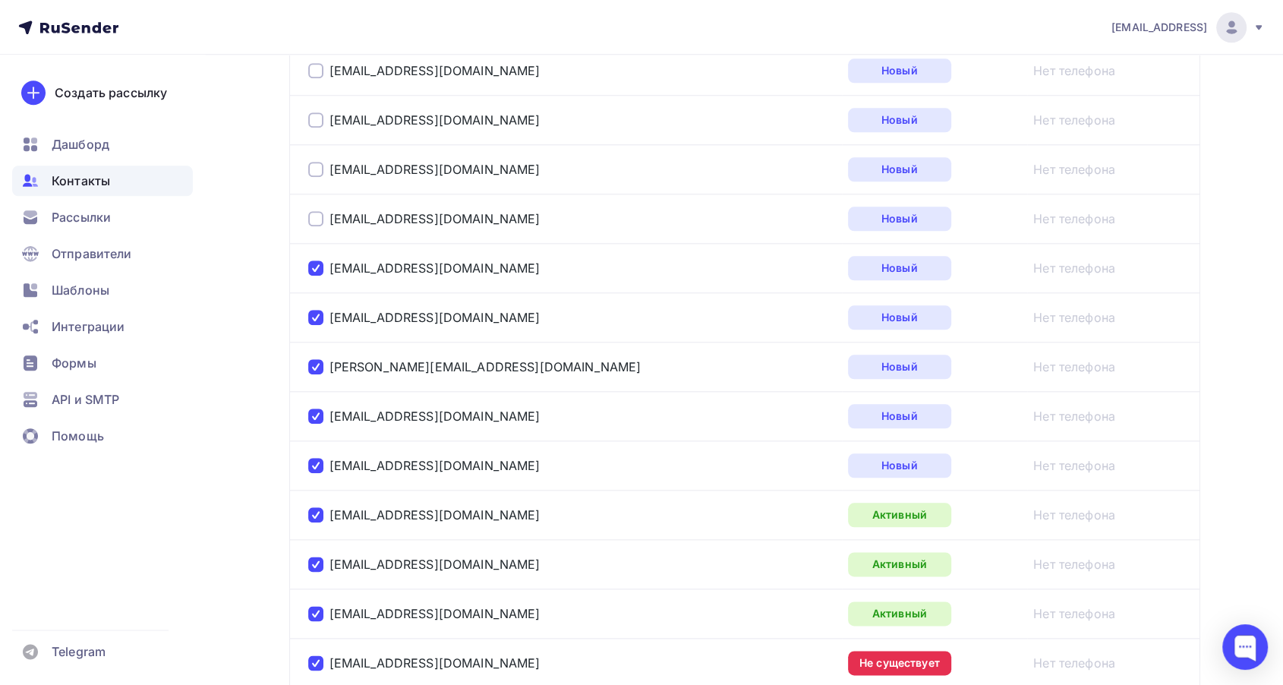
click at [317, 267] on div at bounding box center [315, 267] width 15 height 15
click at [317, 315] on div at bounding box center [315, 317] width 15 height 15
drag, startPoint x: 321, startPoint y: 361, endPoint x: 310, endPoint y: 377, distance: 19.8
click at [320, 363] on div at bounding box center [315, 366] width 15 height 15
click at [318, 413] on div at bounding box center [315, 415] width 15 height 15
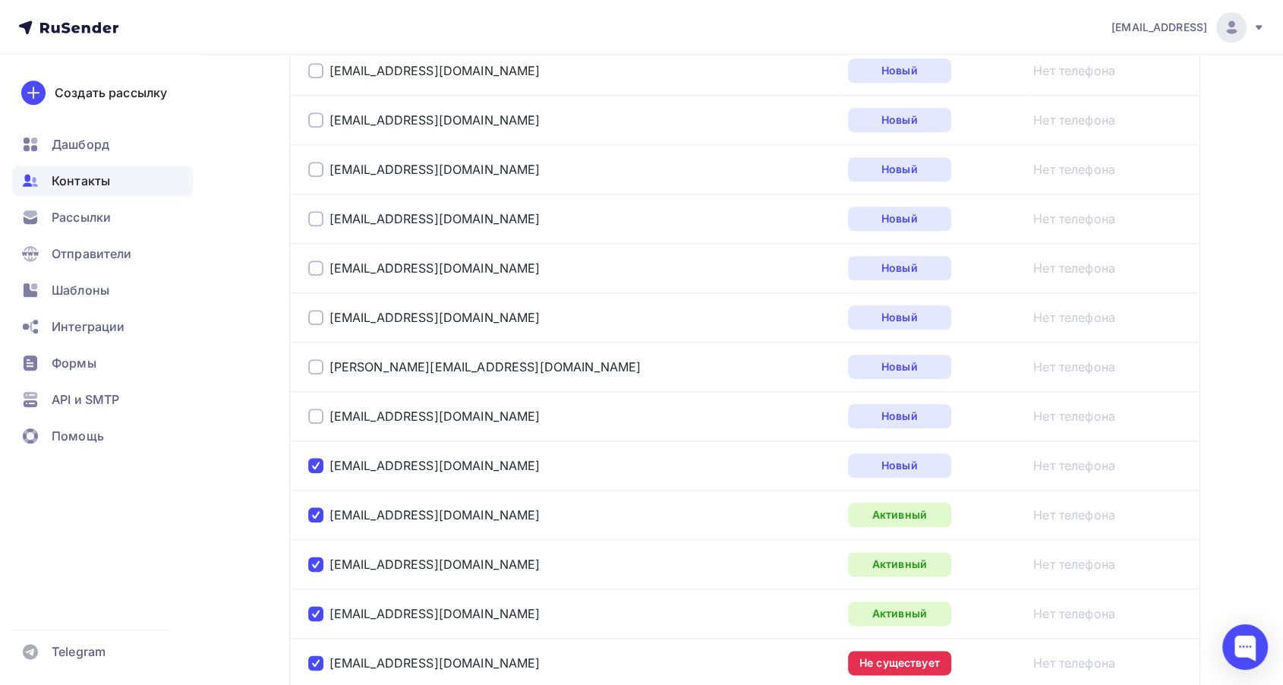
click at [317, 462] on div at bounding box center [315, 465] width 15 height 15
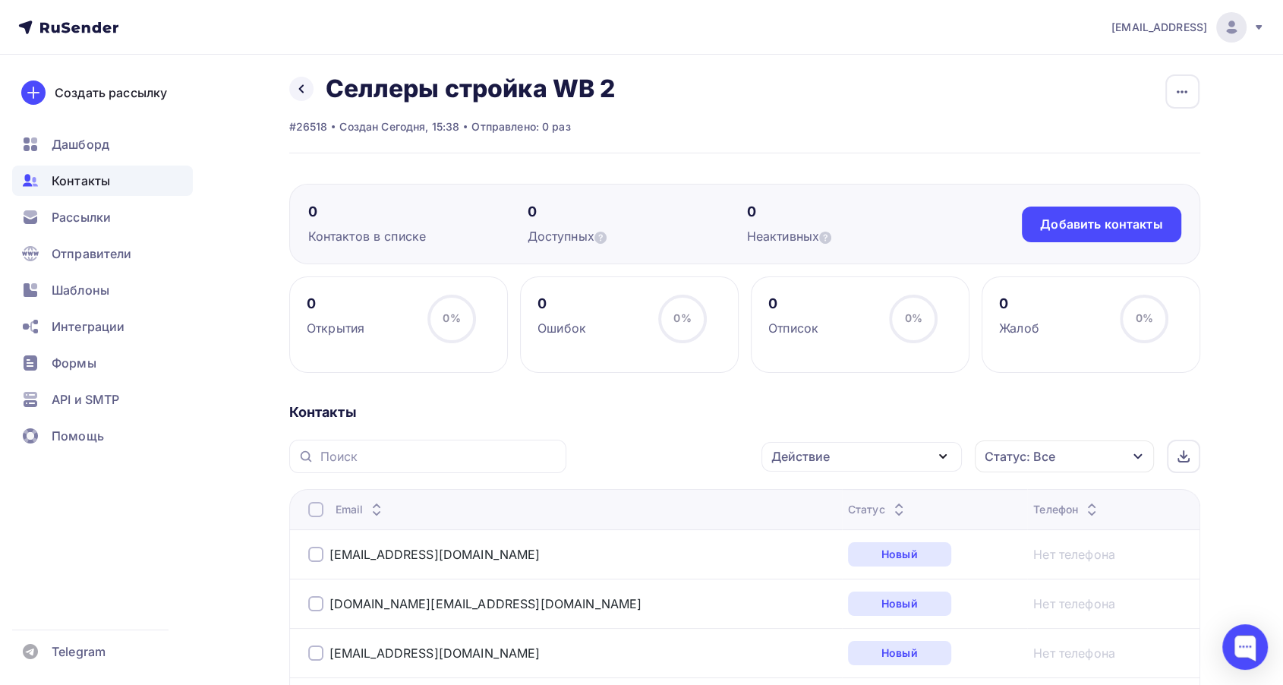
scroll to position [0, 0]
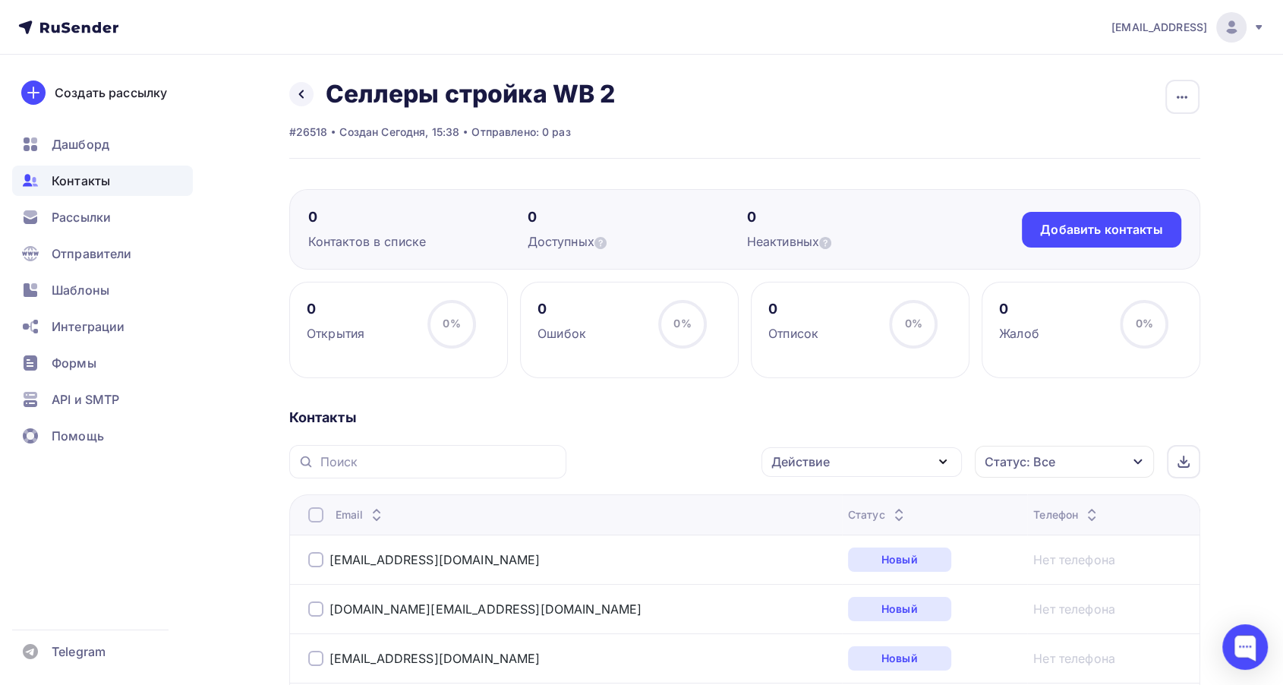
click at [940, 455] on icon "button" at bounding box center [943, 461] width 18 height 18
click at [901, 528] on div "Исключить из списка" at bounding box center [845, 537] width 132 height 18
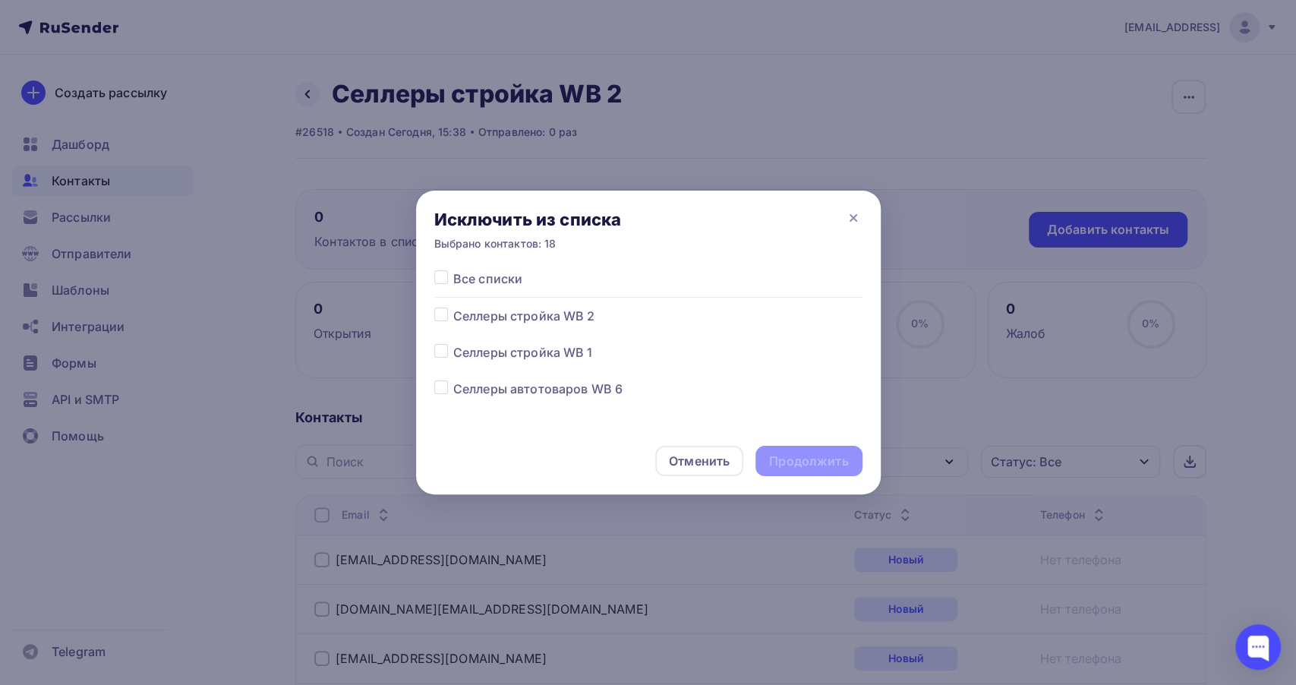
click at [453, 307] on label at bounding box center [453, 307] width 0 height 0
click at [440, 314] on input "checkbox" at bounding box center [441, 314] width 14 height 14
checkbox input "true"
click at [779, 455] on div "Продолжить" at bounding box center [808, 460] width 79 height 17
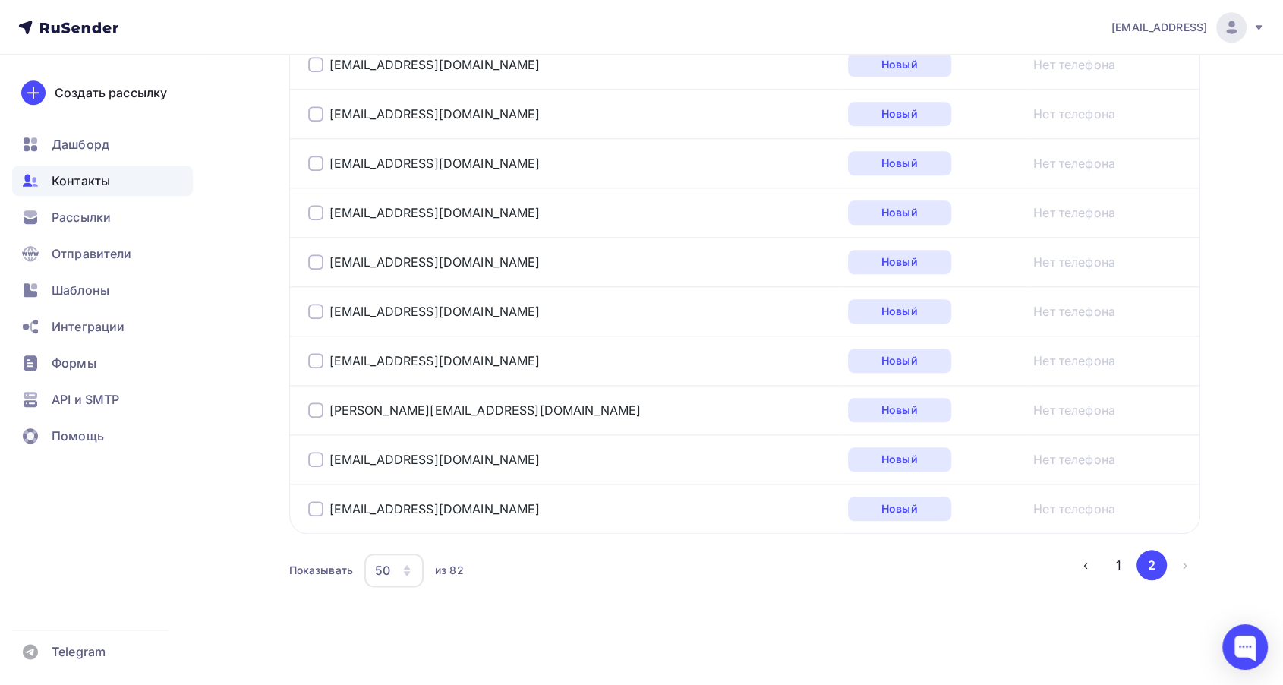
click at [1118, 567] on button "1" at bounding box center [1119, 565] width 30 height 30
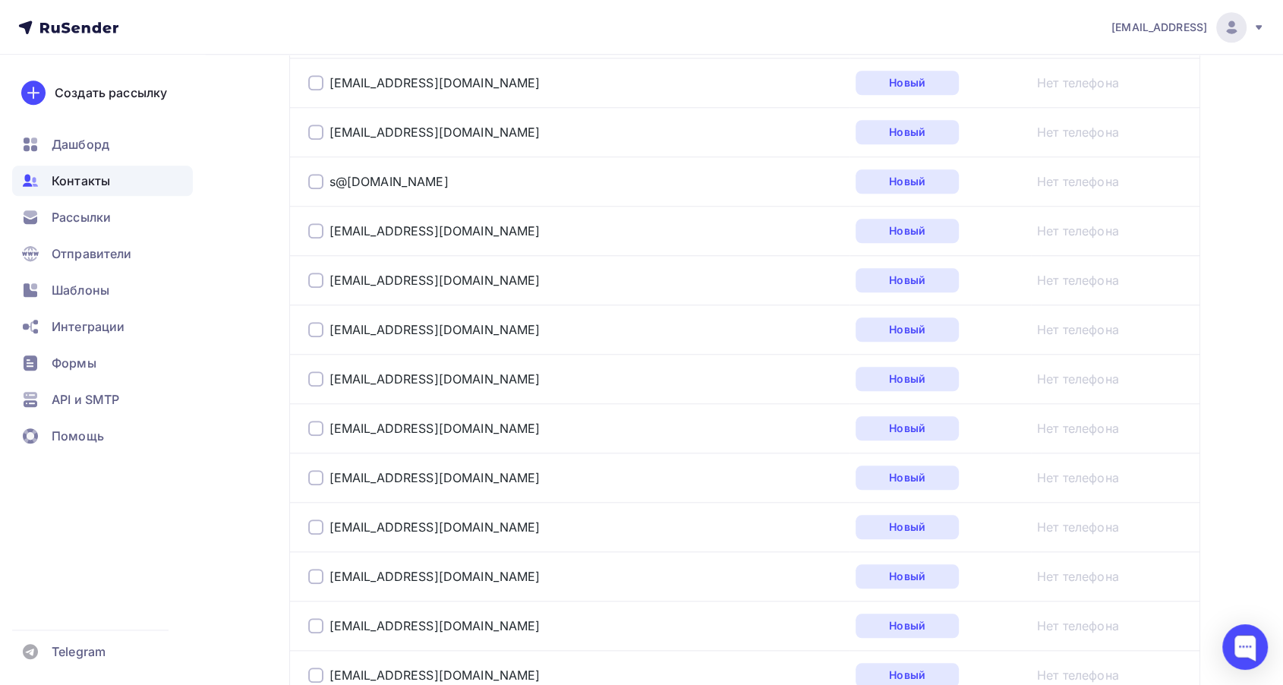
scroll to position [1464, 0]
click at [76, 219] on span "Рассылки" at bounding box center [81, 217] width 59 height 18
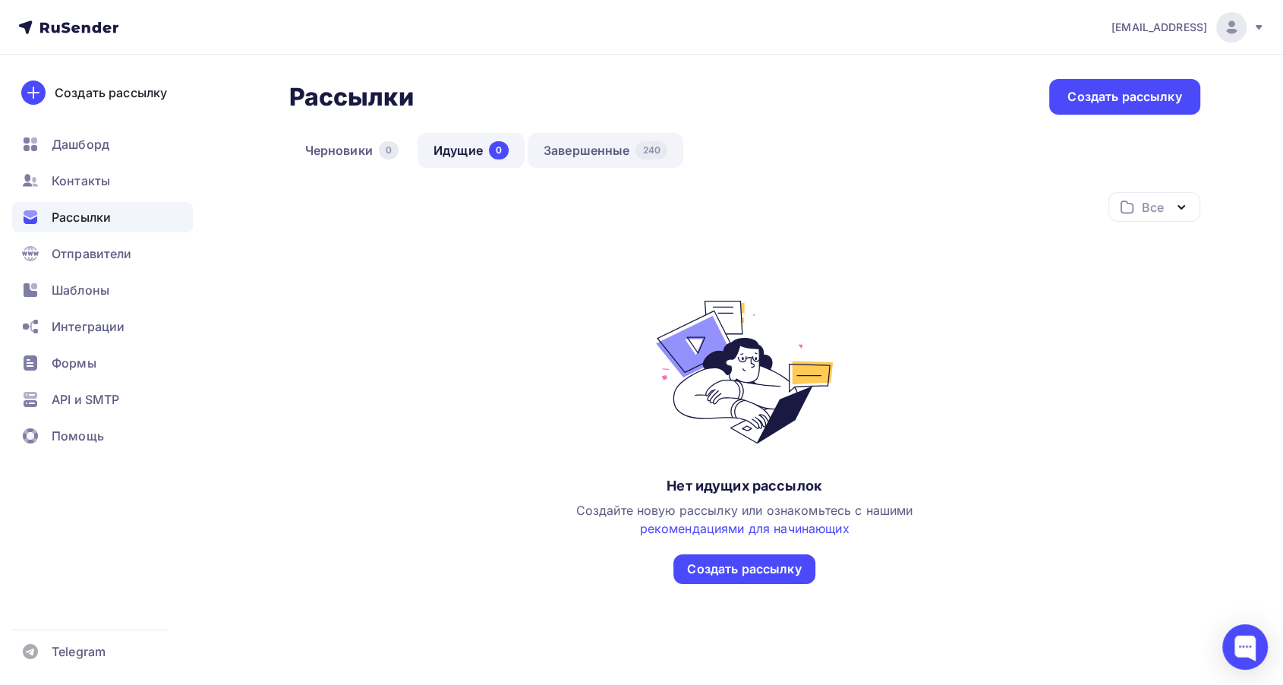
click at [596, 151] on link "Завершенные 240" at bounding box center [606, 150] width 156 height 35
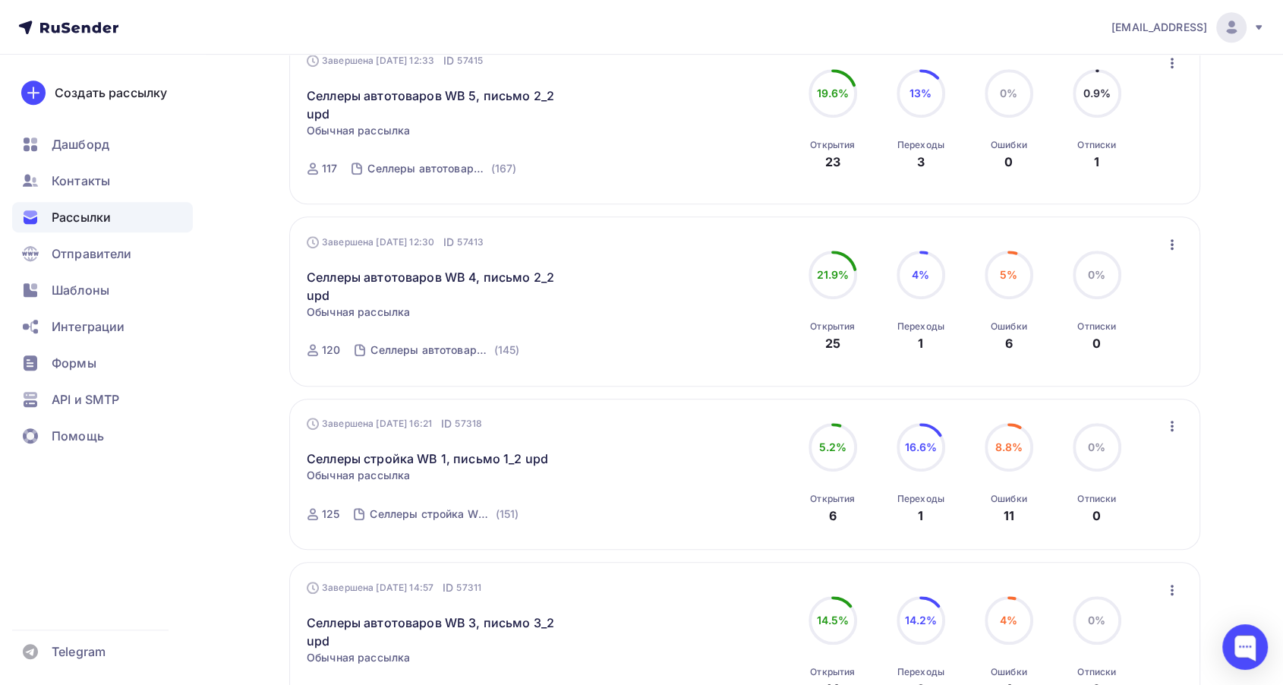
scroll to position [1096, 0]
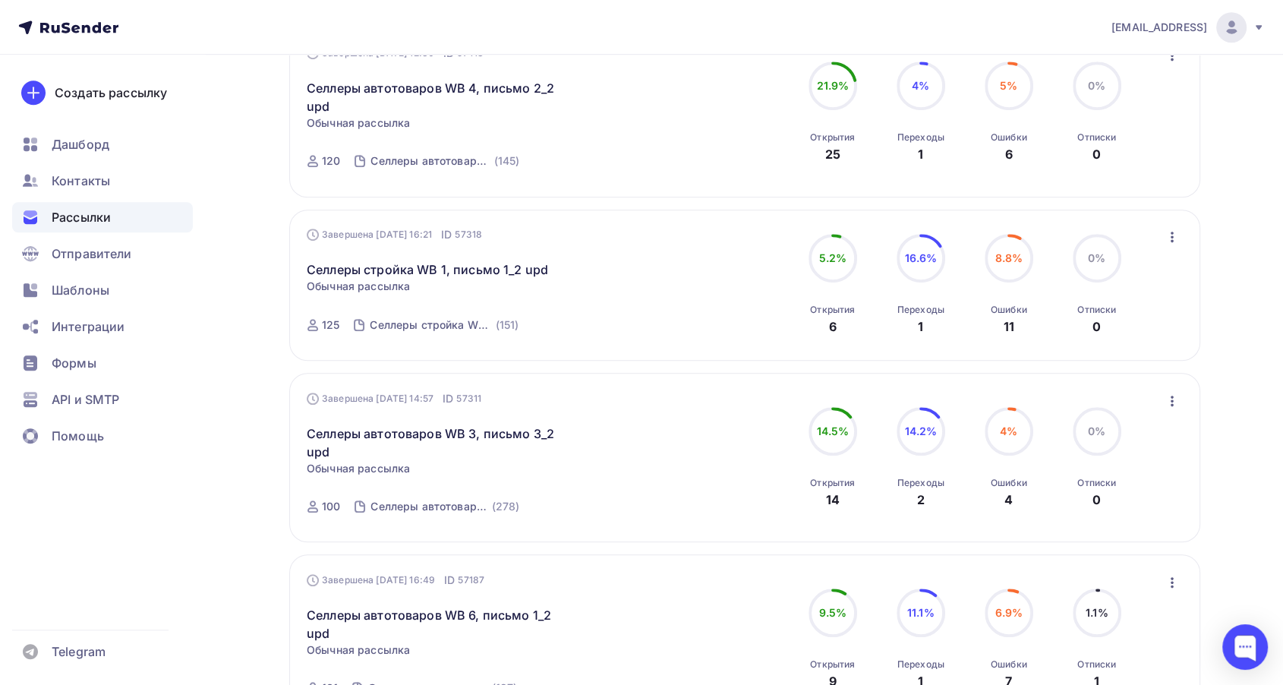
click at [1177, 238] on icon "button" at bounding box center [1172, 237] width 18 height 18
click at [1096, 334] on div "Копировать в новую" at bounding box center [1103, 337] width 156 height 18
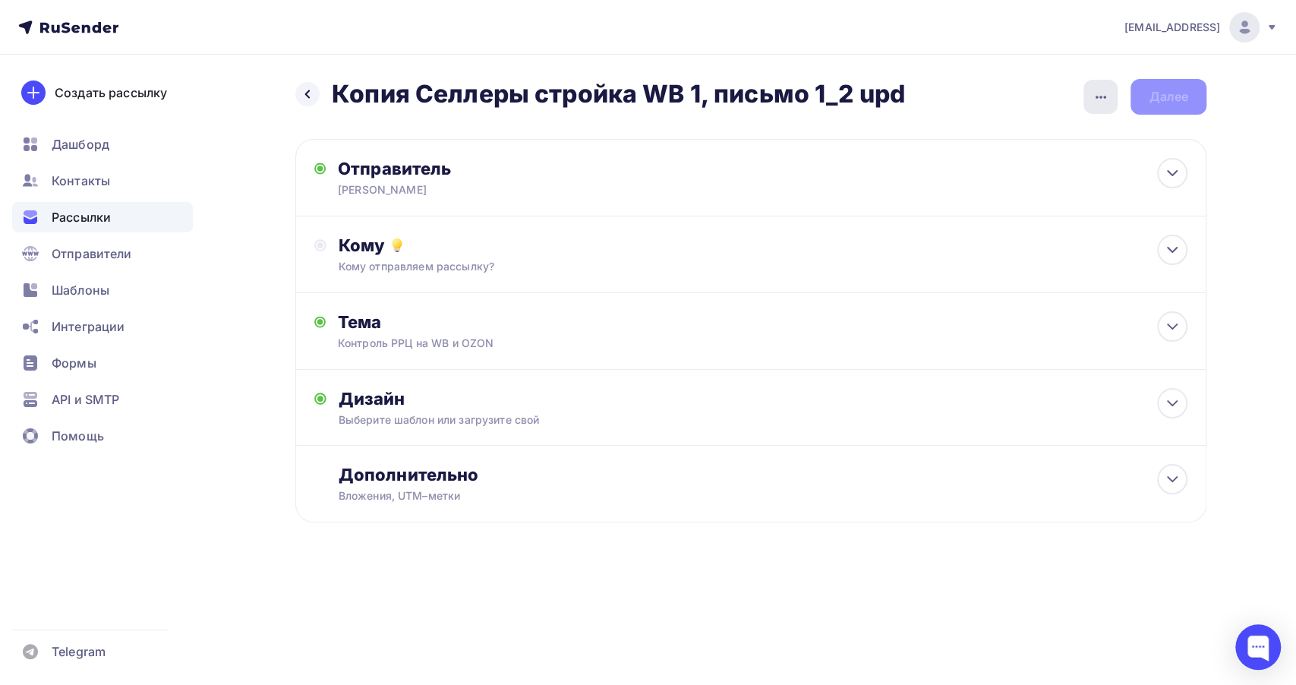
click at [1107, 99] on icon "button" at bounding box center [1100, 97] width 18 height 18
click at [989, 178] on div "Переименовать рассылку" at bounding box center [1020, 174] width 188 height 18
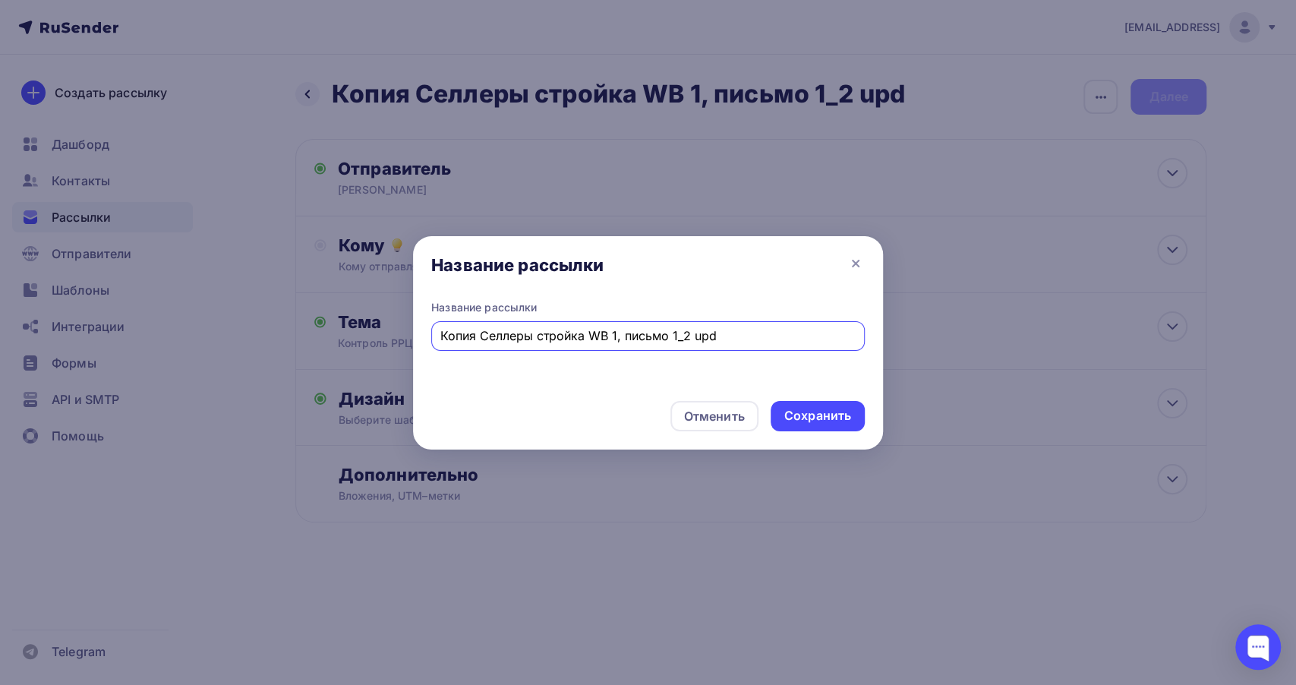
drag, startPoint x: 478, startPoint y: 331, endPoint x: 394, endPoint y: 320, distance: 84.9
click at [394, 320] on div "Название рассылки Название рассылки Копия Селлеры стройка WB 1, письмо 1_2 upd …" at bounding box center [648, 342] width 1296 height 685
click at [577, 329] on input "Селлеры стройка WB 1, письмо 1_2 upd" at bounding box center [648, 335] width 416 height 18
type input "Селлеры стройка WB 2, письмо 1_2 upd"
click at [806, 425] on div "Сохранить" at bounding box center [817, 416] width 94 height 30
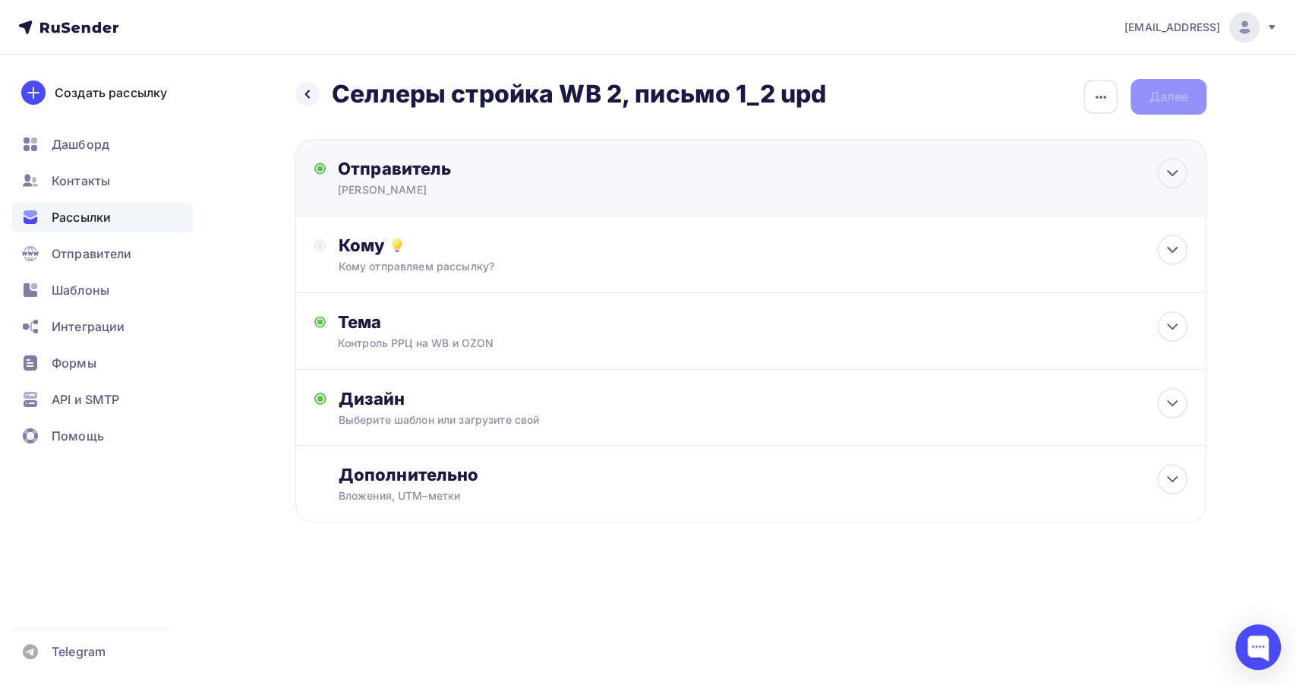
click at [692, 187] on div "Отправитель [PERSON_NAME] Email * [EMAIL_ADDRESS] [EMAIL_ADDRESS] [EMAIL_ADDRES…" at bounding box center [750, 177] width 911 height 77
type input "[PERSON_NAME]"
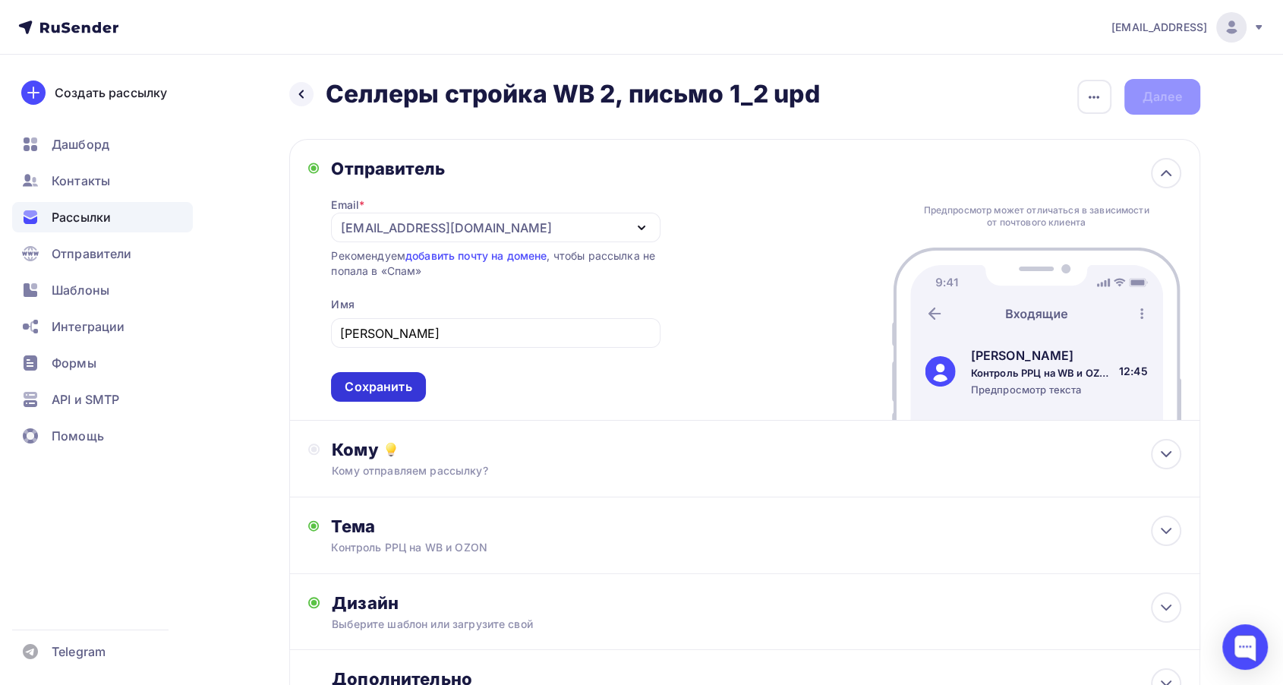
click at [365, 379] on div "Сохранить" at bounding box center [378, 386] width 67 height 17
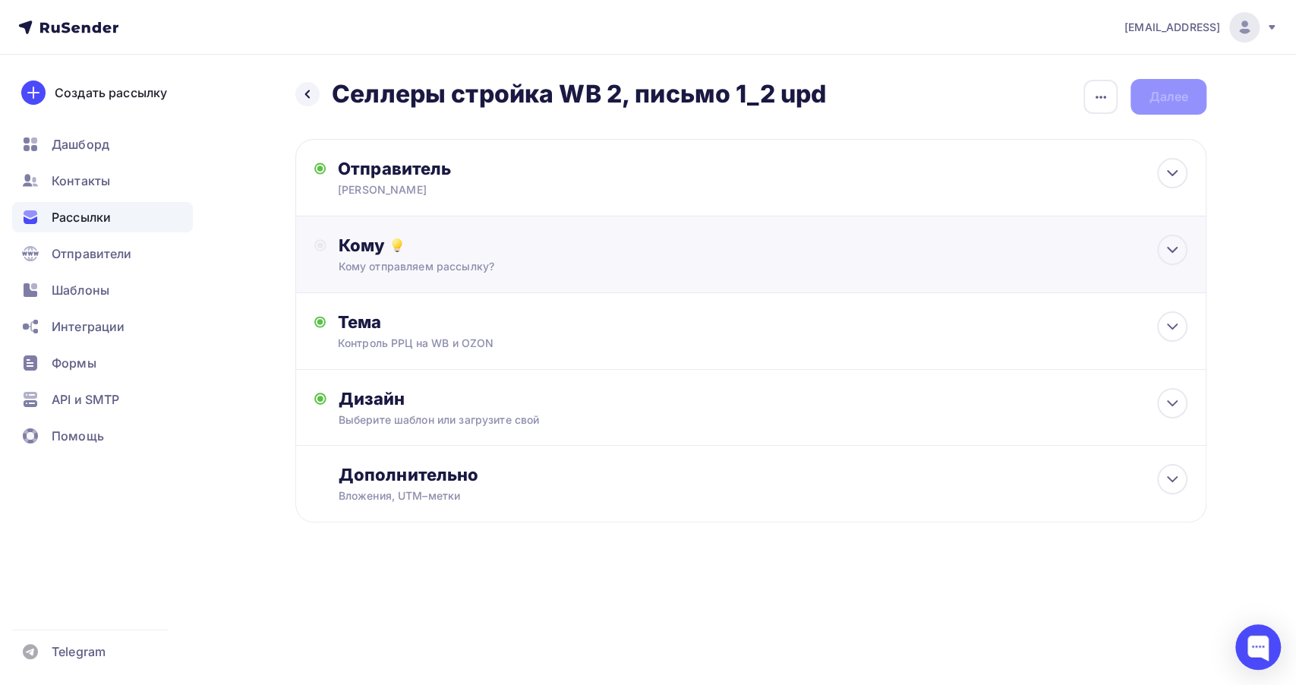
click at [531, 276] on div "Кому Кому отправляем рассылку? Списки получателей Выберите список Все списки id…" at bounding box center [750, 254] width 911 height 77
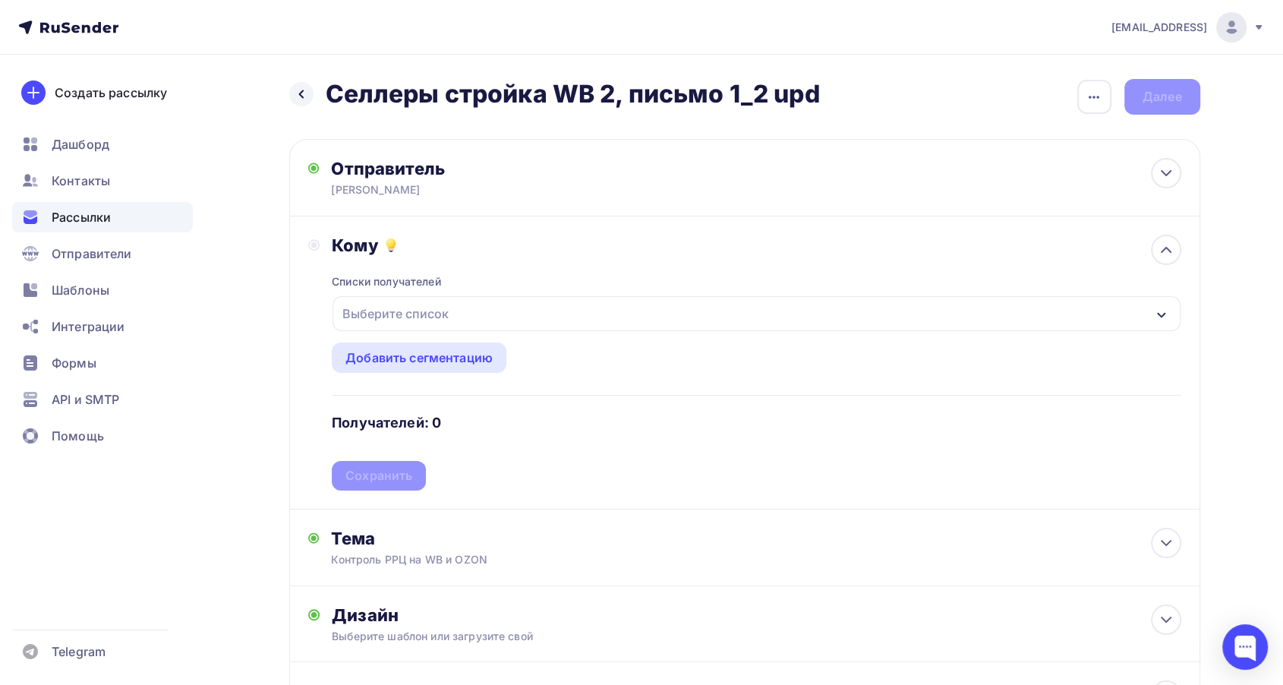
click at [535, 320] on div "Выберите список" at bounding box center [755, 313] width 847 height 35
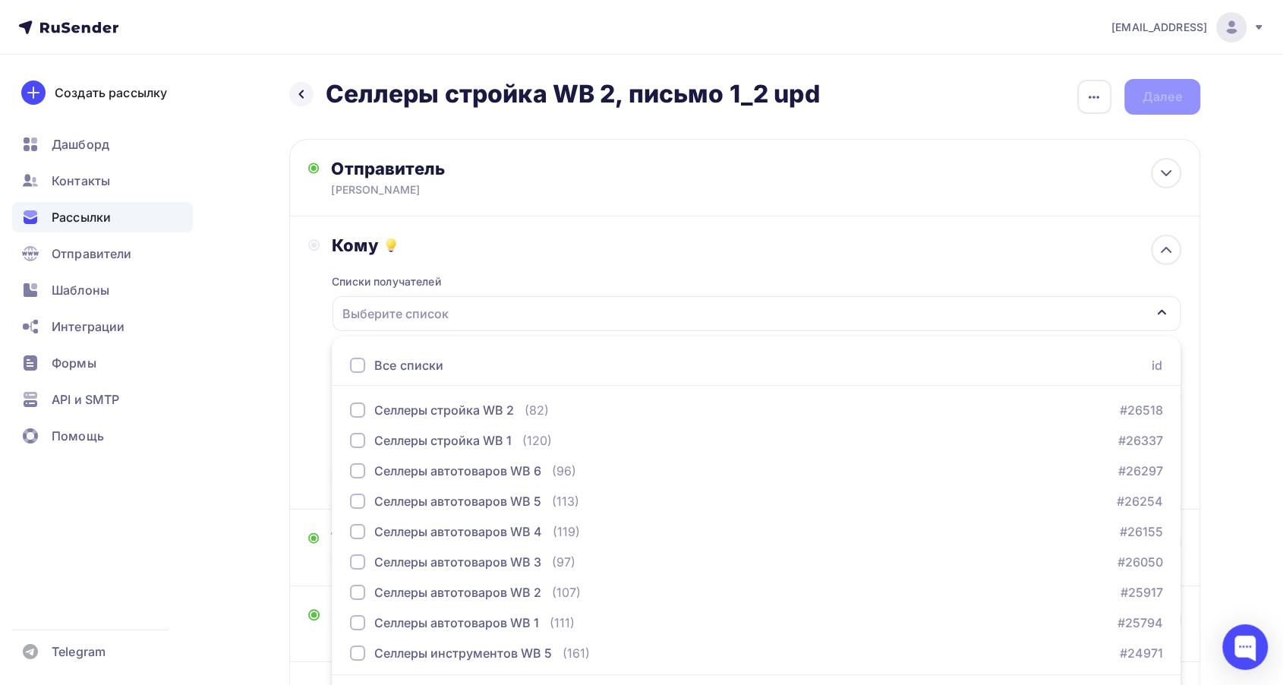
scroll to position [44, 0]
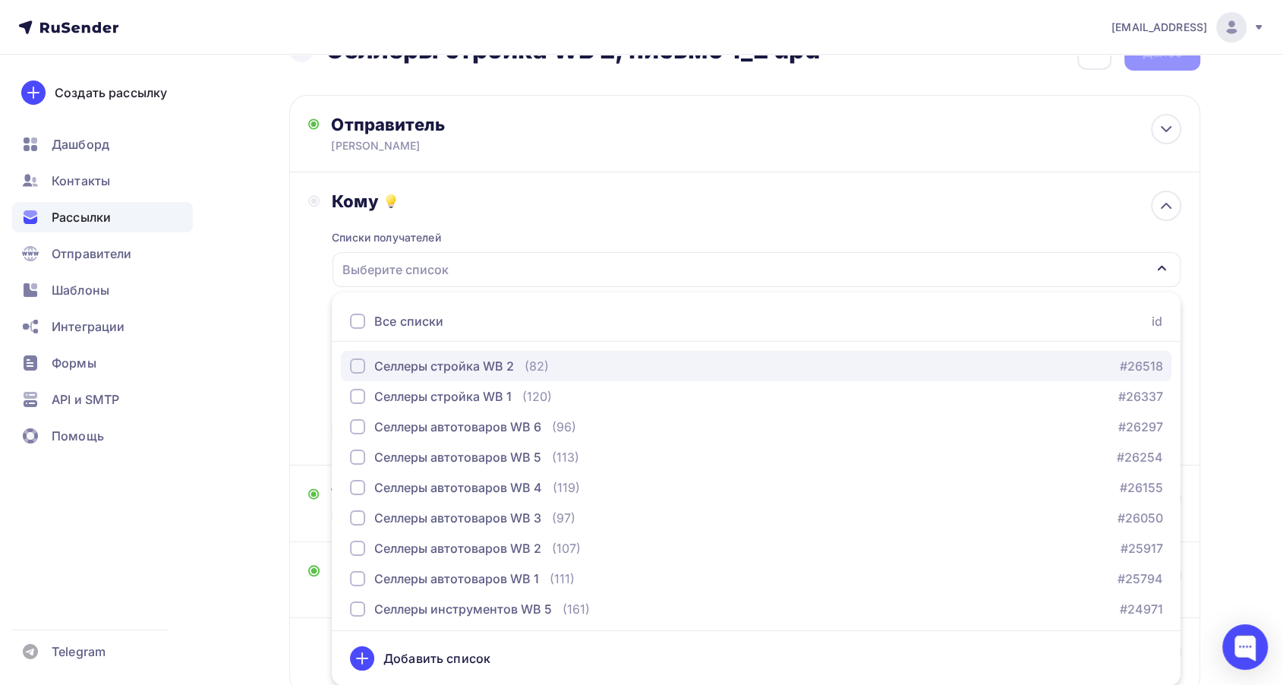
click at [510, 361] on div "Селлеры стройка WB 2" at bounding box center [444, 366] width 140 height 18
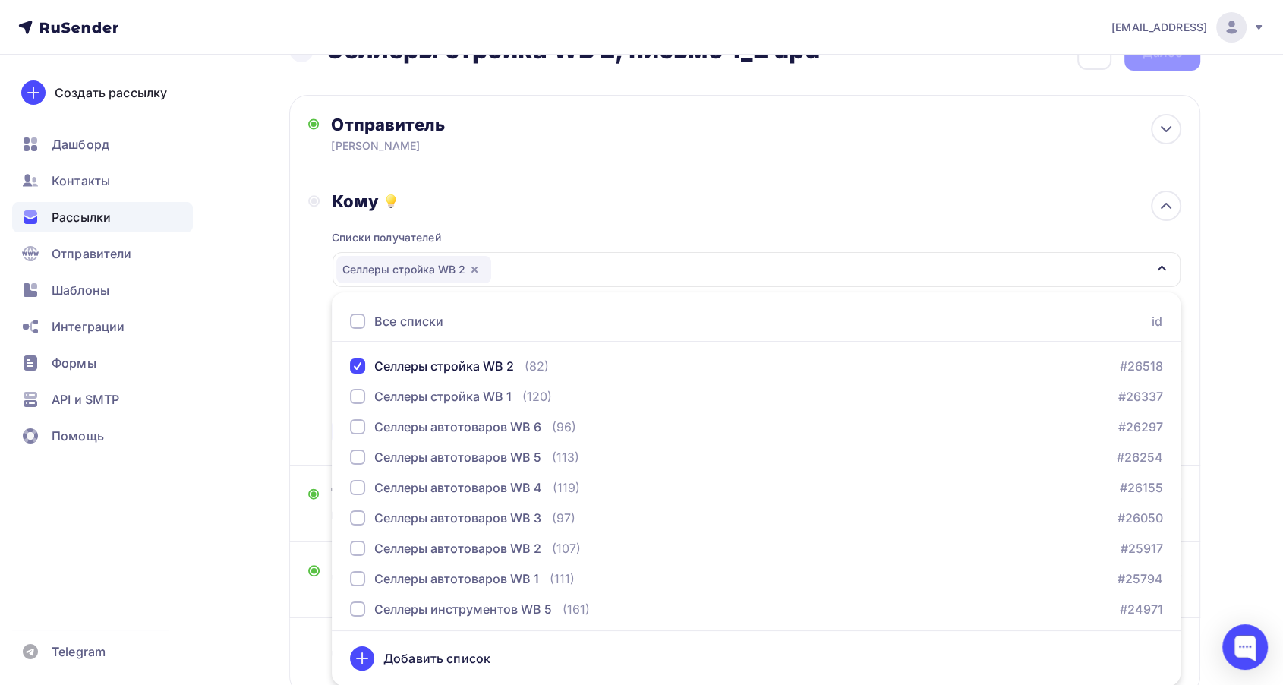
click at [305, 380] on div "Кому Списки получателей Селлеры стройка WB 2 Все списки id Селлеры стройка WB 2…" at bounding box center [744, 318] width 911 height 293
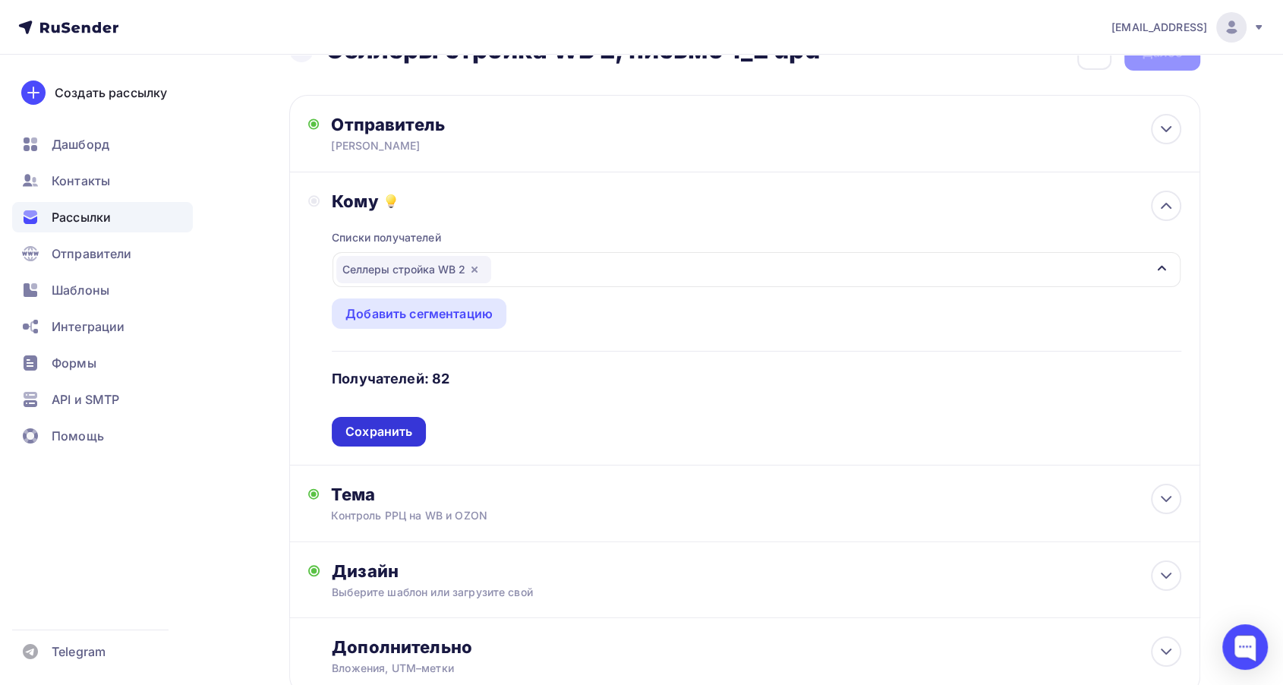
click at [356, 424] on div "Сохранить" at bounding box center [378, 431] width 67 height 17
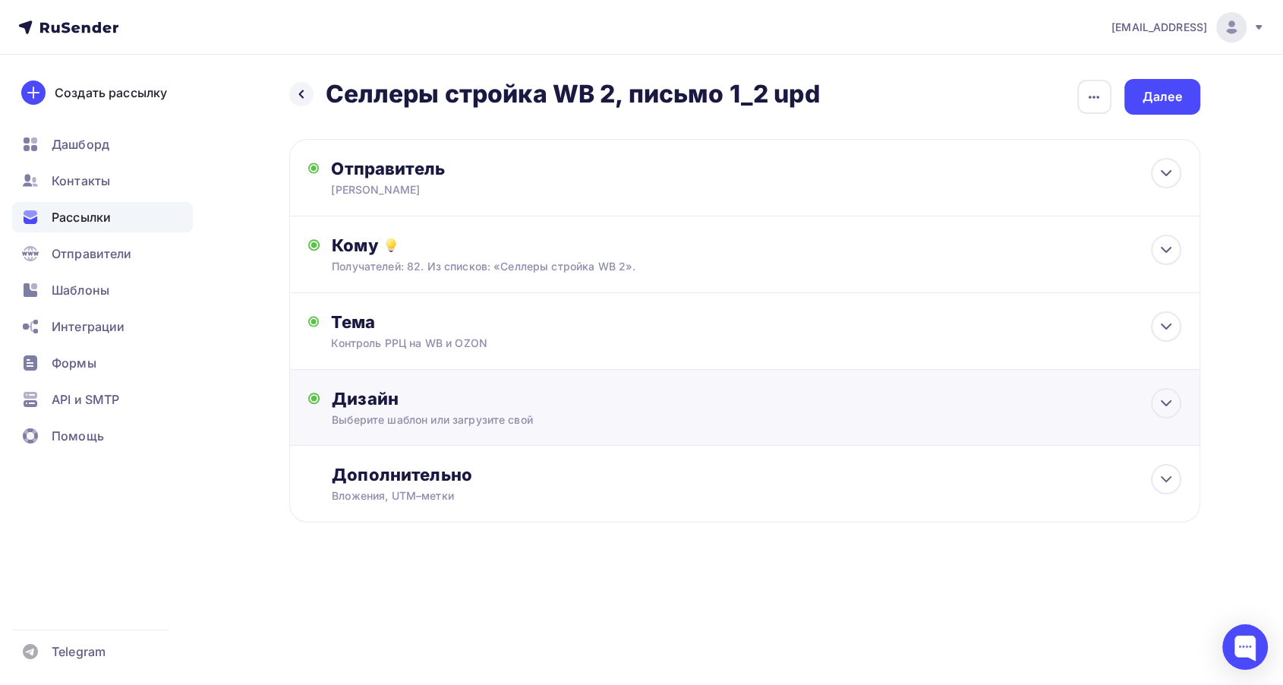
scroll to position [0, 0]
click at [439, 412] on div "Выберите шаблон или загрузите свой" at bounding box center [721, 419] width 764 height 15
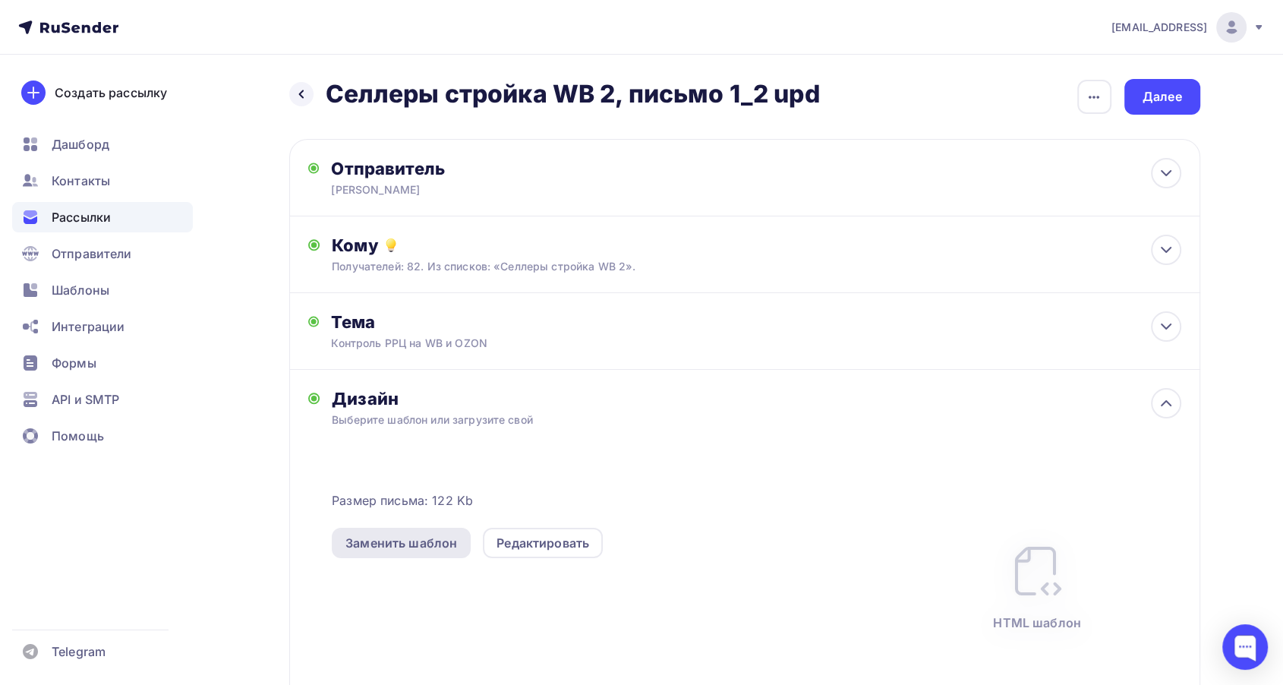
click at [441, 537] on div "Заменить шаблон" at bounding box center [401, 543] width 112 height 18
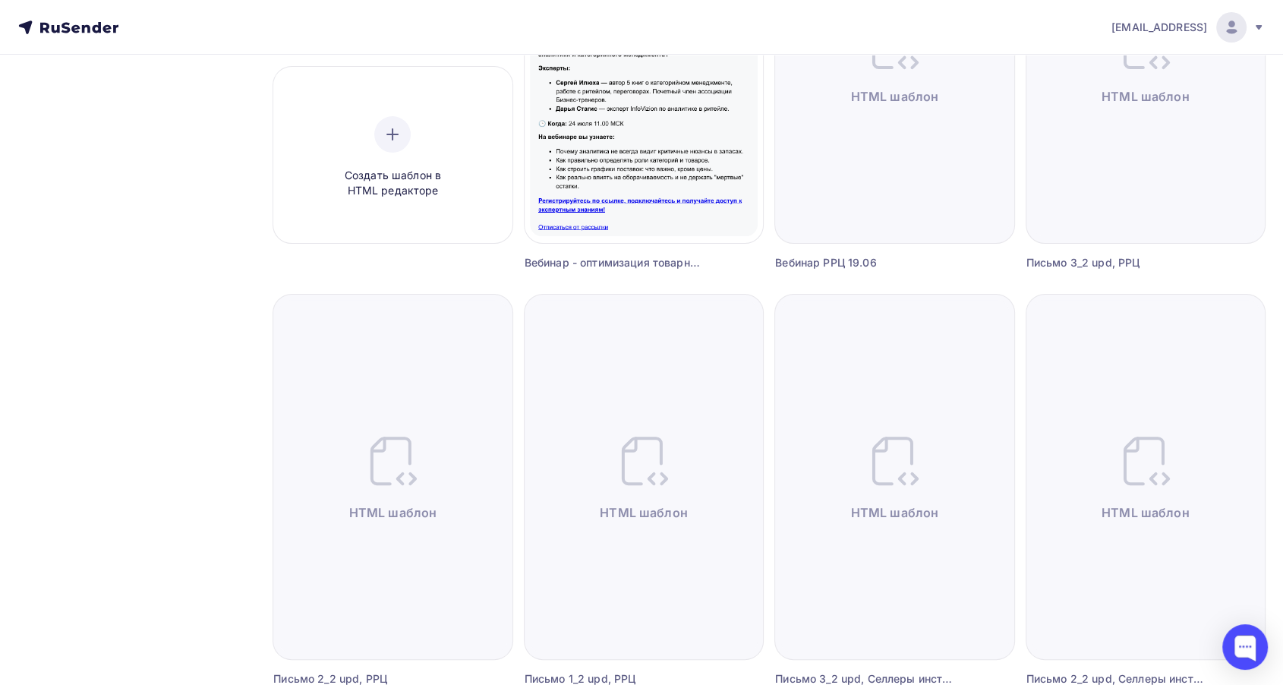
scroll to position [337, 0]
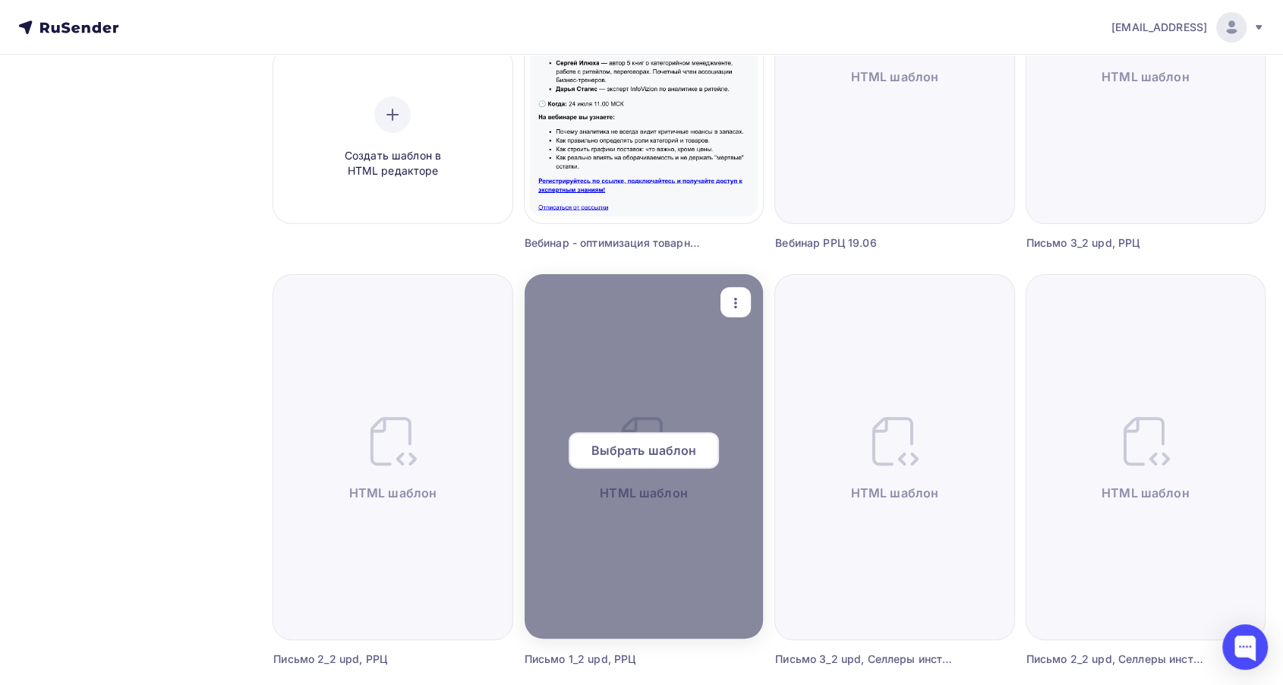
click at [663, 451] on span "Выбрать шаблон" at bounding box center [644, 450] width 106 height 18
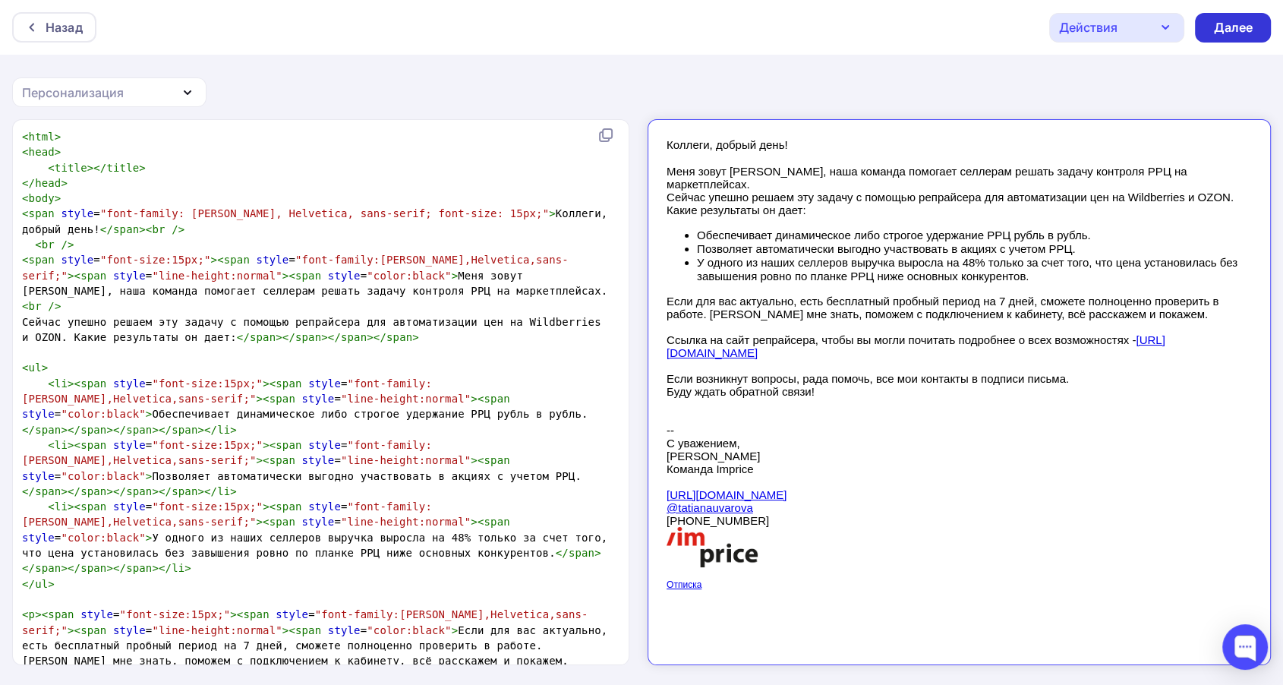
click at [1233, 19] on div "Далее" at bounding box center [1232, 27] width 39 height 17
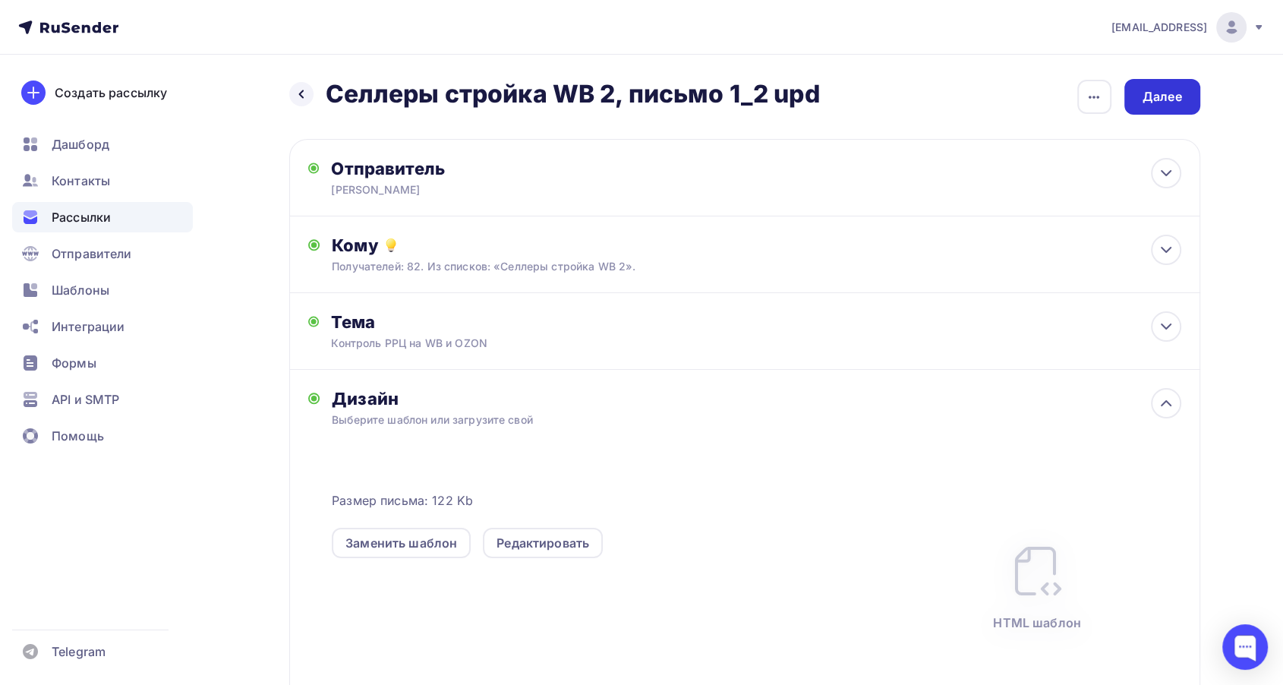
click at [1172, 103] on div "Далее" at bounding box center [1161, 96] width 39 height 17
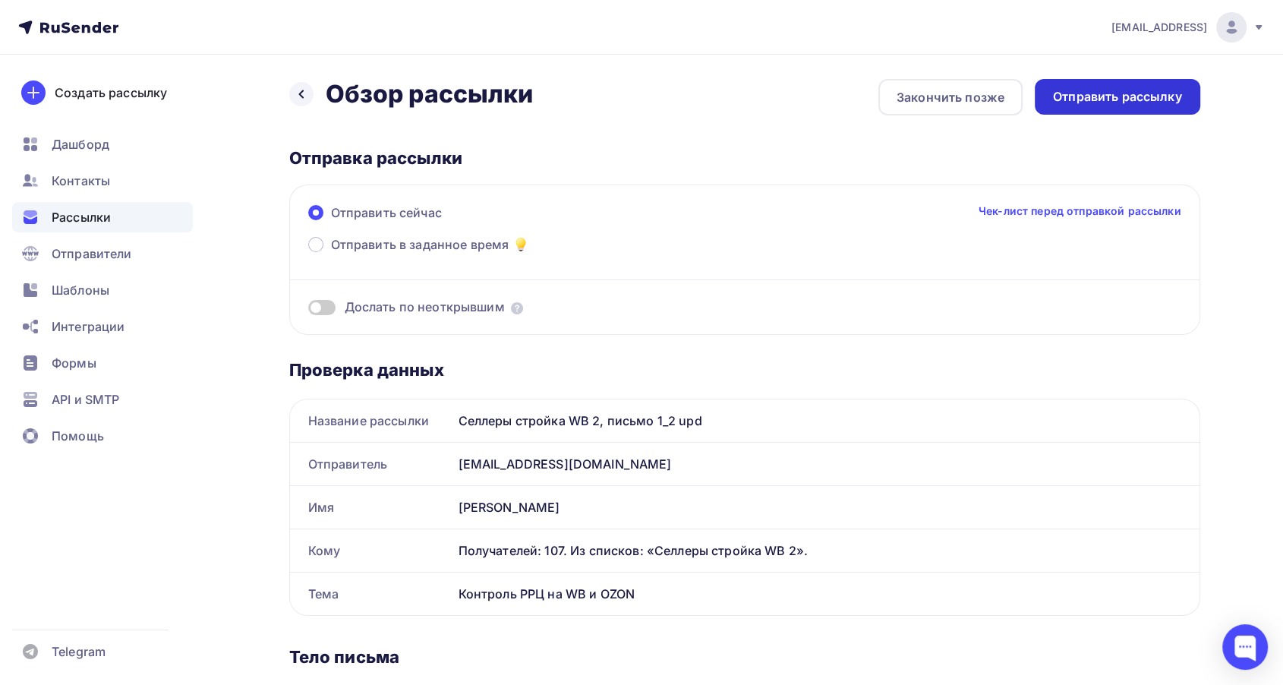
click at [1107, 101] on div "Отправить рассылку" at bounding box center [1117, 96] width 129 height 17
